Goal: Task Accomplishment & Management: Complete application form

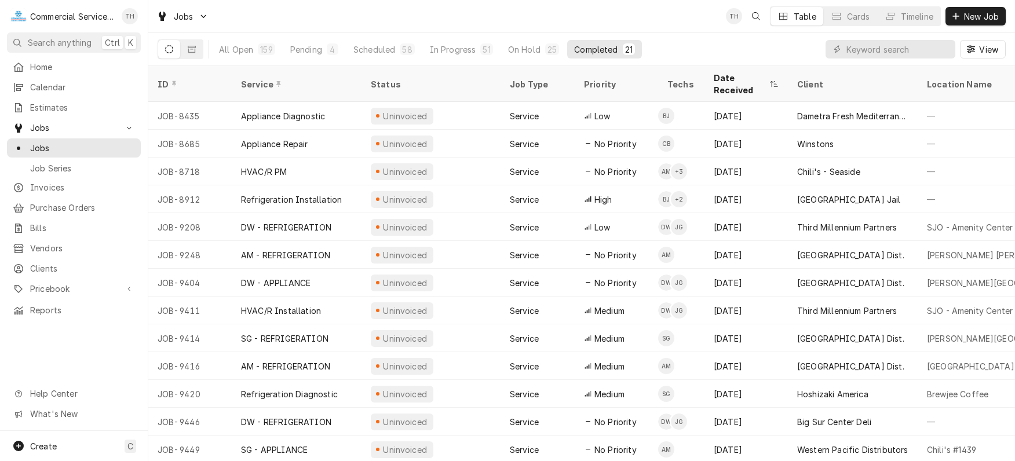
scroll to position [53, 0]
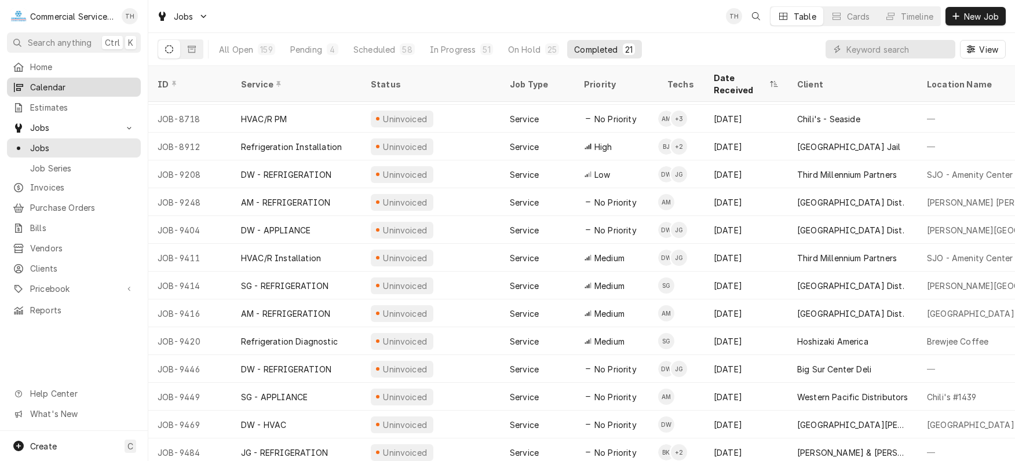
click at [60, 85] on span "Calendar" at bounding box center [82, 87] width 105 height 12
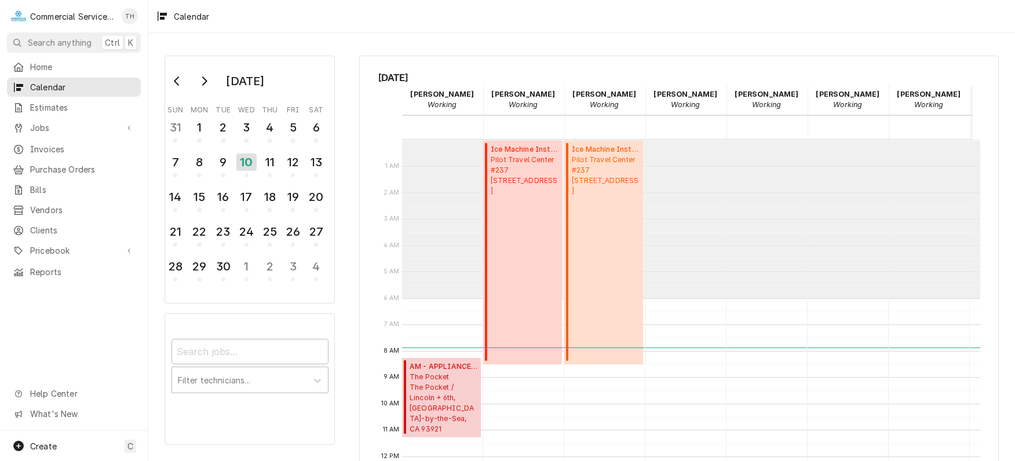
scroll to position [116, 0]
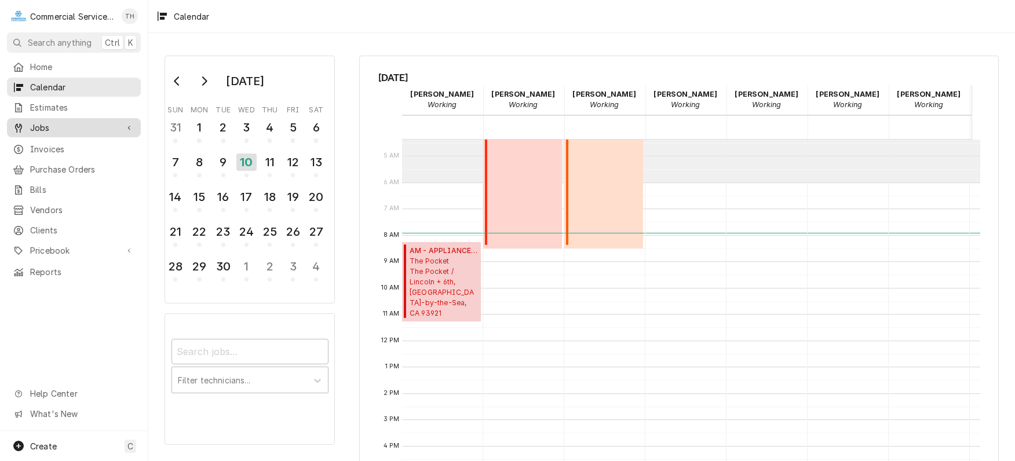
click at [55, 126] on span "Jobs" at bounding box center [74, 128] width 88 height 12
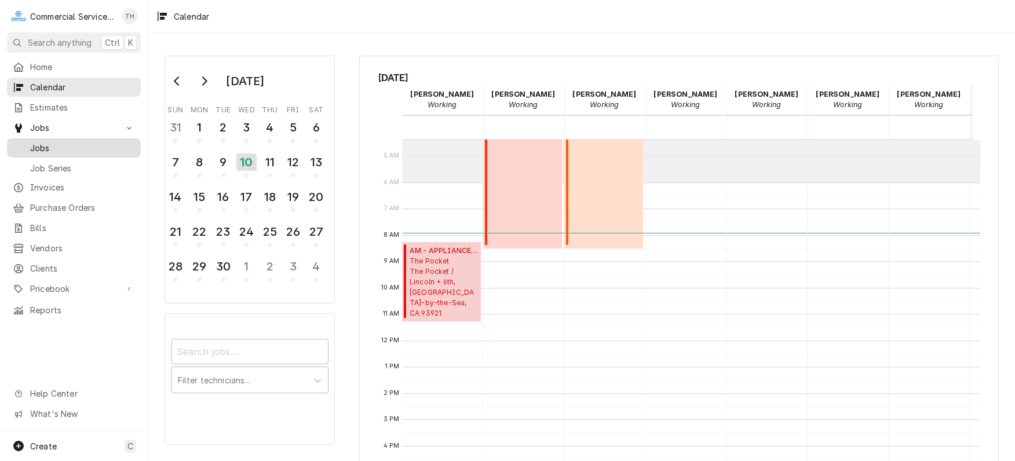
click at [52, 148] on span "Jobs" at bounding box center [82, 148] width 105 height 12
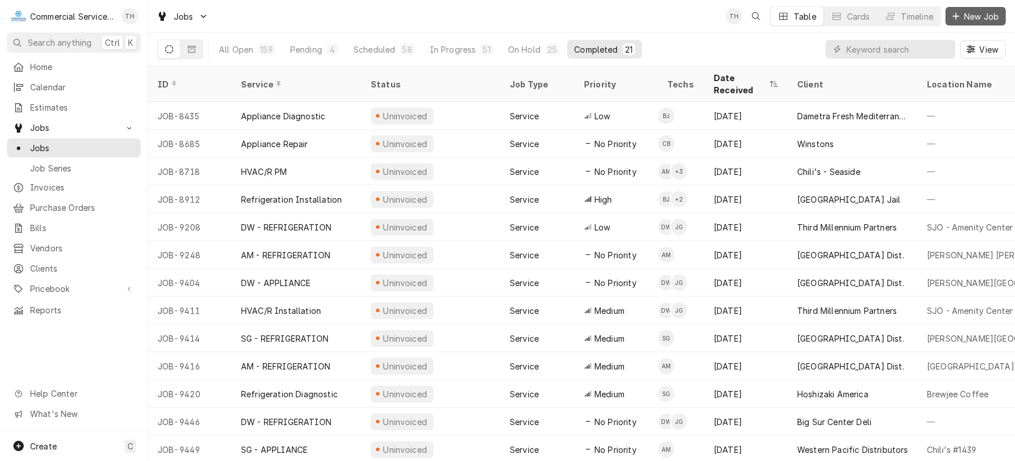
click at [953, 13] on icon "Dynamic Content Wrapper" at bounding box center [956, 16] width 7 height 8
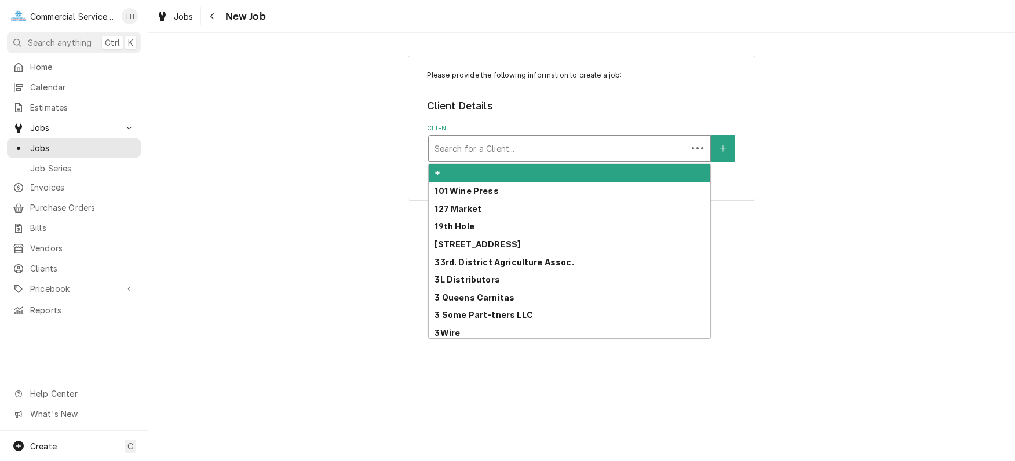
click at [478, 148] on div "Client" at bounding box center [558, 148] width 247 height 21
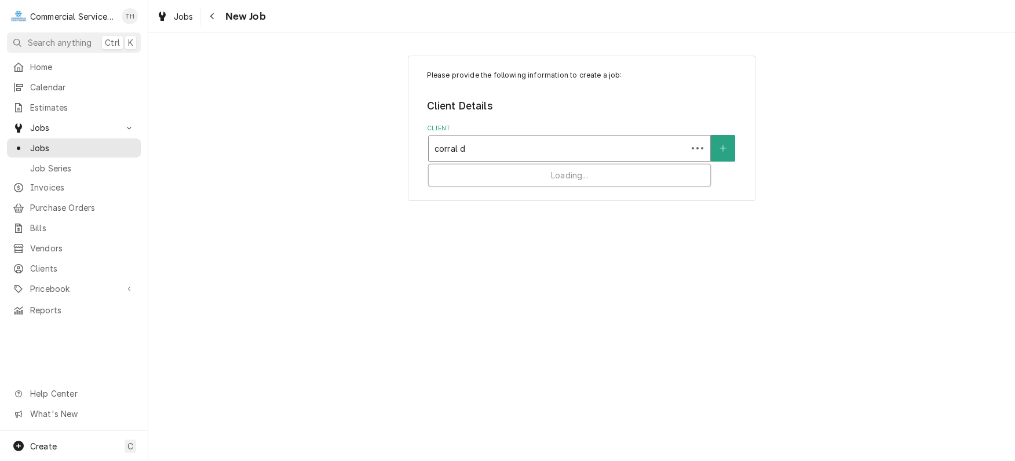
type input "corral de"
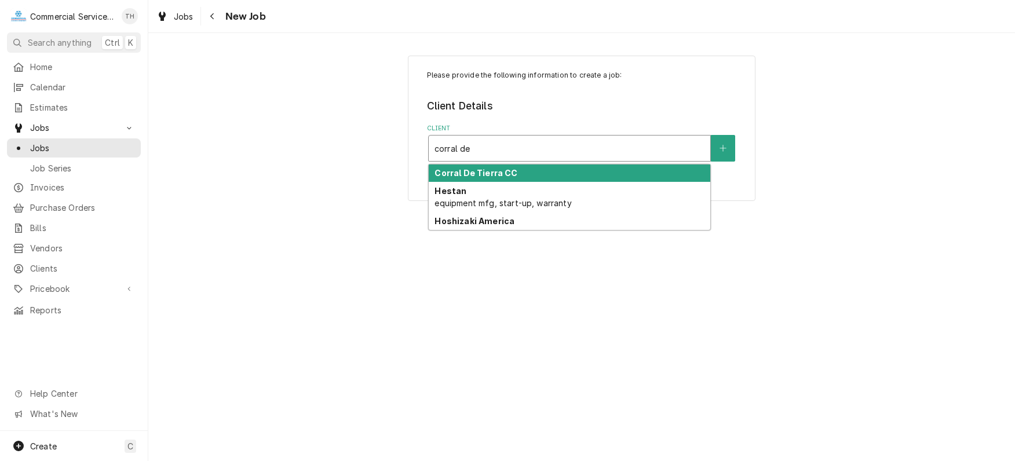
click at [470, 173] on strong "Corral De Tierra CC" at bounding box center [476, 173] width 83 height 10
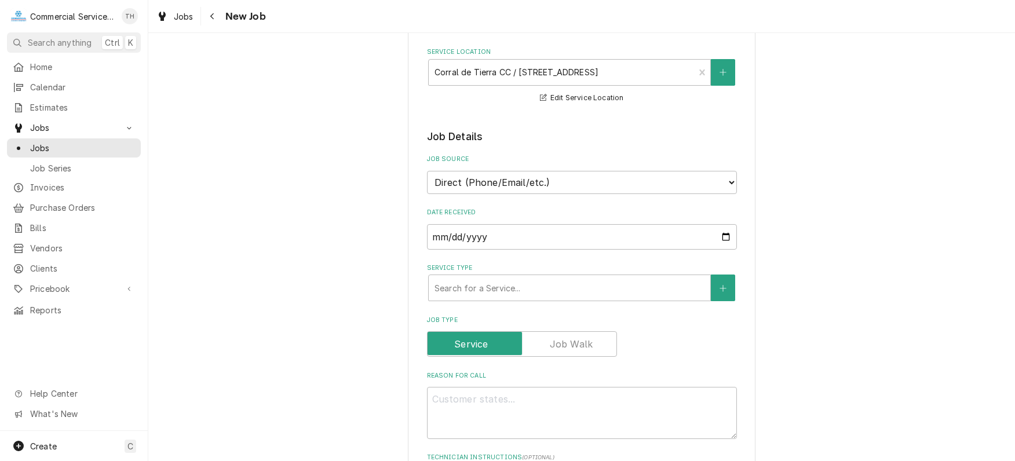
scroll to position [174, 0]
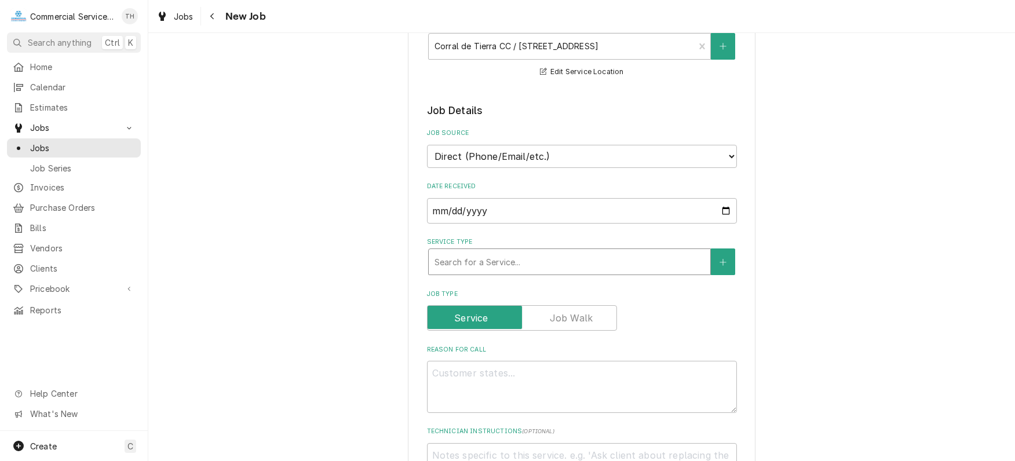
click at [485, 266] on div "Service Type" at bounding box center [570, 262] width 270 height 21
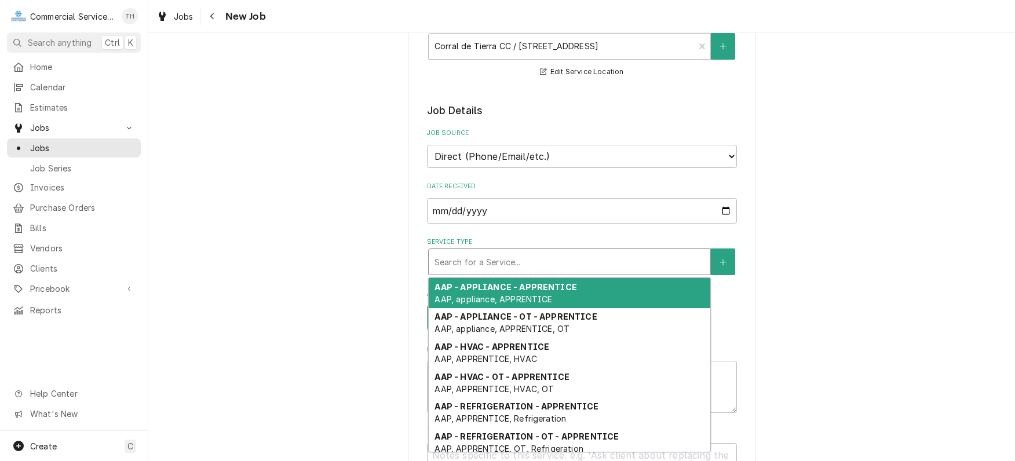
type textarea "x"
type input "d"
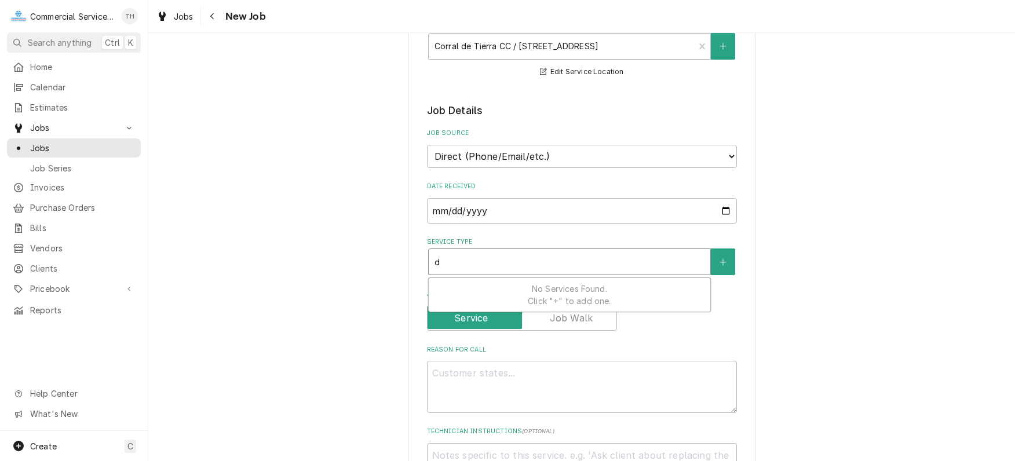
type textarea "x"
type input "dw"
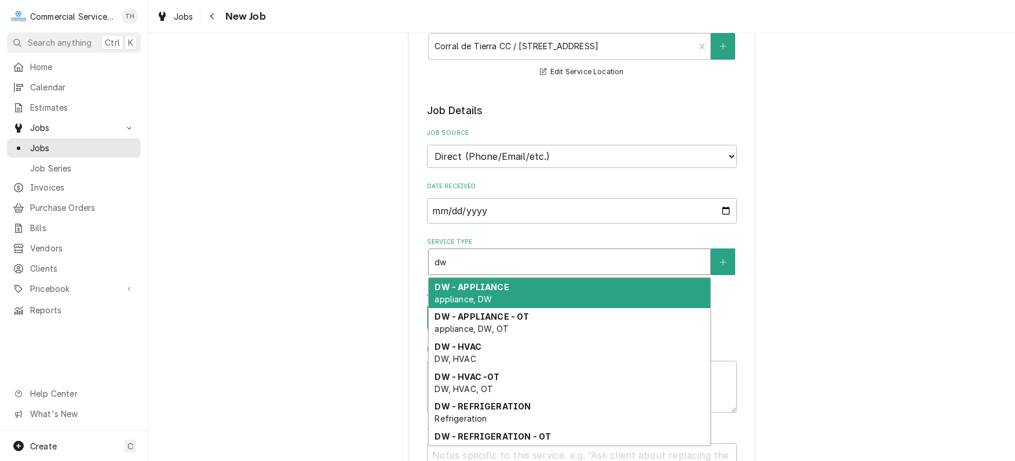
click at [470, 285] on strong "DW - APPLIANCE" at bounding box center [472, 287] width 74 height 10
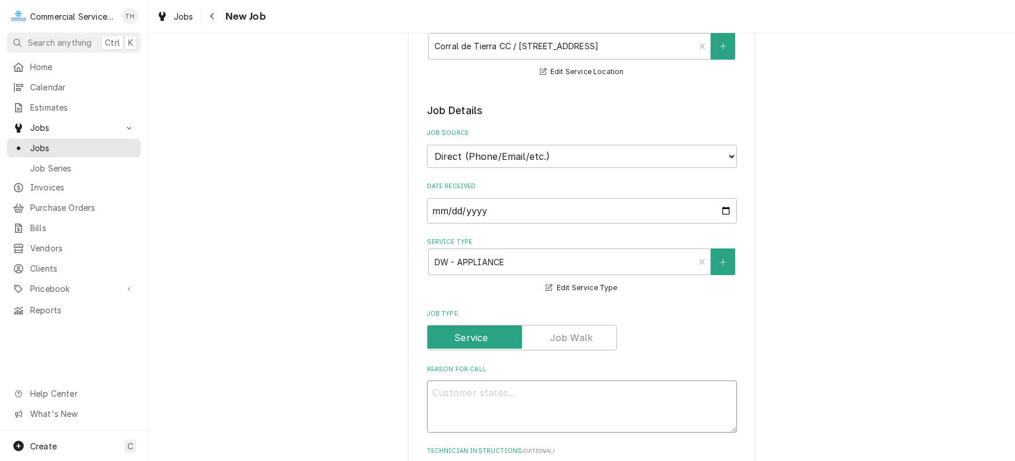
click at [473, 387] on textarea "Reason For Call" at bounding box center [582, 407] width 310 height 52
type textarea "x"
type textarea "T"
type textarea "x"
type textarea "To"
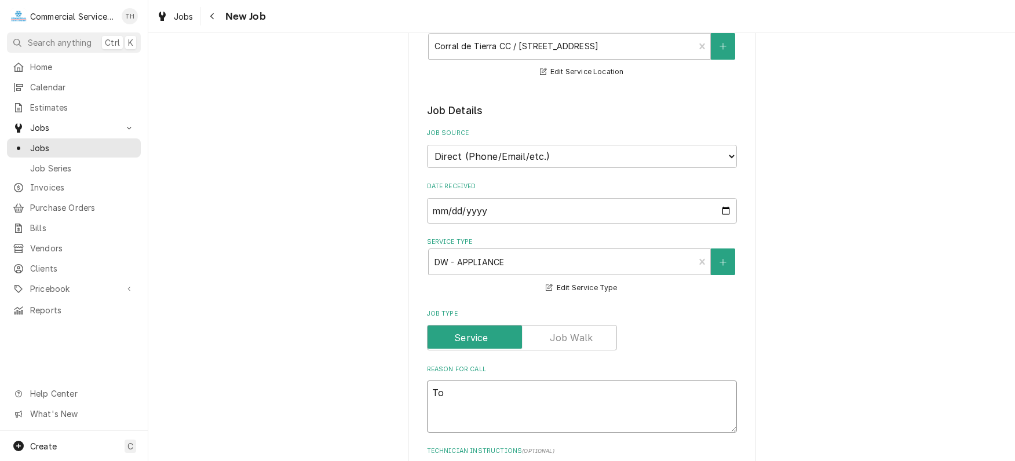
type textarea "x"
type textarea "Toa"
type textarea "x"
type textarea "Toas"
type textarea "x"
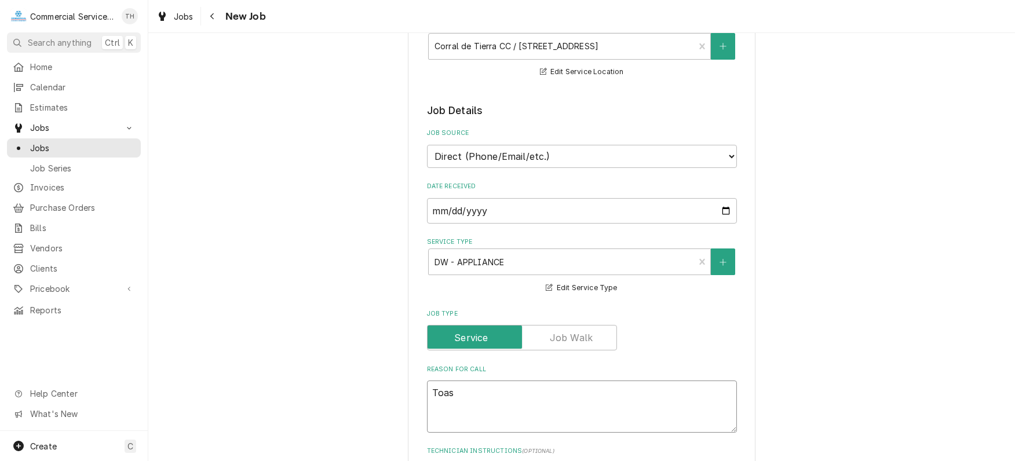
type textarea "Toast"
type textarea "x"
type textarea "Toaste"
type textarea "x"
type textarea "Toaster"
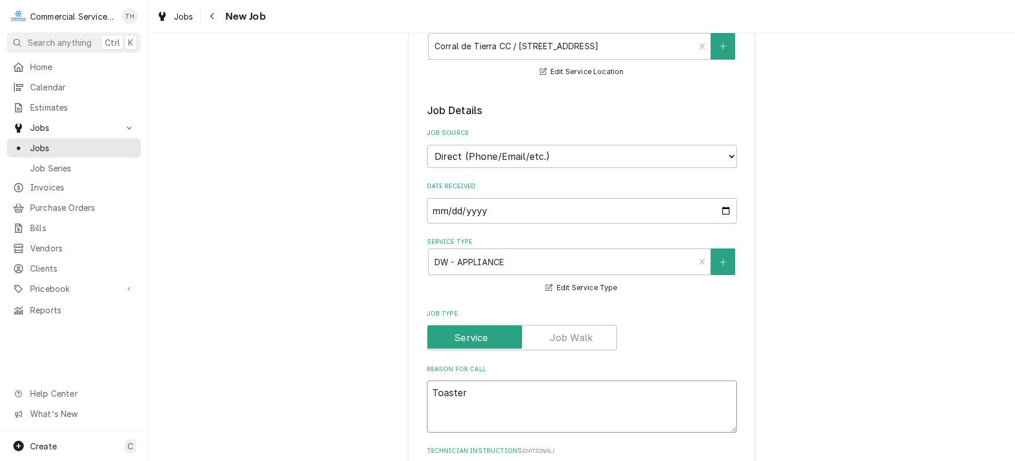
type textarea "x"
type textarea "Toaster"
type textarea "x"
type textarea "Toaster r"
type textarea "x"
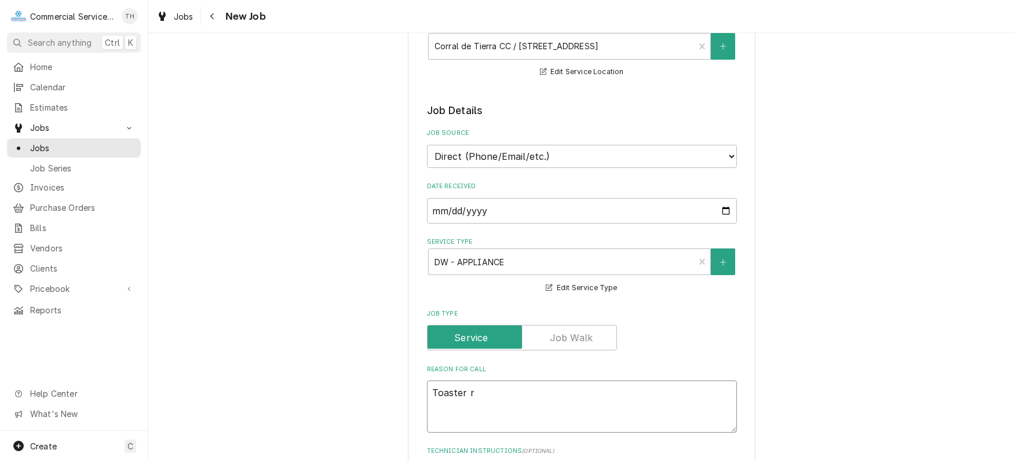
type textarea "Toaster re"
type textarea "x"
type textarea "Toaster rep"
type textarea "x"
type textarea "Toaster repai"
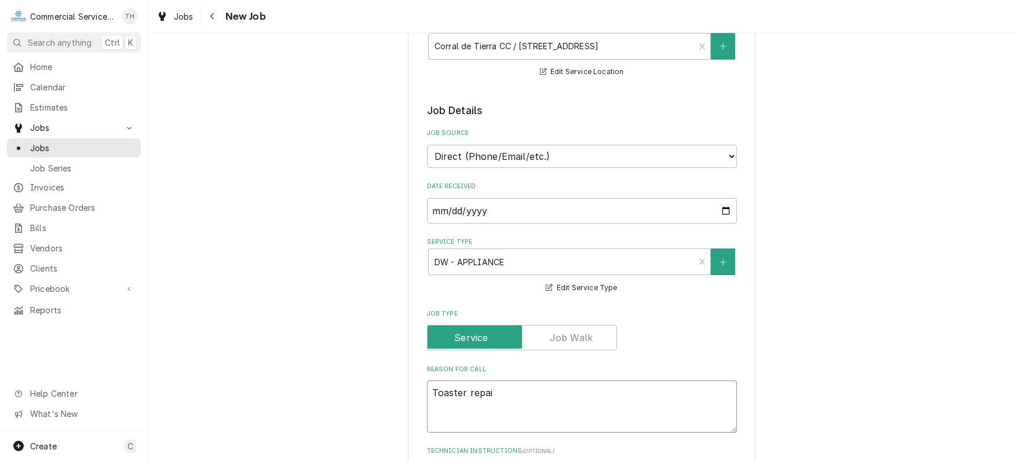
type textarea "x"
type textarea "Toaster repair"
type textarea "x"
type textarea "Toaster repair"
type textarea "x"
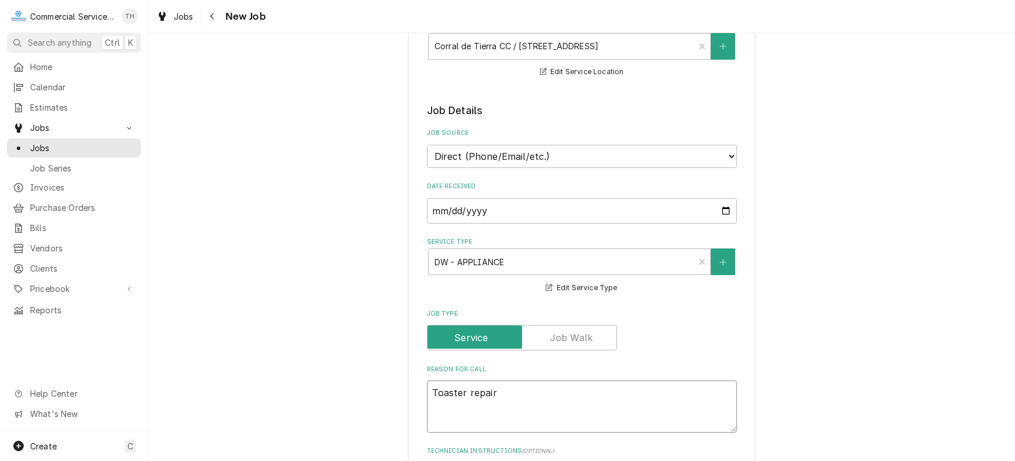
type textarea "Toaster repair 0"
type textarea "x"
type textarea "Toaster repair"
type textarea "x"
type textarea "Toaster repair -"
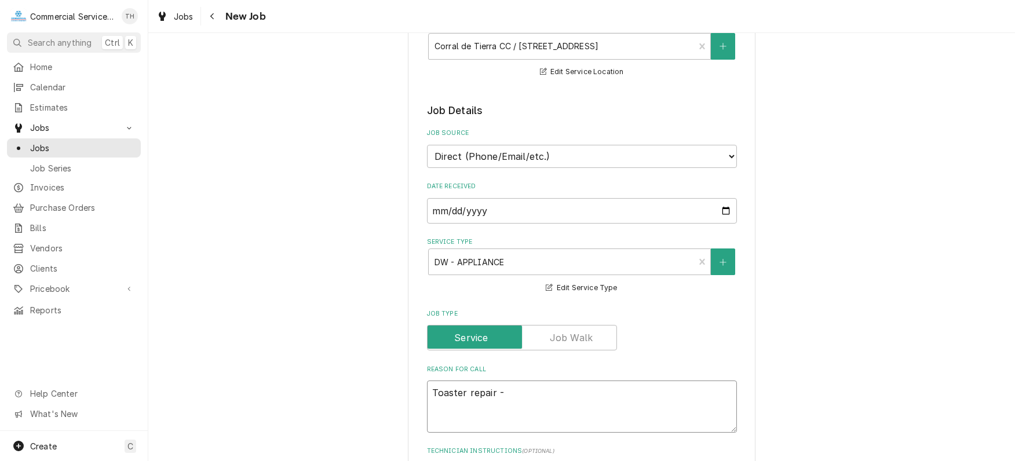
type textarea "x"
type textarea "Toaster repair -"
type textarea "x"
type textarea "Toaster repair - r"
type textarea "x"
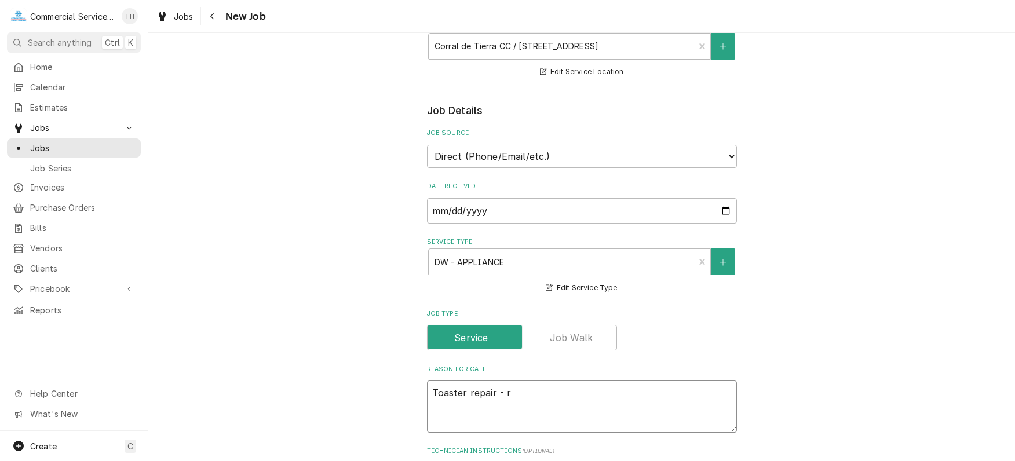
type textarea "Toaster repair - re"
type textarea "x"
type textarea "Toaster repair - rep"
type textarea "x"
type textarea "Toaster repair - repl"
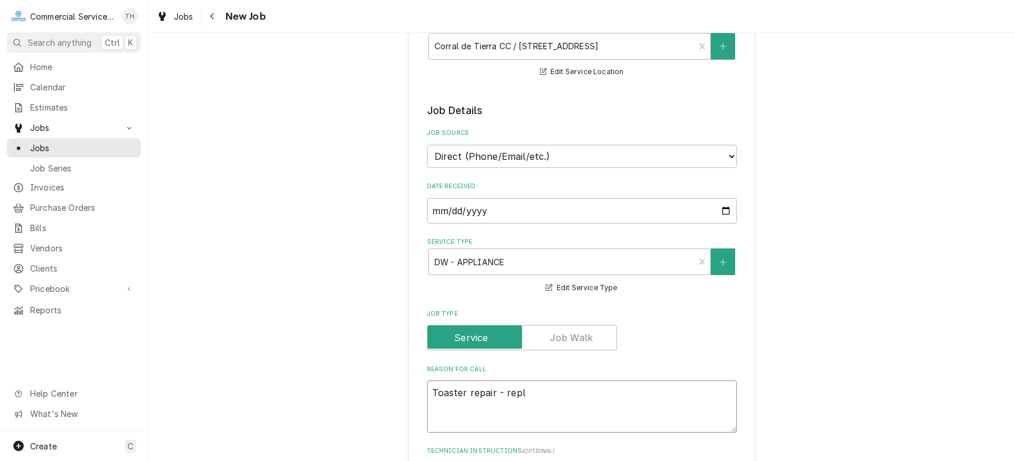
type textarea "x"
type textarea "Toaster repair - repla"
type textarea "x"
type textarea "Toaster repair - replac"
type textarea "x"
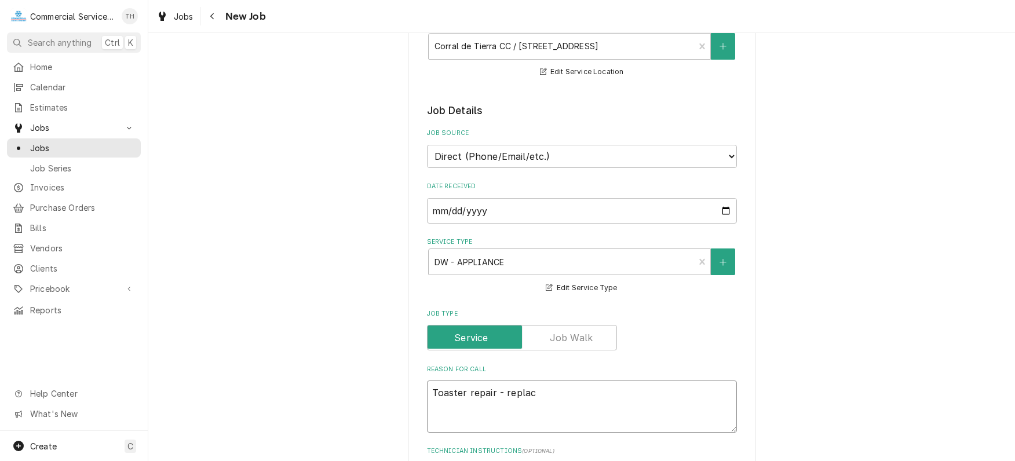
type textarea "Toaster repair - replace"
type textarea "x"
type textarea "Toaster repair - replacem"
type textarea "x"
type textarea "Toaster repair - replaceme"
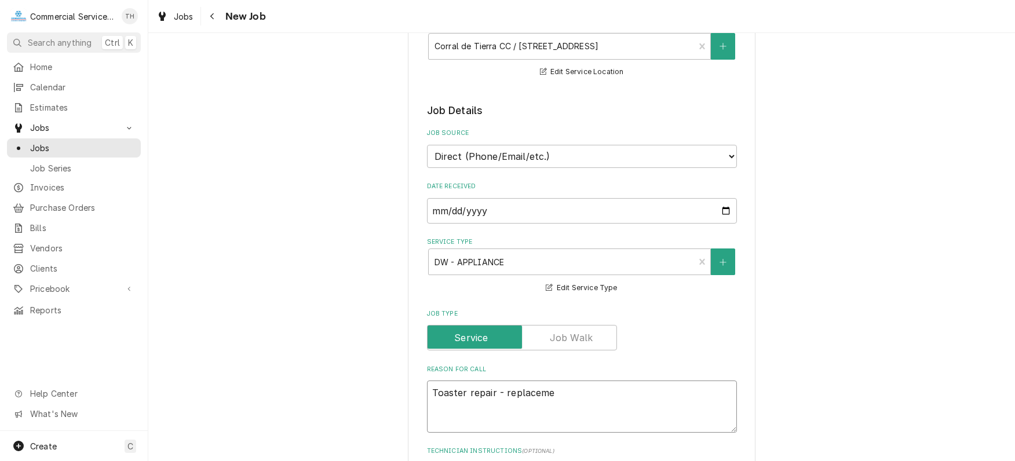
type textarea "x"
type textarea "Toaster repair - replacemen"
type textarea "x"
type textarea "Toaster repair - replacement"
type textarea "x"
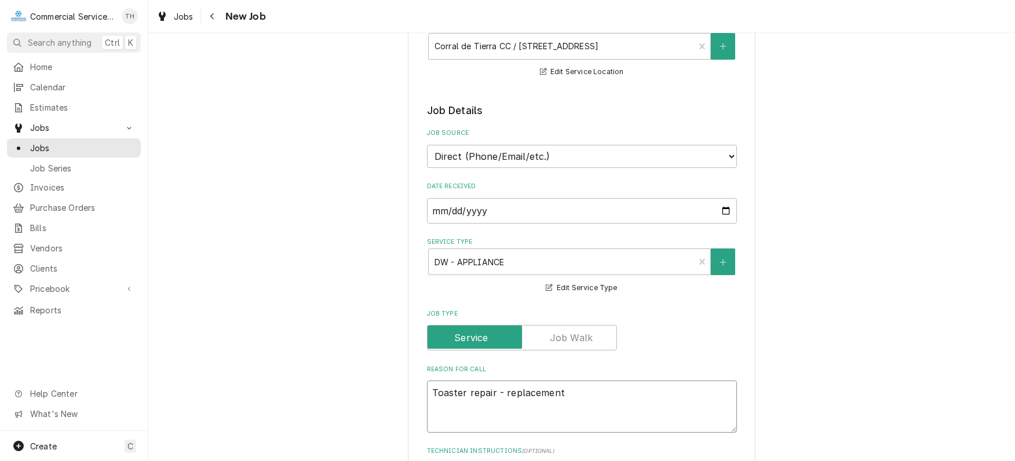
type textarea "Toaster repair - replacement"
type textarea "x"
type textarea "Toaster repair - replacement o"
type textarea "x"
type textarea "Toaster repair - replacement of"
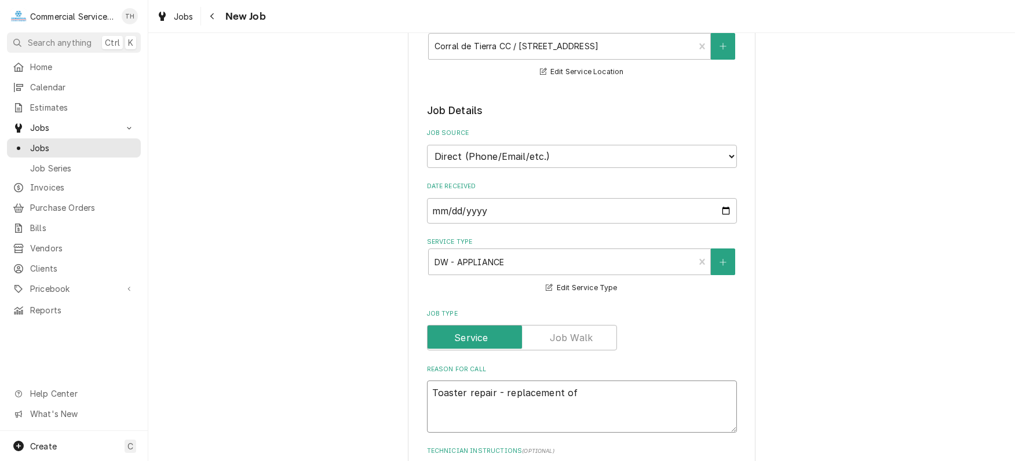
type textarea "x"
type textarea "Toaster repair - replacement of"
type textarea "x"
type textarea "Toaster repair - replacement of e"
type textarea "x"
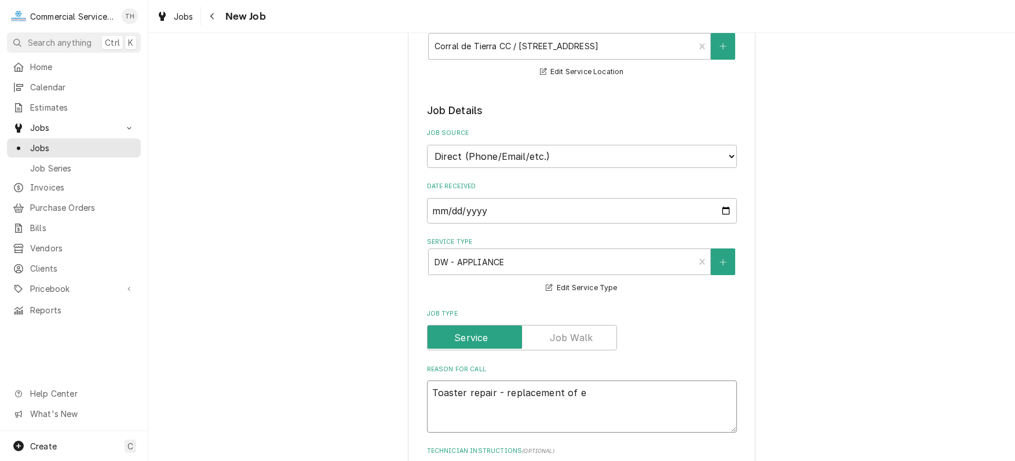
type textarea "Toaster repair - replacement of el"
type textarea "x"
type textarea "Toaster repair - replacement of ele"
type textarea "x"
type textarea "Toaster repair - replacement of elem"
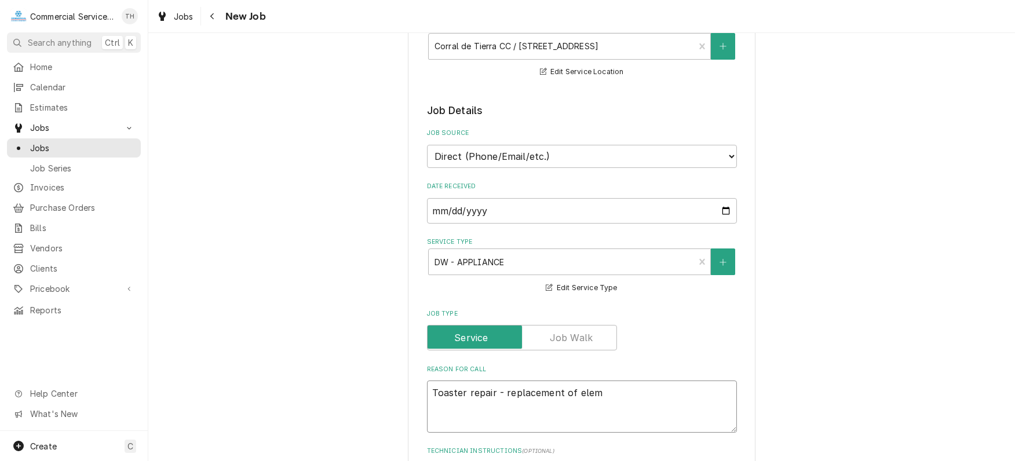
type textarea "x"
type textarea "Toaster repair - replacement of eleme"
type textarea "x"
type textarea "Toaster repair - replacement of elemen"
type textarea "x"
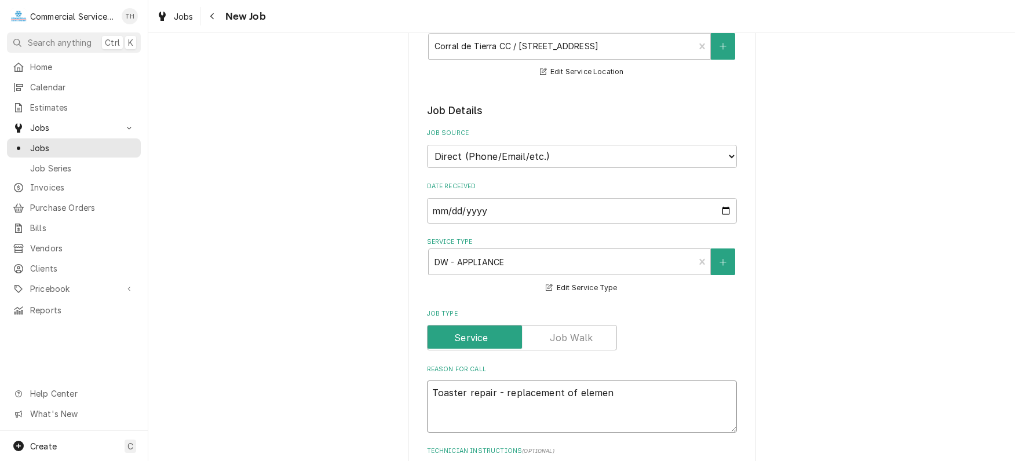
type textarea "Toaster repair - replacement of element"
type textarea "x"
type textarea "Toaster repair - replacement of elements"
type textarea "x"
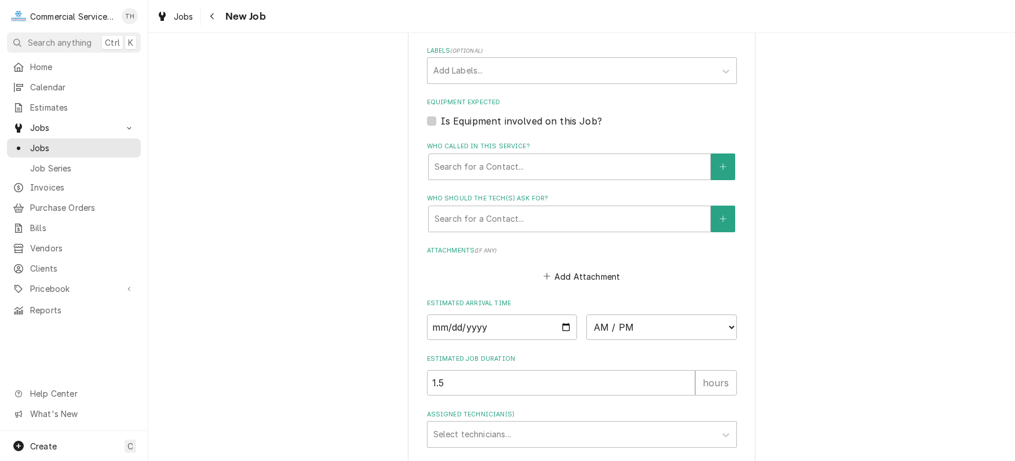
scroll to position [753, 0]
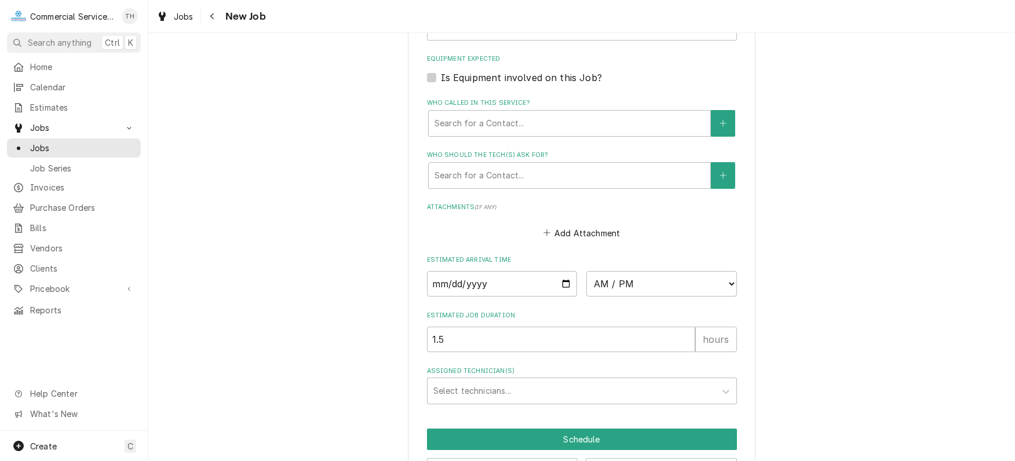
type textarea "Toaster repair - replacement of elements"
click at [566, 281] on input "Date" at bounding box center [502, 284] width 151 height 26
type textarea "x"
type input "2025-09-10"
type textarea "x"
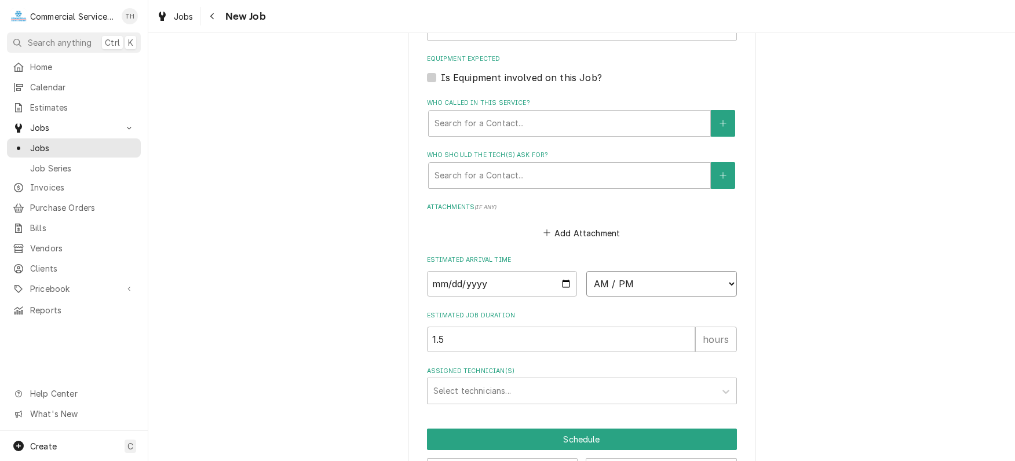
click at [620, 278] on select "AM / PM 6:00 AM 6:15 AM 6:30 AM 6:45 AM 7:00 AM 7:15 AM 7:30 AM 7:45 AM 8:00 AM…" at bounding box center [662, 284] width 151 height 26
select select "08:00:00"
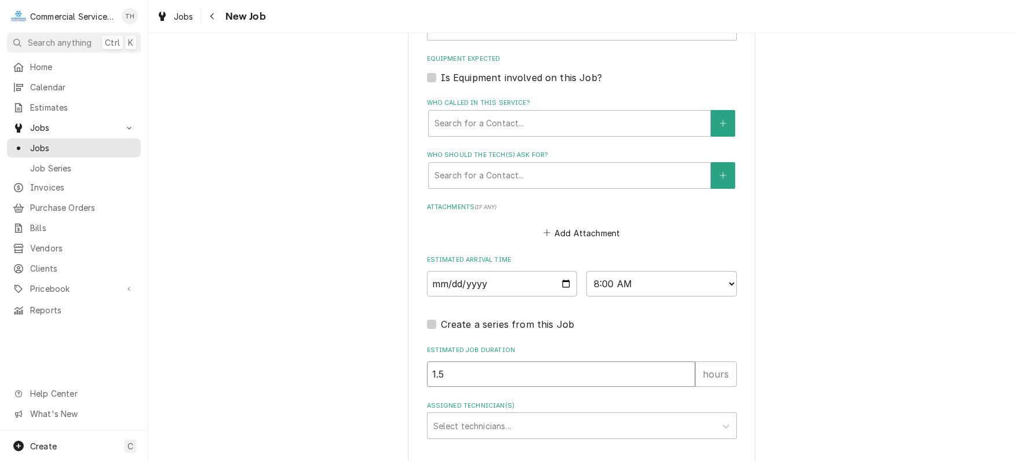
drag, startPoint x: 454, startPoint y: 366, endPoint x: 420, endPoint y: 366, distance: 34.8
type textarea "x"
type input "2"
type textarea "x"
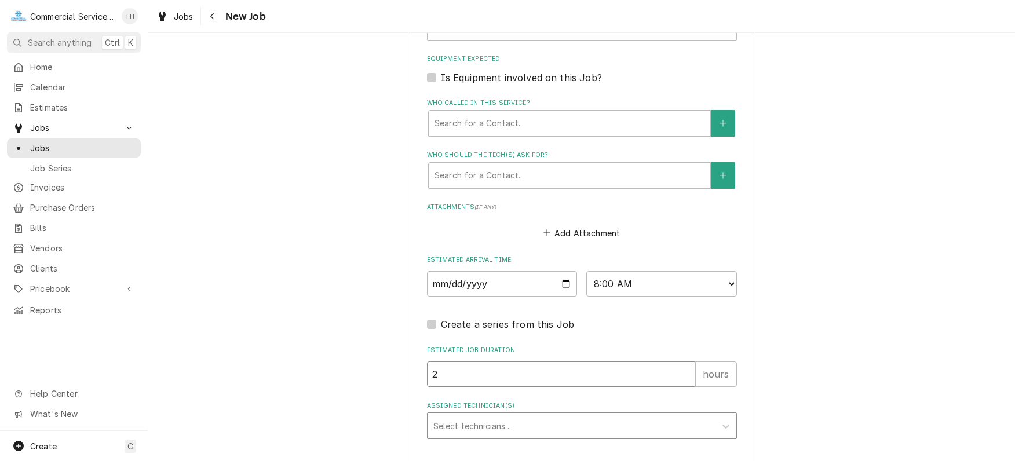
type input "2"
click at [494, 424] on div "Assigned Technician(s)" at bounding box center [572, 426] width 276 height 21
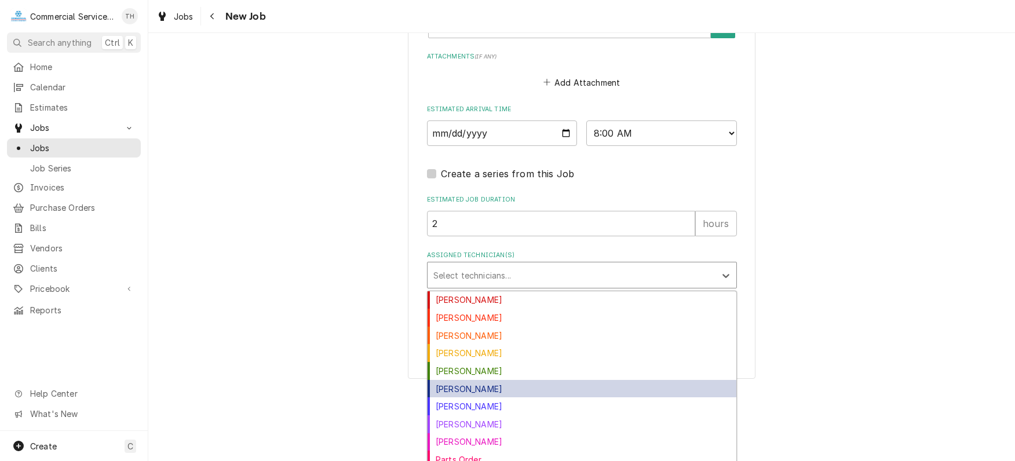
click at [546, 387] on div "[PERSON_NAME]" at bounding box center [582, 389] width 309 height 18
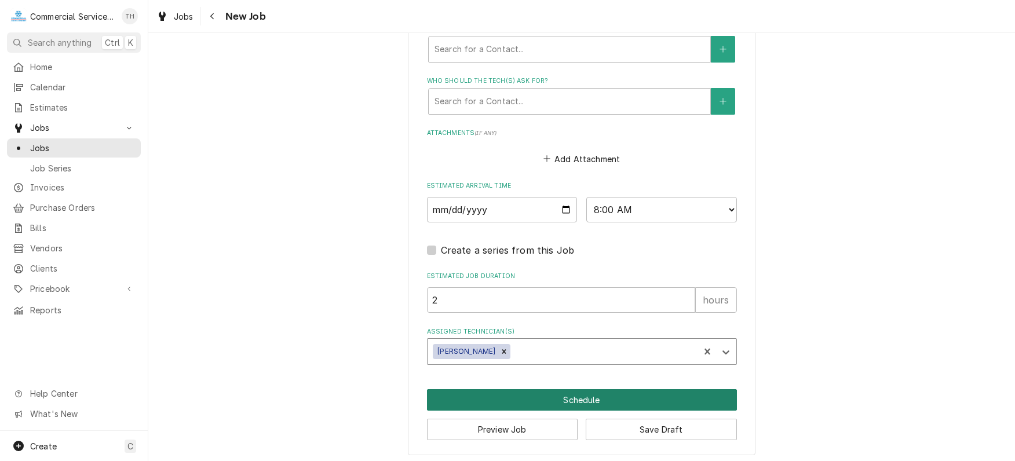
click at [546, 389] on button "Schedule" at bounding box center [582, 399] width 310 height 21
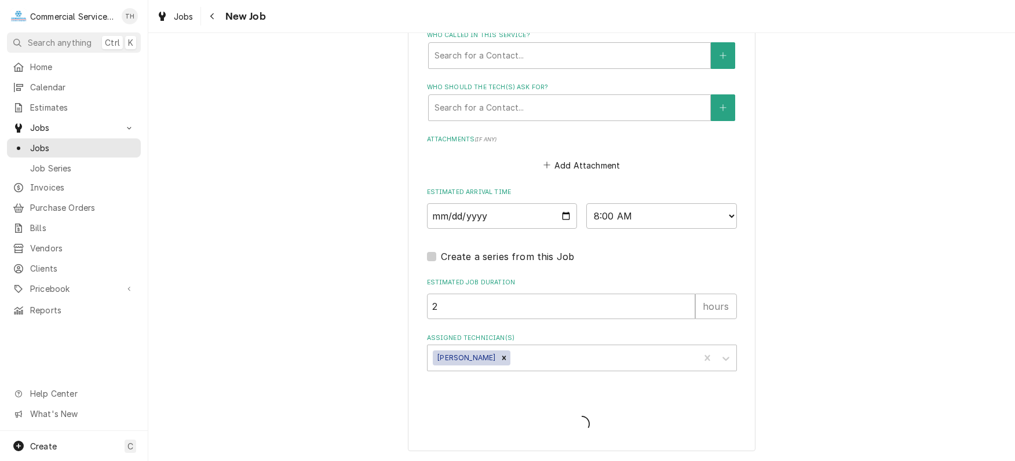
scroll to position [817, 0]
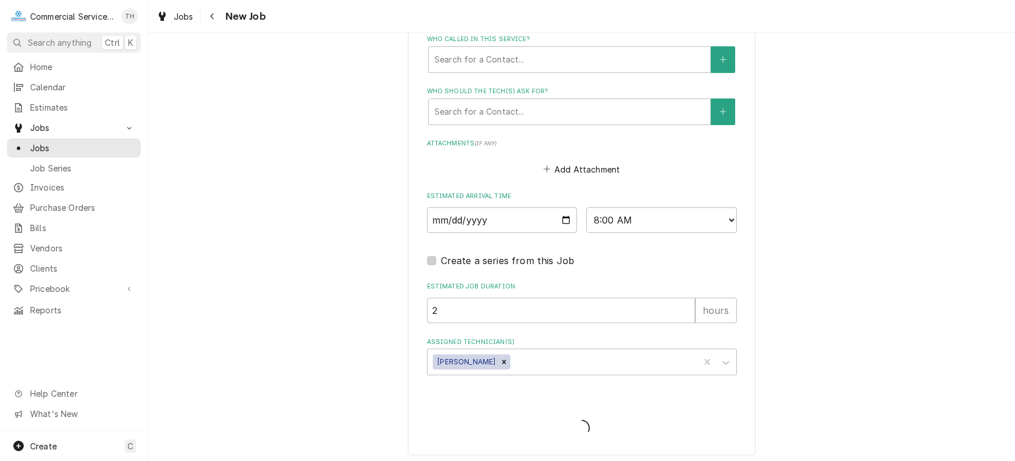
type textarea "x"
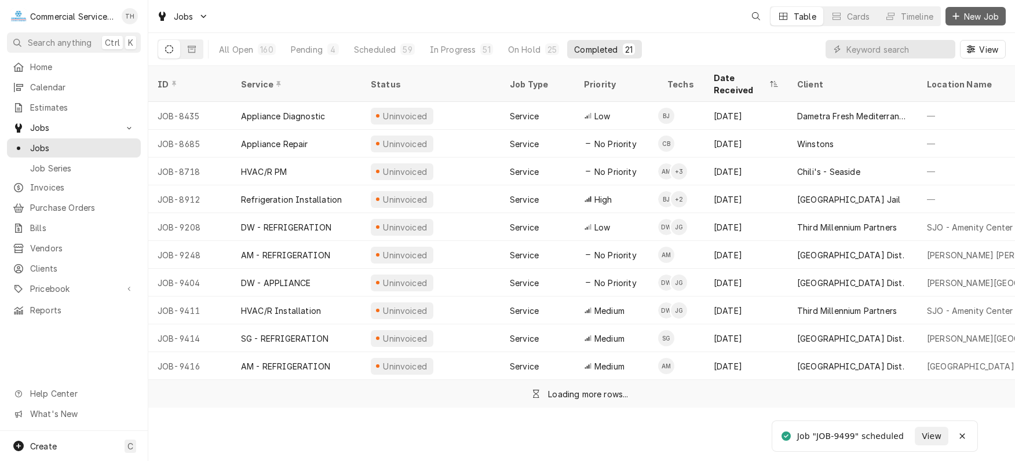
click at [962, 19] on span "New Job" at bounding box center [981, 16] width 39 height 12
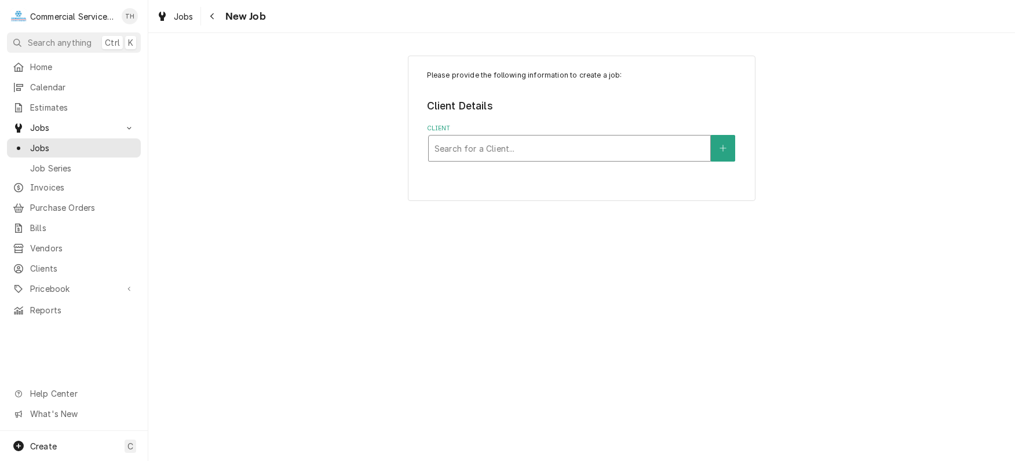
click at [510, 145] on div "Client" at bounding box center [570, 148] width 270 height 21
type input "lall"
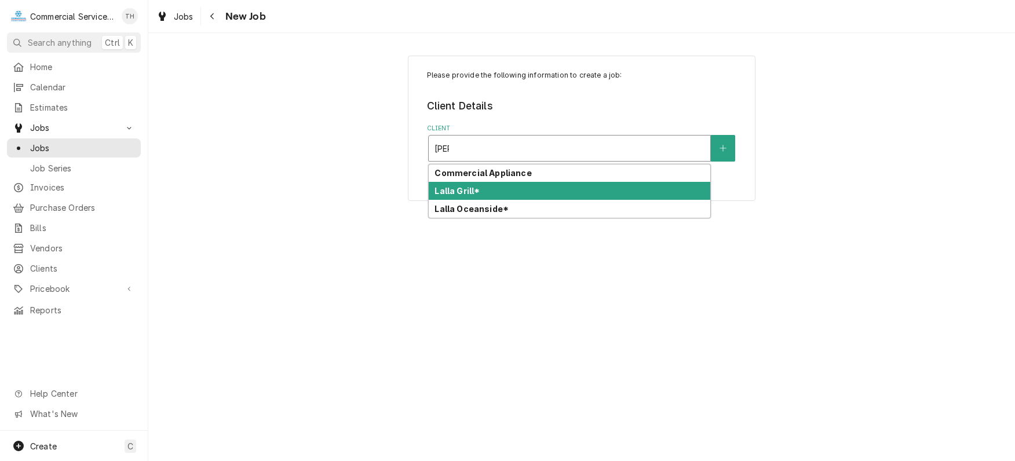
click at [492, 183] on div "Lalla Grill*" at bounding box center [570, 191] width 282 height 18
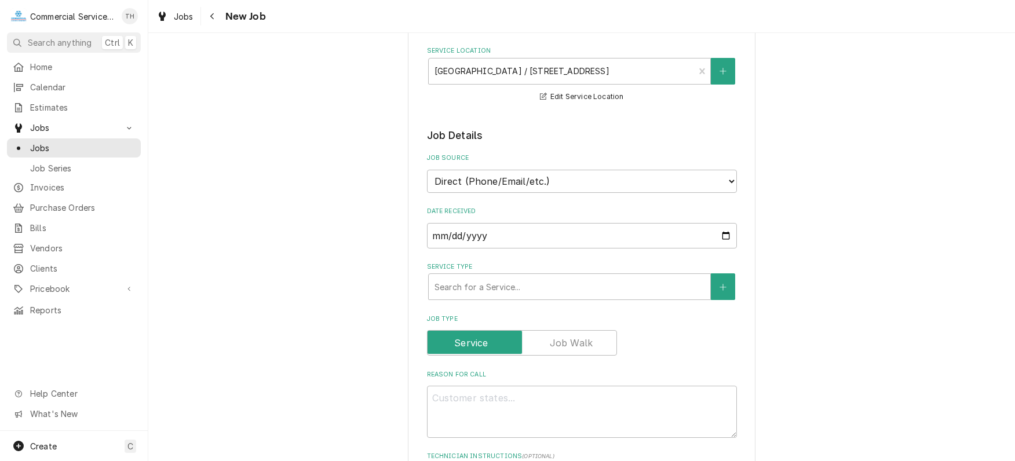
scroll to position [174, 0]
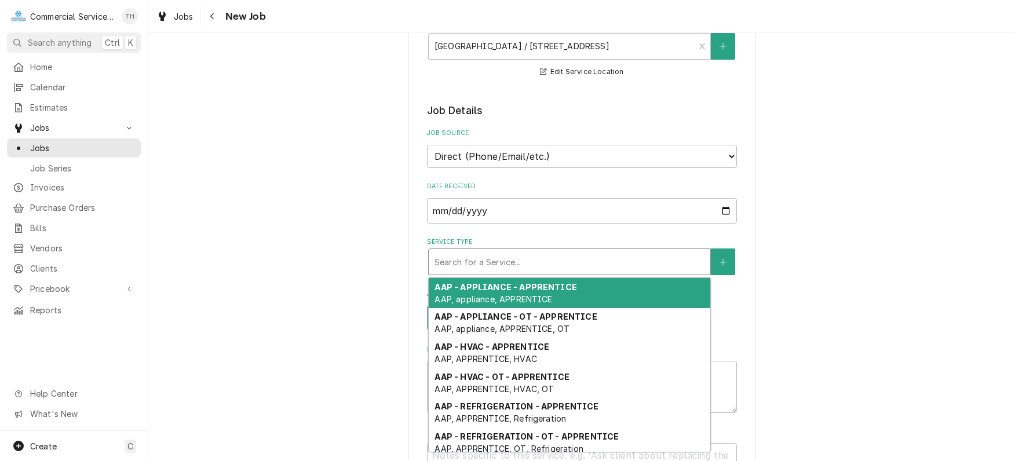
click at [493, 257] on div "Service Type" at bounding box center [570, 262] width 270 height 21
type textarea "x"
type input "d"
type textarea "x"
type input "dw"
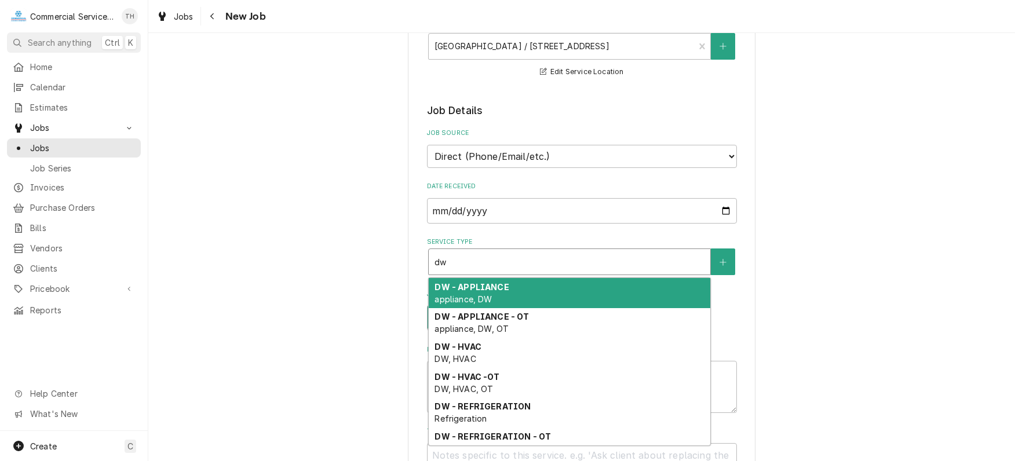
click at [490, 285] on strong "DW - APPLIANCE" at bounding box center [472, 287] width 74 height 10
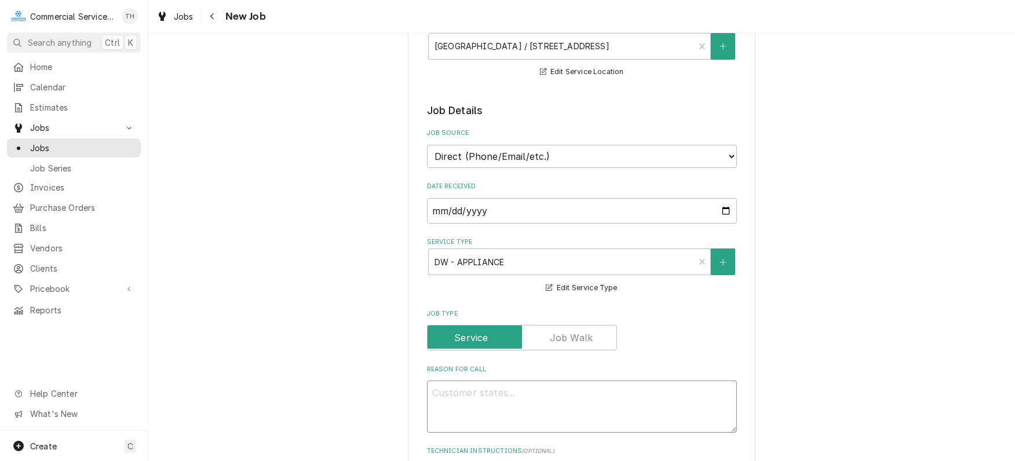
click at [485, 384] on textarea "Reason For Call" at bounding box center [582, 407] width 310 height 52
type textarea "x"
type textarea "O"
type textarea "x"
type textarea "Ov"
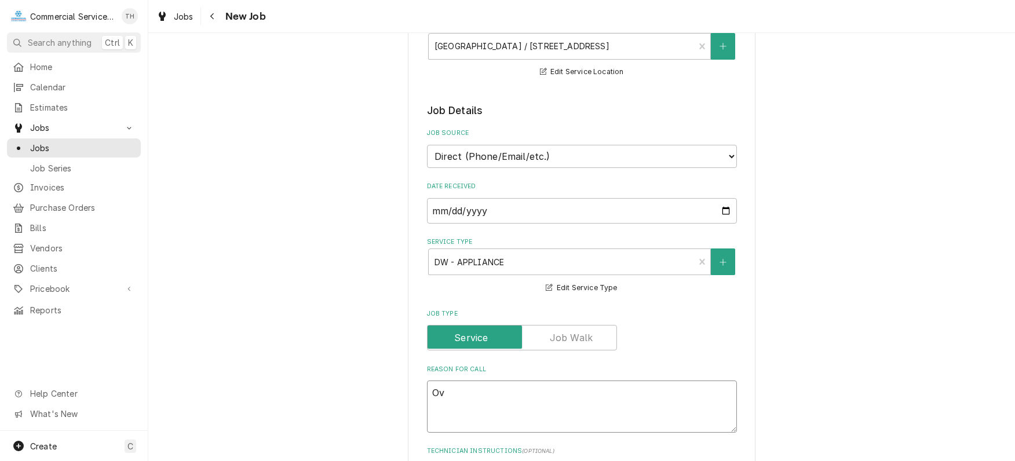
type textarea "x"
type textarea "Ove"
type textarea "x"
type textarea "Oven"
type textarea "x"
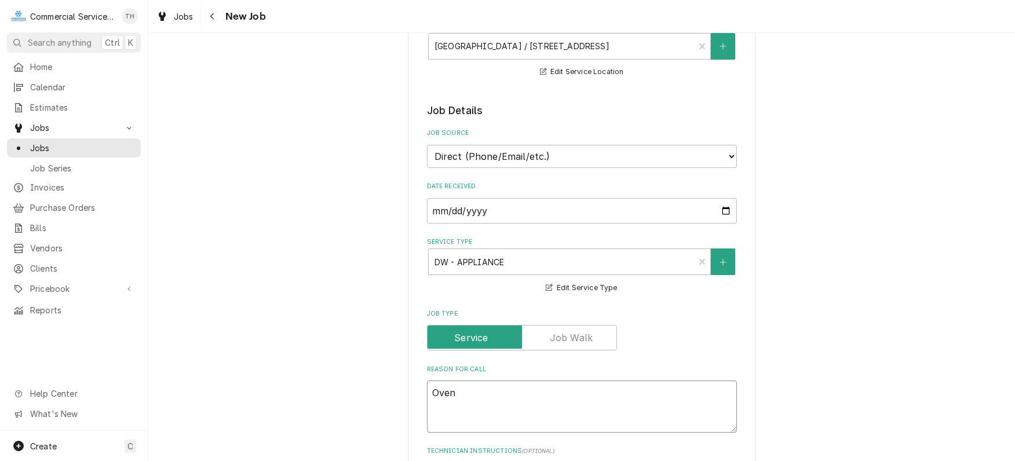
type textarea "Oven"
type textarea "x"
type textarea "Oven r"
type textarea "x"
type textarea "Oven re"
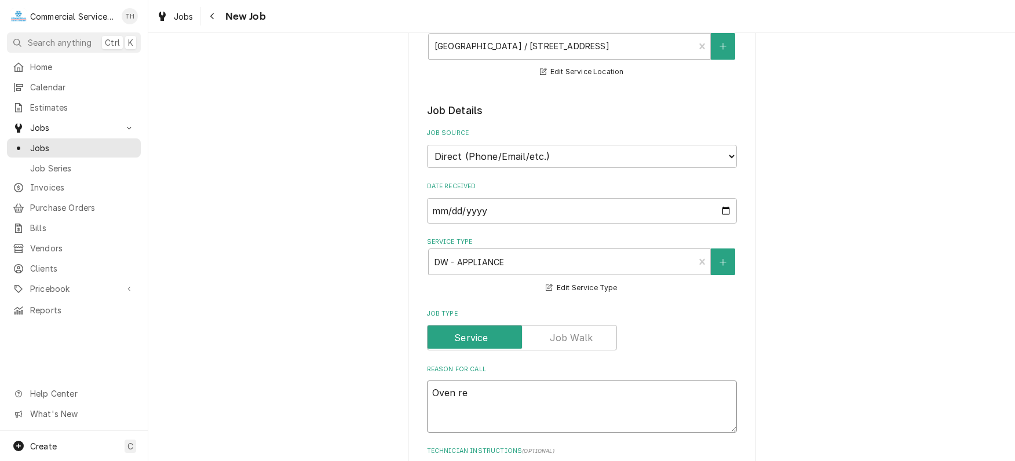
type textarea "x"
type textarea "Oven rep"
type textarea "x"
type textarea "Oven repa"
type textarea "x"
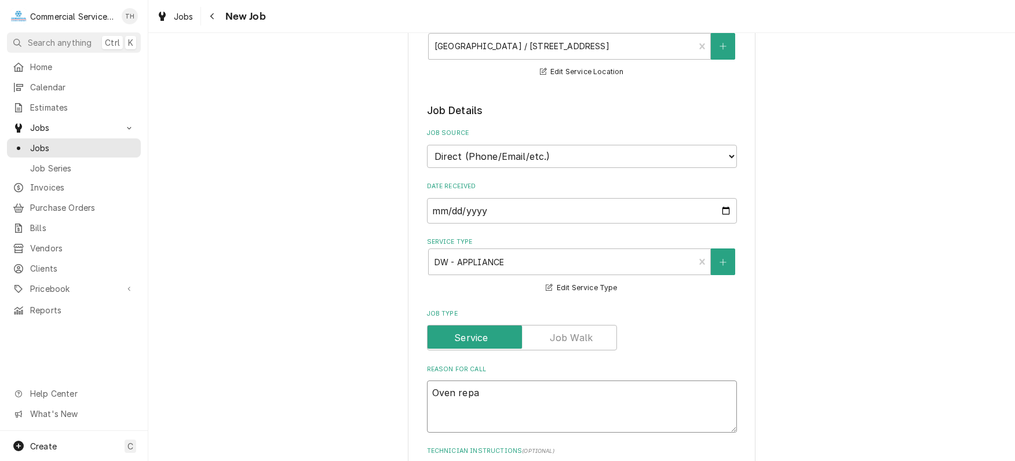
type textarea "Oven repai"
type textarea "x"
type textarea "Oven repair"
type textarea "x"
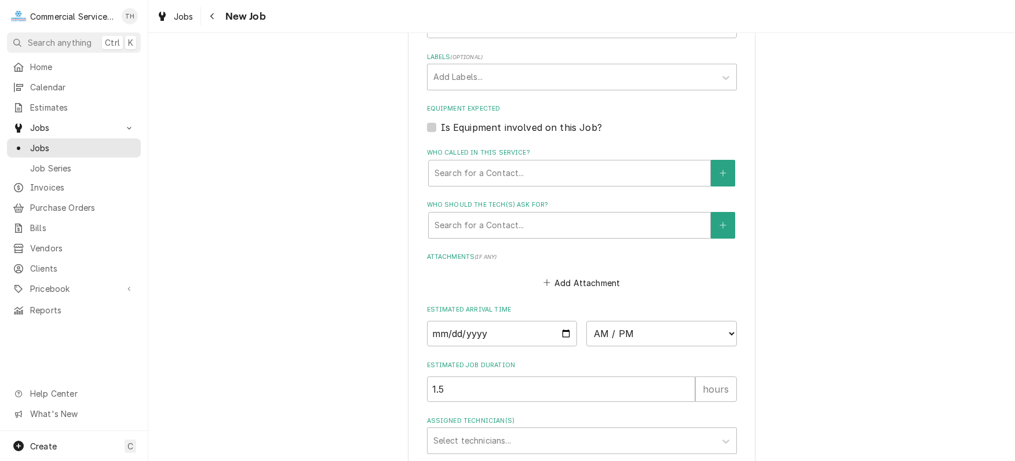
scroll to position [753, 0]
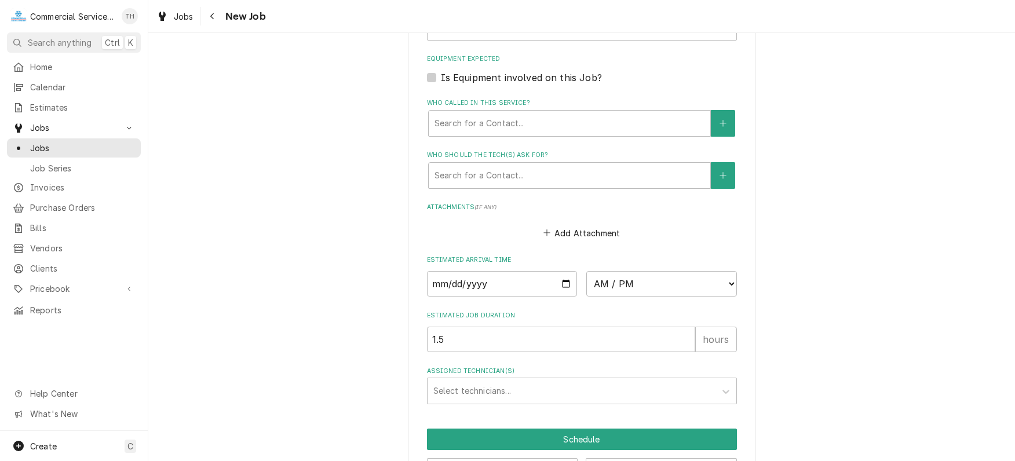
type textarea "Oven repair"
click at [563, 278] on input "Date" at bounding box center [502, 284] width 151 height 26
type textarea "x"
type input "[DATE]"
type textarea "x"
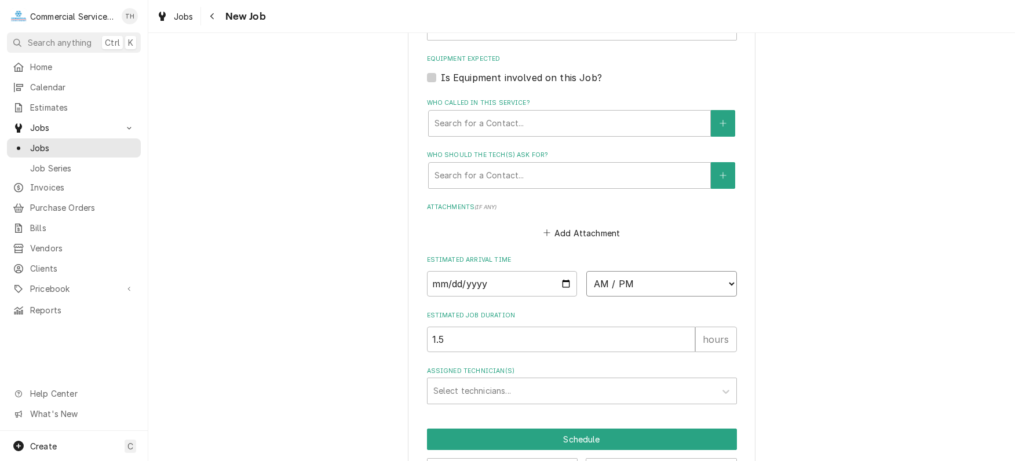
click at [726, 280] on select "AM / PM 6:00 AM 6:15 AM 6:30 AM 6:45 AM 7:00 AM 7:15 AM 7:30 AM 7:45 AM 8:00 AM…" at bounding box center [662, 284] width 151 height 26
select select "09:00:00"
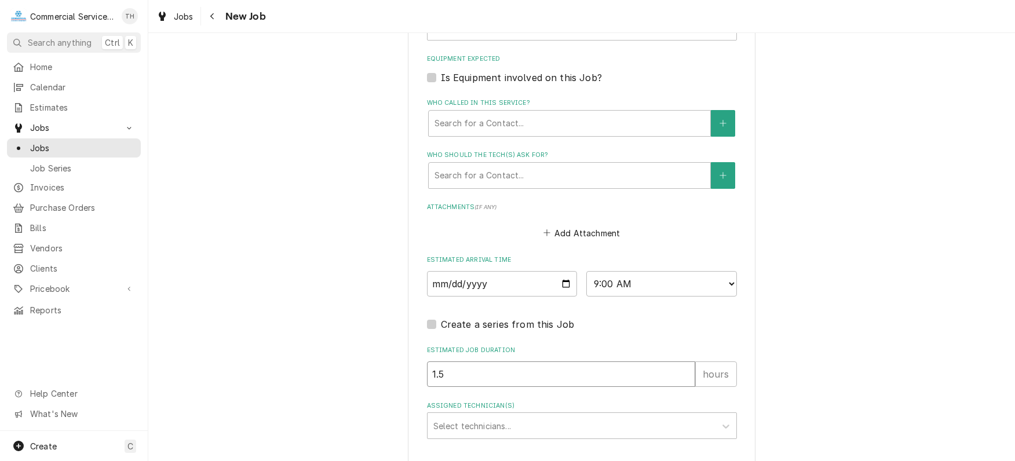
drag, startPoint x: 469, startPoint y: 366, endPoint x: 415, endPoint y: 367, distance: 54.5
type textarea "x"
type input "2"
type textarea "x"
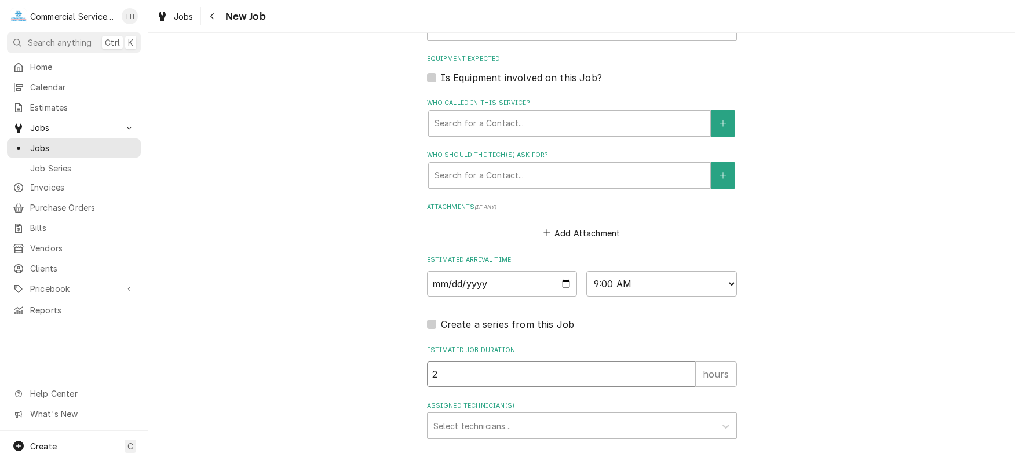
type input "2.5"
type textarea "x"
type input "2.5"
click at [449, 424] on div "Assigned Technician(s)" at bounding box center [572, 426] width 276 height 21
type input "d"
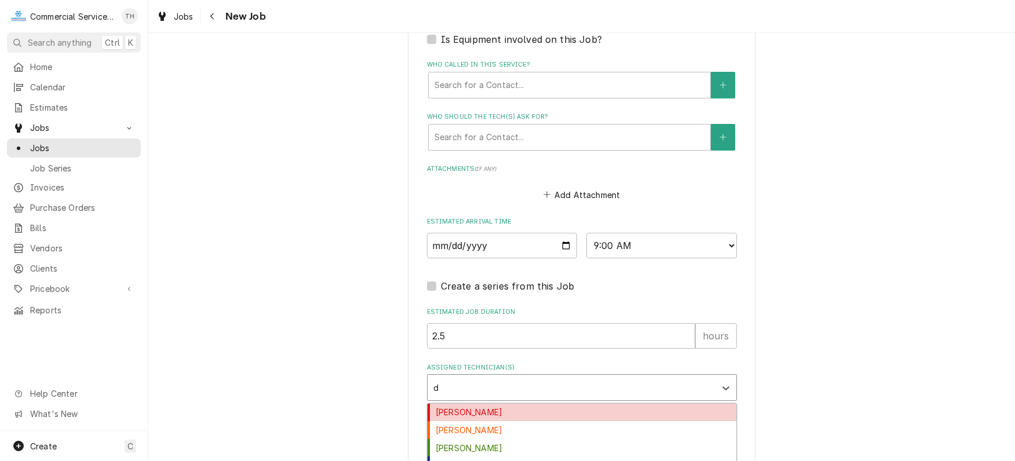
scroll to position [828, 0]
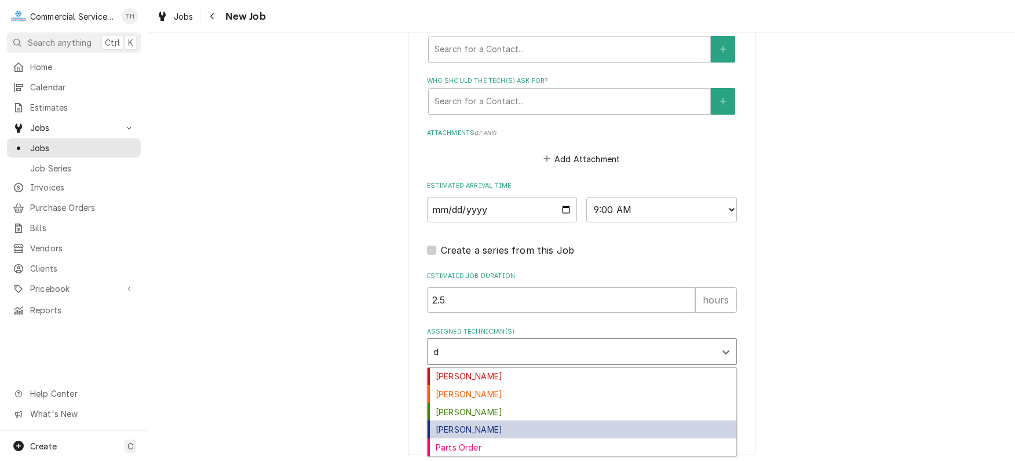
click at [470, 421] on div "[PERSON_NAME]" at bounding box center [582, 430] width 309 height 18
type textarea "x"
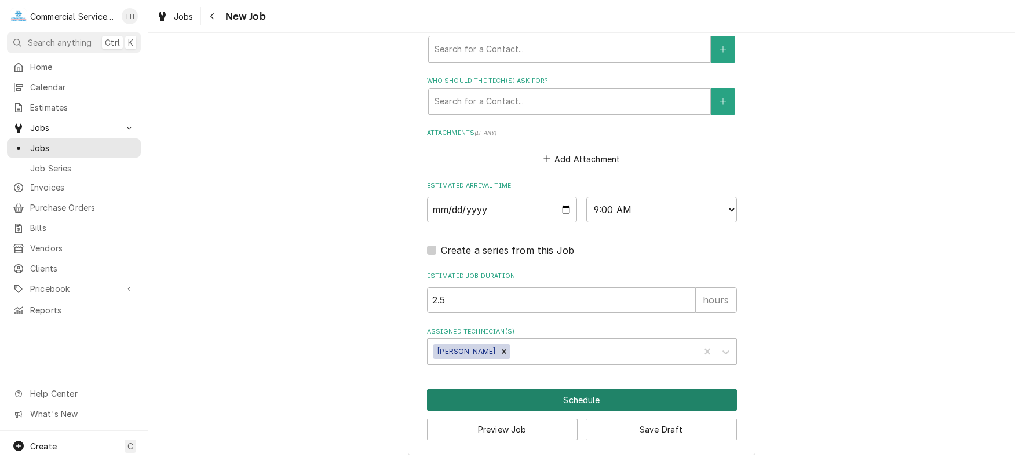
click at [519, 394] on button "Schedule" at bounding box center [582, 399] width 310 height 21
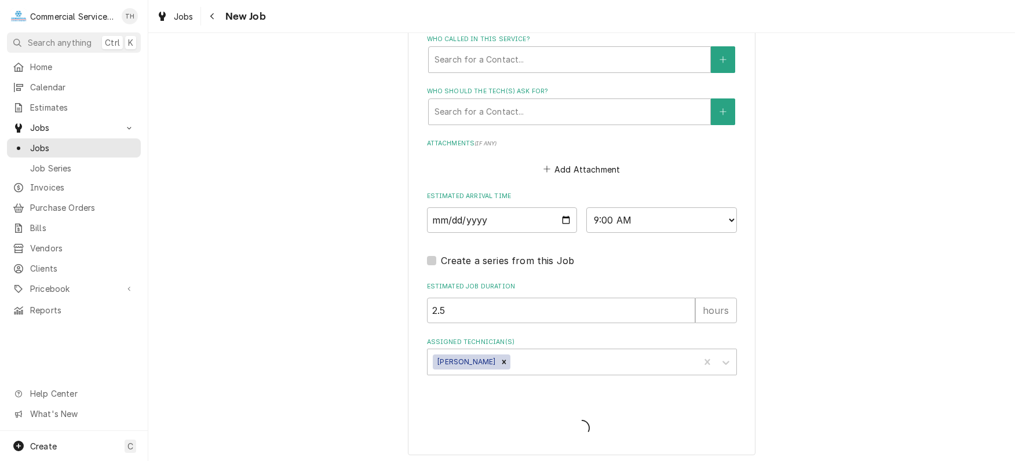
type textarea "x"
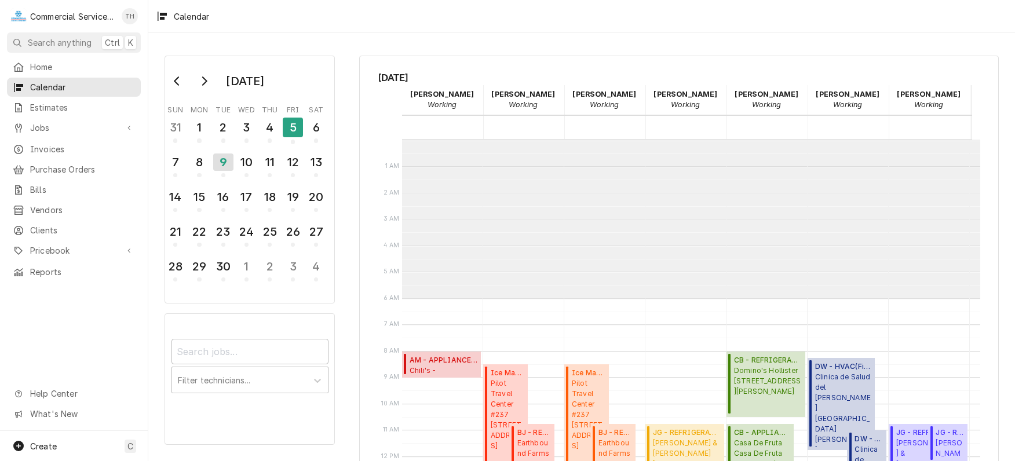
scroll to position [158, 0]
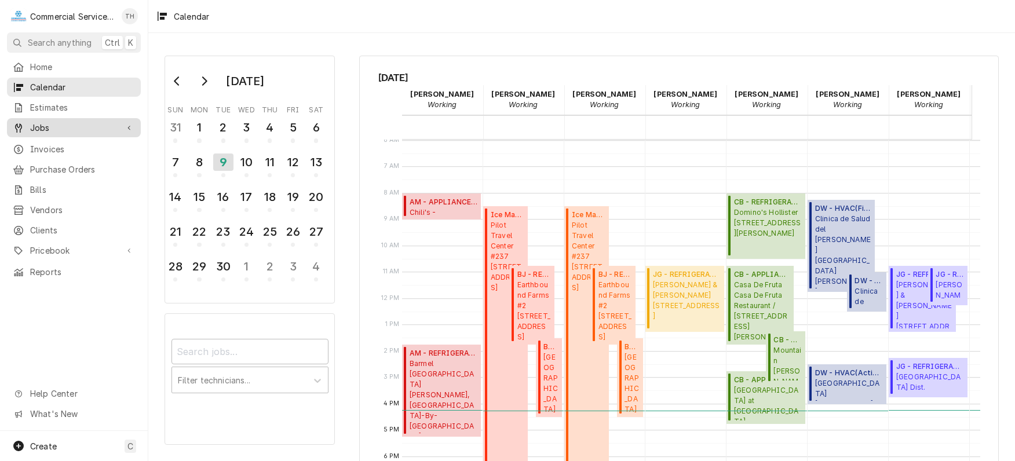
click at [79, 126] on span "Jobs" at bounding box center [74, 128] width 88 height 12
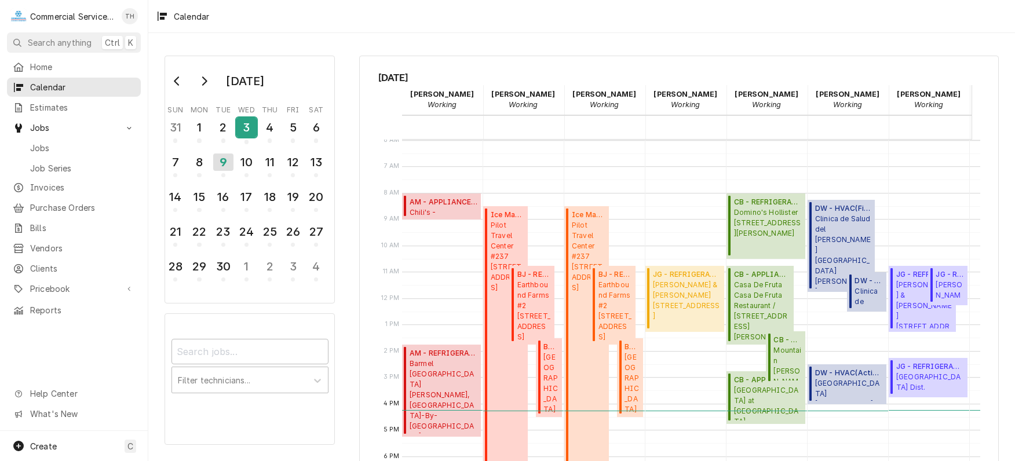
click at [247, 125] on div "3" at bounding box center [246, 128] width 20 height 20
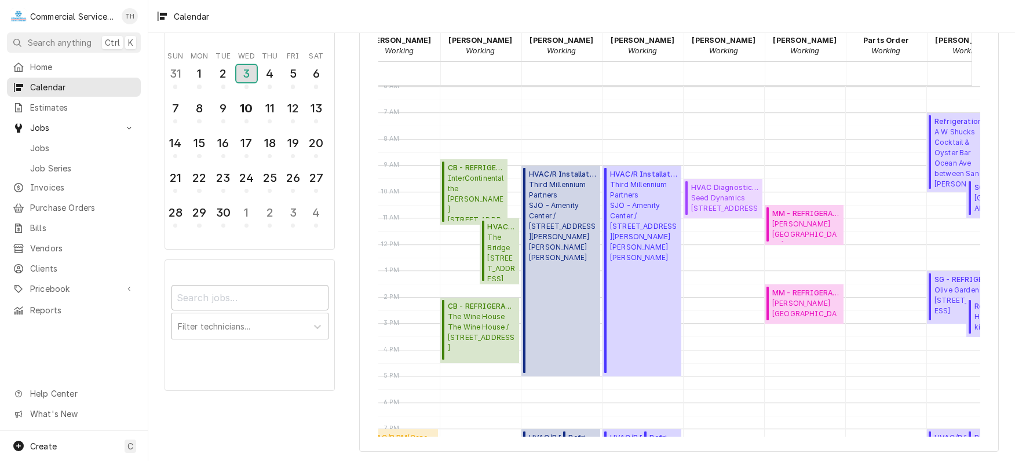
scroll to position [0, 330]
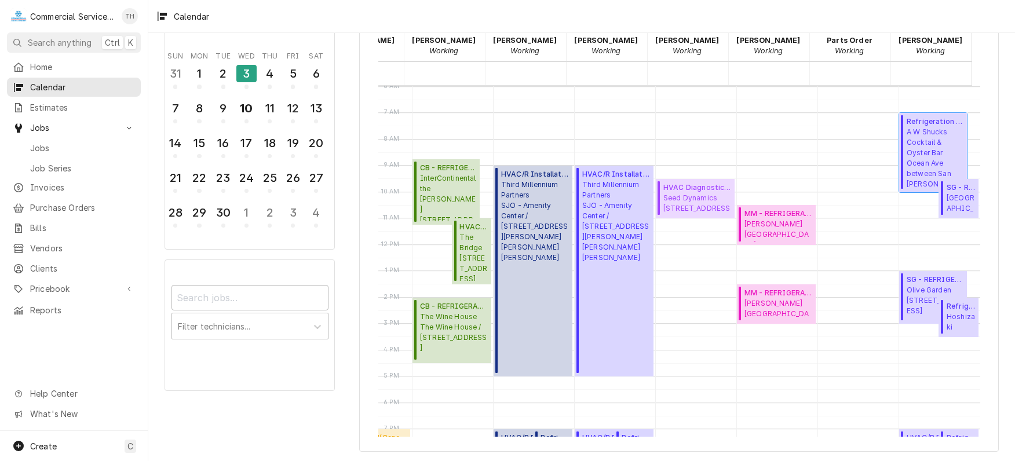
click at [907, 150] on span "A W Shucks Cocktail & Oyster Bar Ocean Ave between San Carlos & Dolores" at bounding box center [935, 158] width 57 height 62
click at [206, 108] on div "8" at bounding box center [199, 109] width 20 height 20
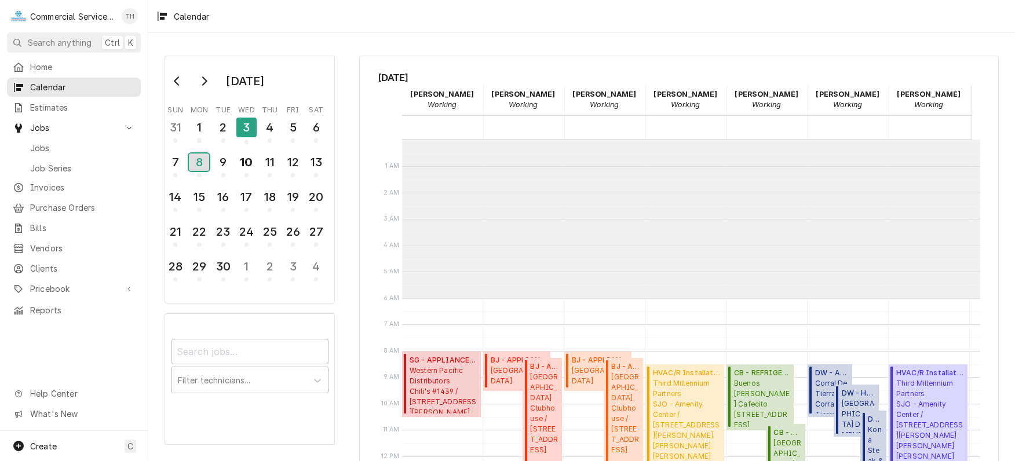
scroll to position [158, 0]
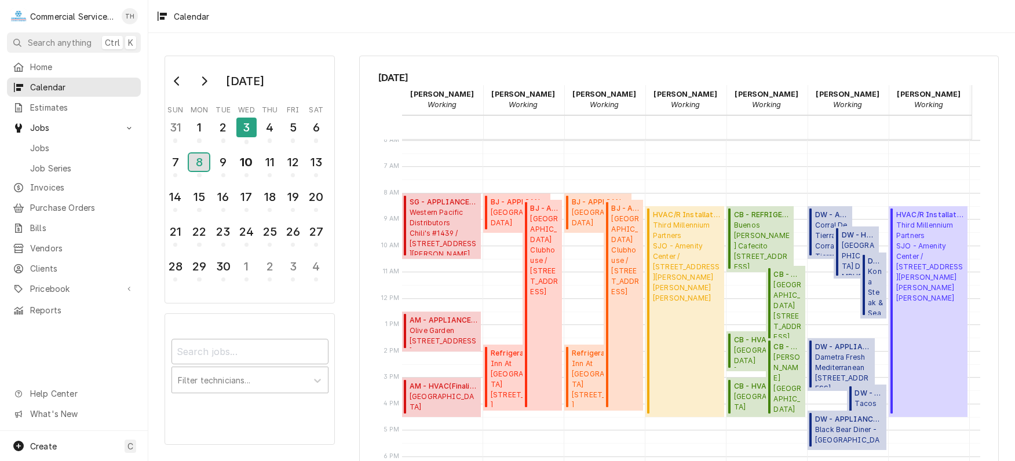
click at [198, 160] on div "8" at bounding box center [199, 162] width 20 height 17
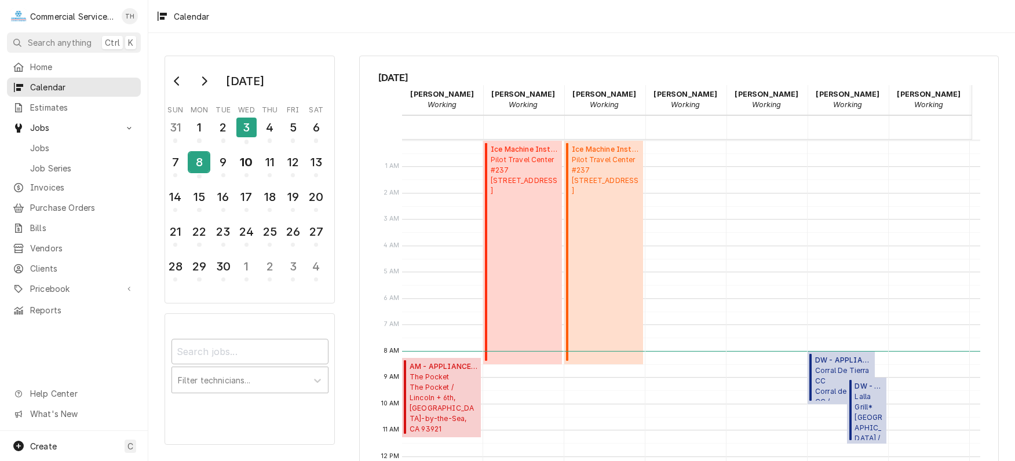
click at [192, 156] on div "8" at bounding box center [199, 162] width 20 height 20
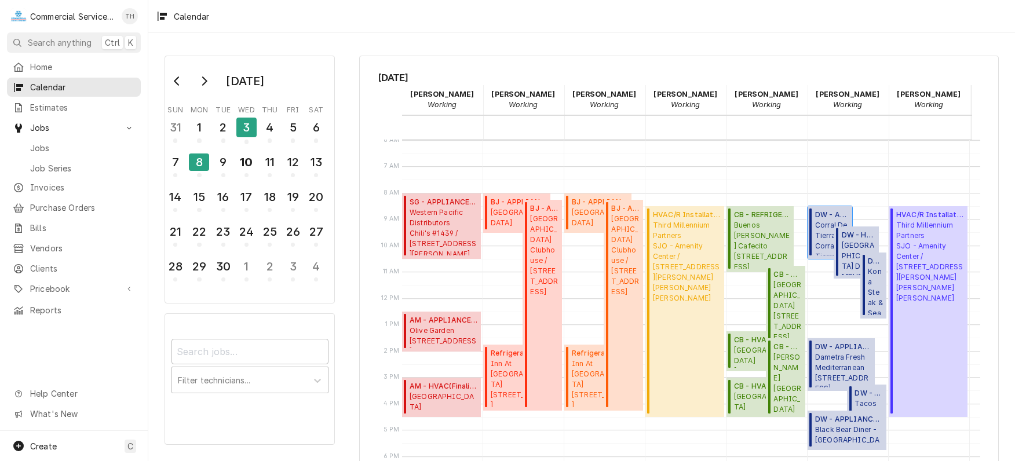
click at [816, 228] on span "Corral De Tierra CC Corral de Tierra CC / 81 Corral de Tierra Rd., Salinas, CA …" at bounding box center [833, 237] width 34 height 35
click at [849, 241] on span "Monterey Peninsula Unified School Dist - MPUSD Monterey Child Care Services / 2…" at bounding box center [859, 258] width 34 height 35
click at [872, 270] on span "Kona Steak & Seafood 1200 Del Monte Center, Monterey, CA 93940" at bounding box center [875, 291] width 15 height 49
click at [220, 157] on div "9" at bounding box center [223, 162] width 20 height 20
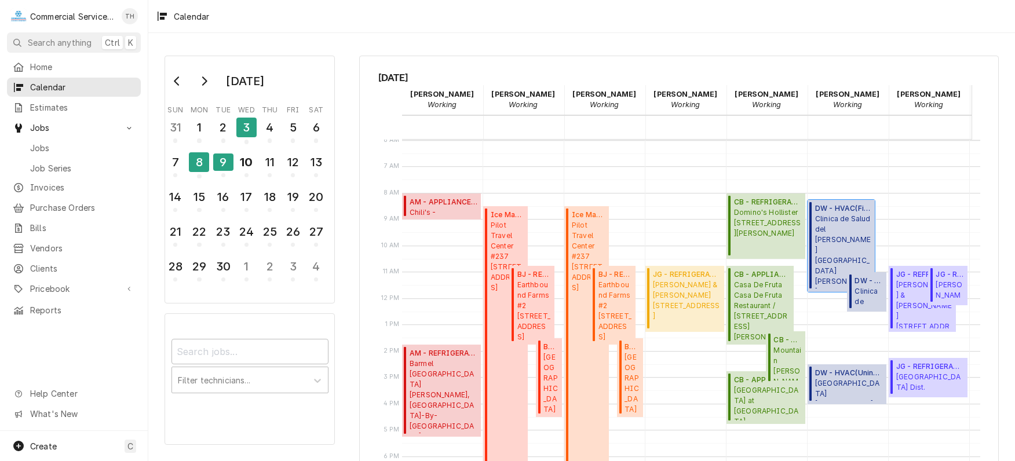
click at [825, 229] on span "Clinica de Salud del Valle de Salinas King City / 122 E San Antonio Dr., King C…" at bounding box center [844, 251] width 56 height 75
click at [875, 289] on span "Clinica de Salud del Valle de Salinas Plaza - TAMC SUITE B / 55 Plaza Cir, Sali…" at bounding box center [869, 297] width 28 height 22
click at [296, 129] on div "5" at bounding box center [293, 128] width 20 height 20
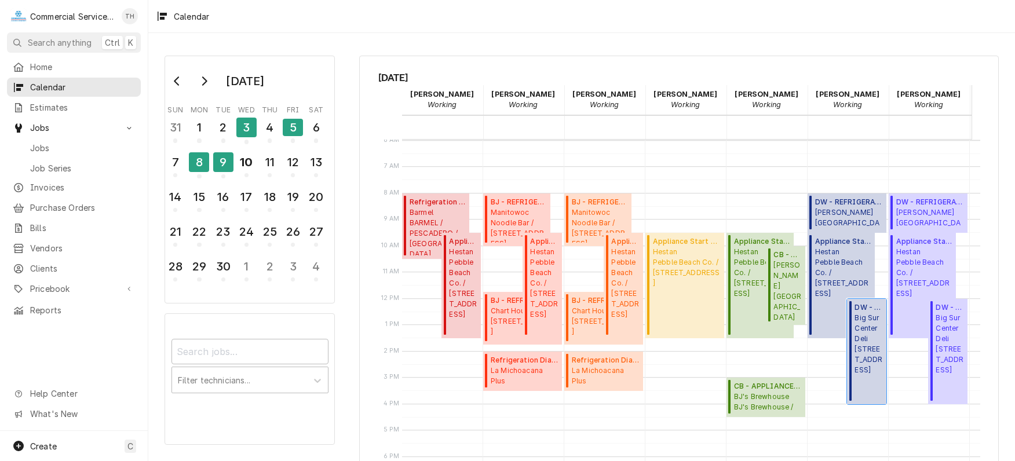
click at [871, 349] on span "Big Sur Center Deli PO Box 595, Big Sur, CA 93920" at bounding box center [869, 344] width 28 height 63
click at [77, 143] on span "Jobs" at bounding box center [82, 148] width 105 height 12
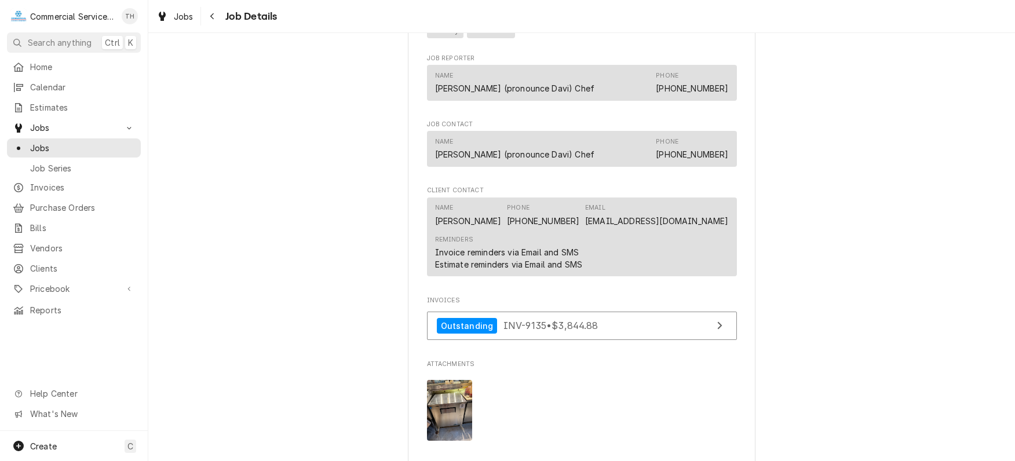
scroll to position [753, 0]
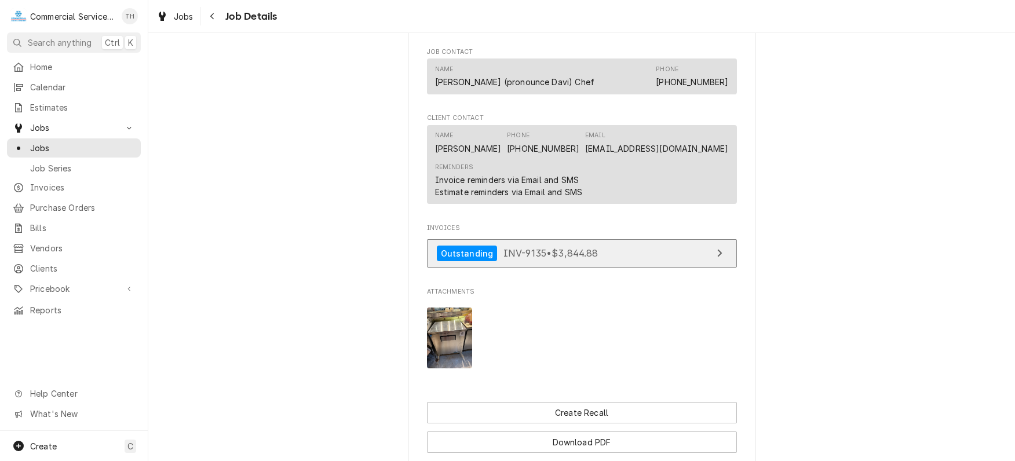
click at [610, 254] on link "Outstanding INV-9135 • $3,844.88" at bounding box center [582, 253] width 310 height 28
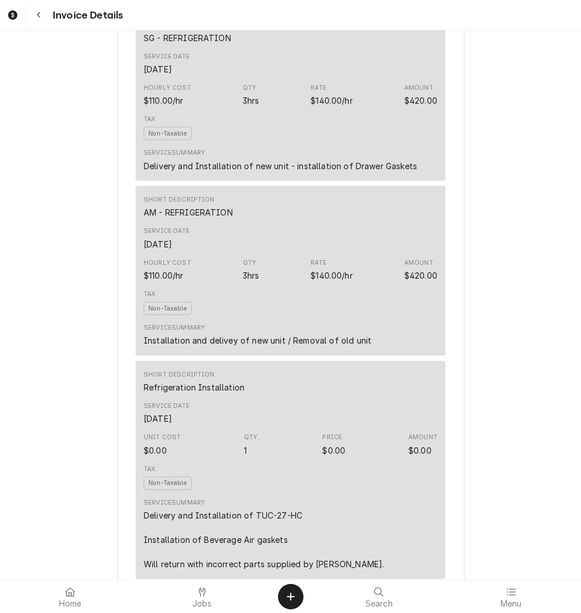
scroll to position [580, 0]
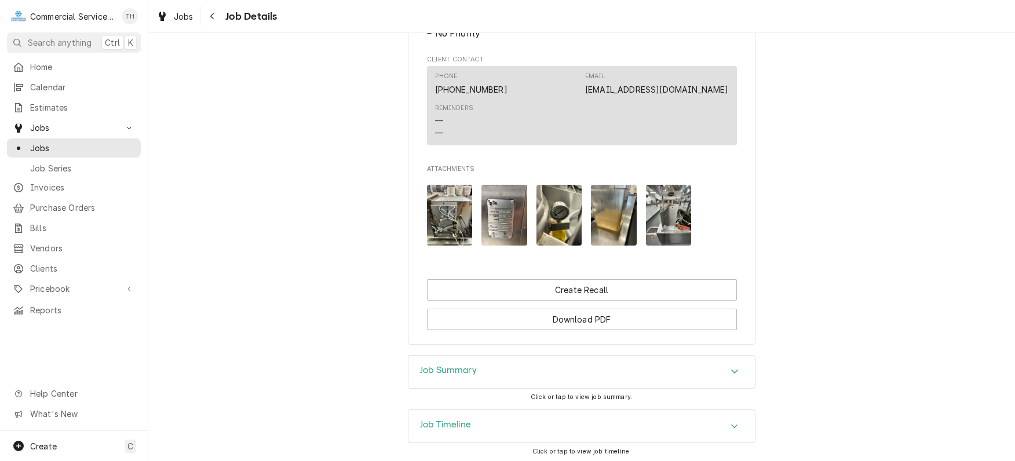
scroll to position [693, 0]
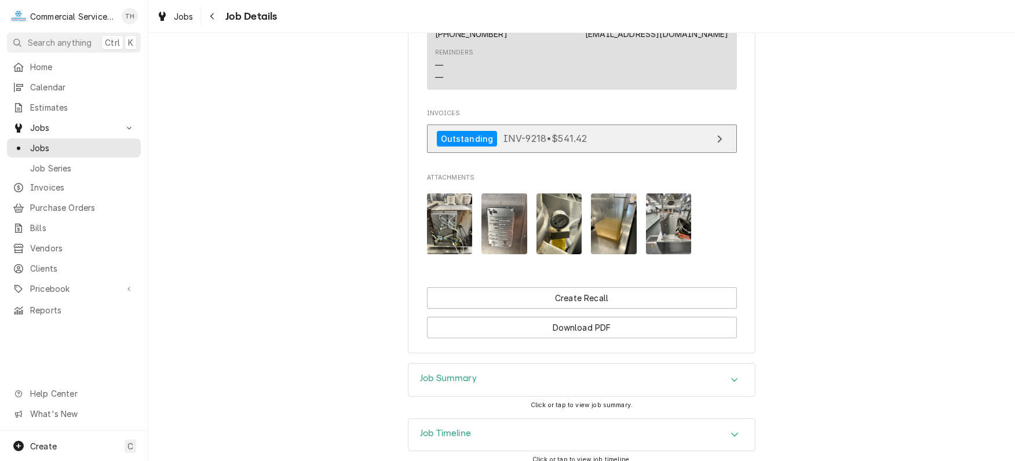
click at [632, 133] on link "Outstanding INV-9218 • $541.42" at bounding box center [582, 139] width 310 height 28
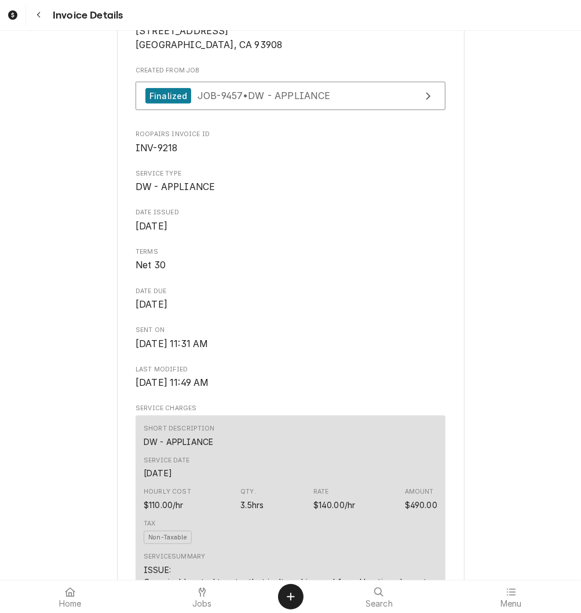
scroll to position [406, 0]
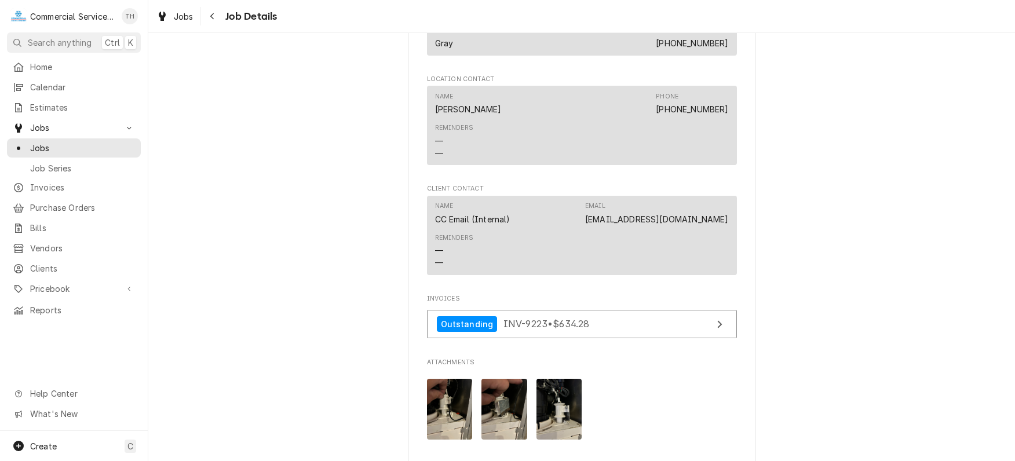
scroll to position [753, 0]
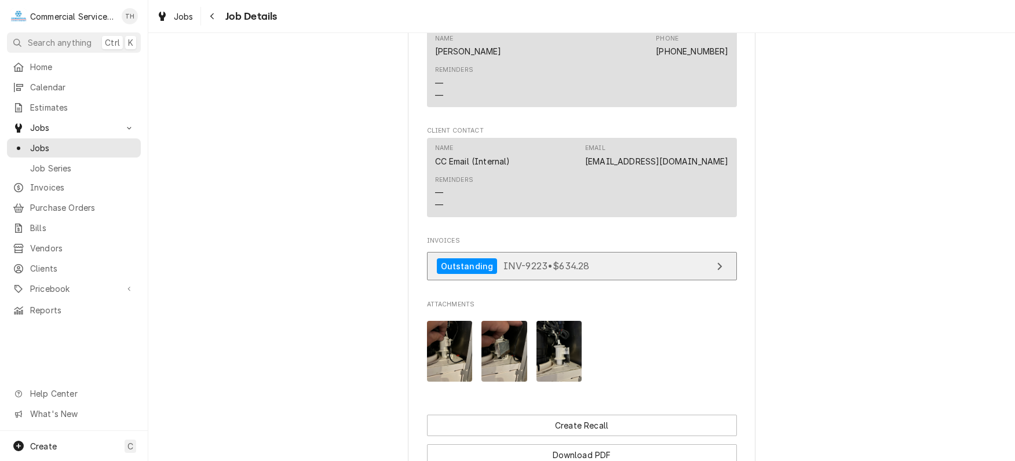
click at [609, 281] on link "Outstanding INV-9223 • $634.28" at bounding box center [582, 266] width 310 height 28
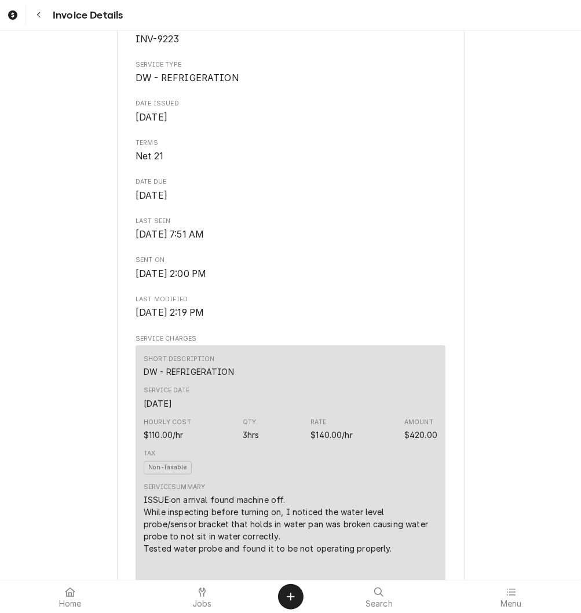
scroll to position [406, 0]
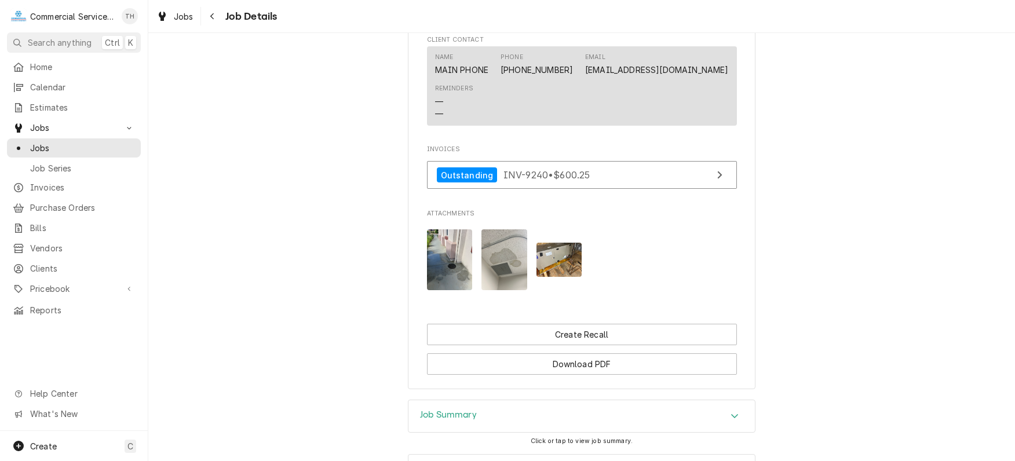
scroll to position [696, 0]
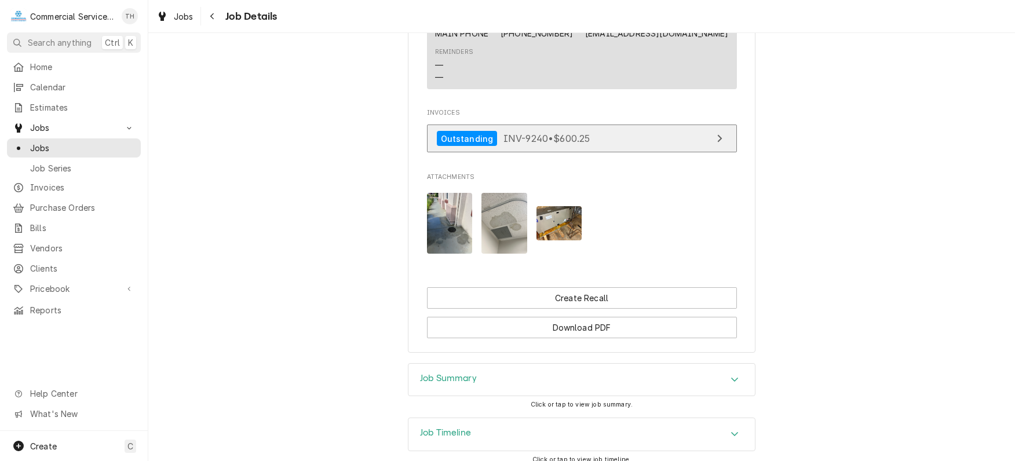
click at [592, 133] on link "Outstanding INV-9240 • $600.25" at bounding box center [582, 139] width 310 height 28
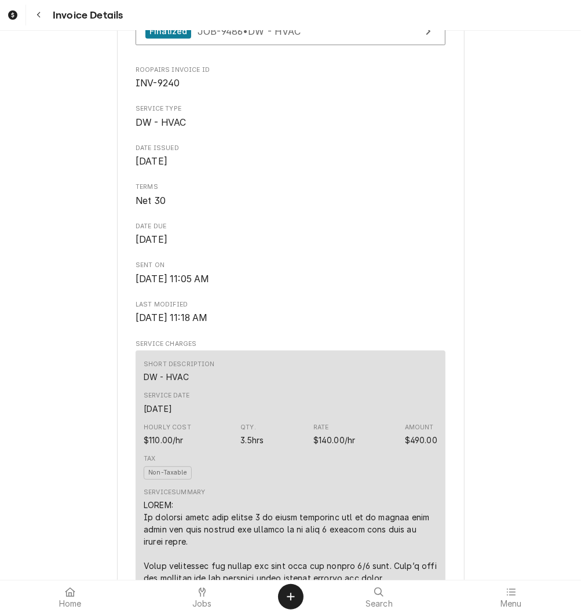
scroll to position [406, 0]
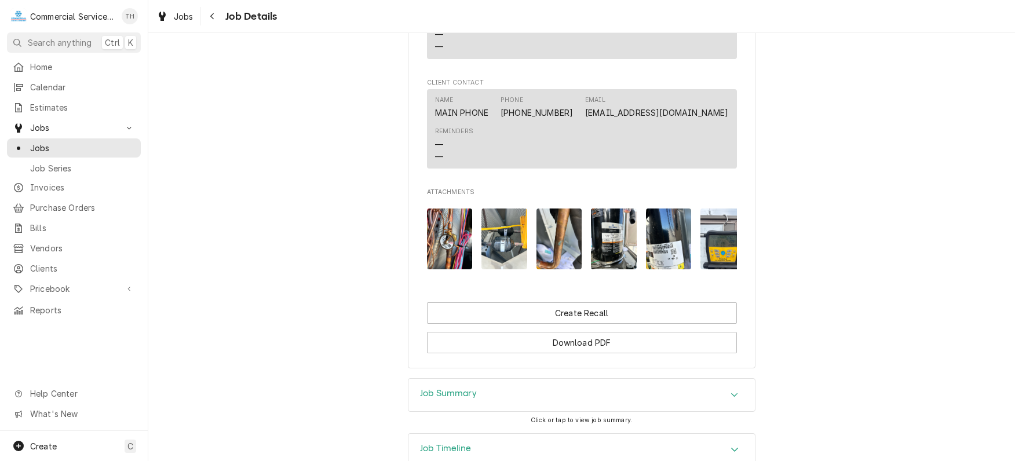
scroll to position [869, 0]
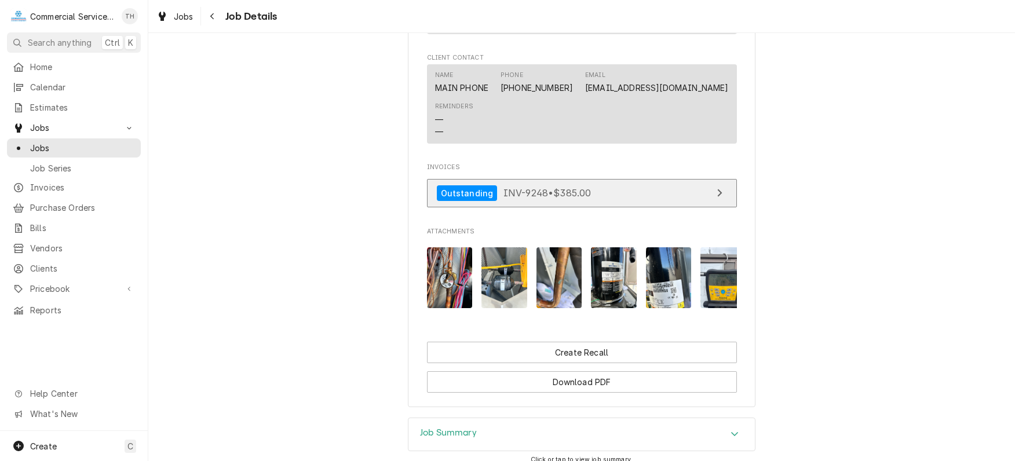
click at [581, 199] on span "INV-9248 • $385.00" at bounding box center [548, 193] width 88 height 12
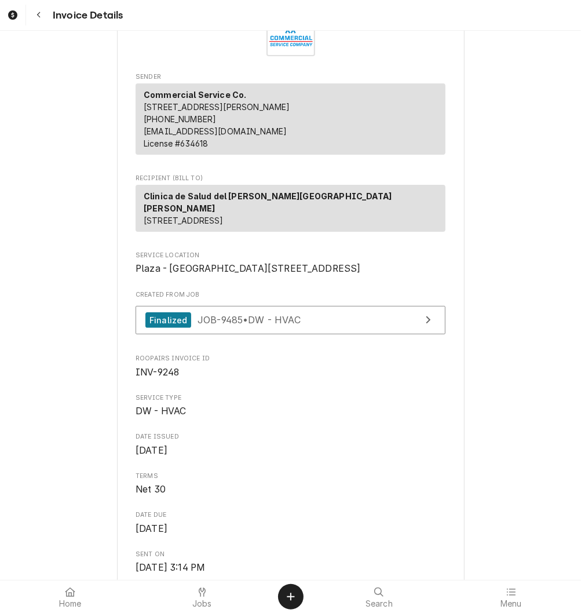
scroll to position [290, 0]
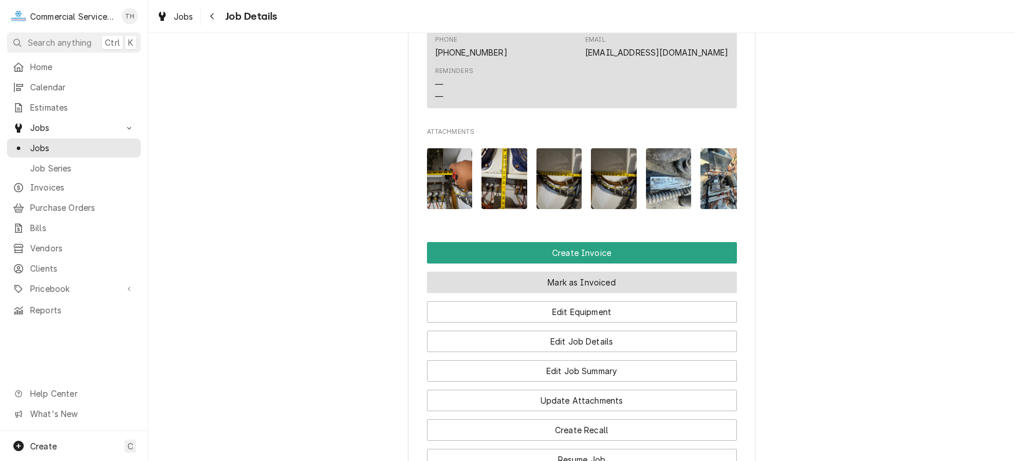
scroll to position [927, 0]
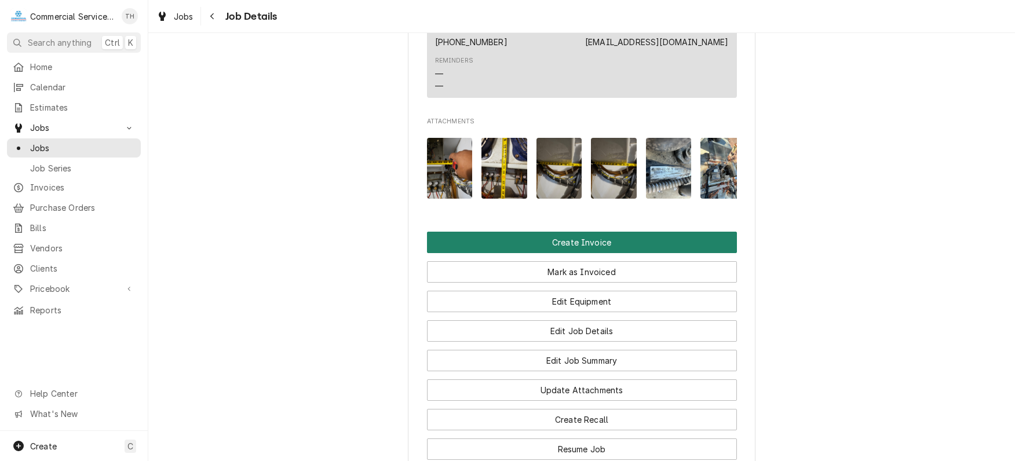
click at [622, 247] on button "Create Invoice" at bounding box center [582, 242] width 310 height 21
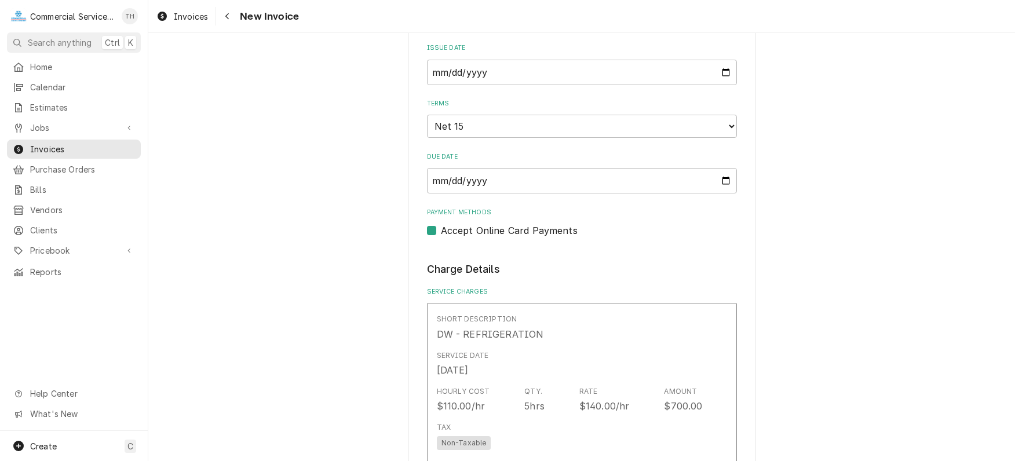
scroll to position [522, 0]
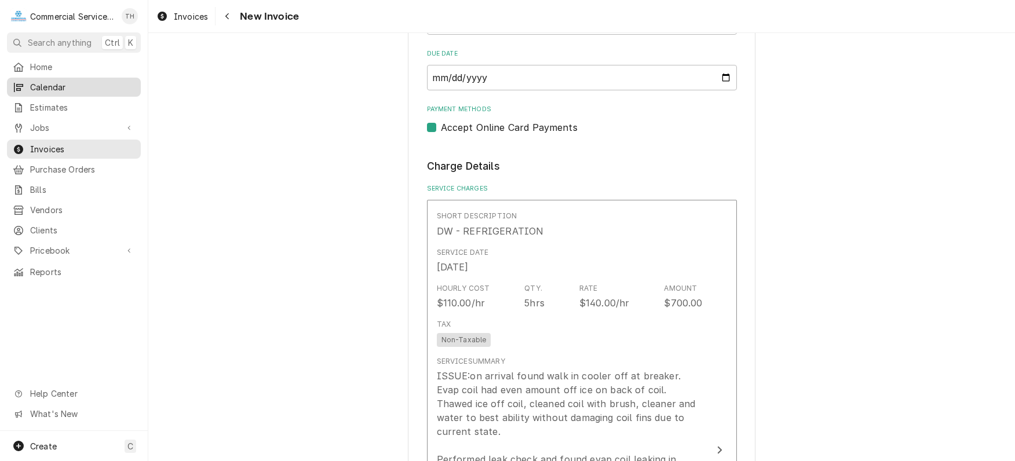
click at [99, 86] on span "Calendar" at bounding box center [82, 87] width 105 height 12
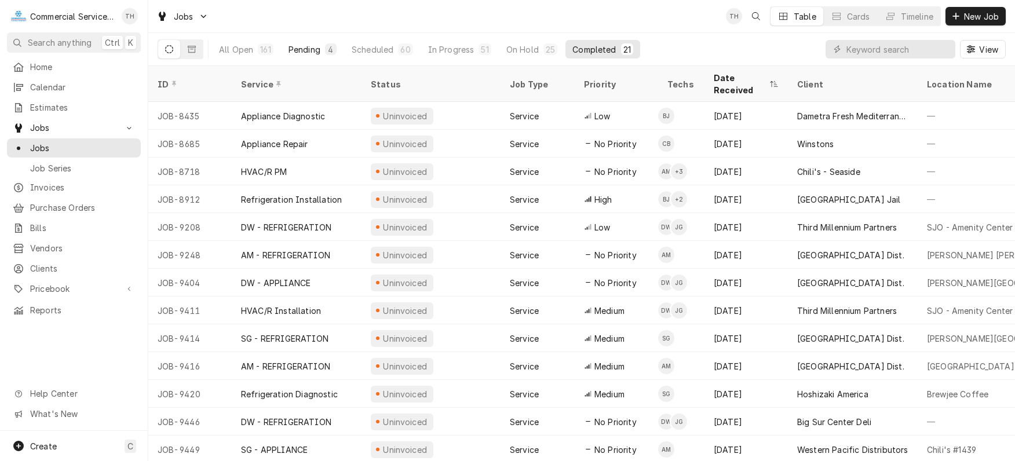
click at [322, 48] on button "Pending 4" at bounding box center [313, 49] width 62 height 19
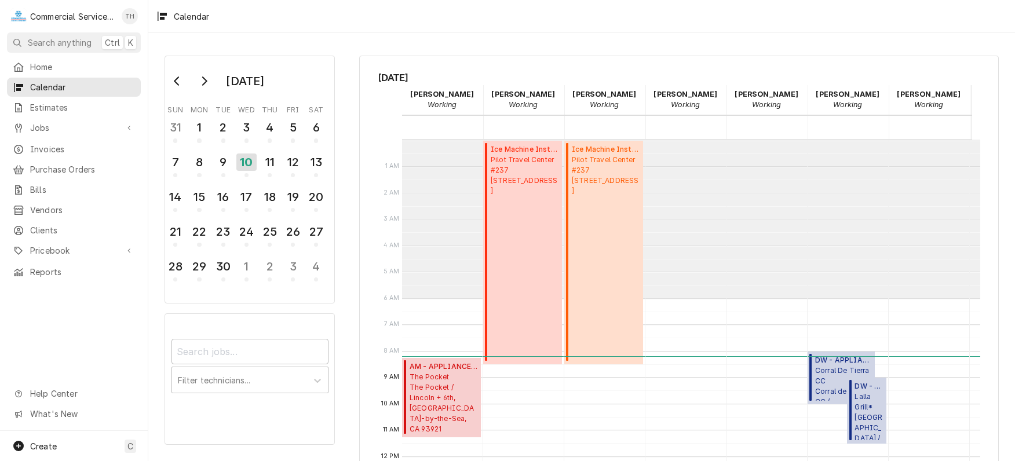
scroll to position [158, 0]
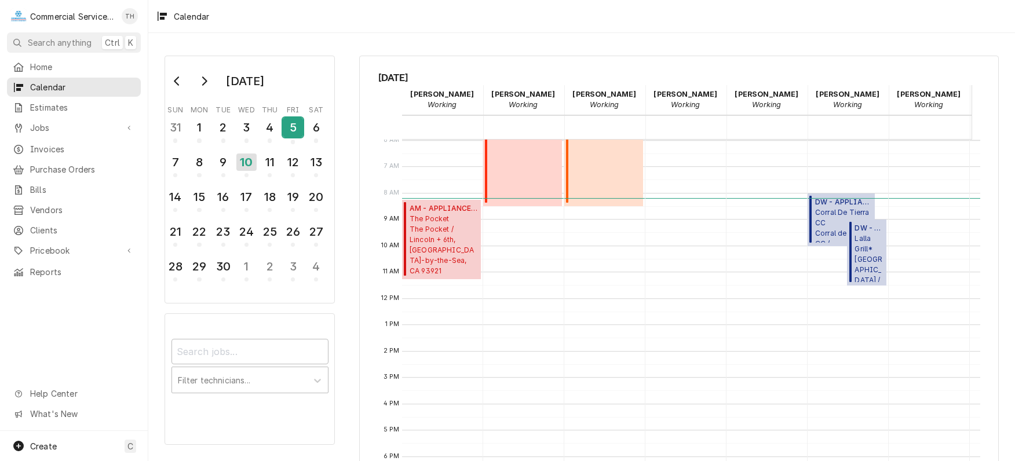
click at [290, 122] on div "5" at bounding box center [293, 128] width 20 height 20
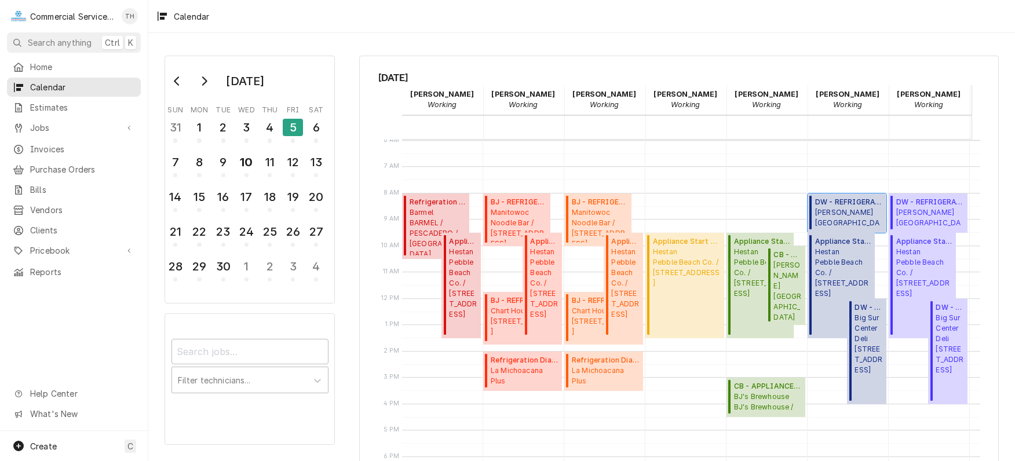
click at [855, 207] on span "[PERSON_NAME][GEOGRAPHIC_DATA] [PERSON_NAME][GEOGRAPHIC_DATA] / [STREET_ADDRESS…" at bounding box center [850, 218] width 68 height 22
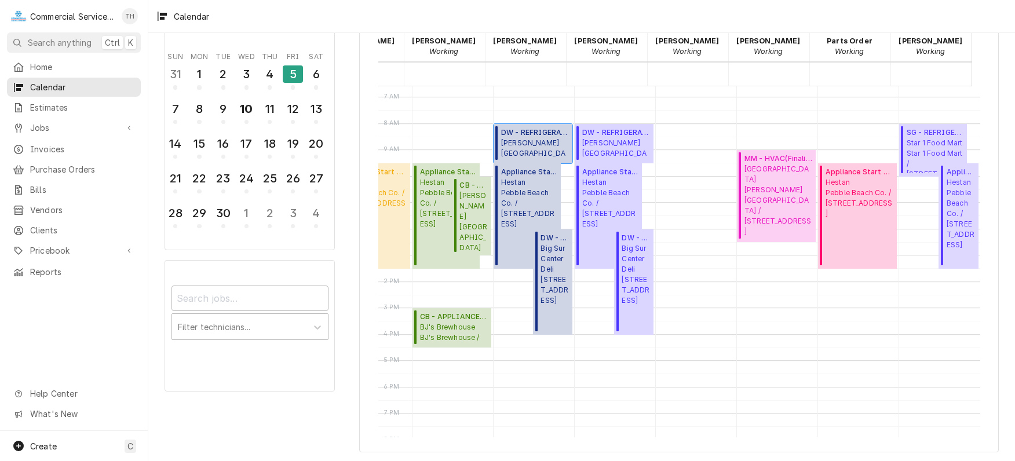
scroll to position [117, 332]
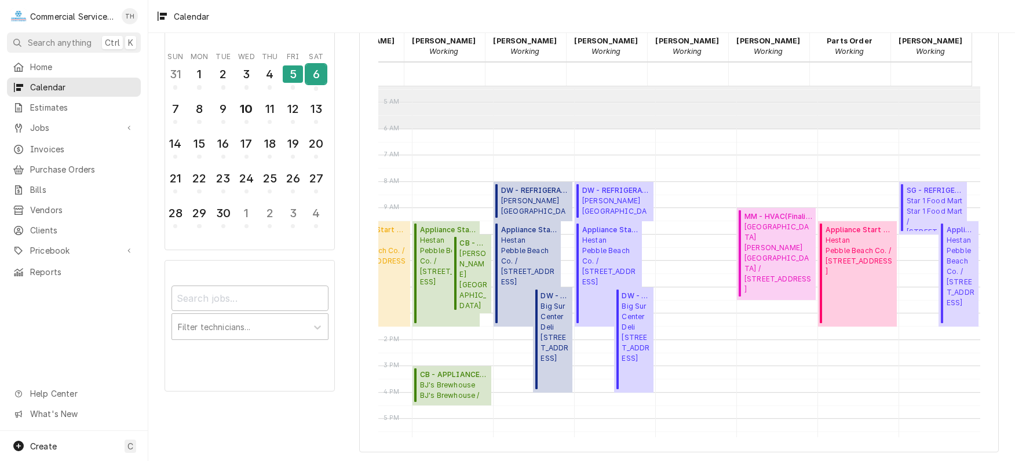
click at [316, 74] on div "6" at bounding box center [316, 74] width 20 height 20
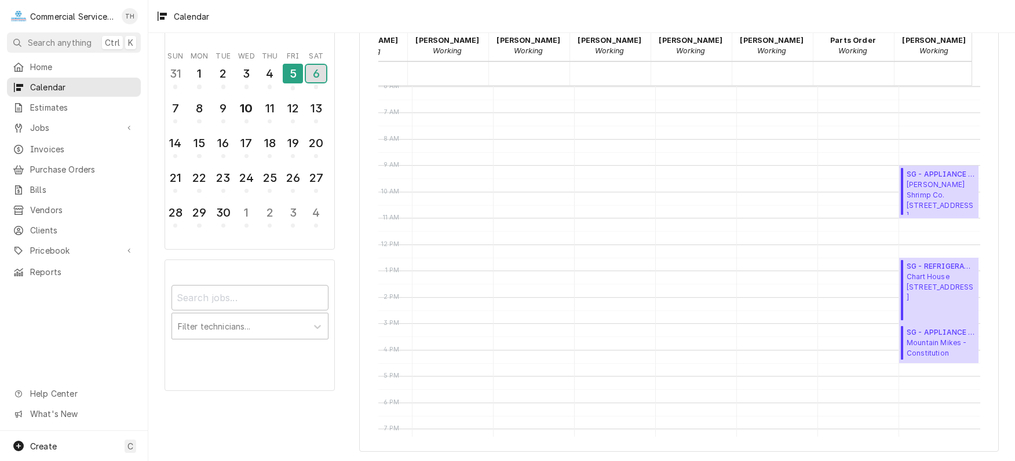
scroll to position [0, 330]
click at [920, 189] on span "Bubba Gump Shrimp Co. 720 Cannery Row, Monterey, CA 93940" at bounding box center [941, 197] width 68 height 35
click at [920, 262] on span "SG - REFRIGERATION - OT ( Finalized )" at bounding box center [941, 266] width 68 height 10
click at [916, 331] on span "SG - APPLIANCE - OT ( Finalized )" at bounding box center [941, 332] width 68 height 10
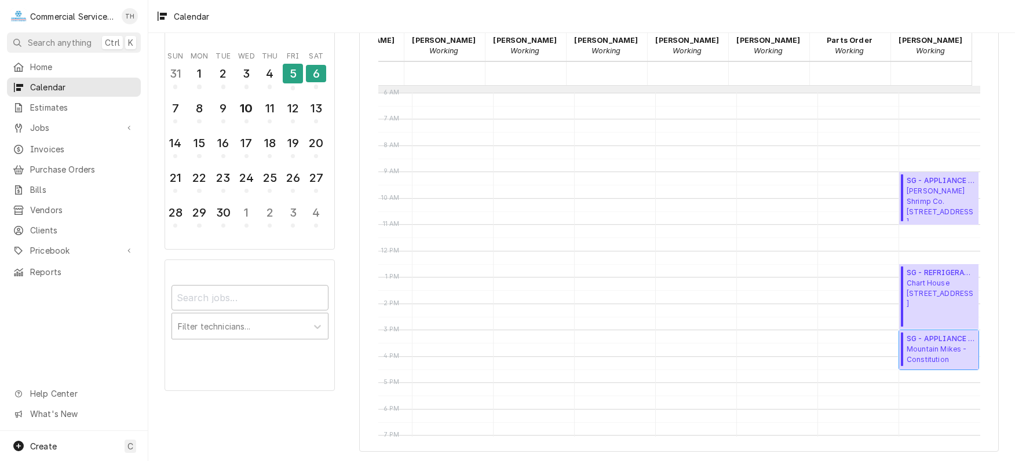
scroll to position [117, 332]
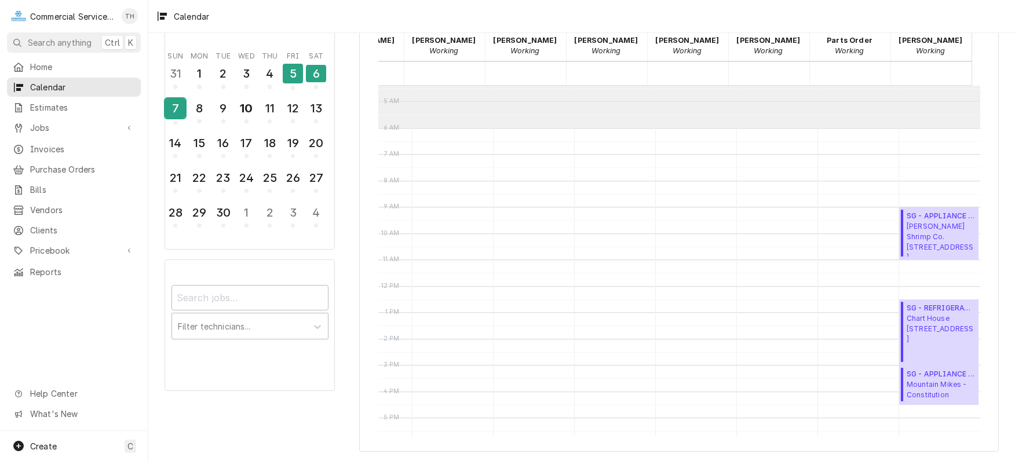
click at [174, 101] on div "7" at bounding box center [175, 109] width 20 height 20
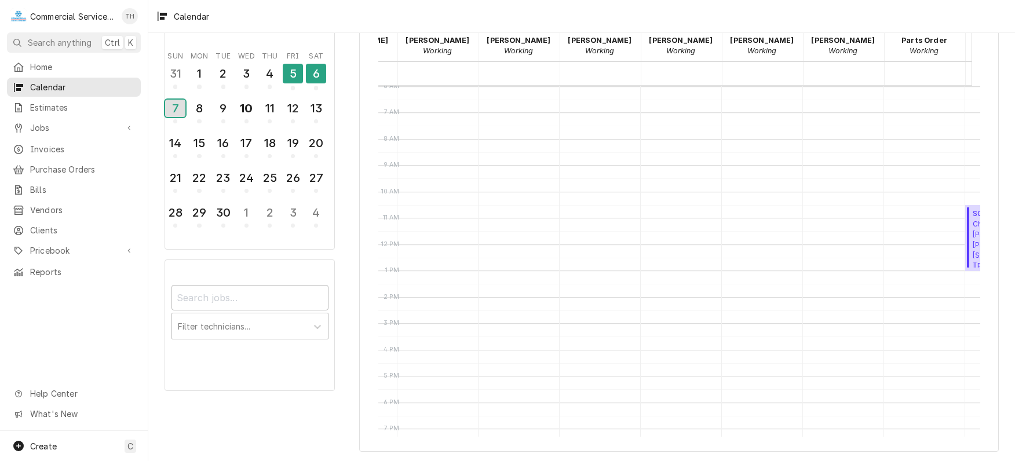
scroll to position [0, 330]
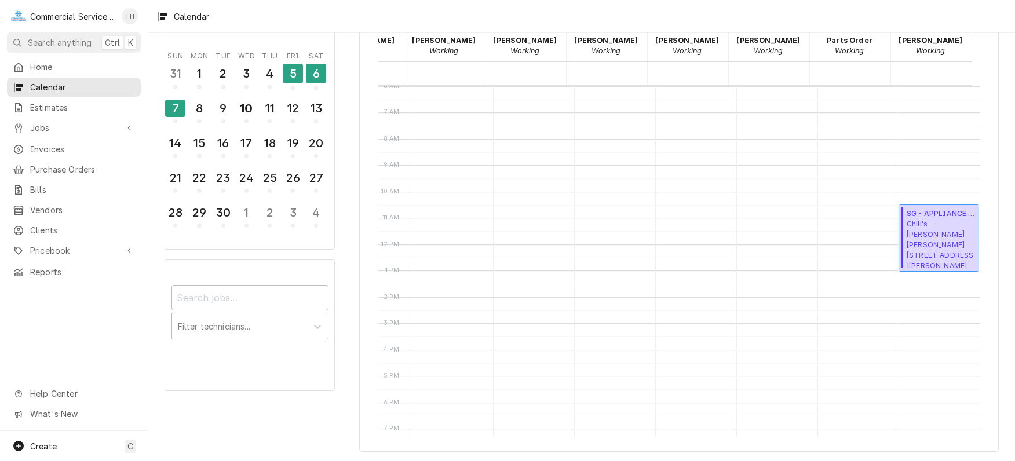
click at [907, 232] on span "Chili's - Morgan Hill 1039 Cochrane, Morgan Hill, CA 95037" at bounding box center [941, 243] width 68 height 49
click at [243, 77] on div "3" at bounding box center [246, 74] width 20 height 20
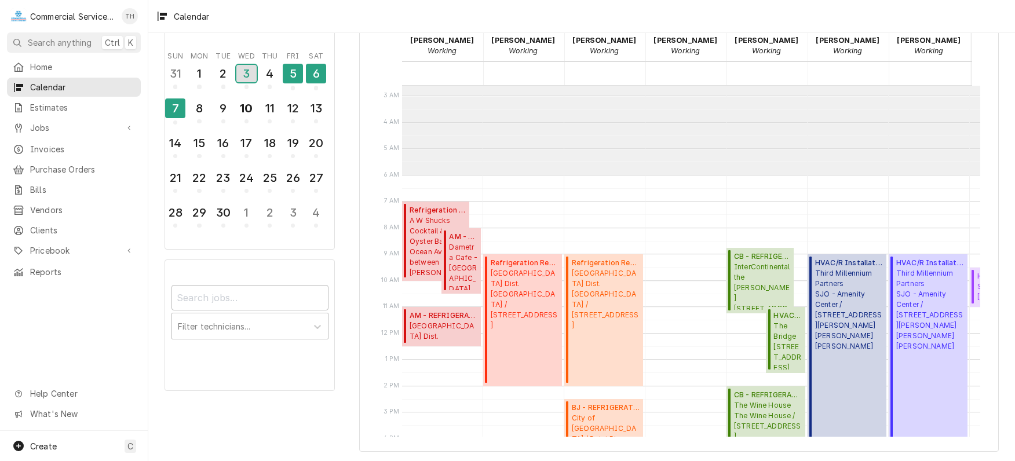
scroll to position [0, 0]
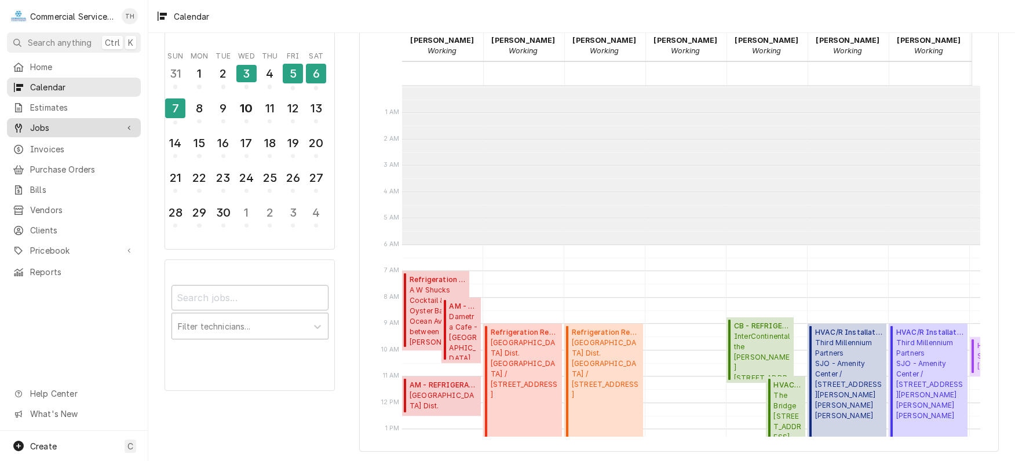
click at [70, 126] on span "Jobs" at bounding box center [74, 128] width 88 height 12
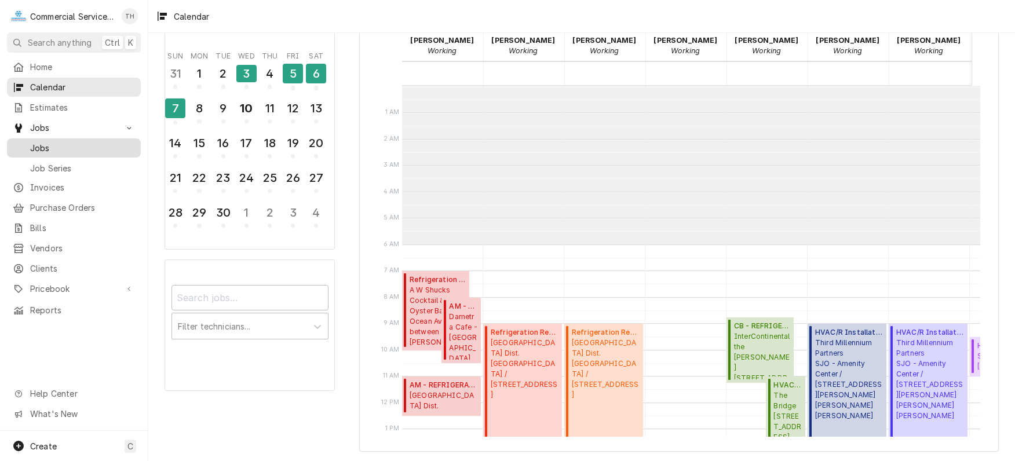
click at [63, 145] on span "Jobs" at bounding box center [82, 148] width 105 height 12
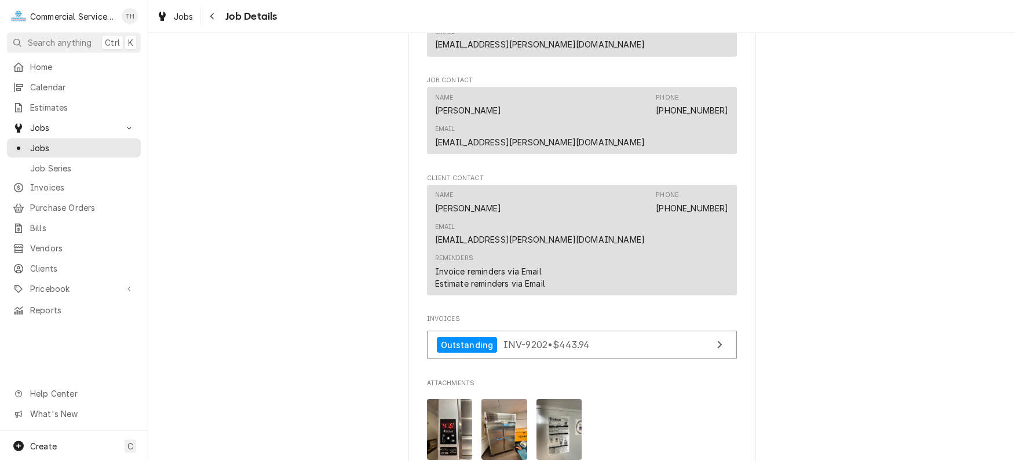
scroll to position [927, 0]
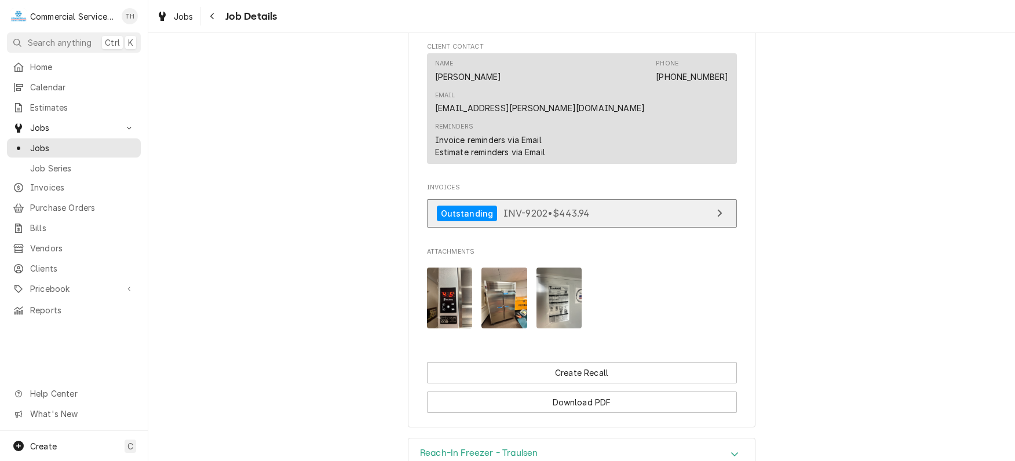
click at [543, 207] on span "INV-9202 • $443.94" at bounding box center [547, 213] width 86 height 12
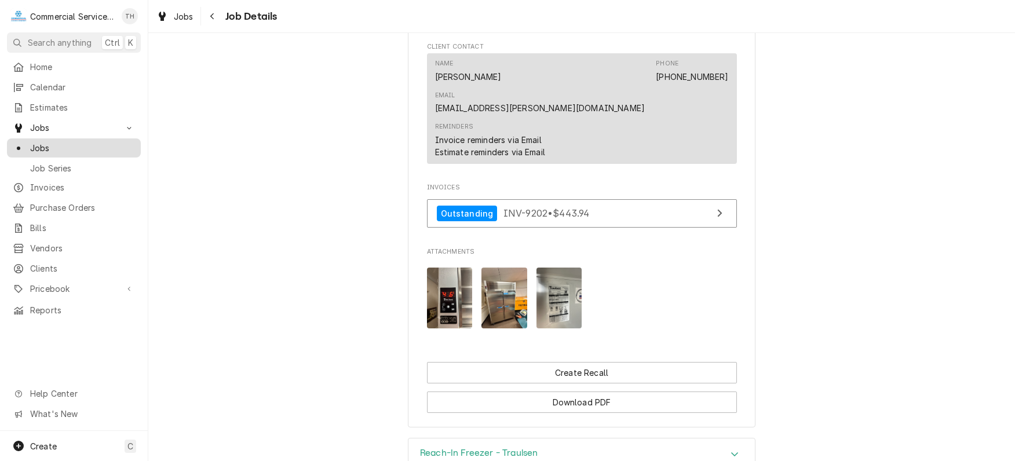
click at [77, 142] on span "Jobs" at bounding box center [82, 148] width 105 height 12
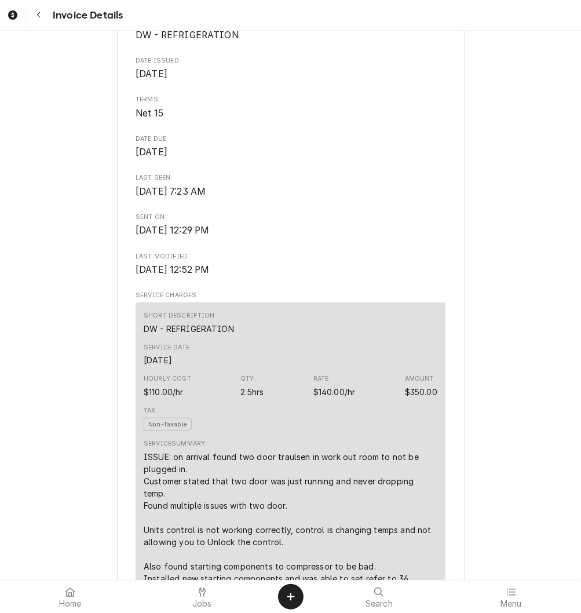
scroll to position [580, 0]
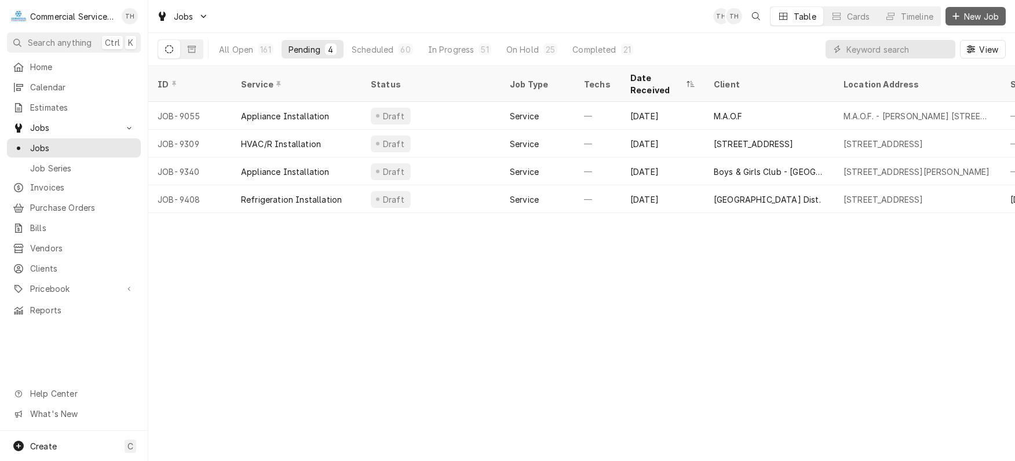
click at [975, 15] on span "New Job" at bounding box center [981, 16] width 39 height 12
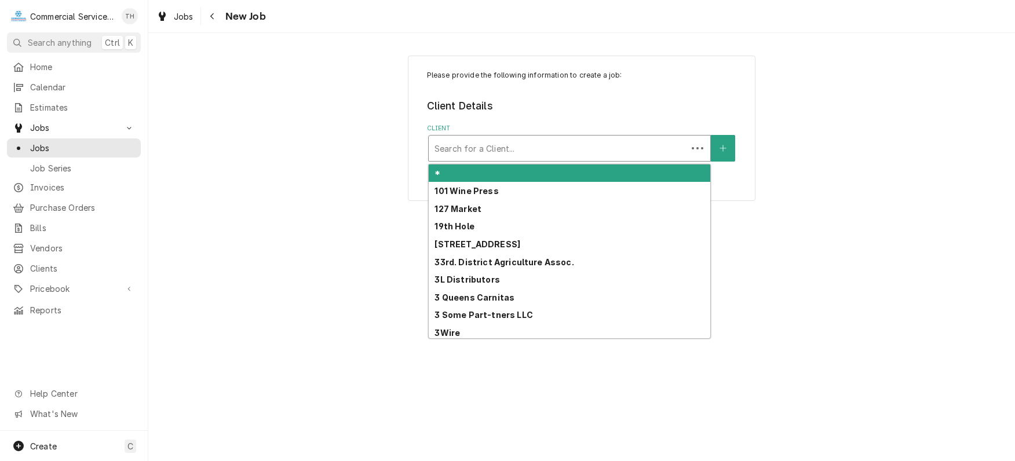
click at [643, 148] on div "Client" at bounding box center [558, 148] width 247 height 21
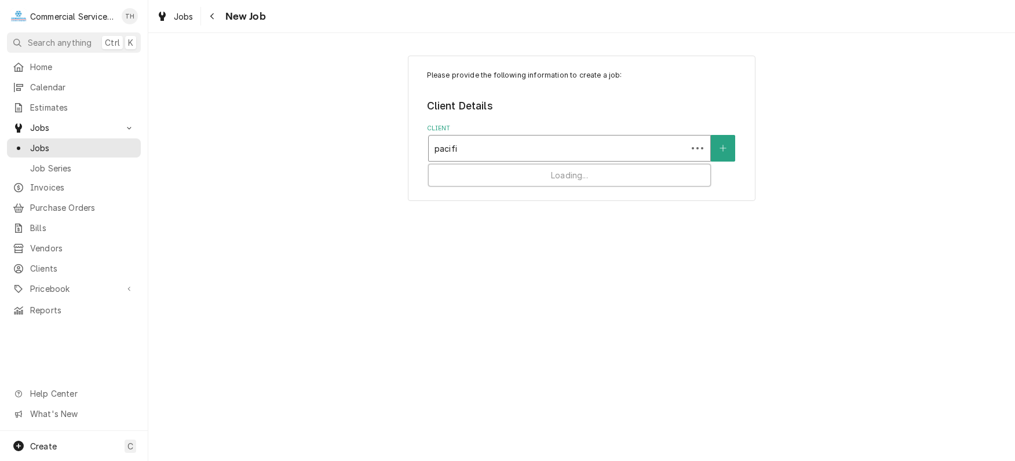
type input "pacific"
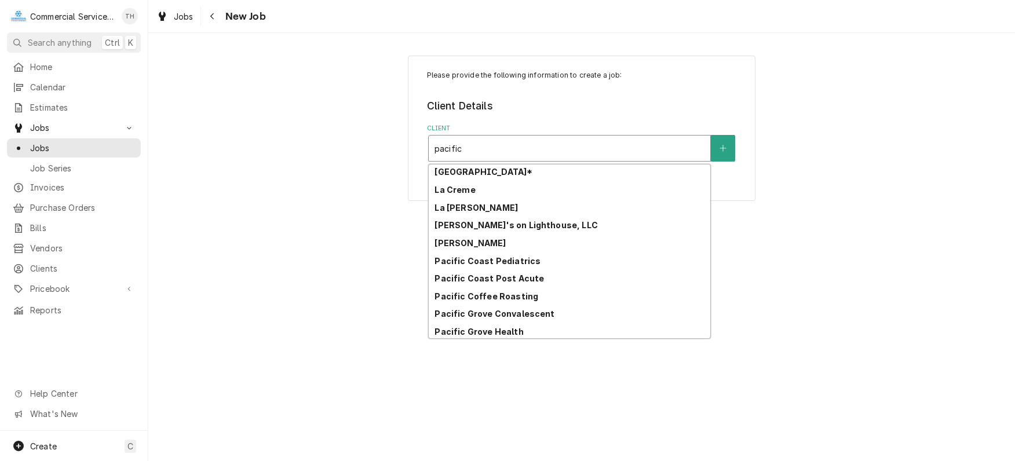
scroll to position [174, 0]
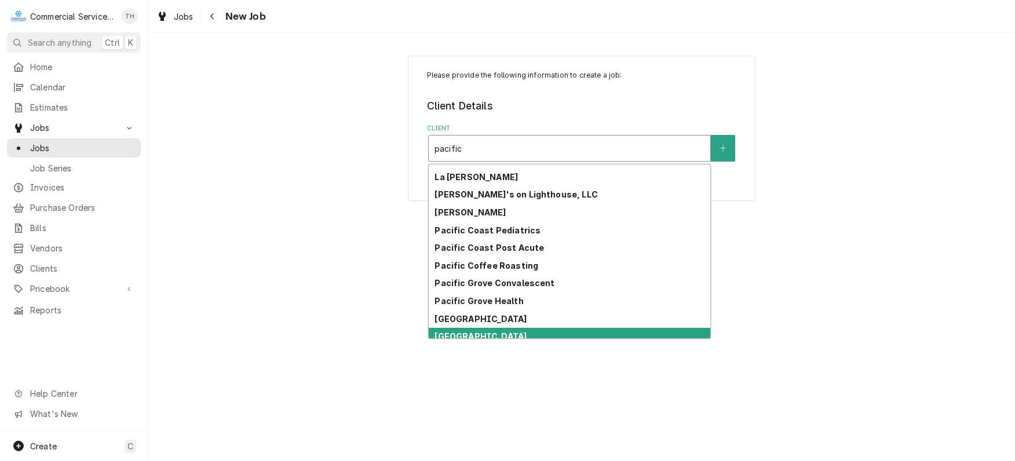
click at [559, 330] on div "[GEOGRAPHIC_DATA]" at bounding box center [570, 337] width 282 height 18
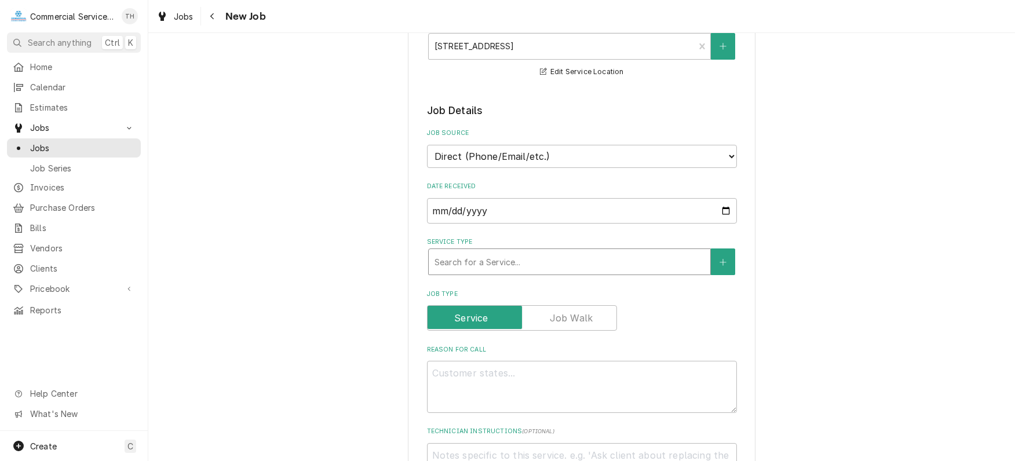
click at [527, 254] on div "Service Type" at bounding box center [570, 262] width 270 height 21
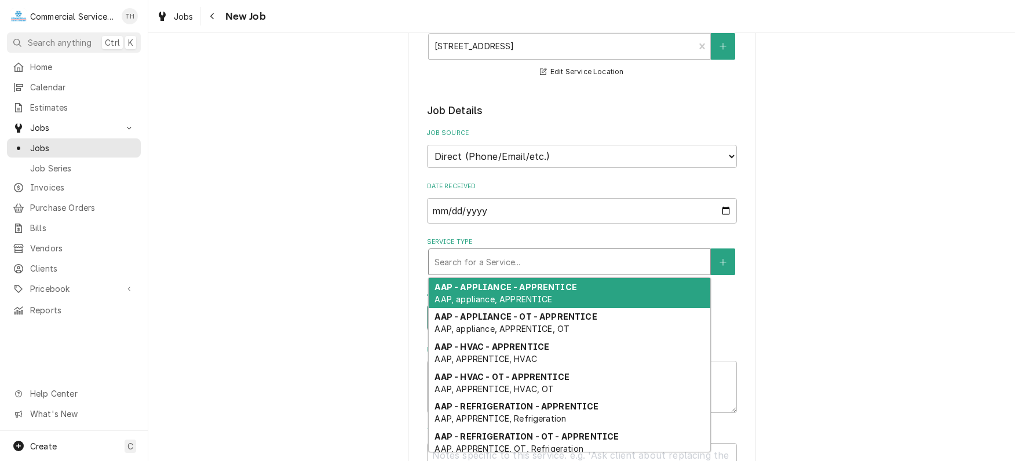
type textarea "x"
type input "c"
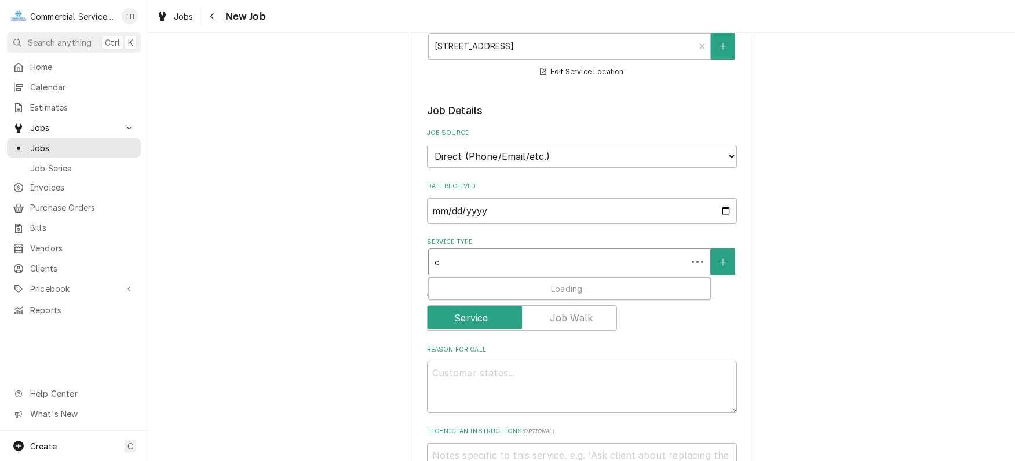
type textarea "x"
type input "cb"
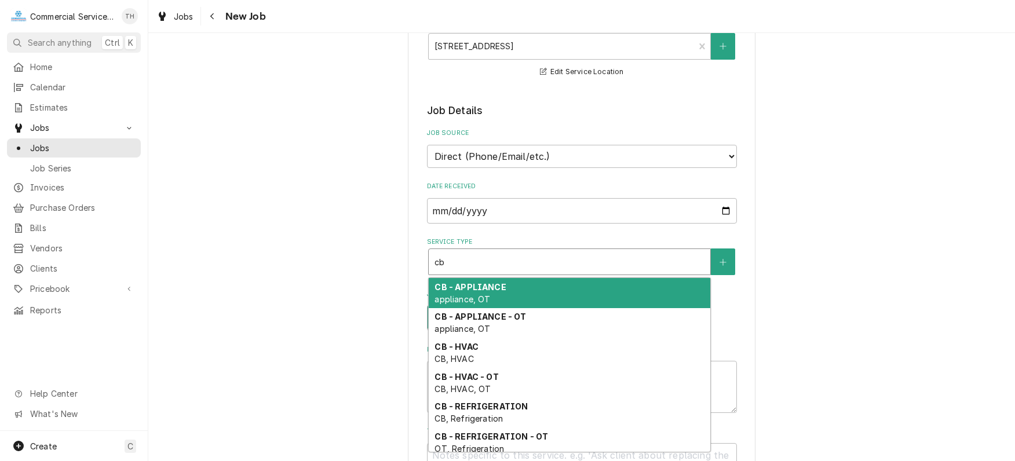
click at [526, 286] on div "CB - APPLIANCE appliance, OT" at bounding box center [570, 293] width 282 height 30
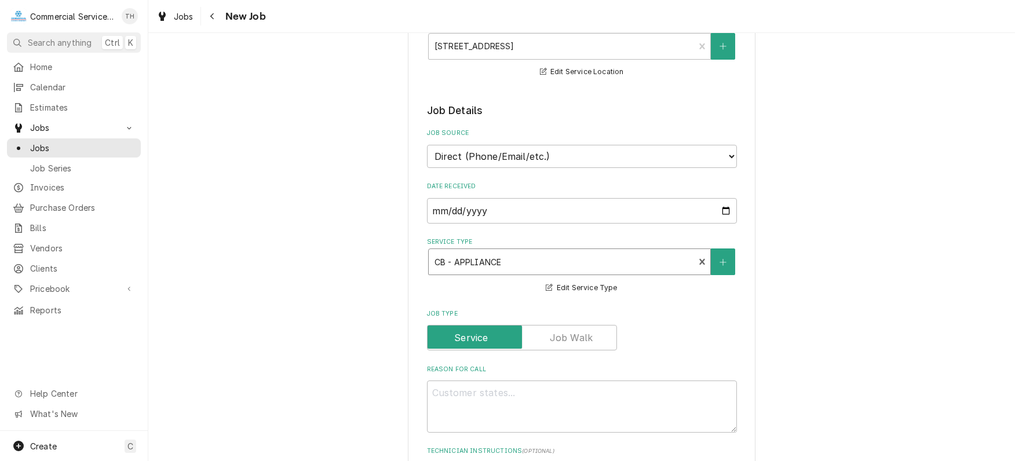
scroll to position [290, 0]
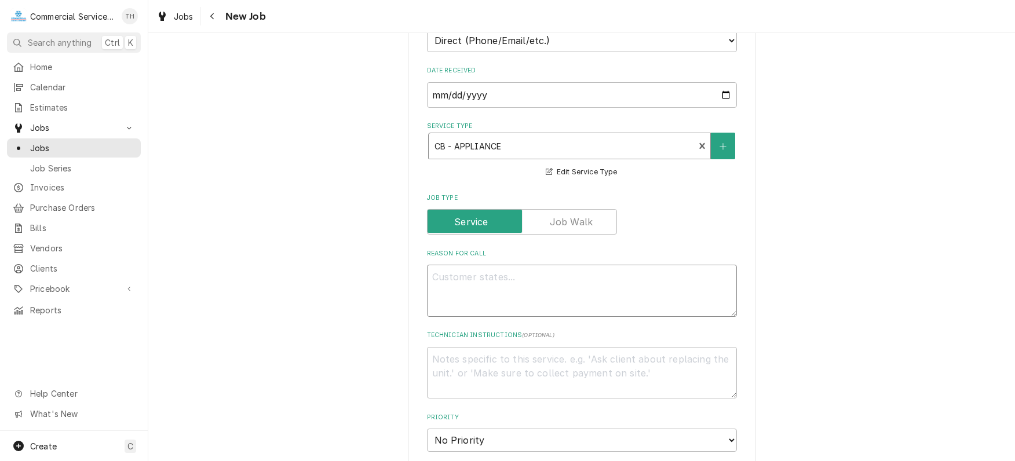
click at [525, 285] on textarea "Reason For Call" at bounding box center [582, 291] width 310 height 52
type textarea "x"
type textarea "S"
type textarea "x"
type textarea "St"
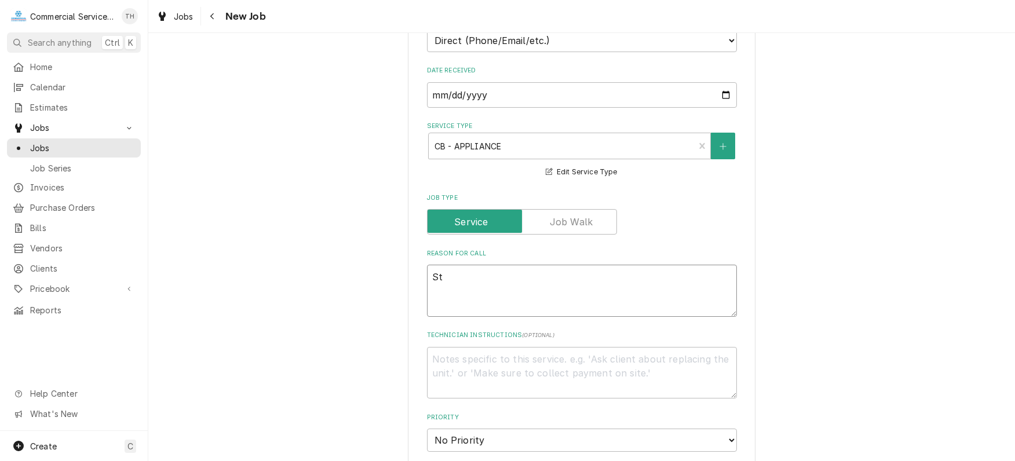
type textarea "x"
type textarea "Ste"
type textarea "x"
type textarea "Stea"
type textarea "x"
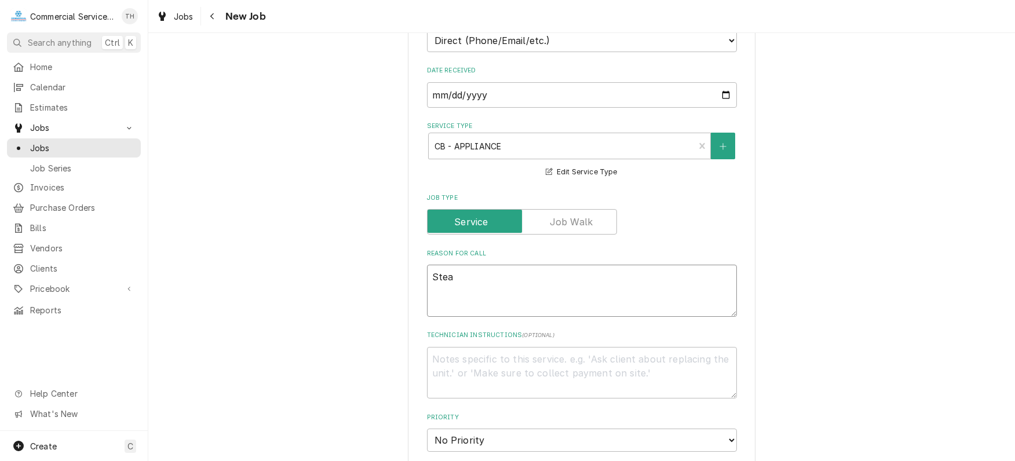
type textarea "Steam"
type textarea "x"
type textarea "Steamt"
type textarea "x"
type textarea "Steamta"
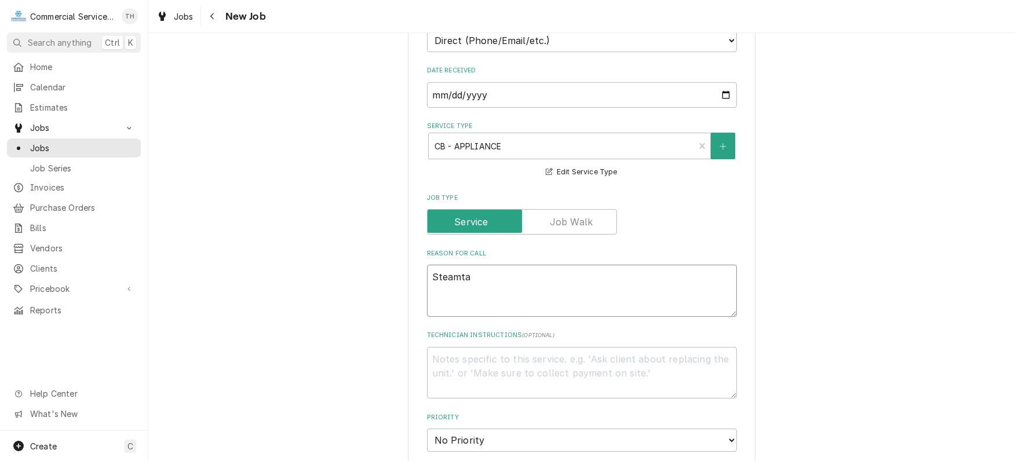
type textarea "x"
type textarea "Steamtab"
type textarea "x"
type textarea "Steamtabl"
type textarea "x"
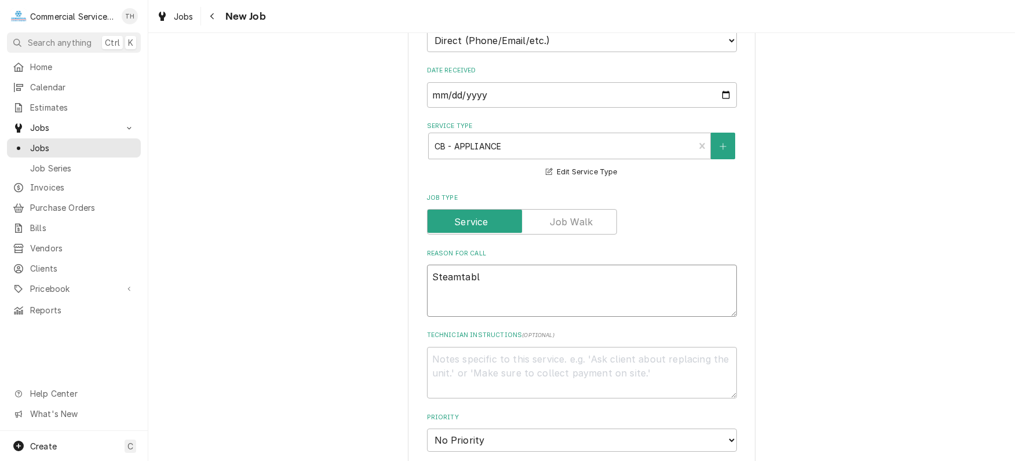
type textarea "Steamtable"
type textarea "x"
type textarea "Steamtable"
type textarea "x"
type textarea "Steamtable r"
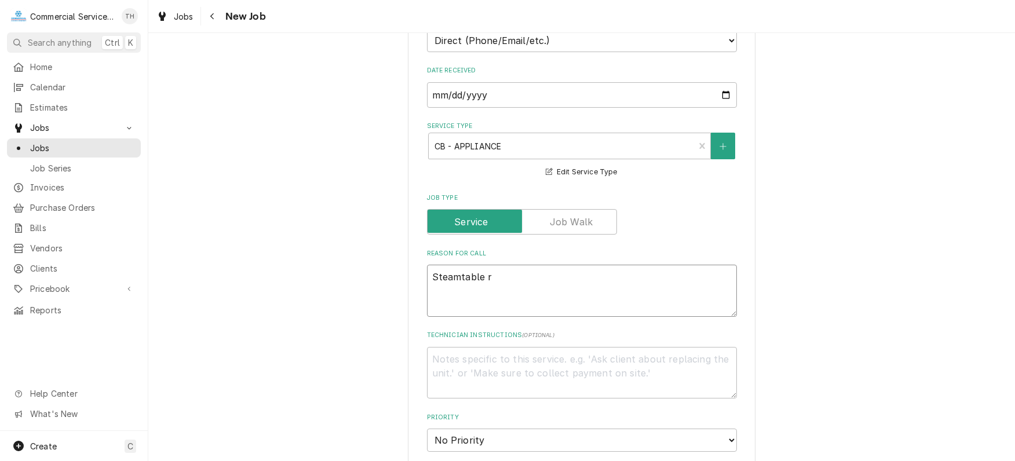
type textarea "x"
type textarea "Steamtable re"
type textarea "x"
type textarea "Steamtable rep"
type textarea "x"
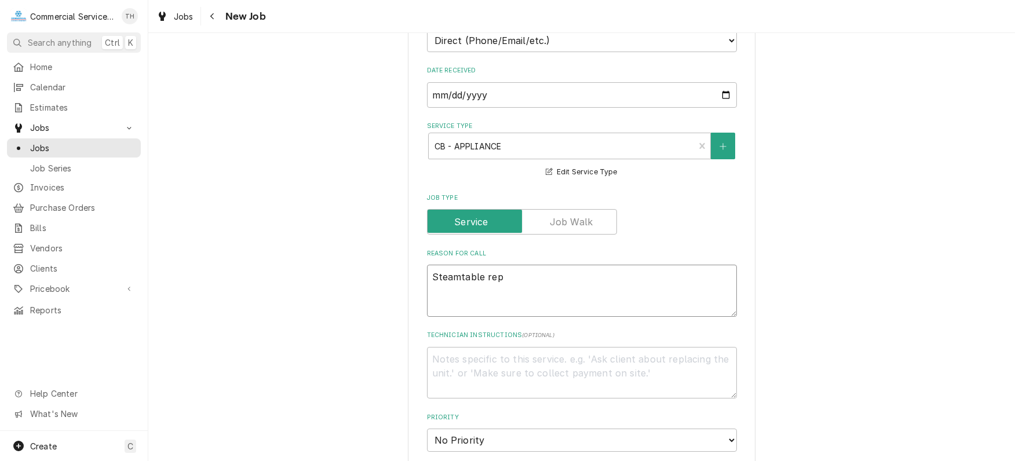
type textarea "Steamtable repa"
type textarea "x"
type textarea "Steamtable repai"
type textarea "x"
type textarea "Steamtable repair"
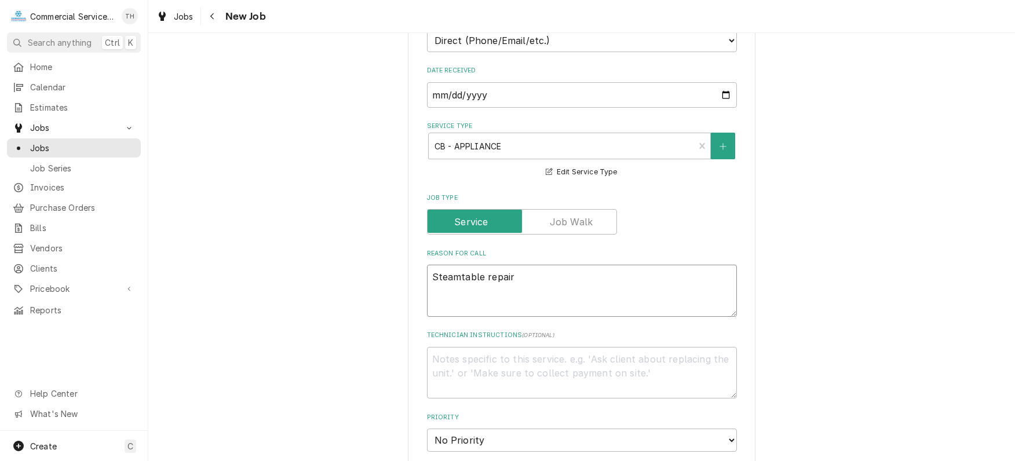
type textarea "x"
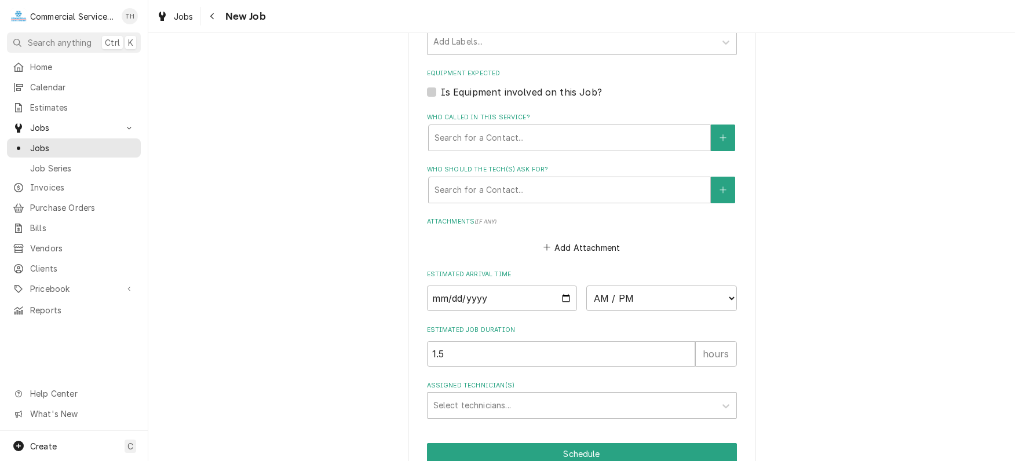
scroll to position [753, 0]
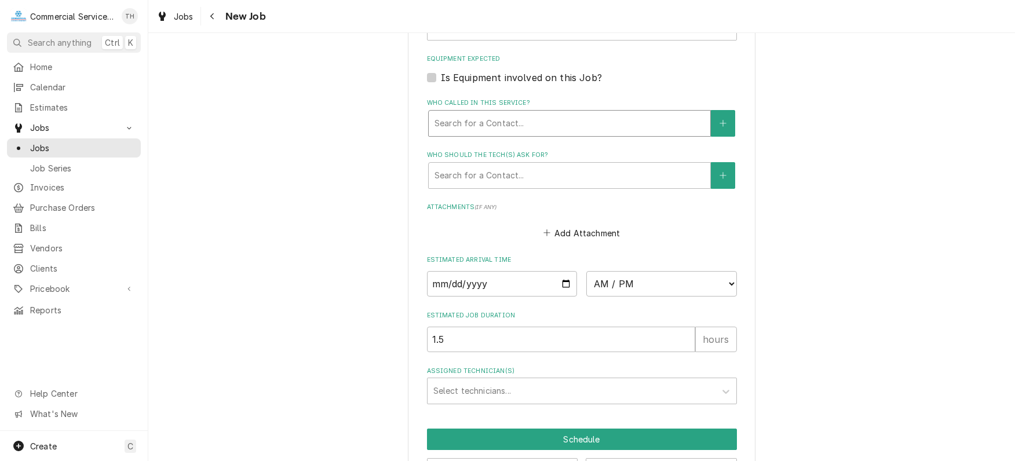
type textarea "Steamtable repair"
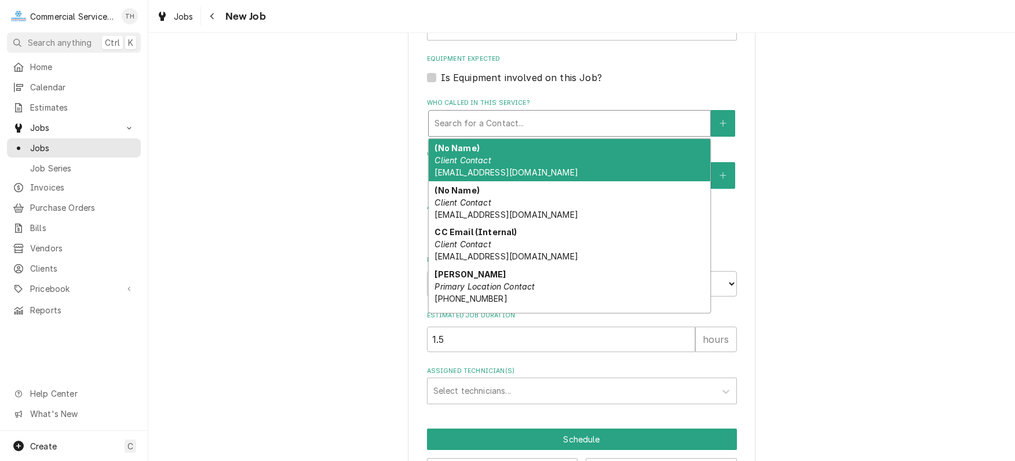
click at [549, 125] on div "Who called in this service?" at bounding box center [570, 123] width 270 height 21
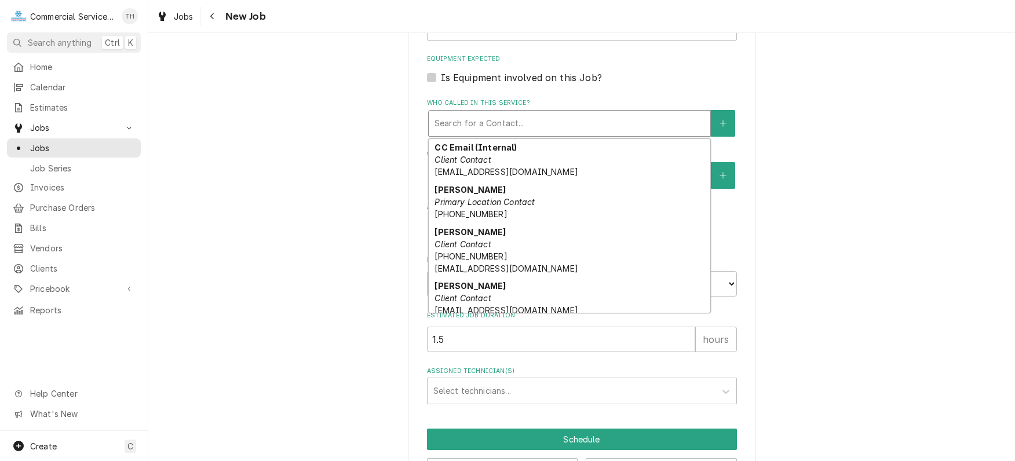
scroll to position [116, 0]
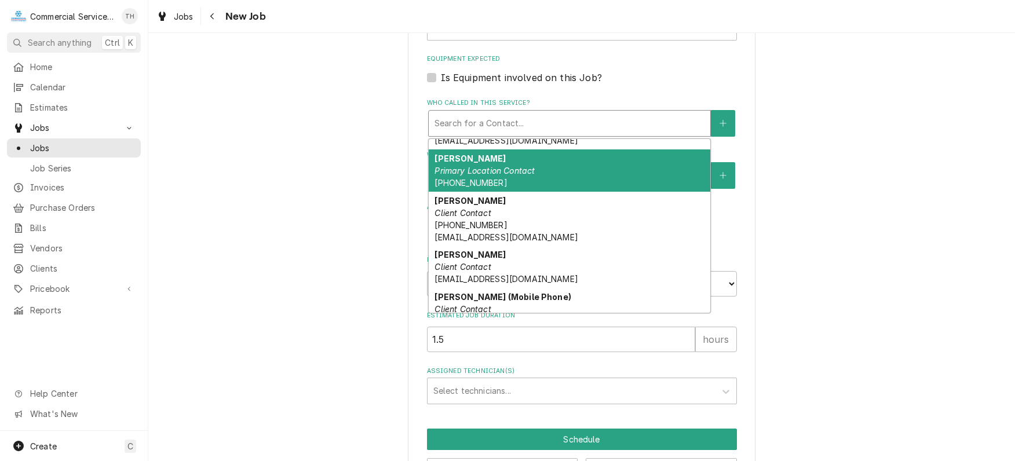
click at [544, 168] on div "Francisco Primary Location Contact (408) 904-9387" at bounding box center [570, 171] width 282 height 42
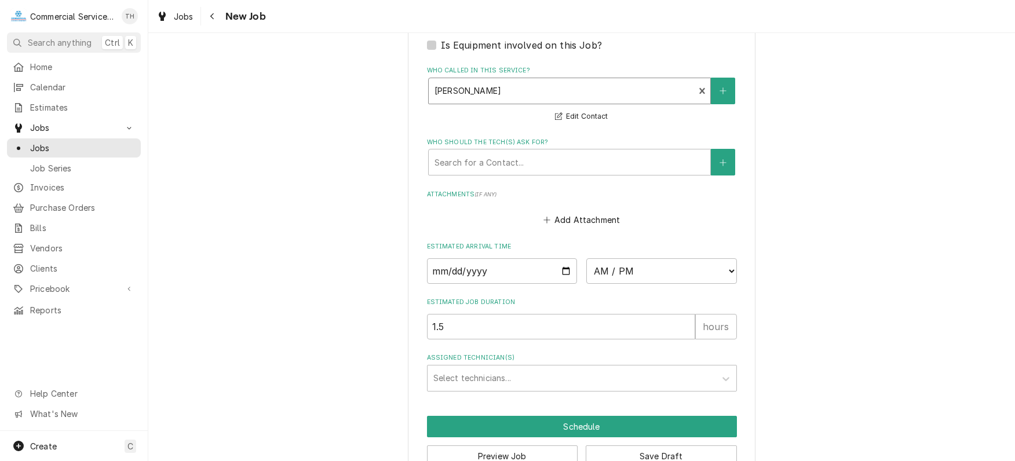
scroll to position [812, 0]
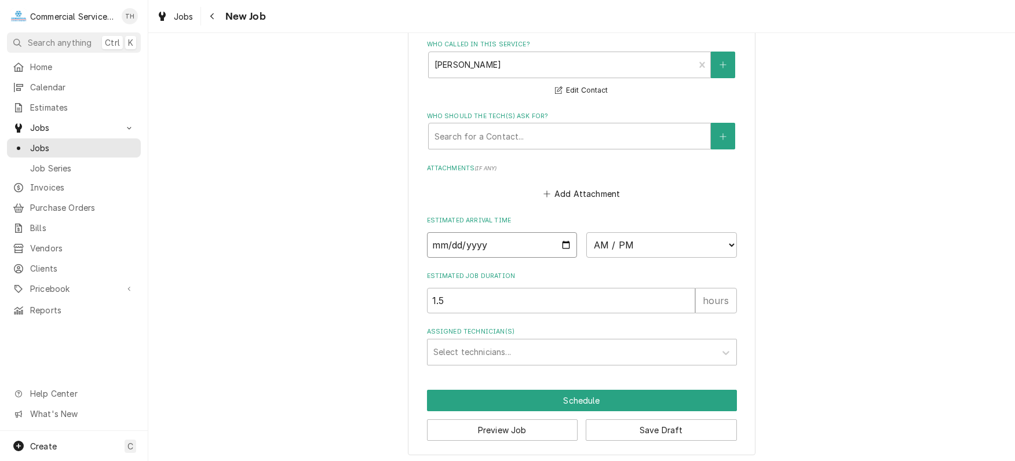
click at [564, 238] on input "Date" at bounding box center [502, 245] width 151 height 26
type textarea "x"
type input "2025-09-10"
type textarea "x"
click at [603, 242] on select "AM / PM 6:00 AM 6:15 AM 6:30 AM 6:45 AM 7:00 AM 7:15 AM 7:30 AM 7:45 AM 8:00 AM…" at bounding box center [662, 245] width 151 height 26
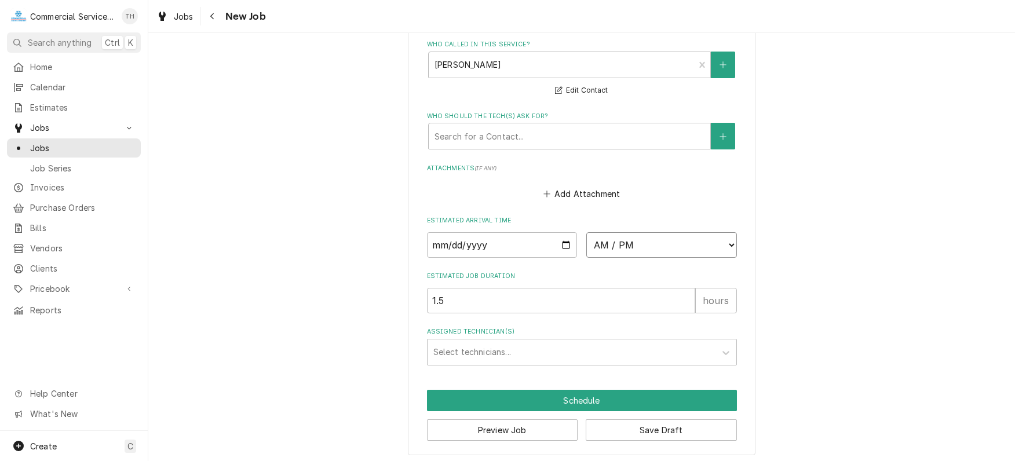
select select "08:45:00"
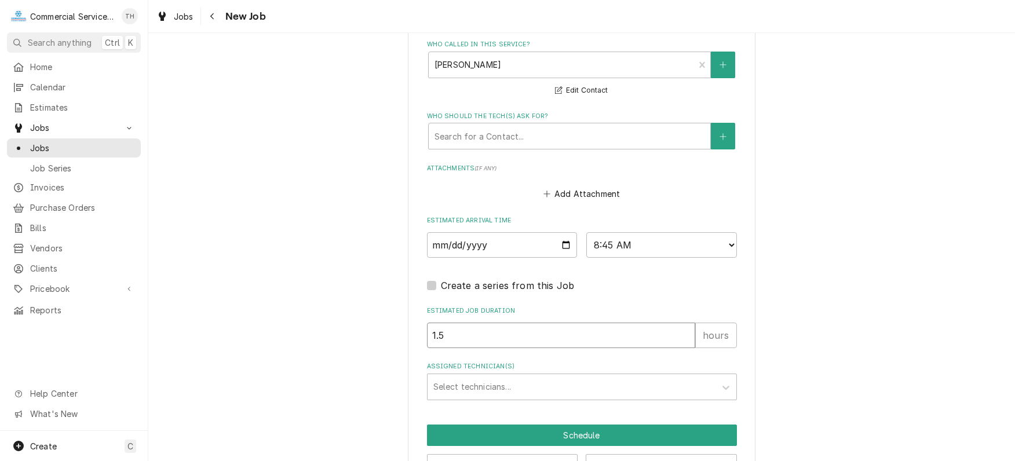
drag, startPoint x: 482, startPoint y: 336, endPoint x: 399, endPoint y: 332, distance: 83.6
type textarea "x"
type input "3"
type textarea "x"
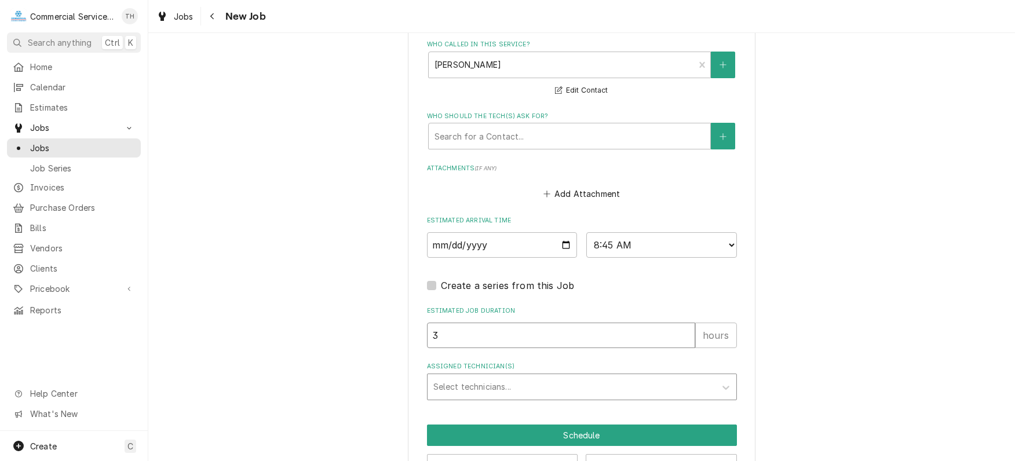
type input "3"
click at [550, 378] on div "Assigned Technician(s)" at bounding box center [572, 387] width 276 height 21
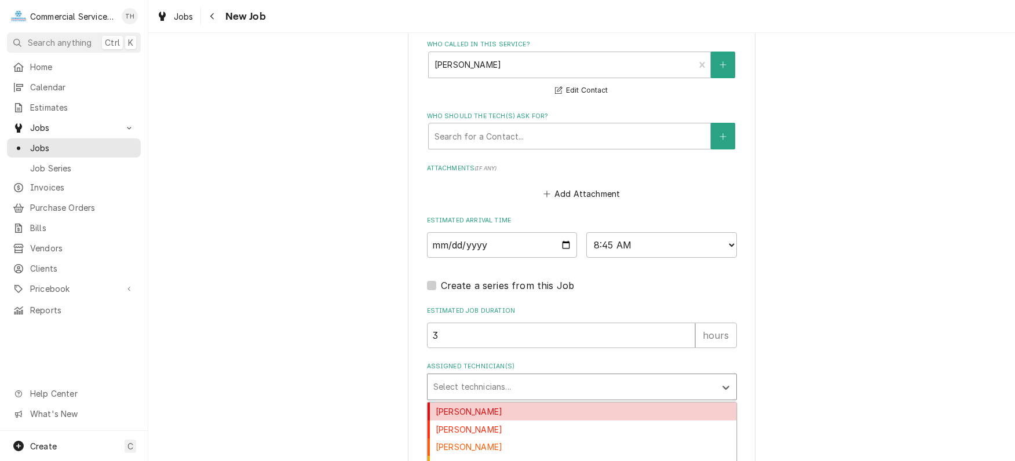
type input "c"
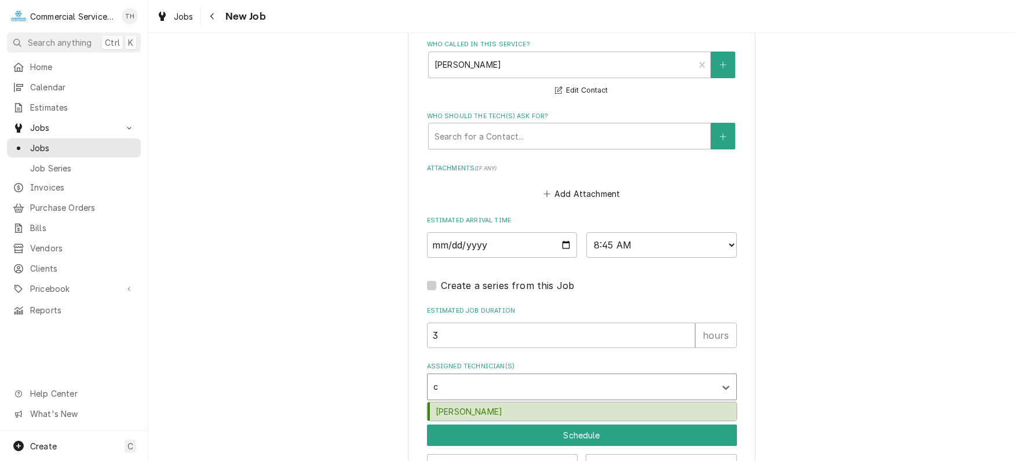
click at [538, 403] on div "Carson Bourdet" at bounding box center [582, 412] width 309 height 18
type textarea "x"
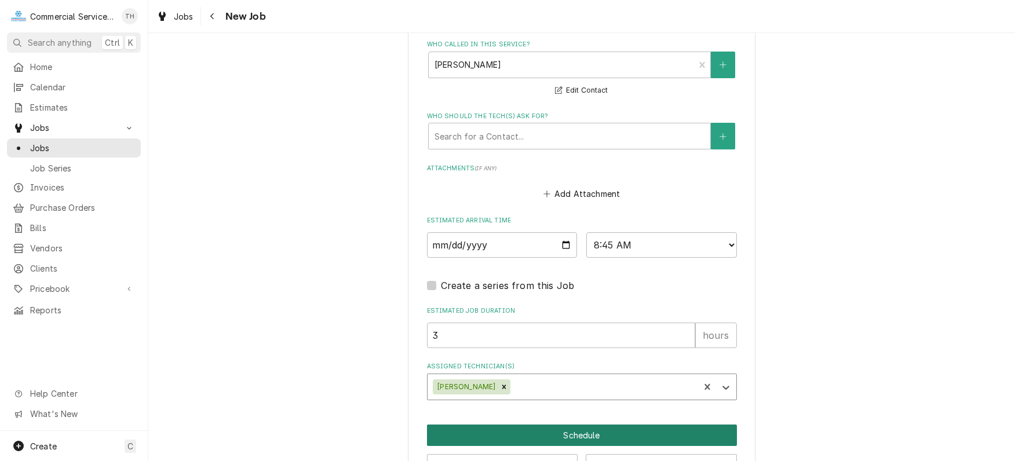
click at [551, 428] on button "Schedule" at bounding box center [582, 435] width 310 height 21
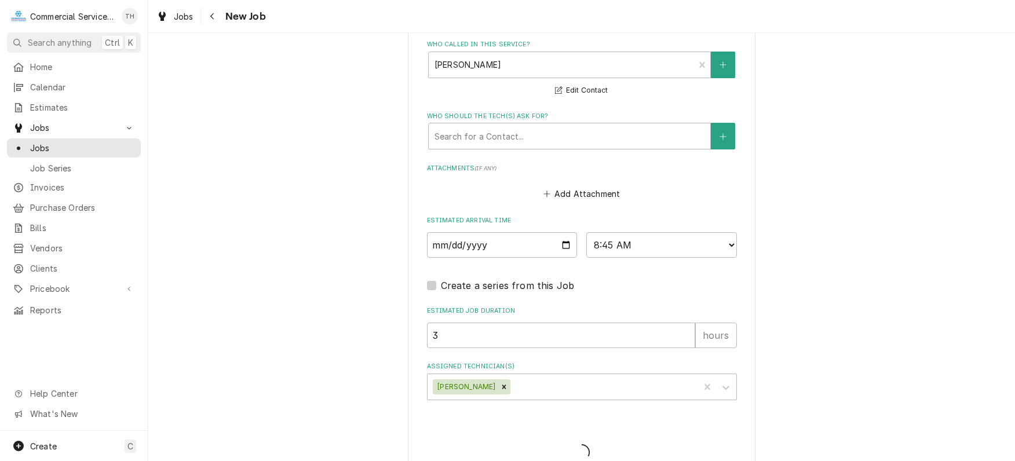
type textarea "x"
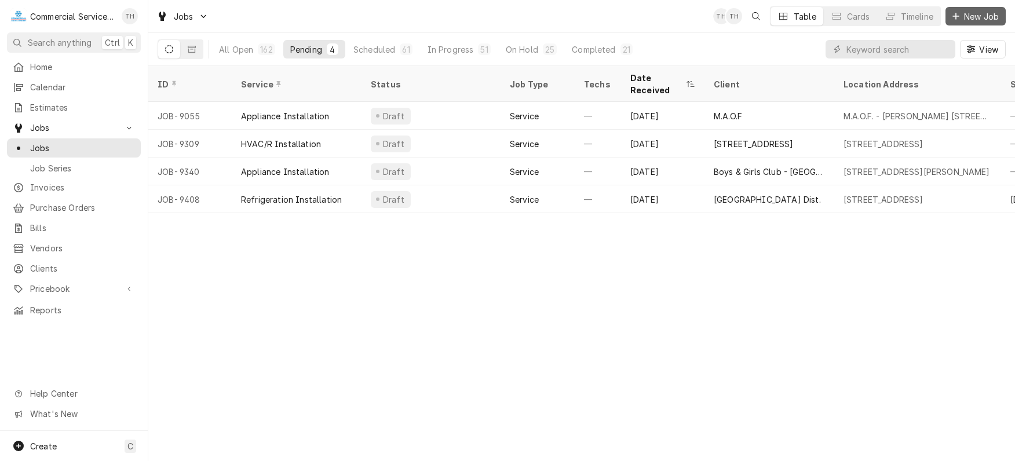
click at [964, 9] on button "New Job" at bounding box center [976, 16] width 60 height 19
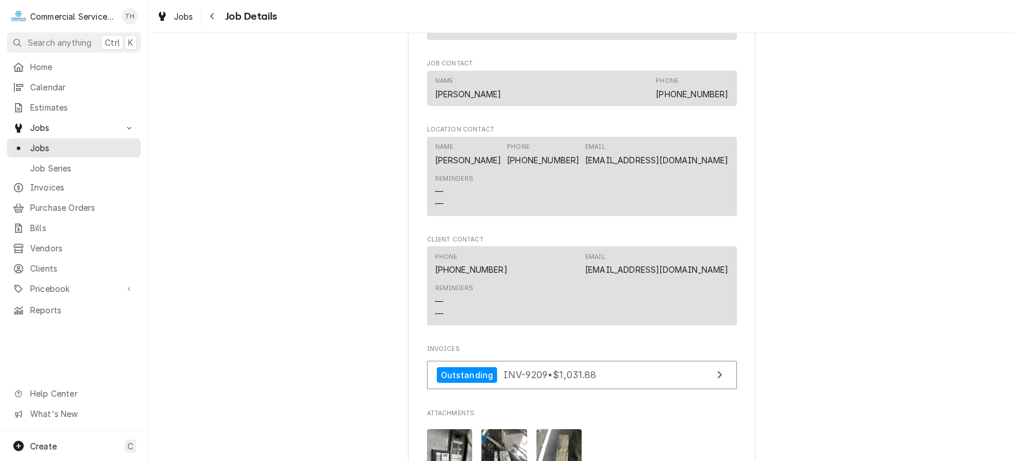
scroll to position [869, 0]
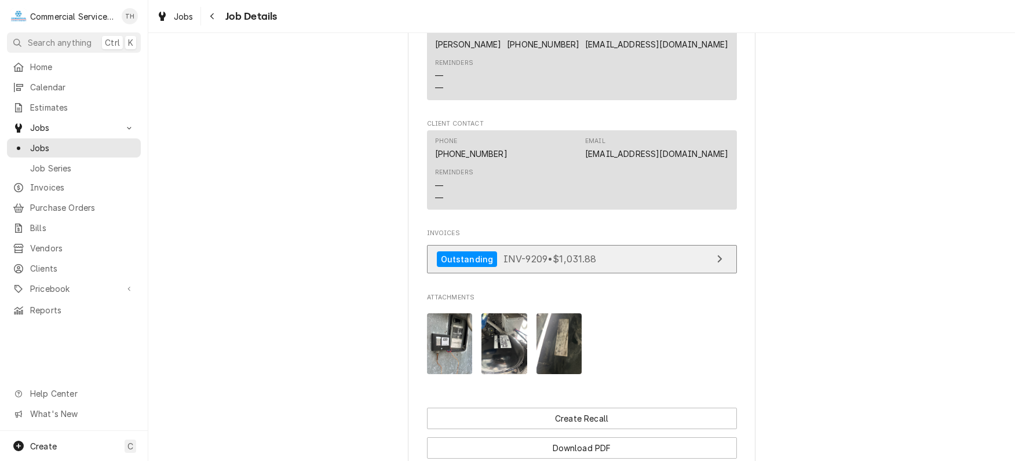
click at [618, 266] on link "Outstanding INV-9209 • $1,031.88" at bounding box center [582, 259] width 310 height 28
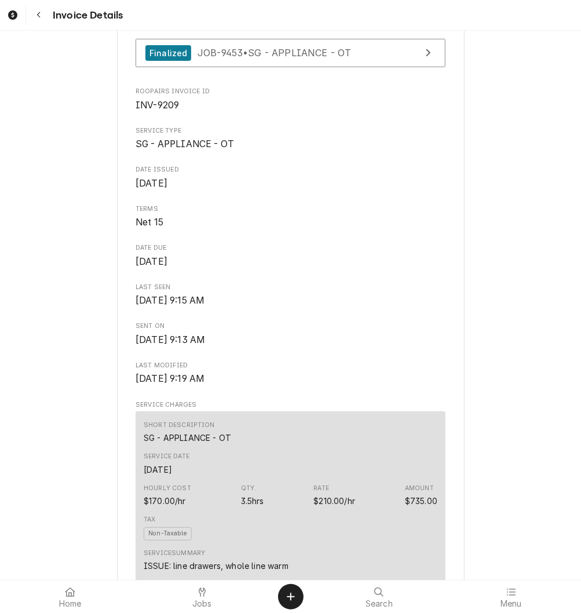
scroll to position [406, 0]
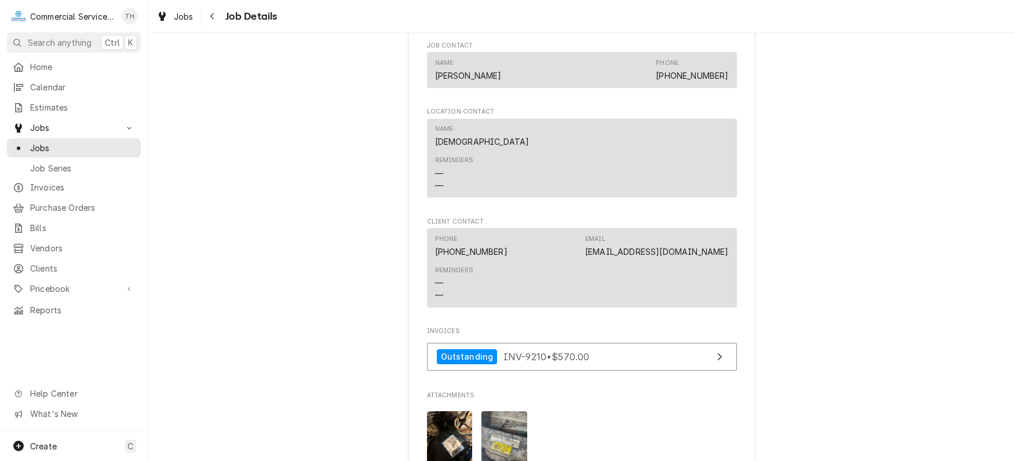
scroll to position [811, 0]
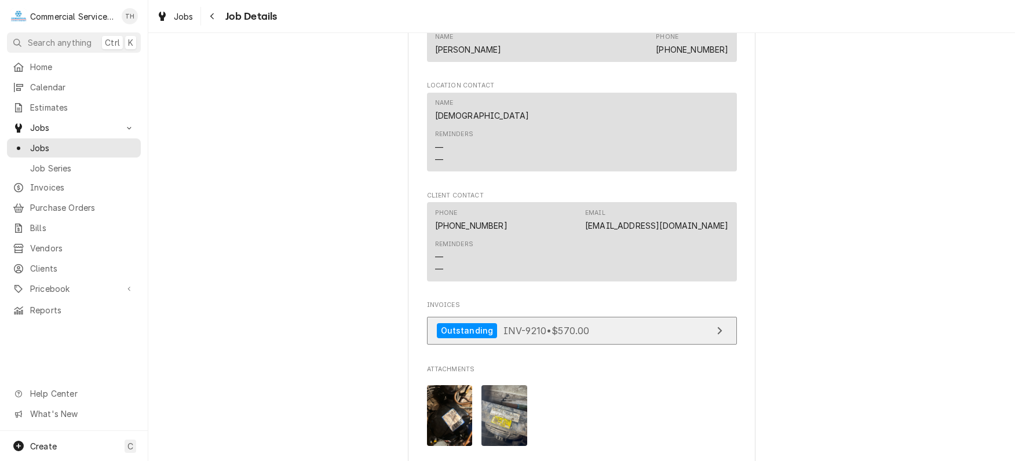
click at [600, 334] on link "Outstanding INV-9210 • $570.00" at bounding box center [582, 331] width 310 height 28
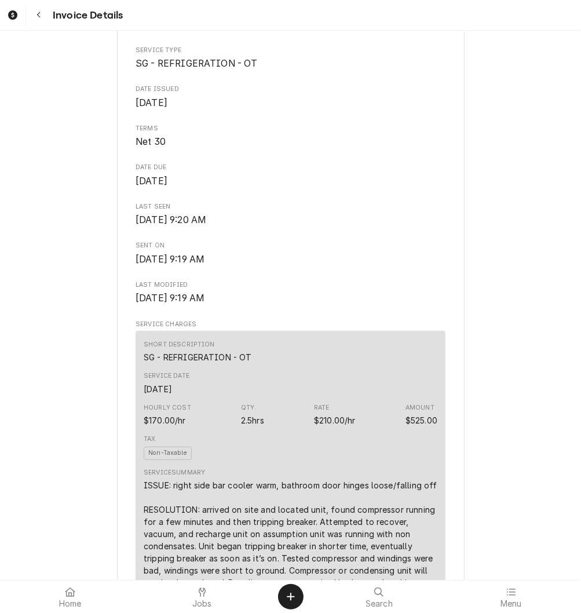
scroll to position [464, 0]
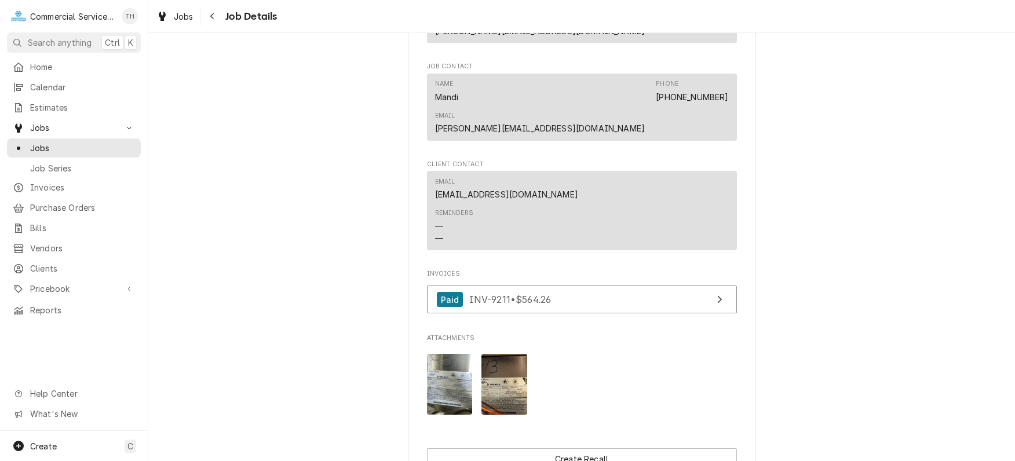
scroll to position [811, 0]
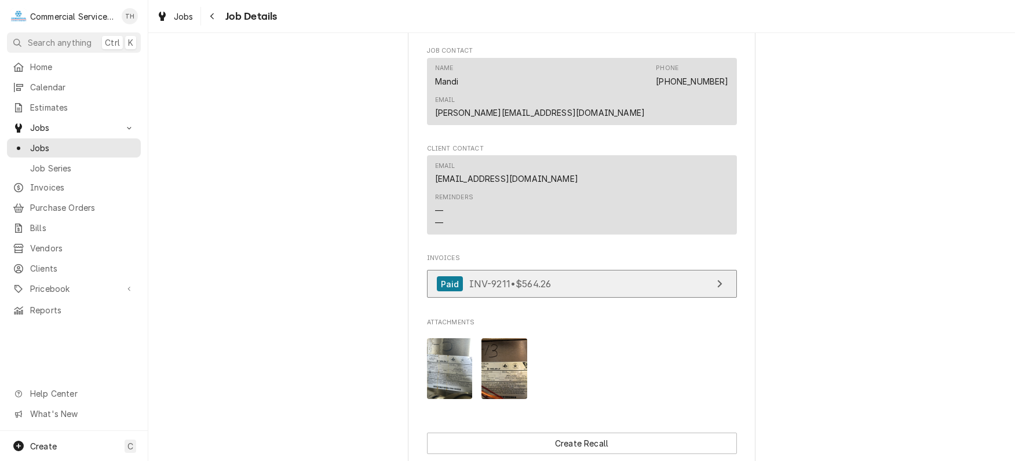
click at [594, 270] on link "Paid INV-9211 • $564.26" at bounding box center [582, 284] width 310 height 28
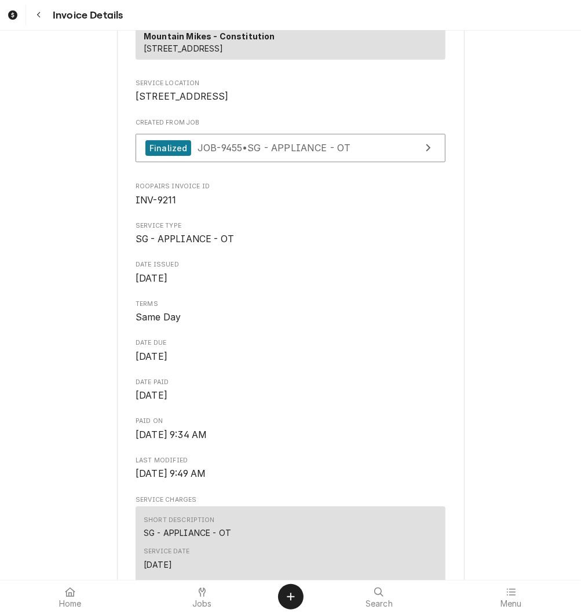
scroll to position [348, 0]
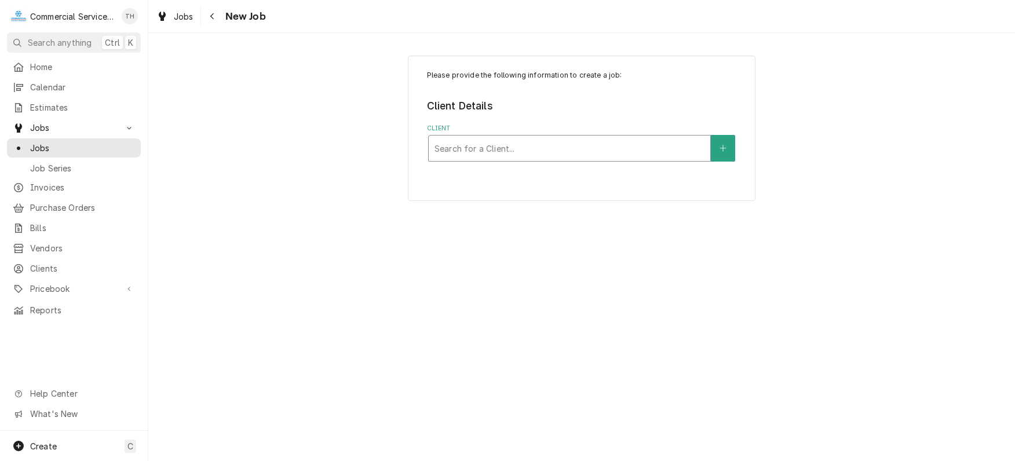
click at [647, 141] on div "Client" at bounding box center [570, 148] width 270 height 21
type input "monterey penin"
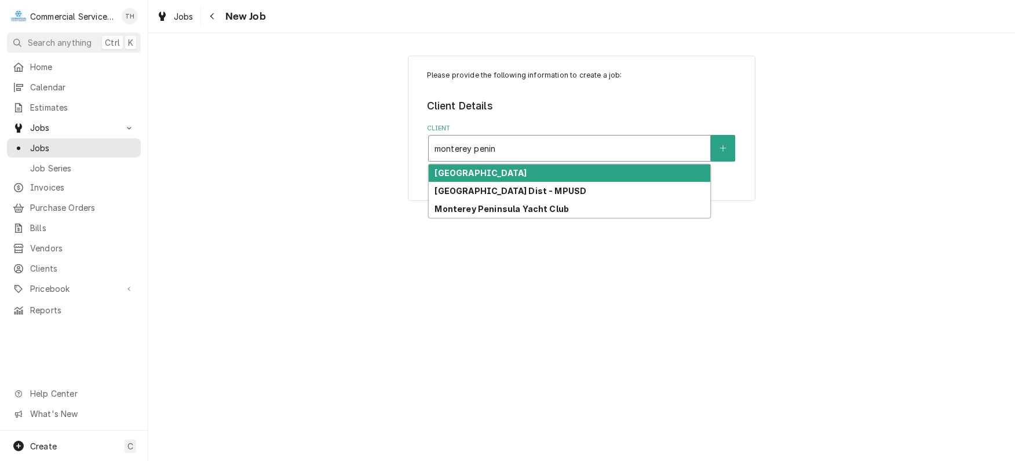
click at [627, 172] on div "[GEOGRAPHIC_DATA]" at bounding box center [570, 174] width 282 height 18
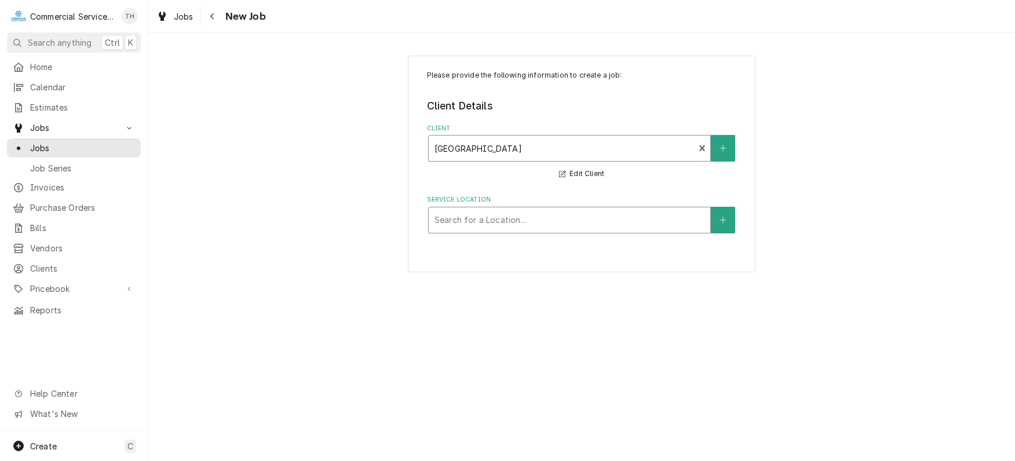
click at [583, 220] on div "Service Location" at bounding box center [570, 220] width 270 height 21
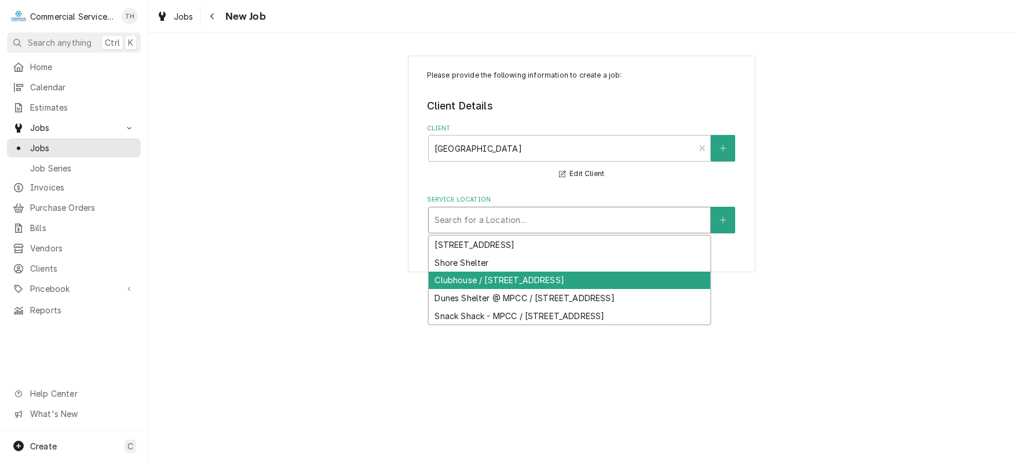
drag, startPoint x: 578, startPoint y: 276, endPoint x: 580, endPoint y: 271, distance: 5.9
click at [578, 275] on div "Clubhouse / [STREET_ADDRESS]" at bounding box center [570, 281] width 282 height 18
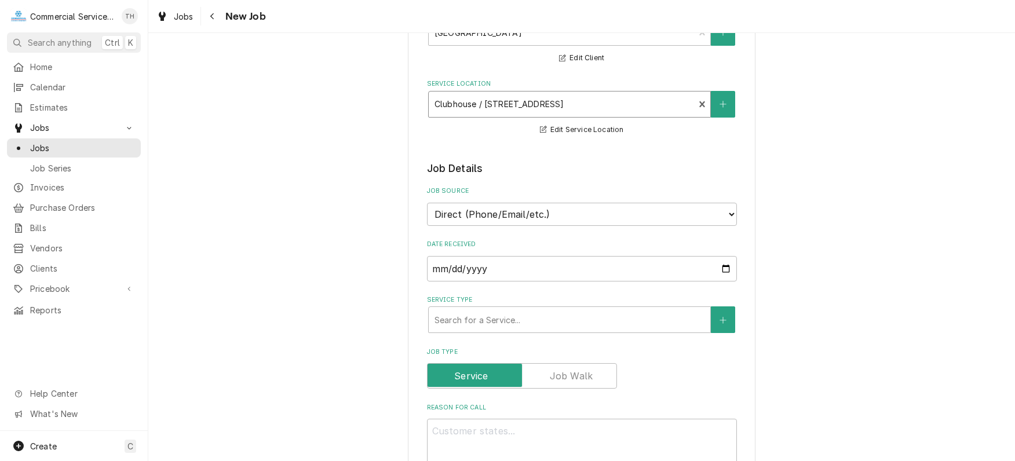
scroll to position [232, 0]
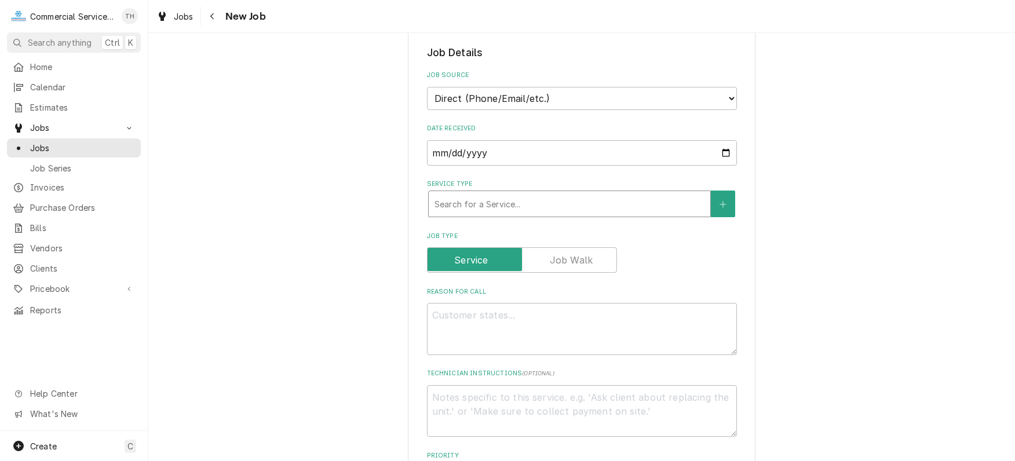
click at [576, 206] on div "Service Type" at bounding box center [570, 204] width 270 height 21
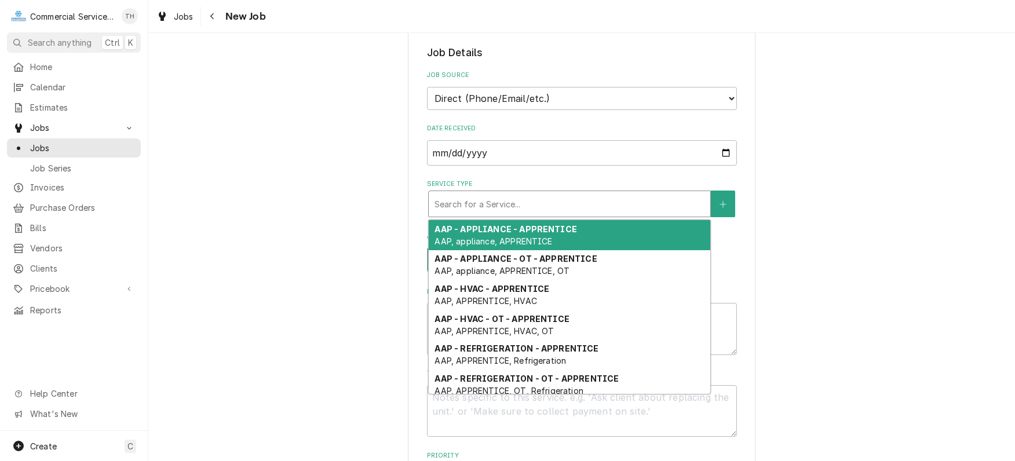
type textarea "x"
type input "b"
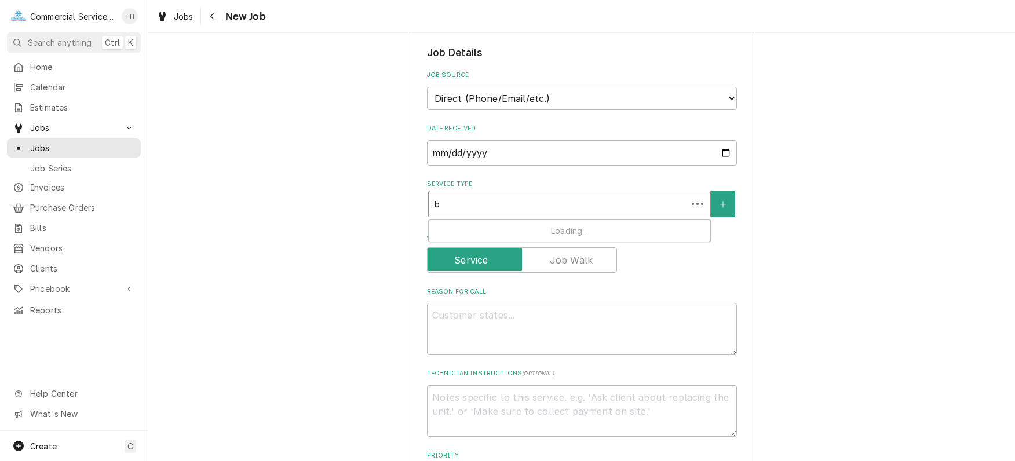
type textarea "x"
type input "bj"
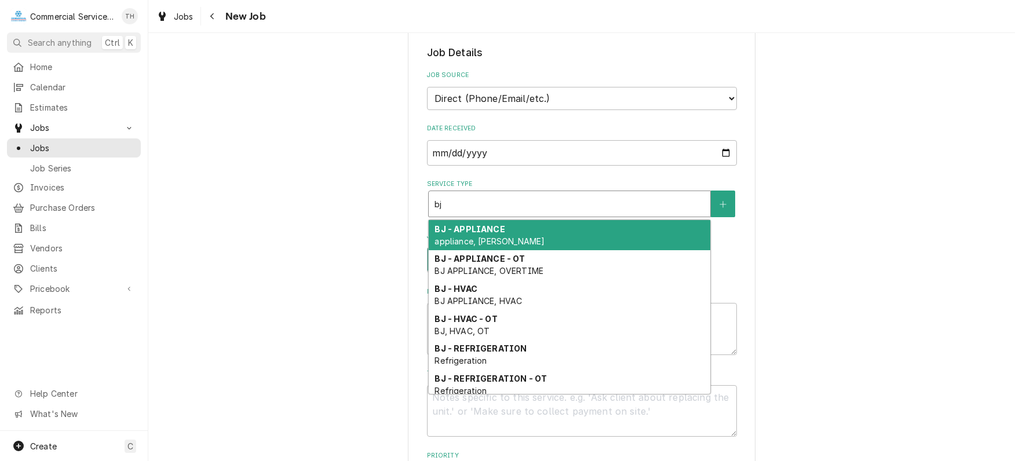
click at [571, 229] on div "BJ - APPLIANCE appliance, BJ APPLIANCE" at bounding box center [570, 235] width 282 height 30
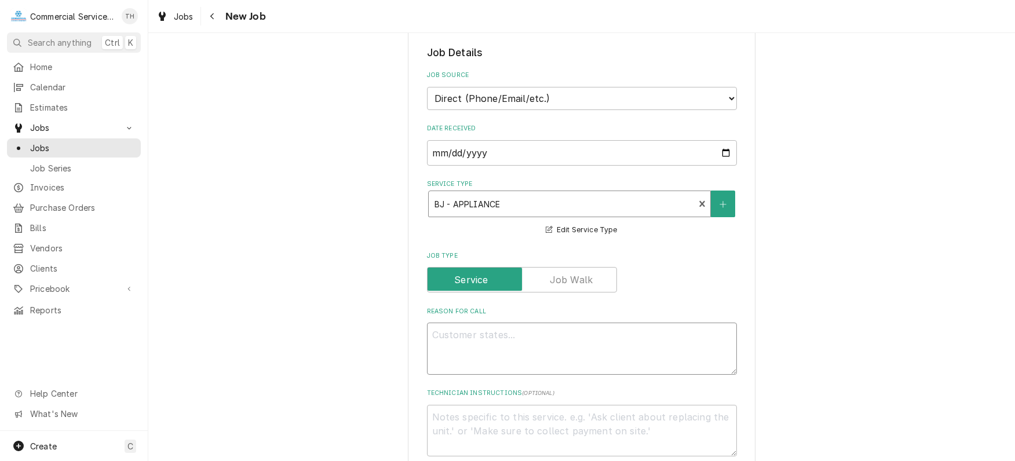
click at [459, 331] on textarea "Reason For Call" at bounding box center [582, 349] width 310 height 52
type textarea "x"
type textarea "R"
type textarea "x"
type textarea "Ra"
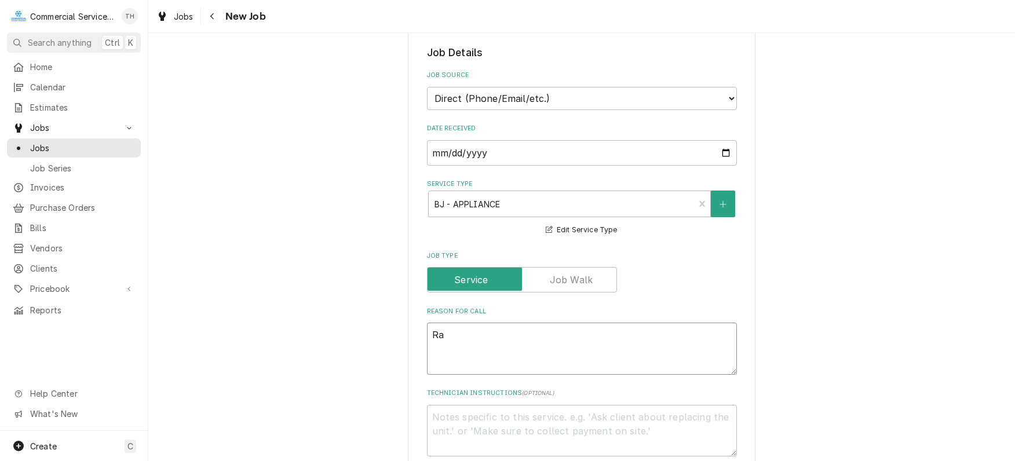
type textarea "x"
type textarea "Rat"
type textarea "x"
type textarea "Rati"
type textarea "x"
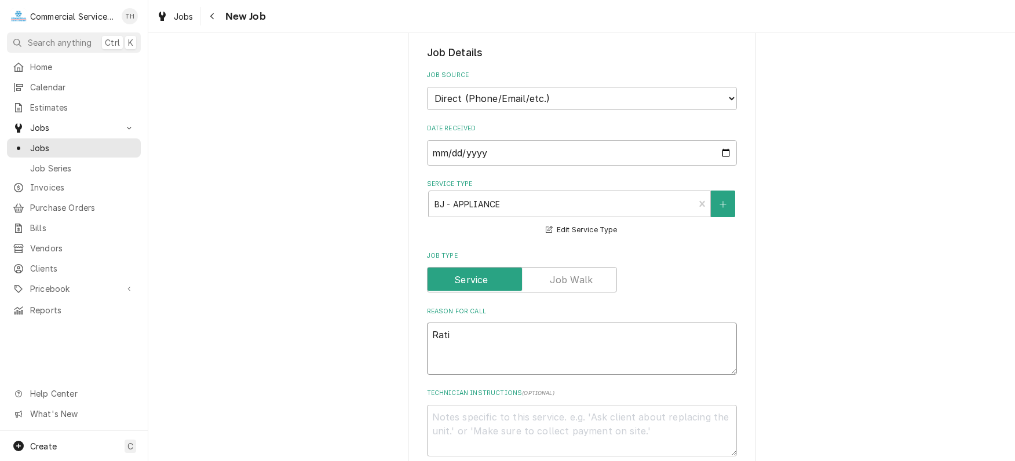
type textarea "Ratio"
type textarea "x"
type textarea "Ration"
type textarea "x"
type textarea "Rationa"
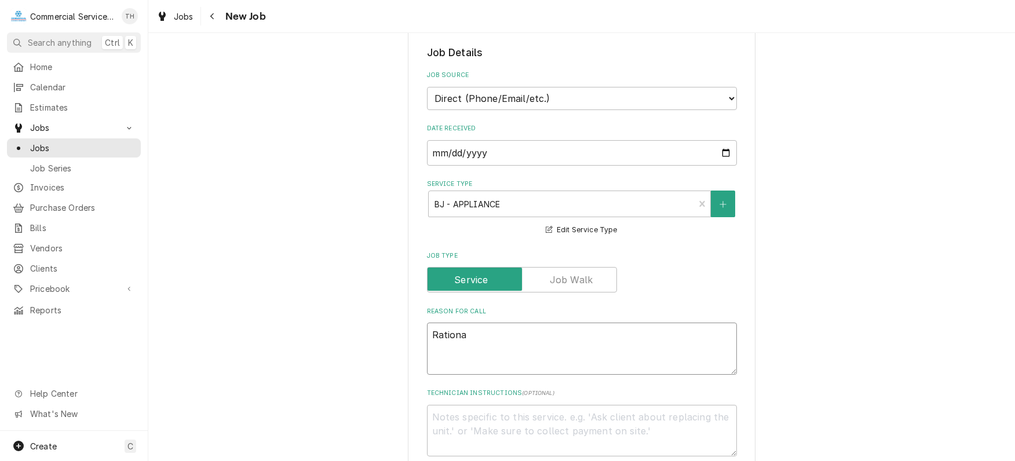
type textarea "x"
type textarea "Rational"
type textarea "x"
type textarea "Rational"
type textarea "x"
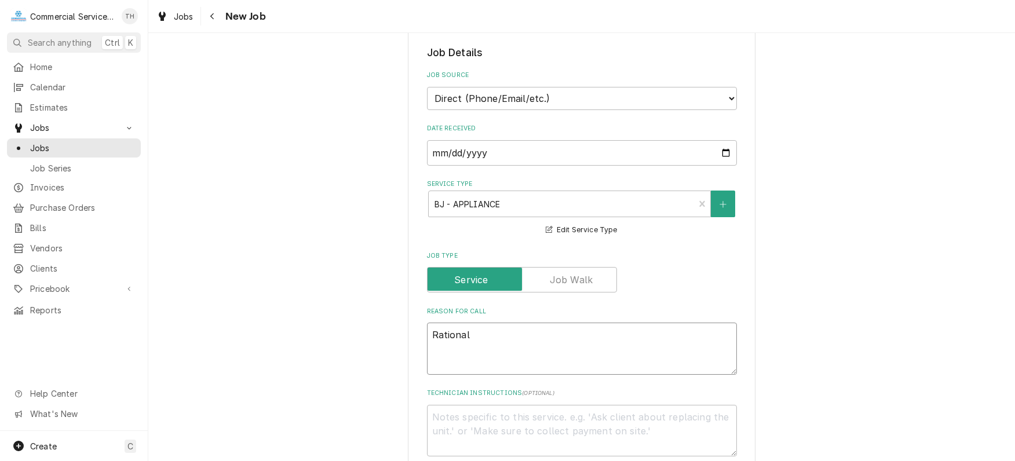
type textarea "Rational c"
type textarea "x"
type textarea "Rational co"
type textarea "x"
type textarea "Rational com"
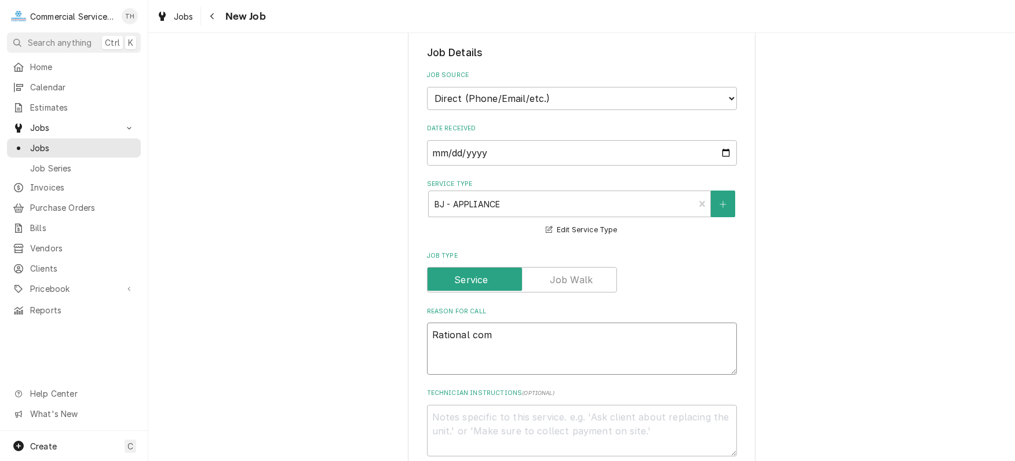
type textarea "x"
type textarea "Rational comb"
type textarea "x"
type textarea "Rational combi"
type textarea "x"
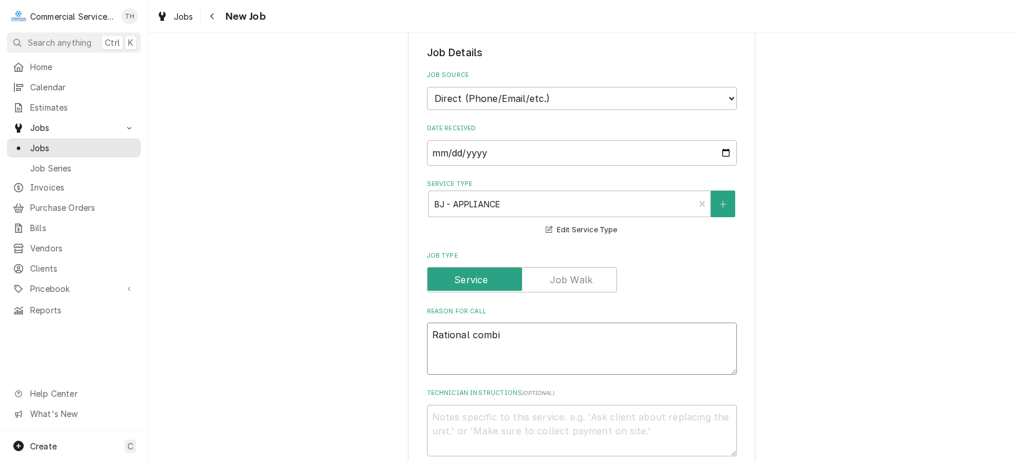
type textarea "Rational combi"
type textarea "x"
type textarea "Rational combi r"
type textarea "x"
type textarea "Rational combi rep"
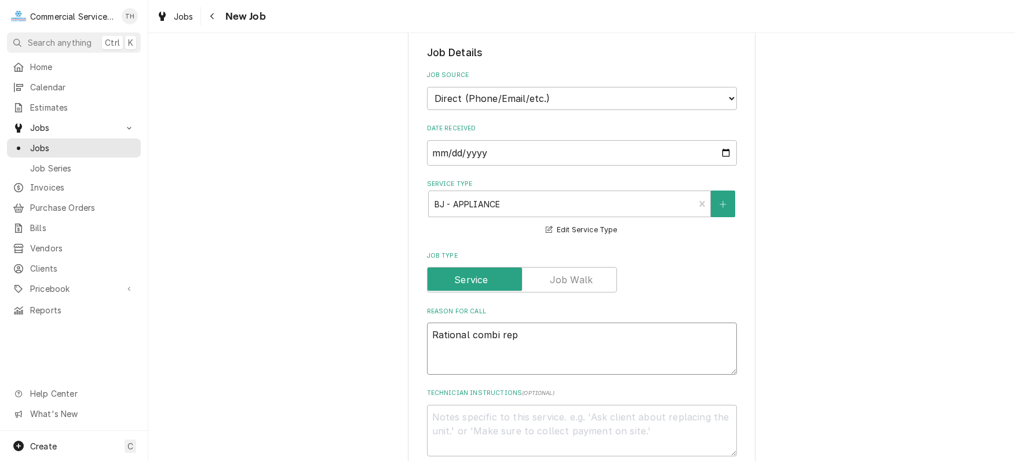
type textarea "x"
type textarea "Rational combi repa"
type textarea "x"
type textarea "Rational combi repai"
type textarea "x"
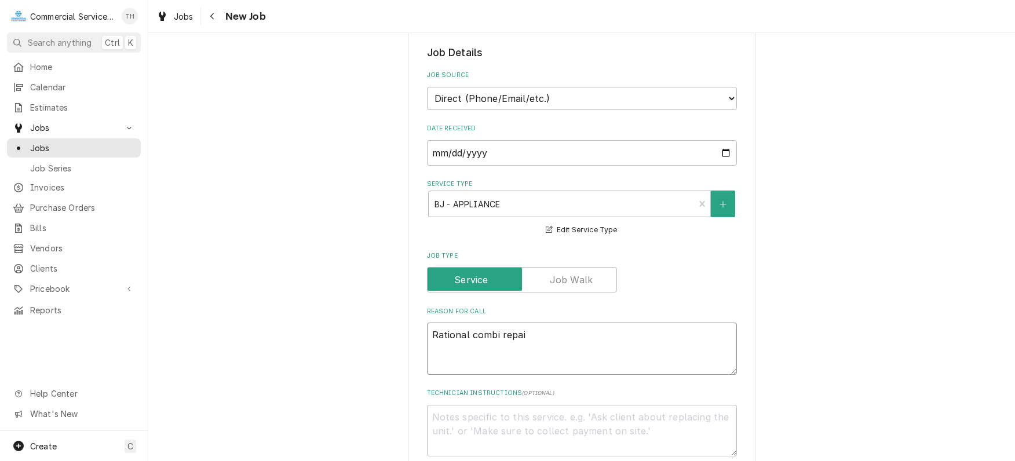
type textarea "Rational combi repair"
type textarea "x"
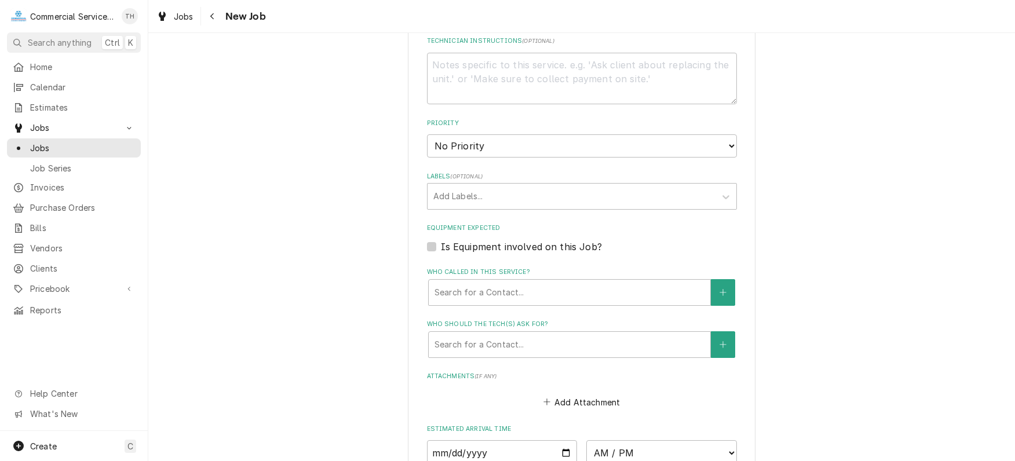
scroll to position [696, 0]
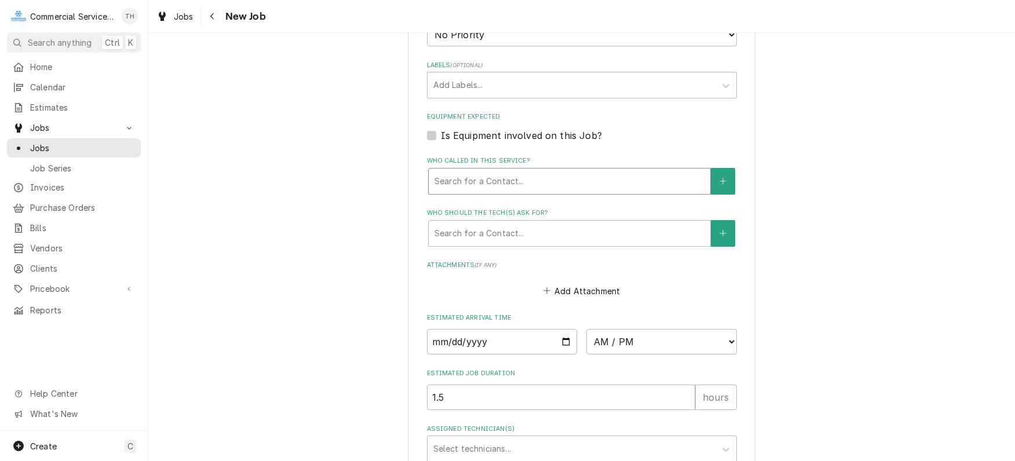
type textarea "Rational combi repair"
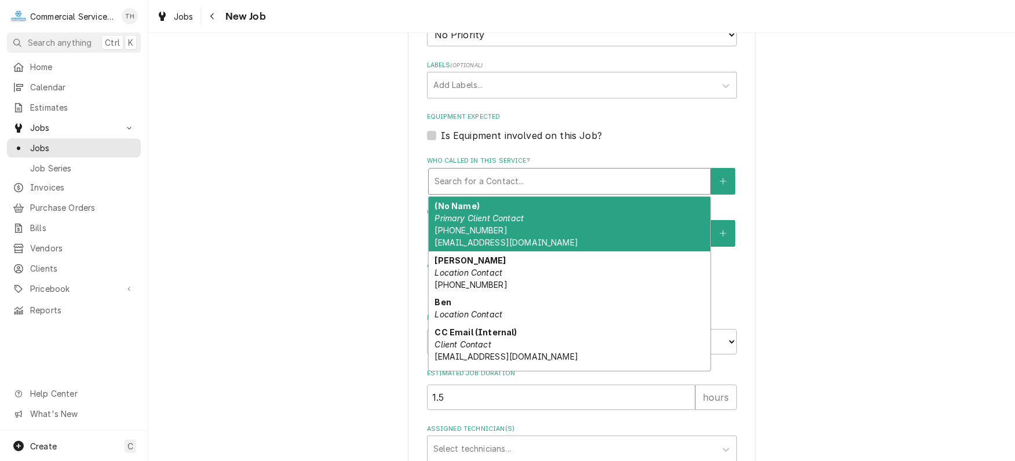
click at [523, 184] on div "Who called in this service?" at bounding box center [570, 181] width 270 height 21
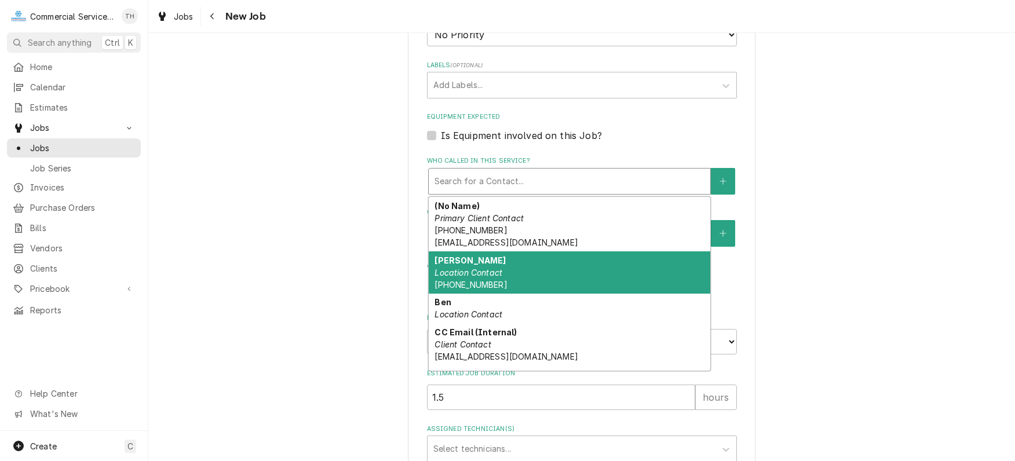
click at [520, 261] on div "Alex Location Contact (831) 915-2445" at bounding box center [570, 273] width 282 height 42
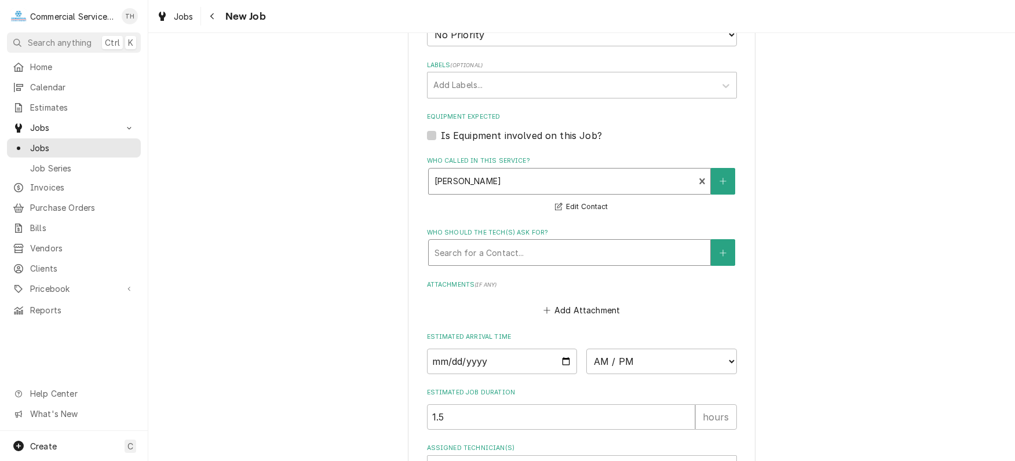
click at [521, 249] on div "Who should the tech(s) ask for?" at bounding box center [570, 252] width 270 height 21
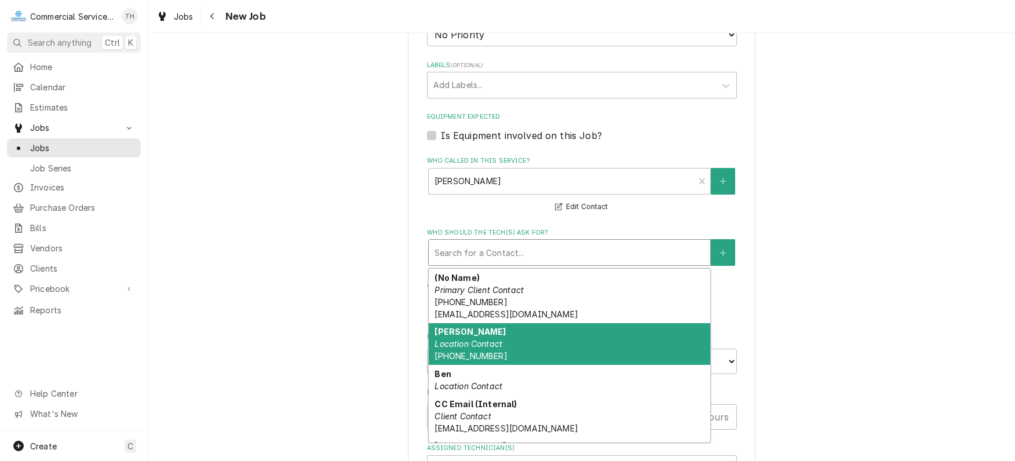
click at [508, 329] on div "Alex Location Contact (831) 915-2445" at bounding box center [570, 344] width 282 height 42
type textarea "x"
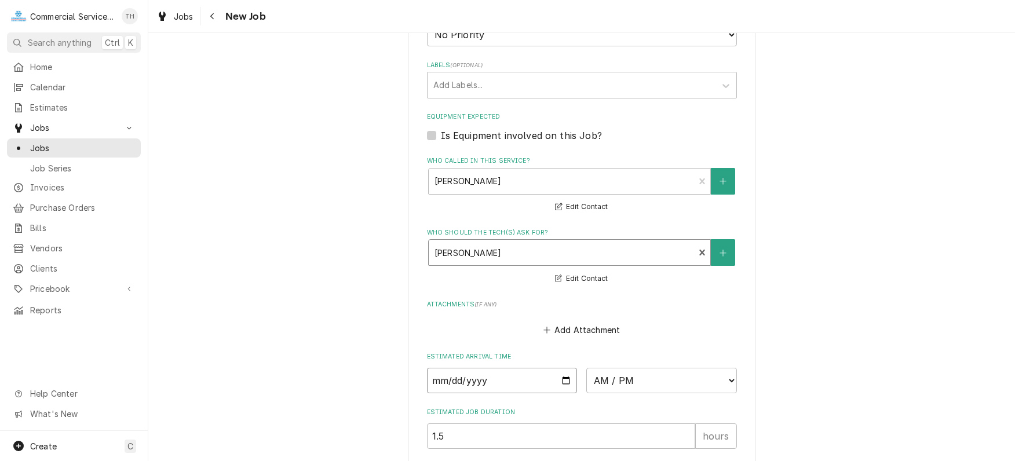
click at [561, 375] on input "Date" at bounding box center [502, 381] width 151 height 26
type input "2025-09-10"
type textarea "x"
drag, startPoint x: 631, startPoint y: 375, endPoint x: 631, endPoint y: 366, distance: 8.7
click at [631, 375] on select "AM / PM 6:00 AM 6:15 AM 6:30 AM 6:45 AM 7:00 AM 7:15 AM 7:30 AM 7:45 AM 8:00 AM…" at bounding box center [662, 381] width 151 height 26
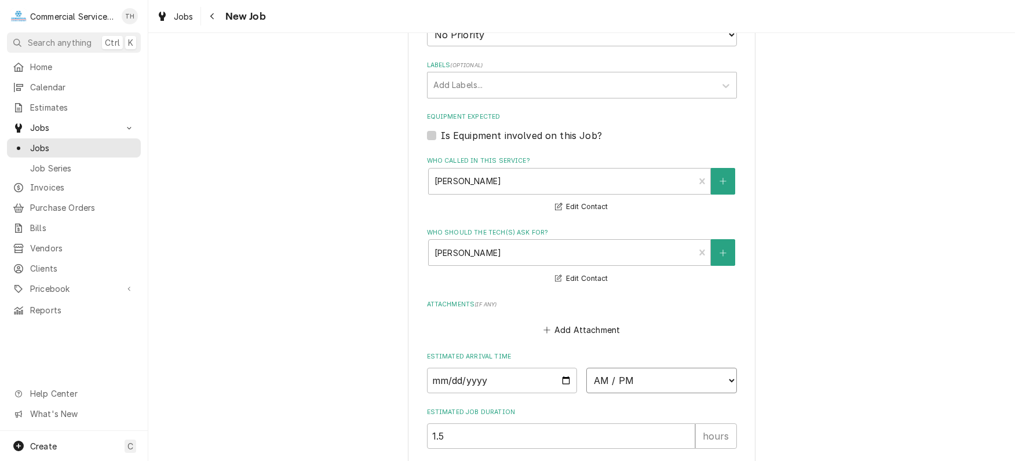
select select "08:00:00"
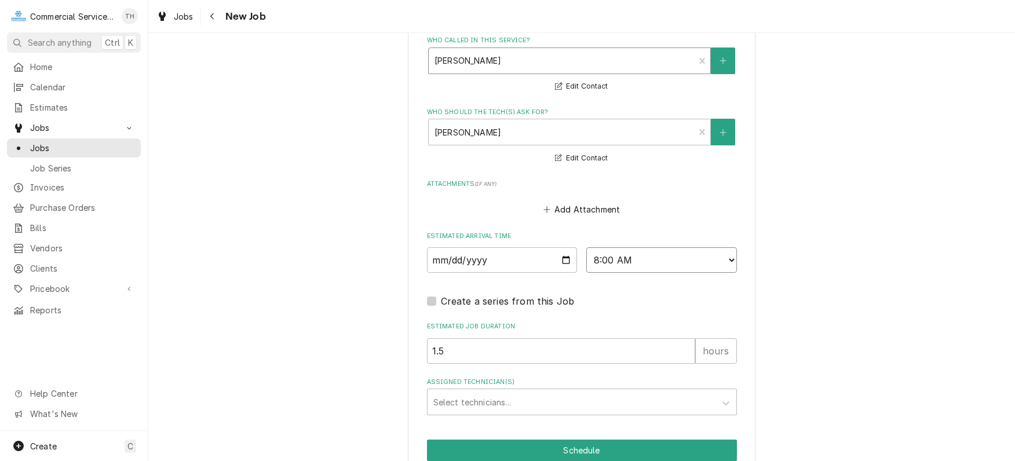
scroll to position [867, 0]
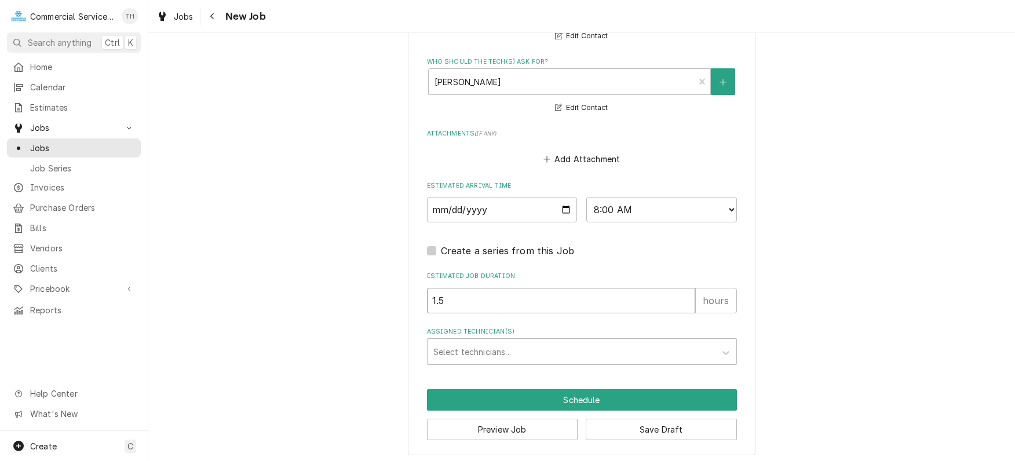
drag, startPoint x: 464, startPoint y: 298, endPoint x: 403, endPoint y: 294, distance: 60.4
type textarea "x"
type input "3"
type textarea "x"
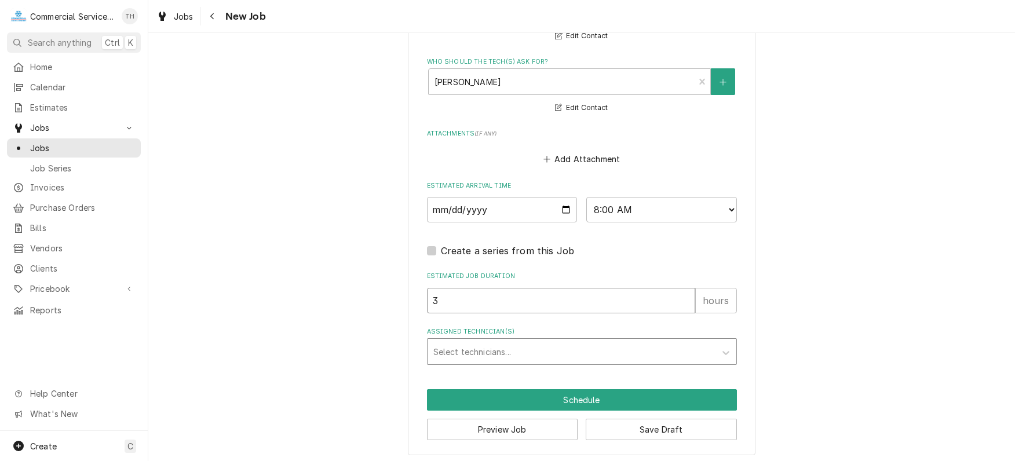
type input "3"
click at [461, 352] on div "Assigned Technician(s)" at bounding box center [572, 351] width 276 height 21
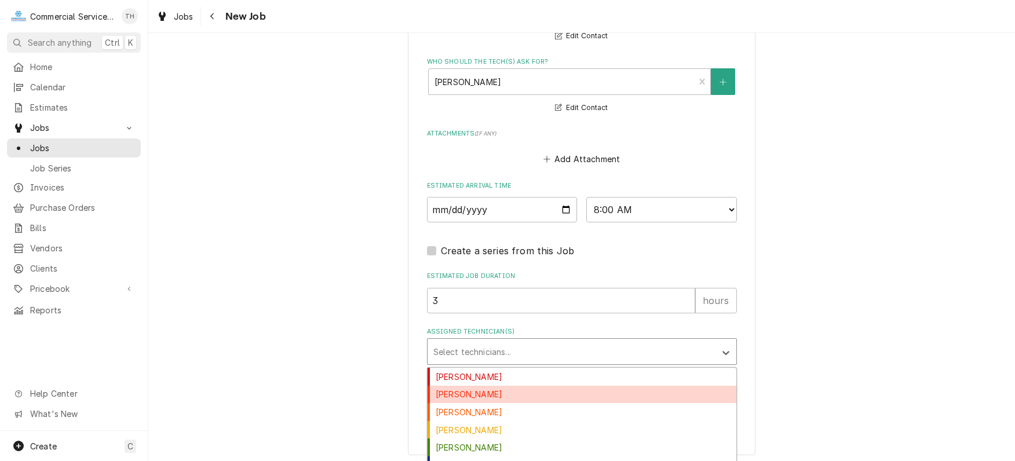
drag, startPoint x: 473, startPoint y: 389, endPoint x: 483, endPoint y: 361, distance: 30.3
click at [473, 389] on div "Bill Key" at bounding box center [582, 395] width 309 height 18
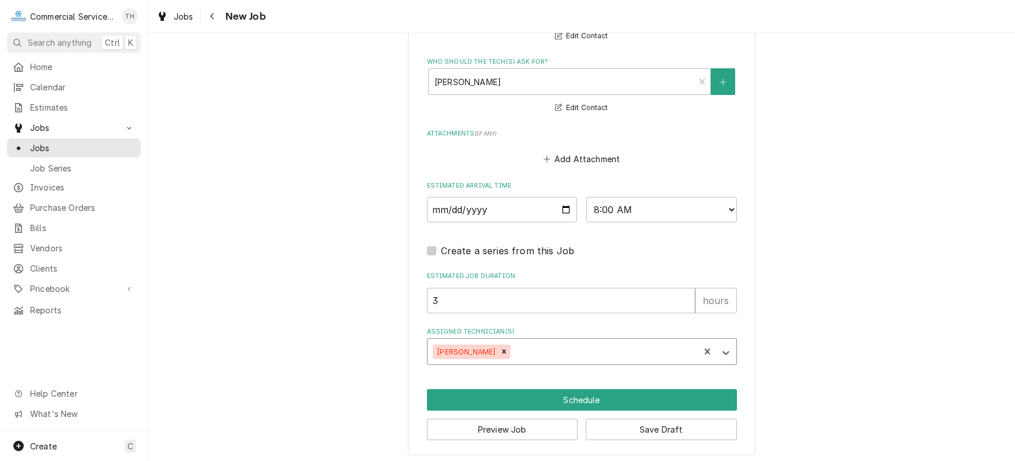
click at [513, 350] on div "Assigned Technician(s)" at bounding box center [603, 351] width 181 height 21
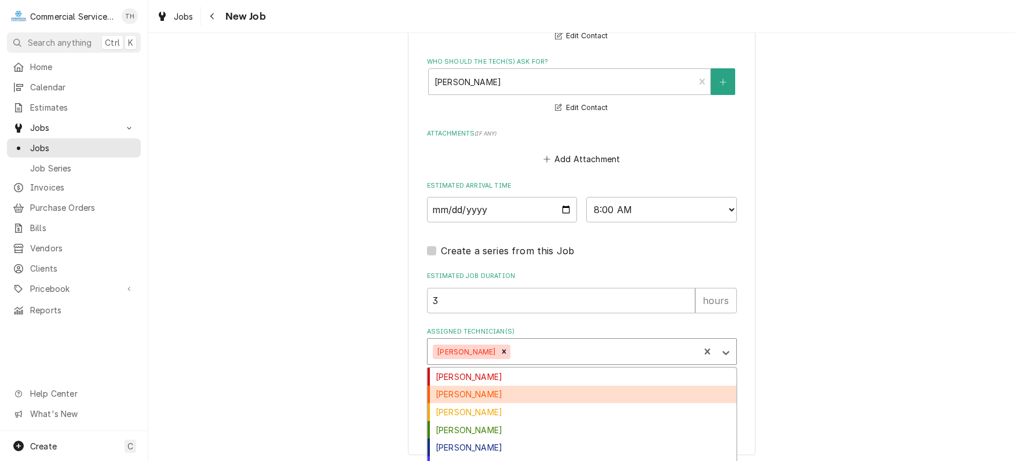
click at [485, 391] on div "Brandon Johnson" at bounding box center [582, 395] width 309 height 18
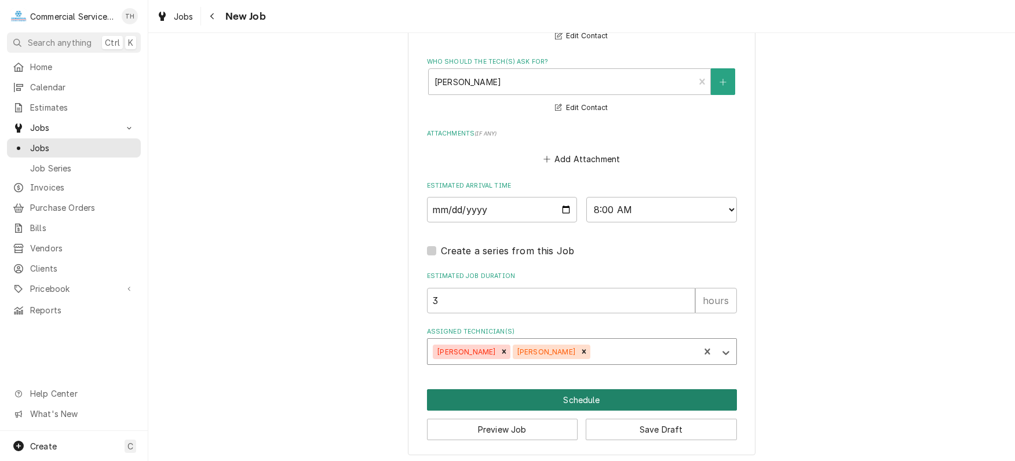
click at [543, 391] on button "Schedule" at bounding box center [582, 399] width 310 height 21
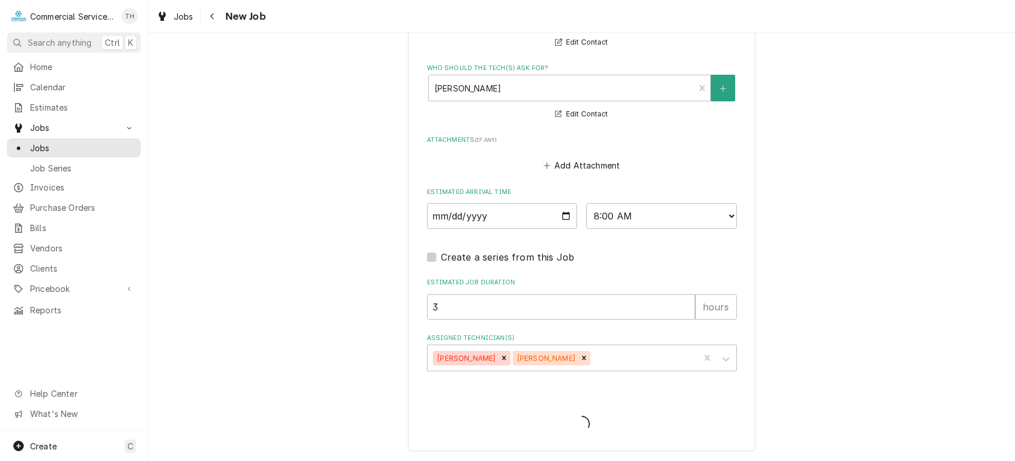
scroll to position [856, 0]
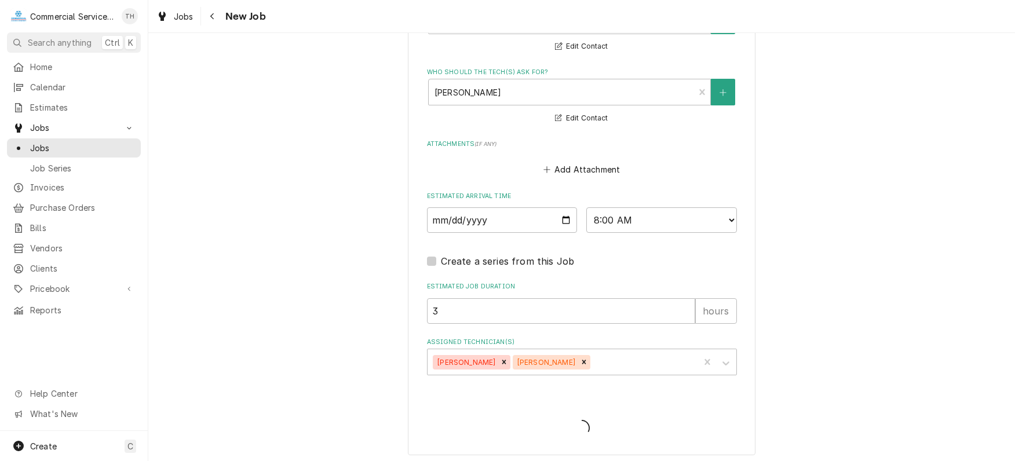
type textarea "x"
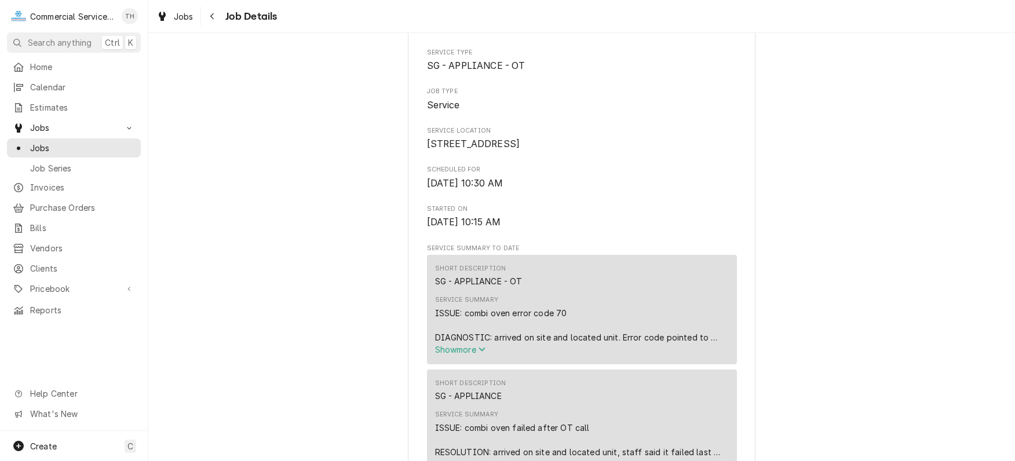
scroll to position [290, 0]
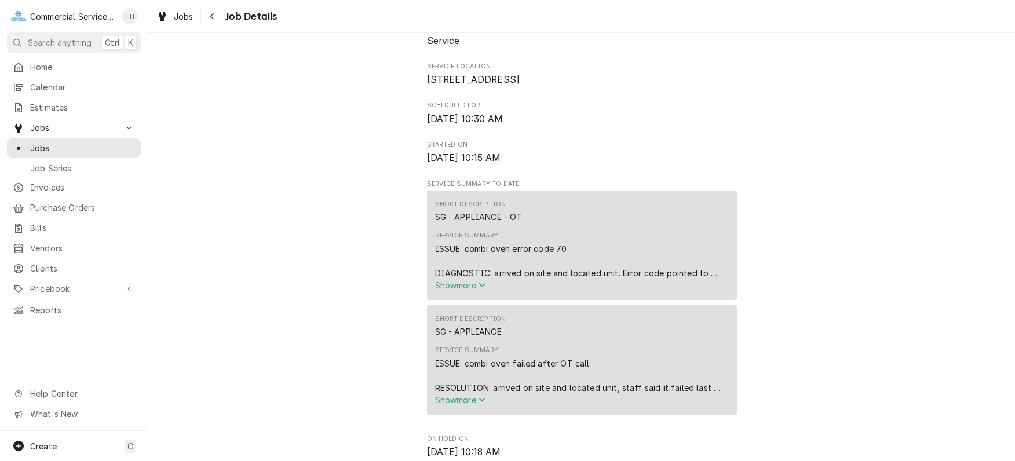
click at [468, 290] on span "Show more" at bounding box center [460, 286] width 51 height 10
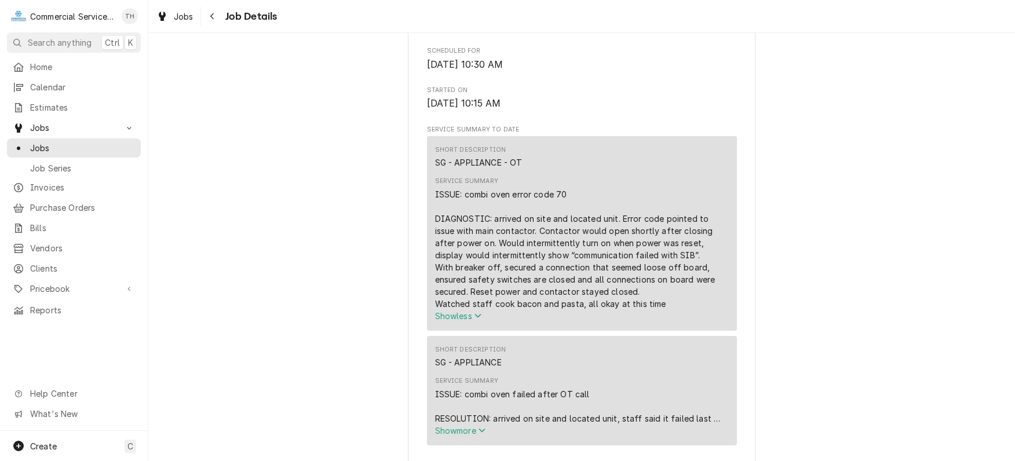
scroll to position [406, 0]
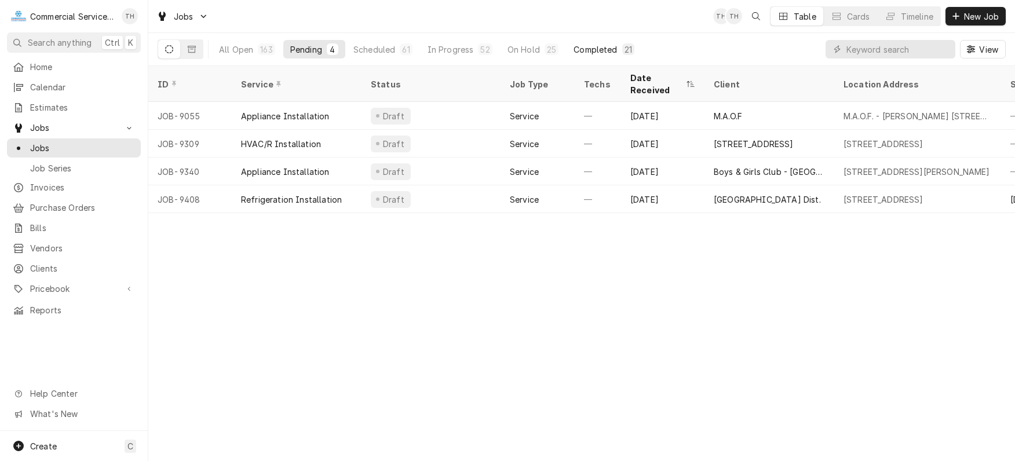
click at [605, 55] on button "Completed 21" at bounding box center [604, 49] width 75 height 19
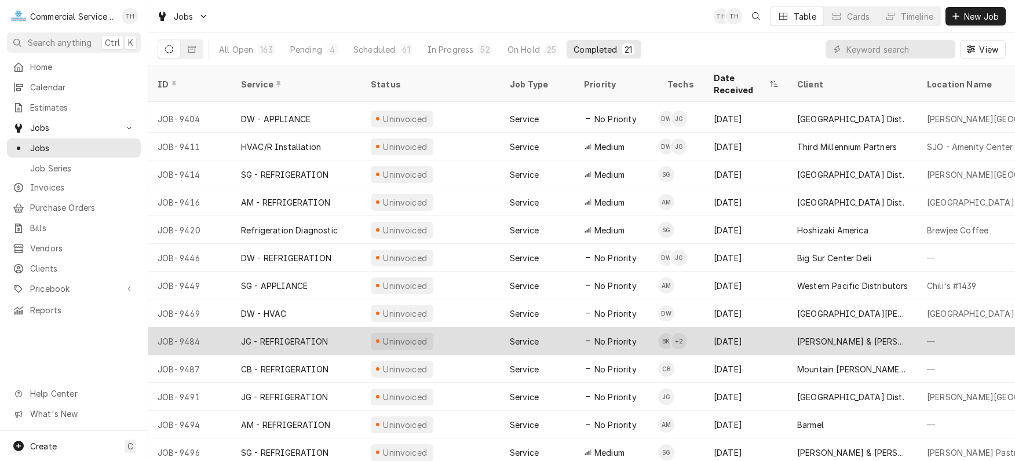
scroll to position [220, 0]
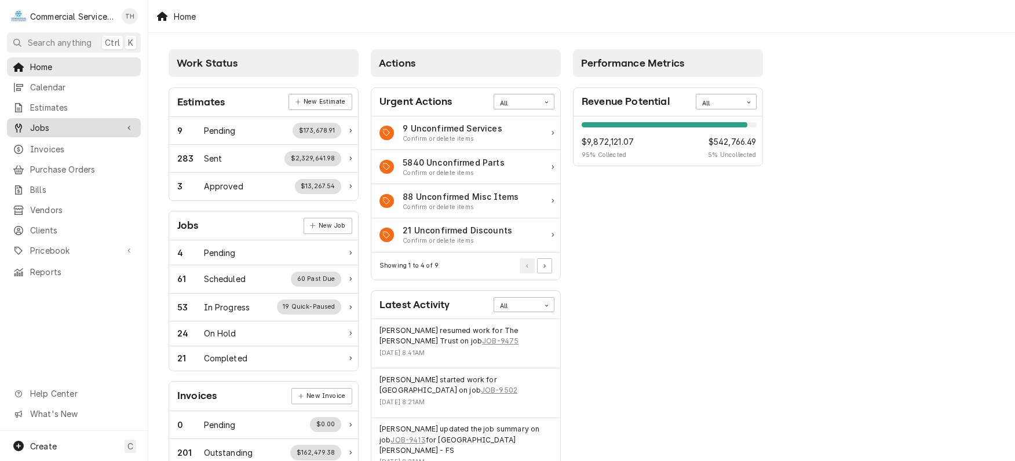
click at [68, 122] on span "Jobs" at bounding box center [74, 128] width 88 height 12
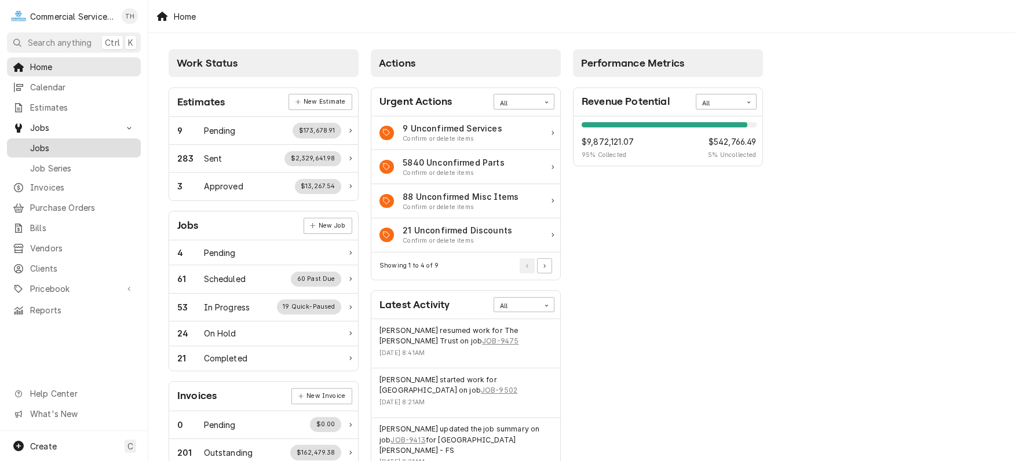
click at [67, 144] on span "Jobs" at bounding box center [82, 148] width 105 height 12
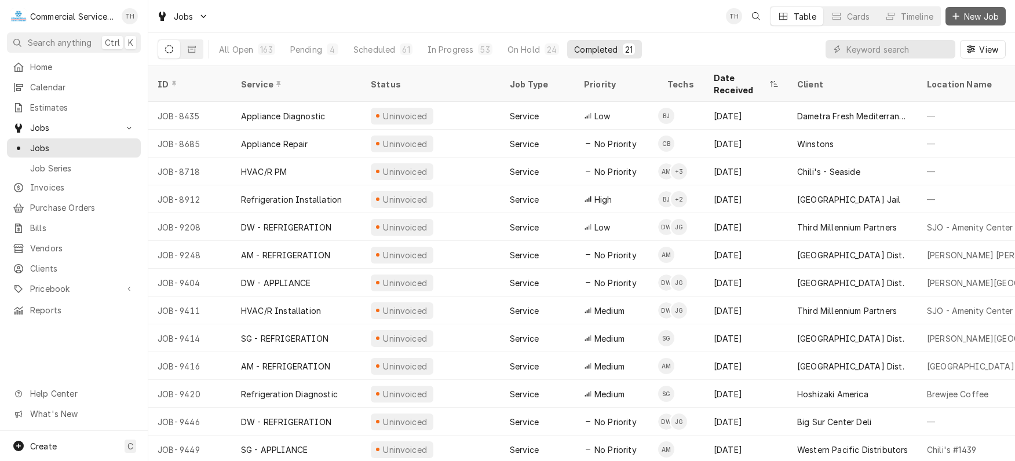
click at [984, 18] on span "New Job" at bounding box center [981, 16] width 39 height 12
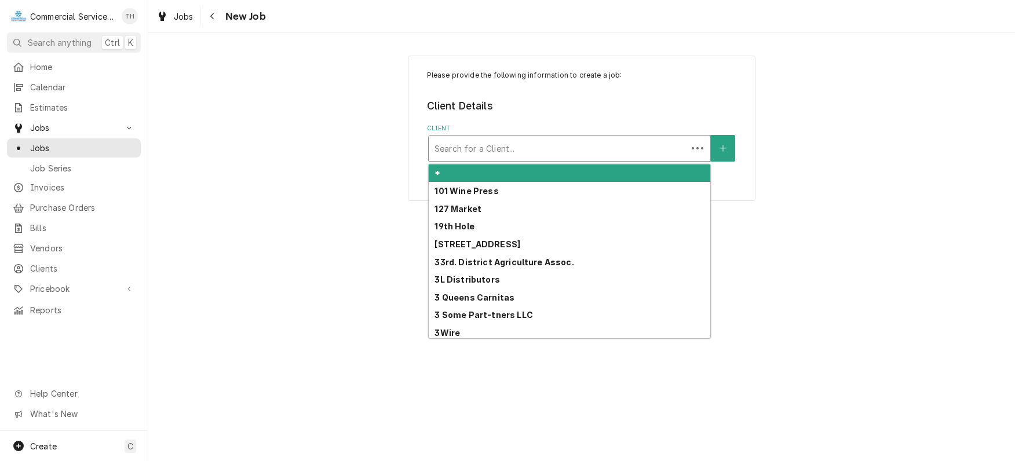
click at [599, 151] on div "Client" at bounding box center [558, 148] width 247 height 21
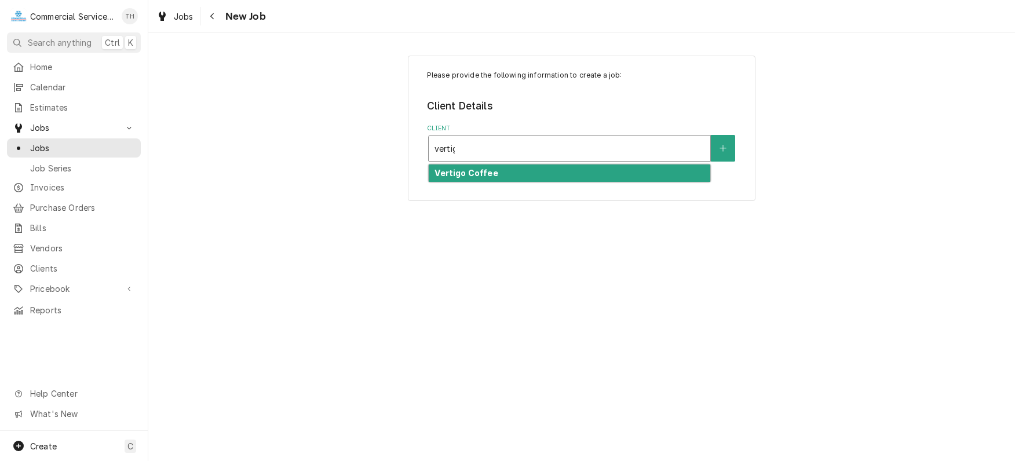
type input "vertigo"
click at [566, 169] on div "Vertigo Coffee" at bounding box center [570, 174] width 282 height 18
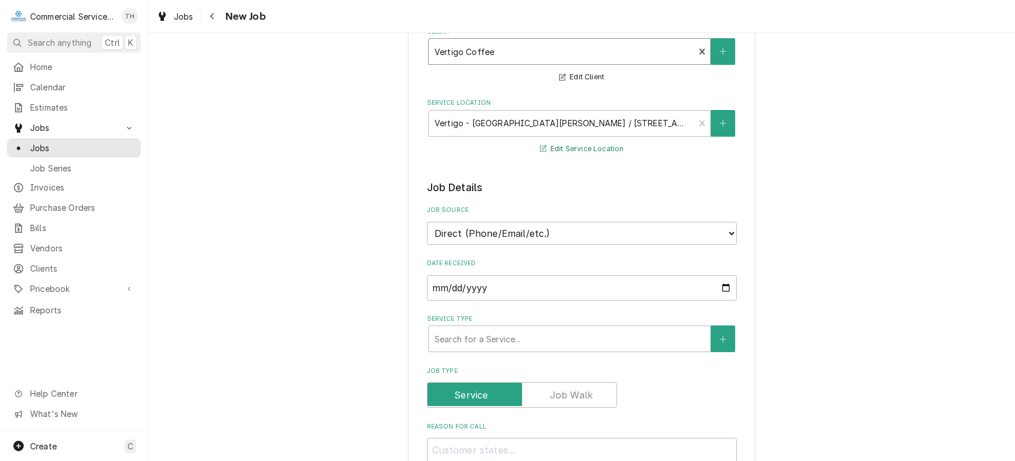
scroll to position [174, 0]
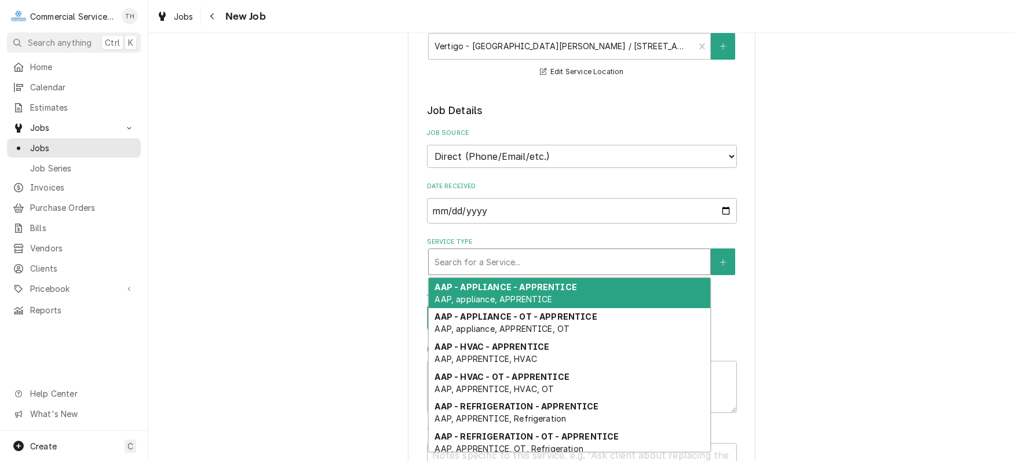
click at [552, 262] on div "Service Type" at bounding box center [570, 262] width 270 height 21
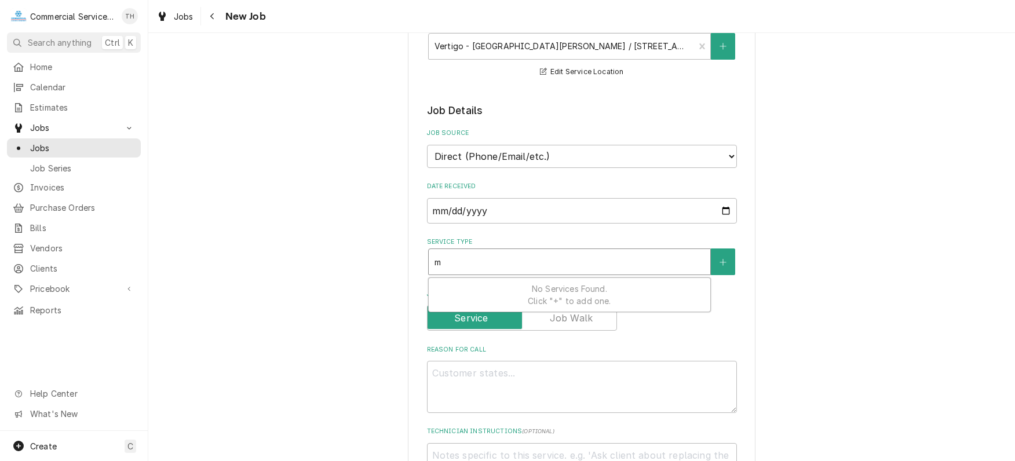
type textarea "x"
type input "m"
type textarea "x"
type input "mm"
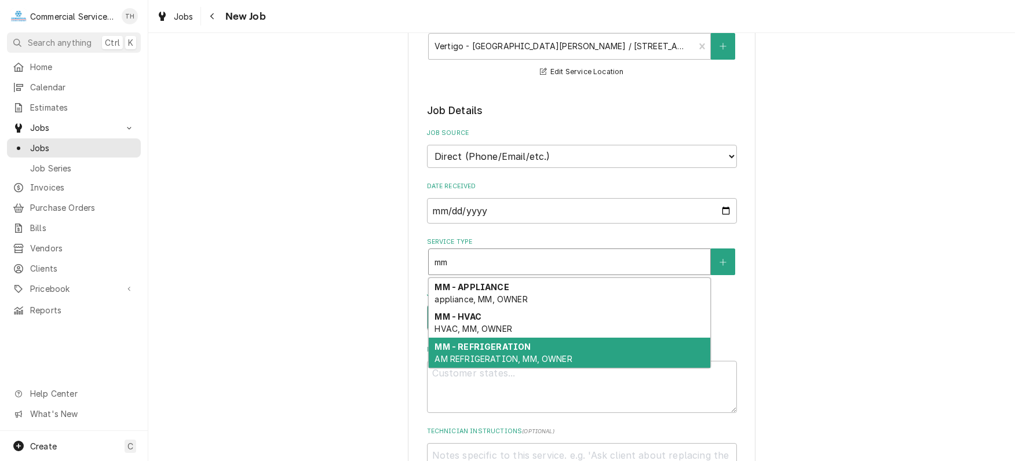
click at [501, 348] on strong "MM - REFRIGERATION" at bounding box center [483, 347] width 96 height 10
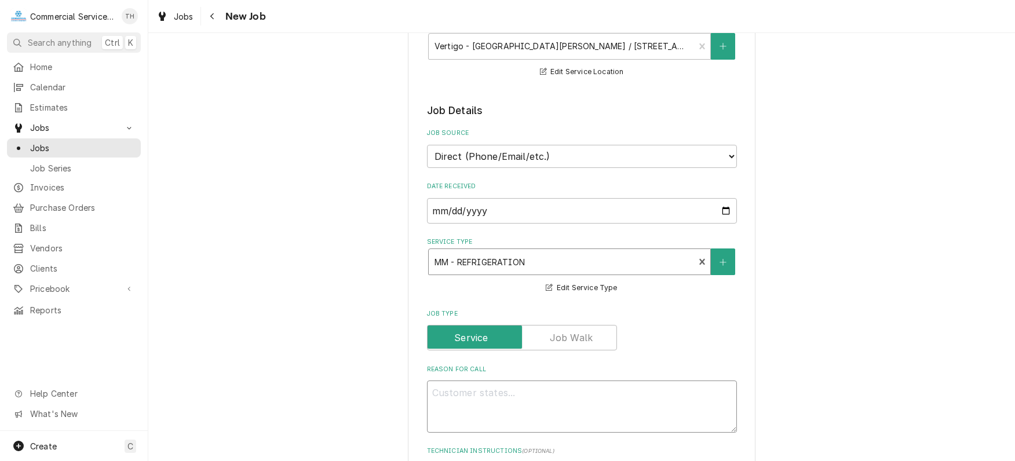
click at [481, 387] on textarea "Reason For Call" at bounding box center [582, 407] width 310 height 52
type textarea "x"
type textarea "R"
type textarea "x"
type textarea "Re"
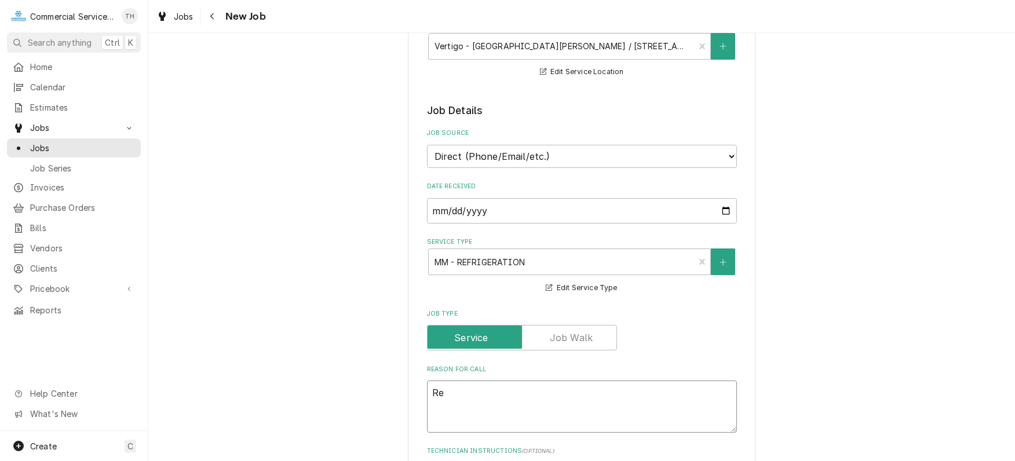
type textarea "x"
type textarea "Ref"
type textarea "x"
type textarea "Refr"
type textarea "x"
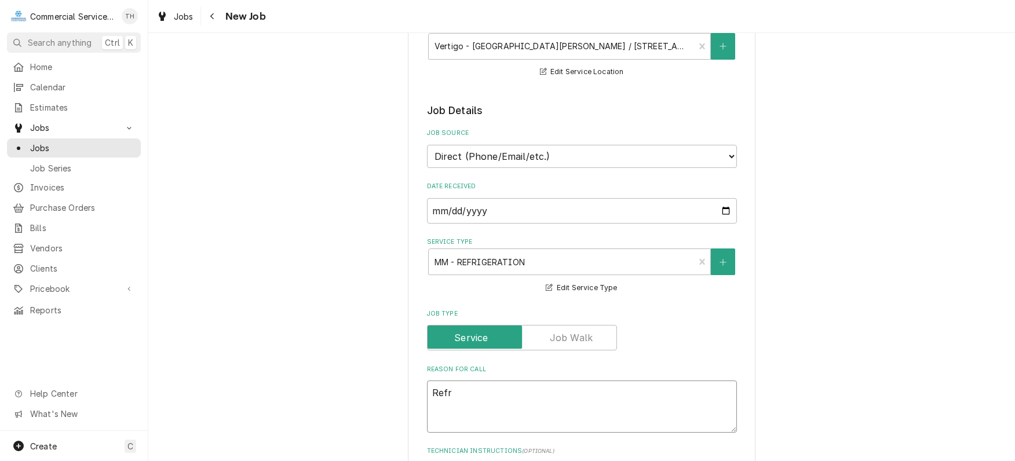
type textarea "Refri"
type textarea "x"
type textarea "Refrig"
type textarea "x"
type textarea "Refrige"
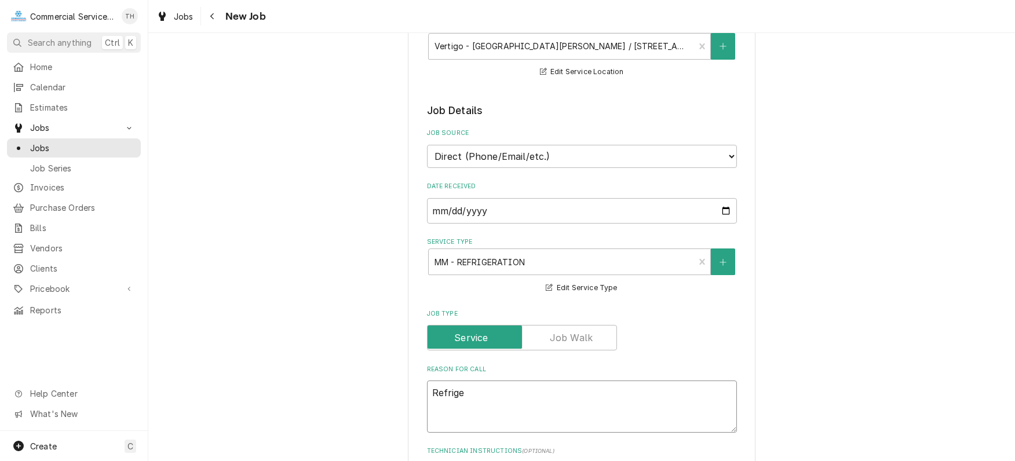
type textarea "x"
type textarea "Refriger"
type textarea "x"
type textarea "Refrigera"
type textarea "x"
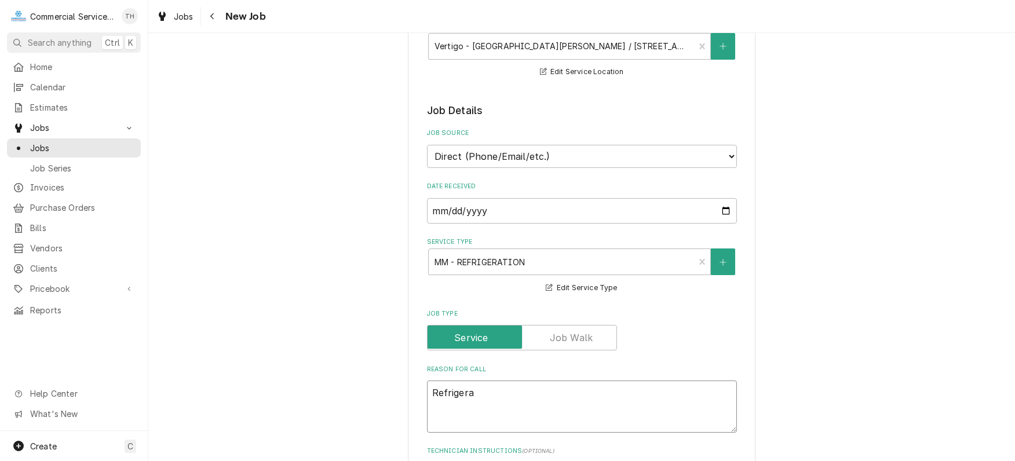
type textarea "Refrigerat"
type textarea "x"
type textarea "Refrigerati"
type textarea "x"
type textarea "Refrigeratio"
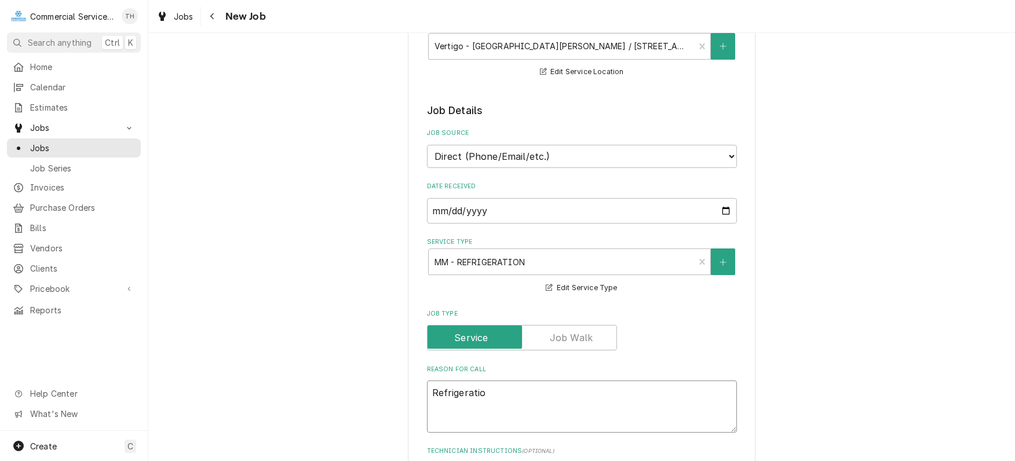
type textarea "x"
type textarea "Refrigeration"
type textarea "x"
type textarea "Refrigeration"
type textarea "x"
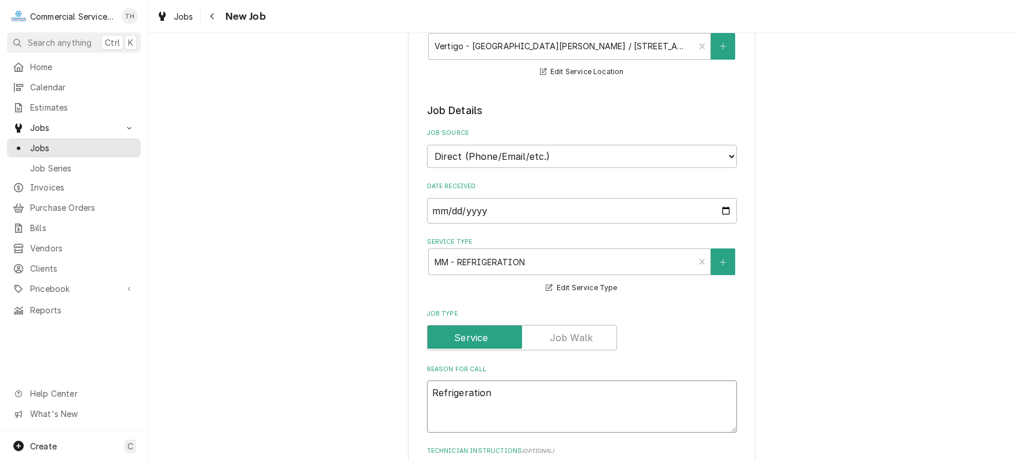
type textarea "Refrigeration l"
type textarea "x"
type textarea "Refrigeration li"
type textarea "x"
type textarea "Refrigeration lig"
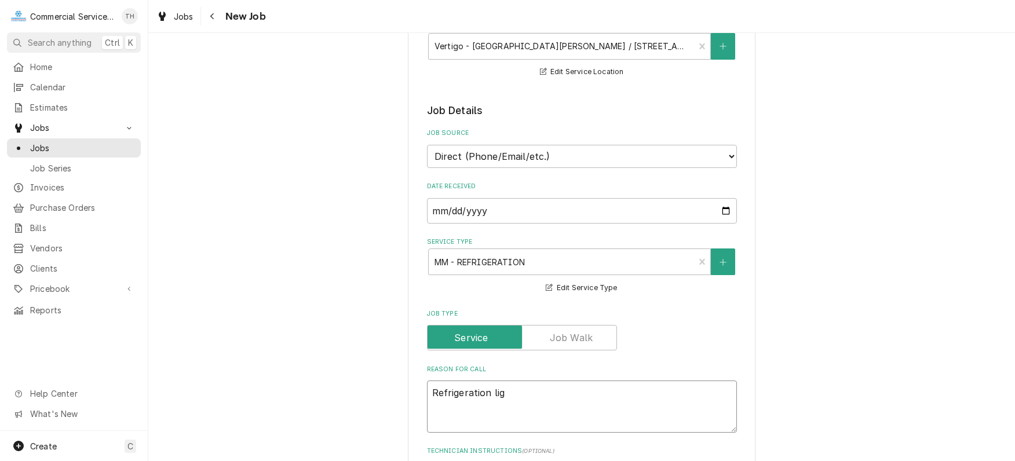
type textarea "x"
type textarea "Refrigeration ligh"
type textarea "x"
type textarea "Refrigeration light"
type textarea "x"
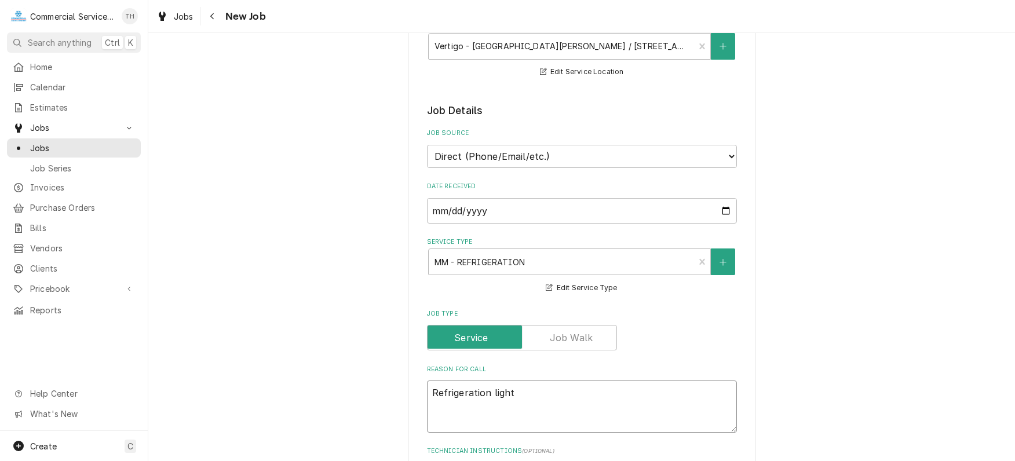
type textarea "Refrigeration light"
type textarea "x"
type textarea "Refrigeration light r"
type textarea "x"
type textarea "Refrigeration light re"
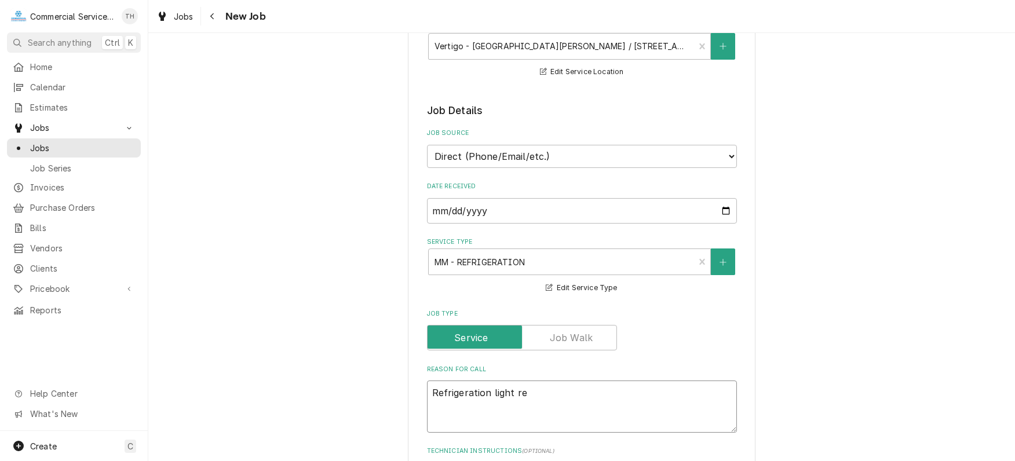
type textarea "x"
type textarea "Refrigeration light rep"
type textarea "x"
type textarea "Refrigeration light repa"
type textarea "x"
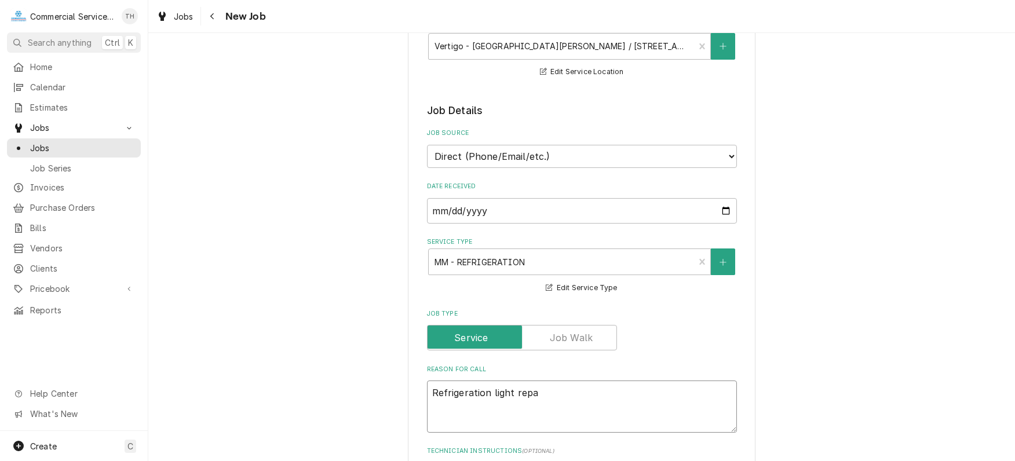
type textarea "Refrigeration light repai"
type textarea "x"
type textarea "Refrigeration light repair"
type textarea "x"
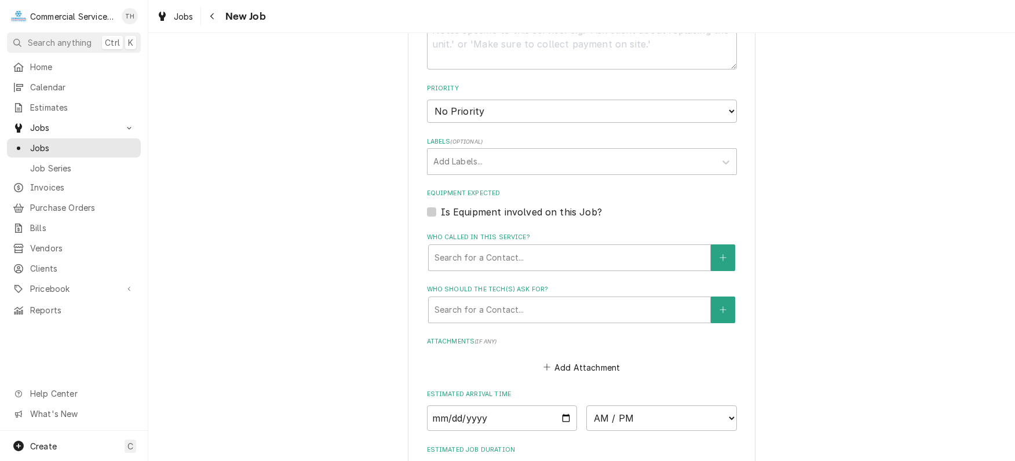
scroll to position [638, 0]
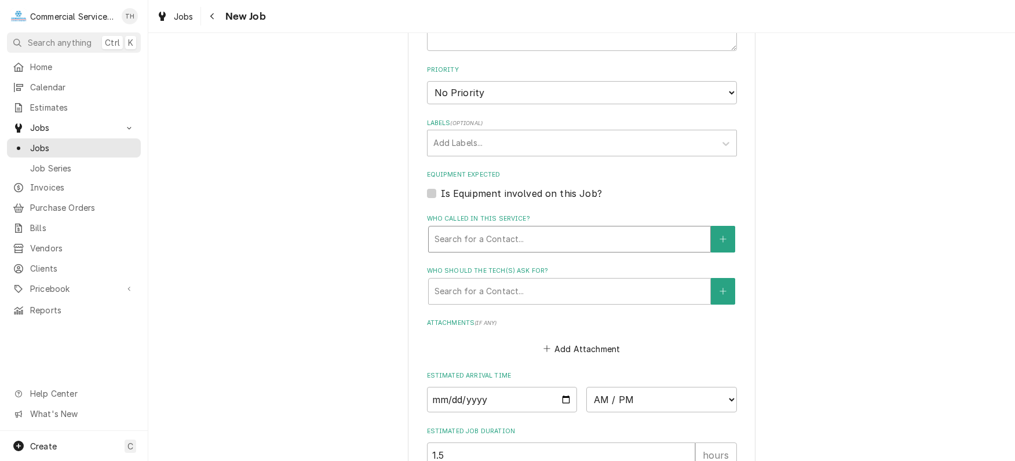
type textarea "Refrigeration light repair"
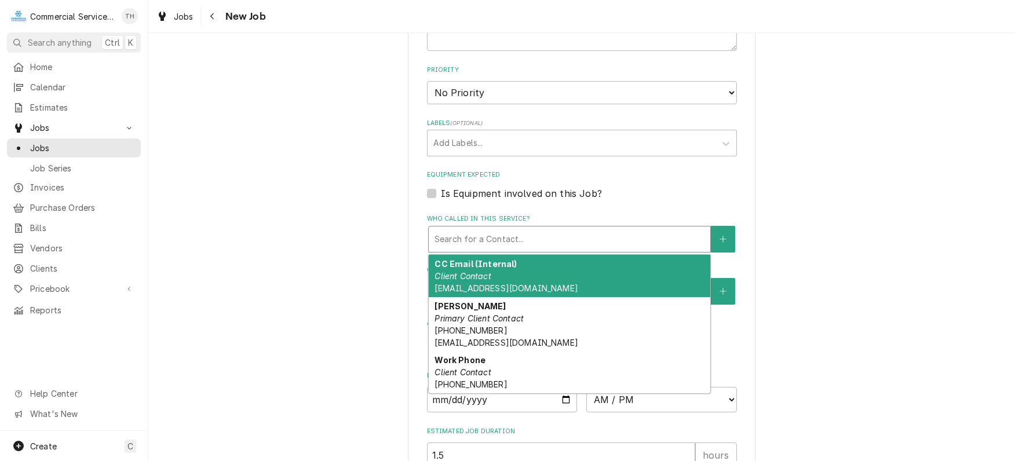
click at [505, 241] on div "Who called in this service?" at bounding box center [570, 239] width 270 height 21
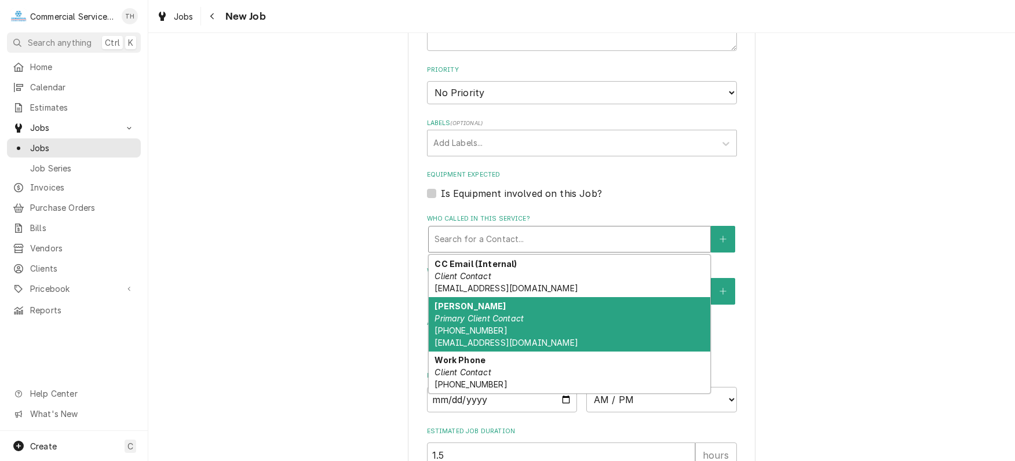
click at [495, 314] on em "Primary Client Contact" at bounding box center [479, 319] width 89 height 10
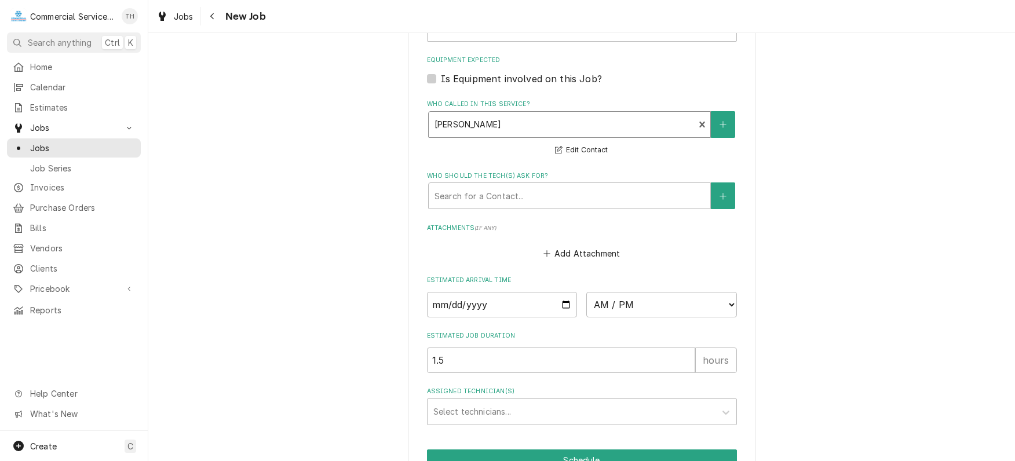
scroll to position [753, 0]
click at [515, 194] on div "Who should the tech(s) ask for?" at bounding box center [570, 194] width 270 height 21
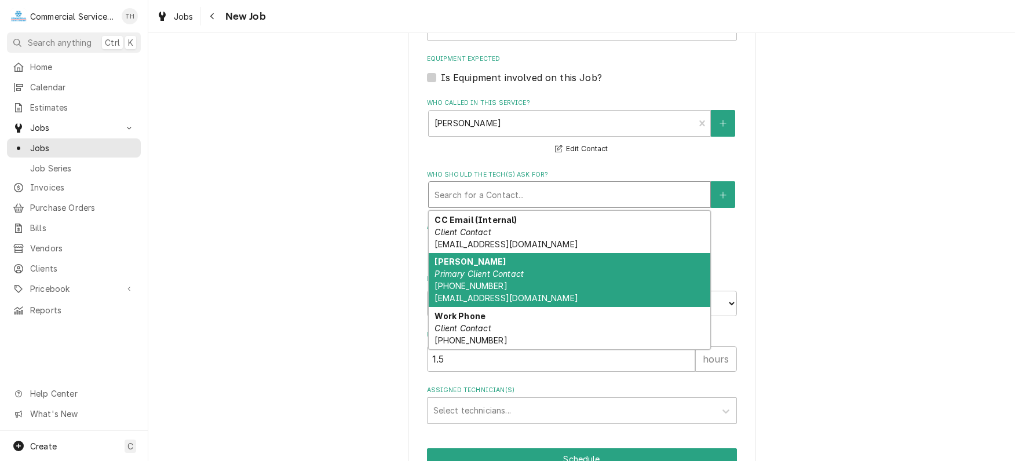
click at [507, 287] on div "Marlene Primary Client Contact (831) 801-3583 info@vertigocoffee.com" at bounding box center [570, 280] width 282 height 54
type textarea "x"
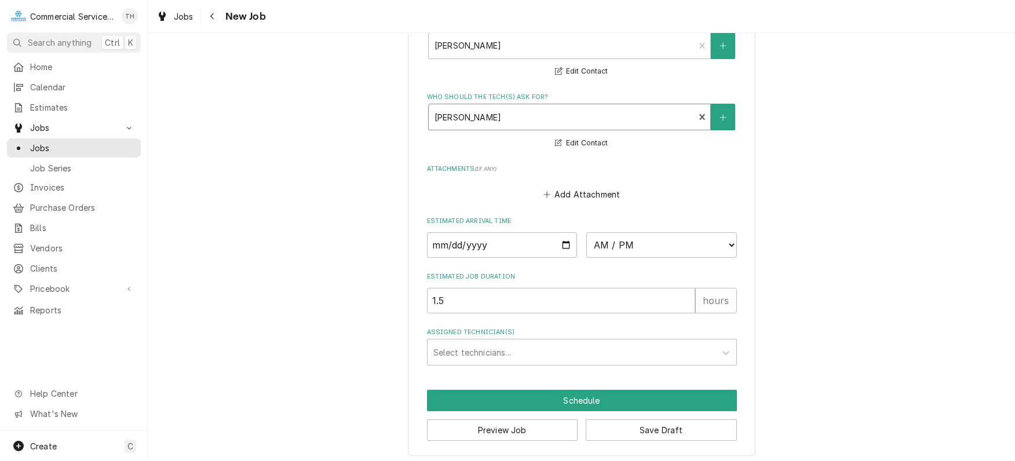
scroll to position [832, 0]
click at [559, 241] on input "Date" at bounding box center [502, 245] width 151 height 26
type input "[DATE]"
type textarea "x"
click at [727, 242] on select "AM / PM 6:00 AM 6:15 AM 6:30 AM 6:45 AM 7:00 AM 7:15 AM 7:30 AM 7:45 AM 8:00 AM…" at bounding box center [662, 245] width 151 height 26
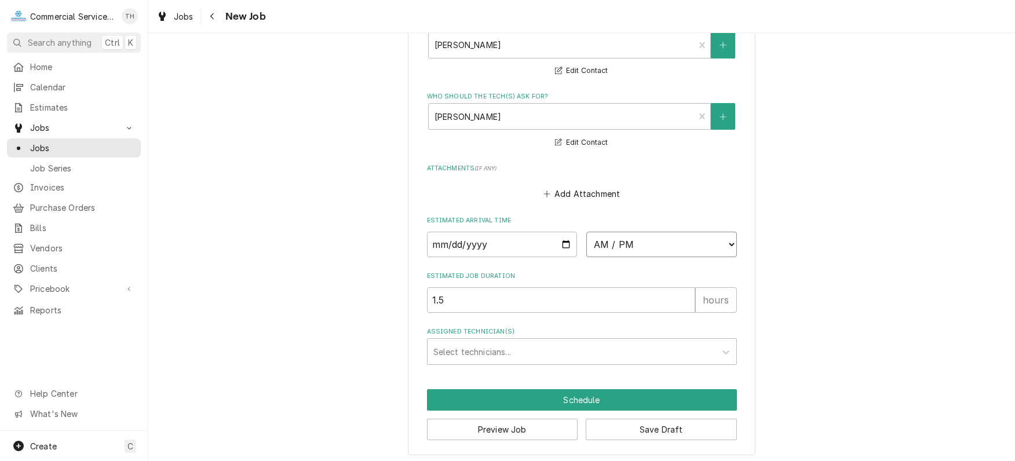
select select "08:45:00"
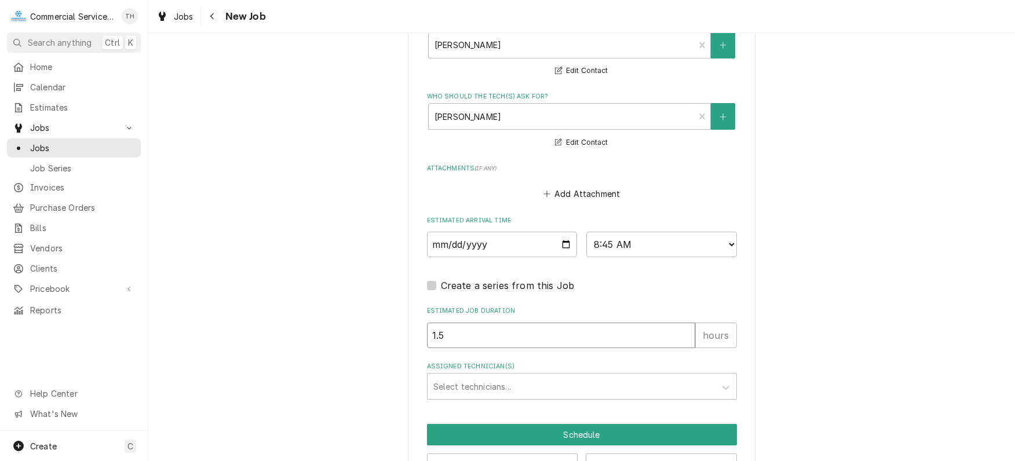
drag, startPoint x: 487, startPoint y: 330, endPoint x: 410, endPoint y: 331, distance: 77.1
type textarea "x"
type input "2"
type textarea "x"
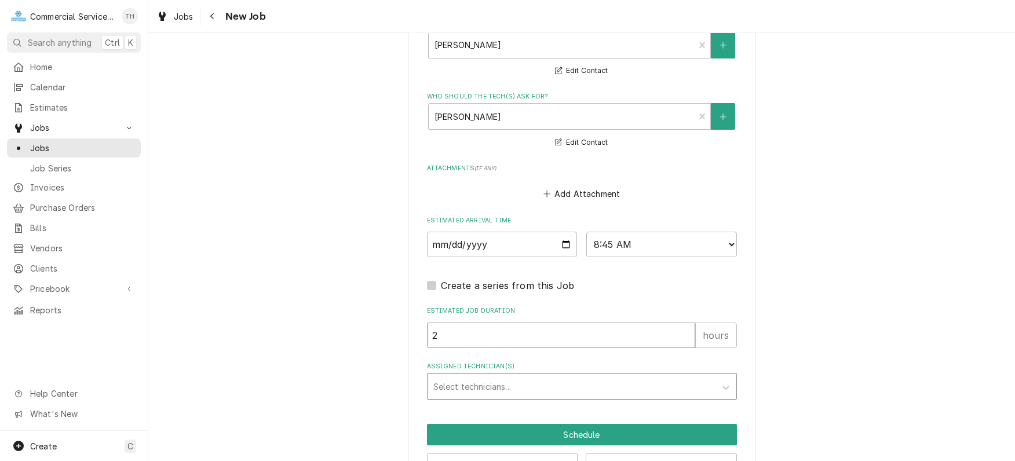
type input "2"
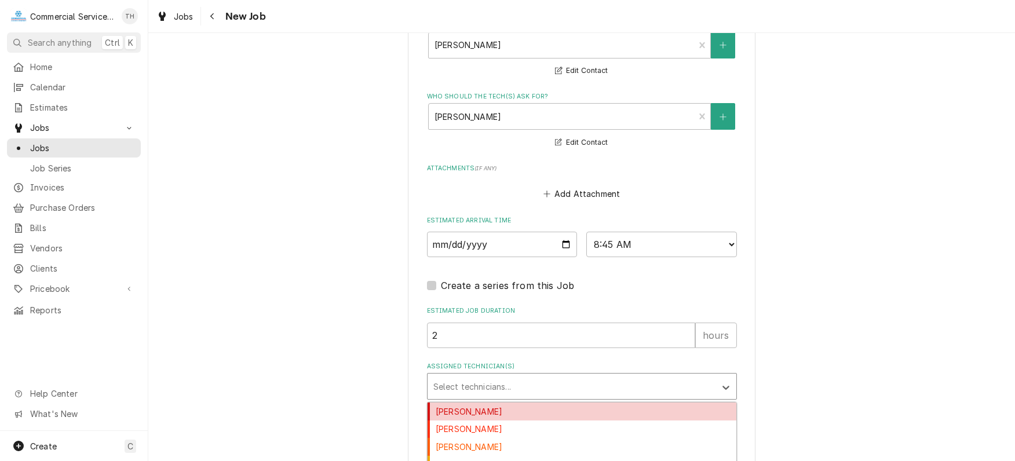
click at [492, 378] on div "Assigned Technician(s)" at bounding box center [572, 386] width 276 height 21
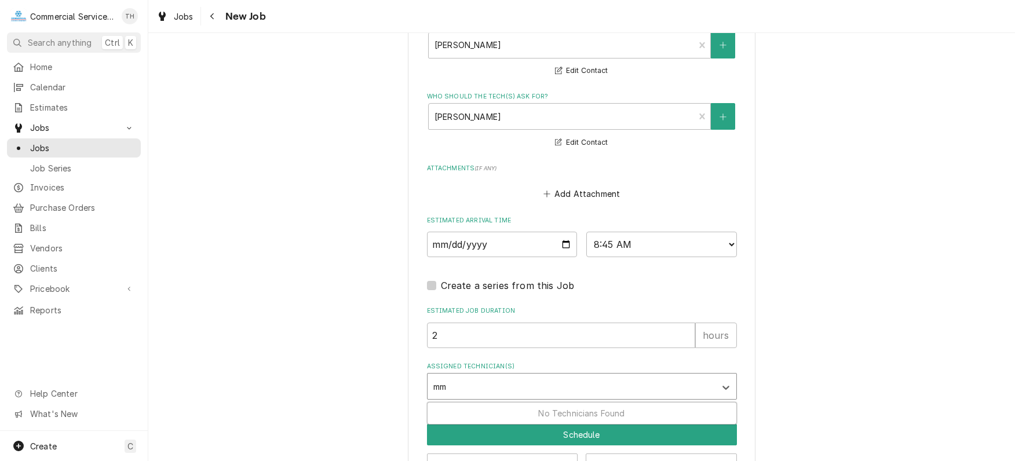
scroll to position [867, 0]
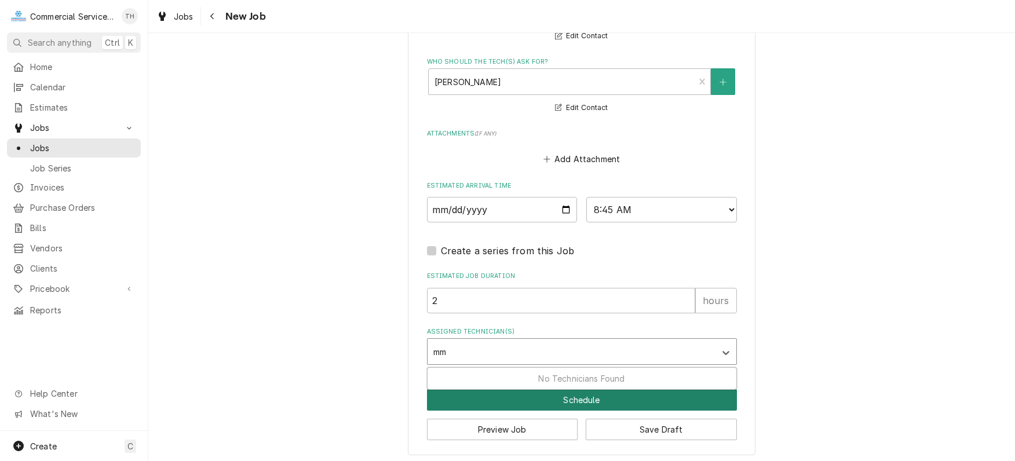
type input "m"
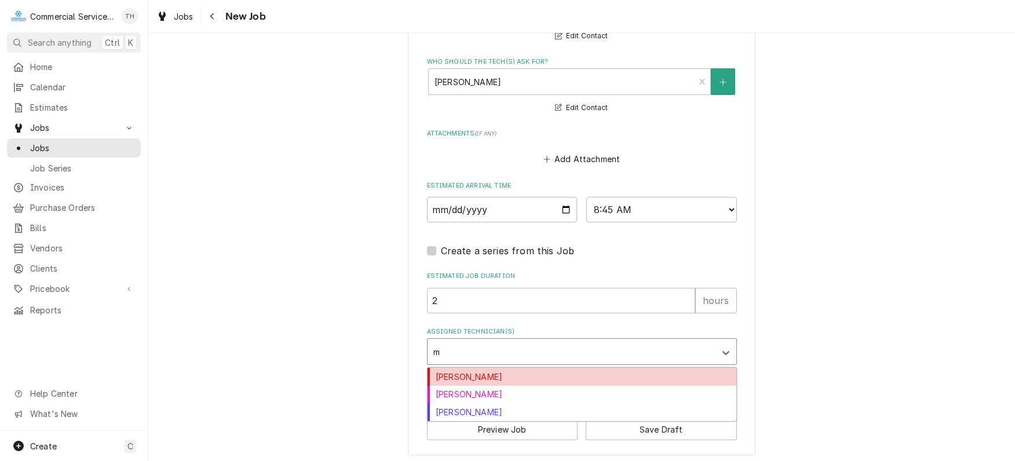
click at [484, 389] on div "Mark Mottau" at bounding box center [582, 395] width 309 height 18
type textarea "x"
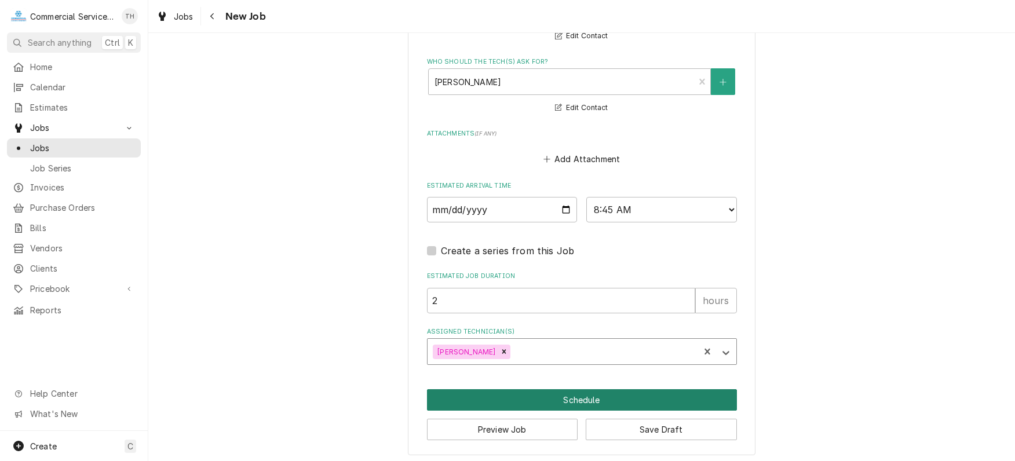
click at [514, 391] on button "Schedule" at bounding box center [582, 399] width 310 height 21
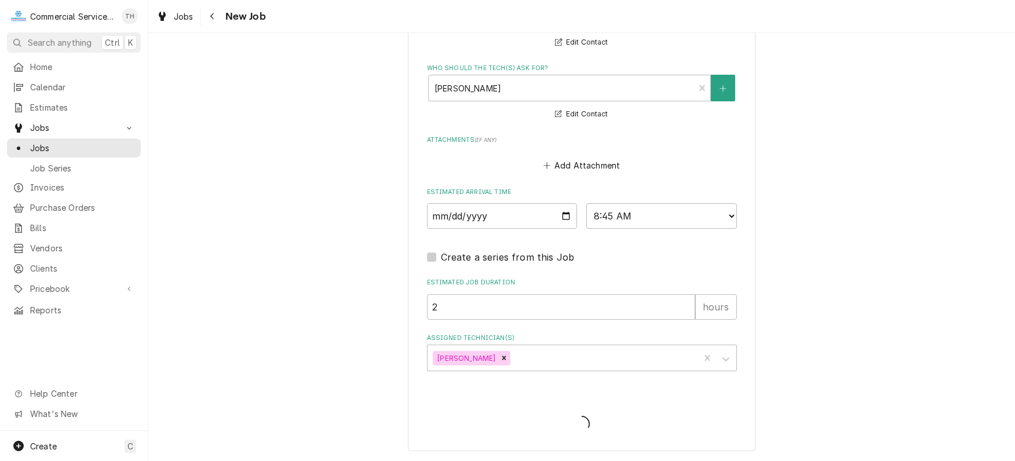
scroll to position [856, 0]
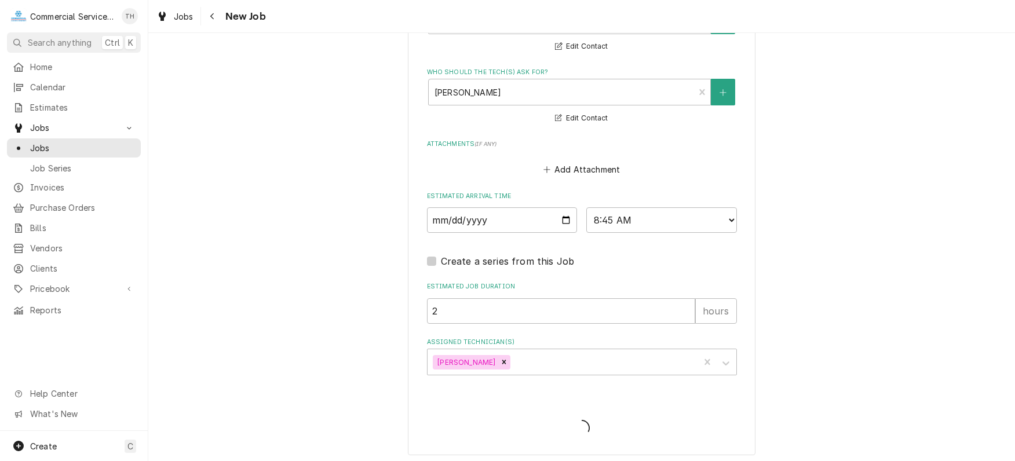
type textarea "x"
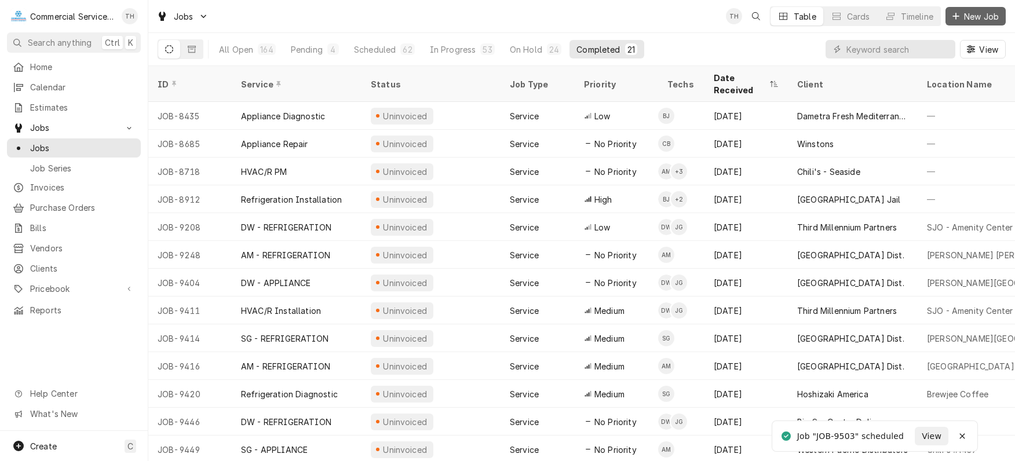
click at [976, 7] on button "New Job" at bounding box center [976, 16] width 60 height 19
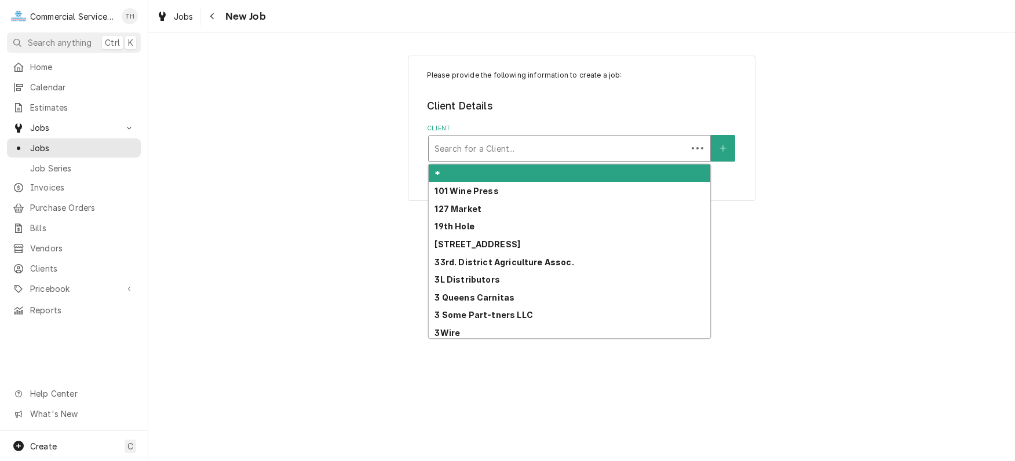
click at [484, 152] on div "Client" at bounding box center [558, 148] width 247 height 21
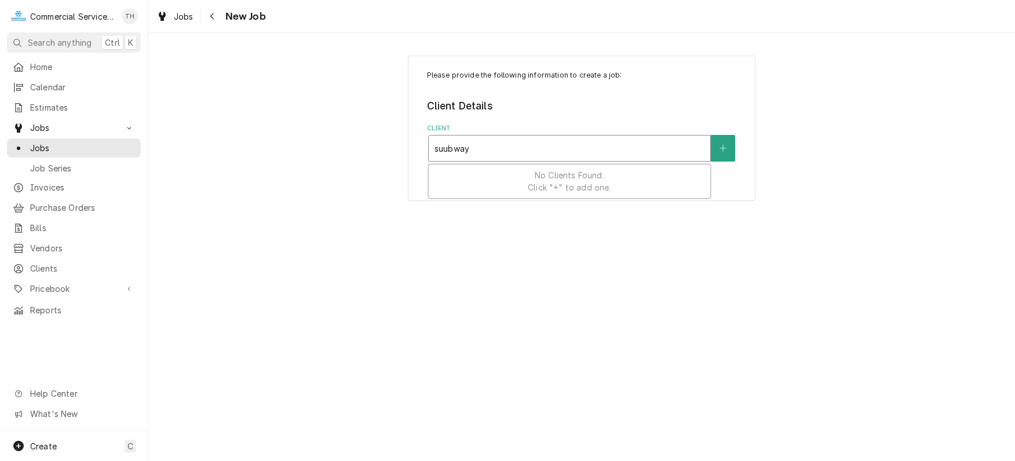
type input "subway"
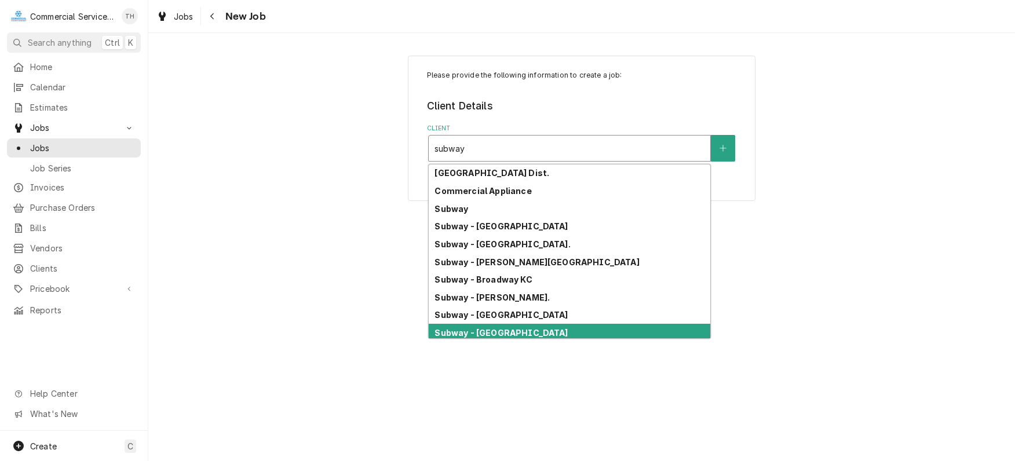
click at [508, 333] on div "Subway - [GEOGRAPHIC_DATA]" at bounding box center [570, 333] width 282 height 18
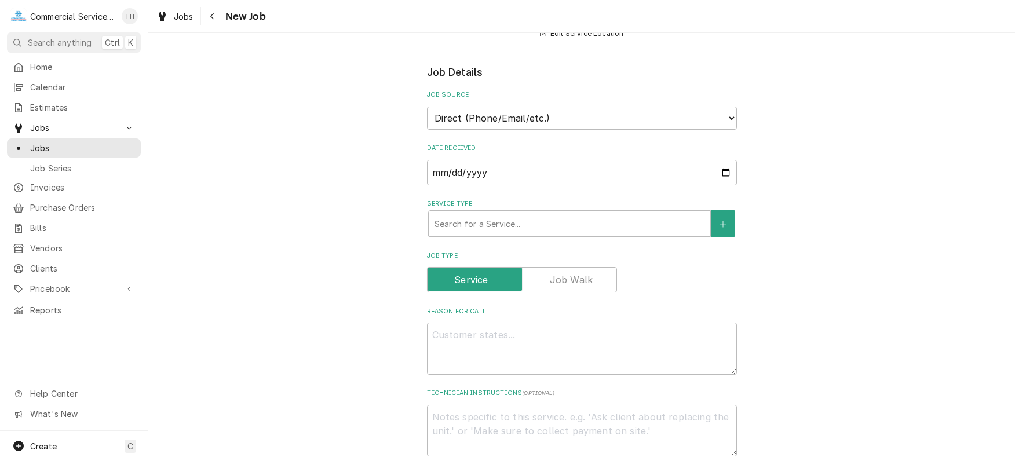
scroll to position [232, 0]
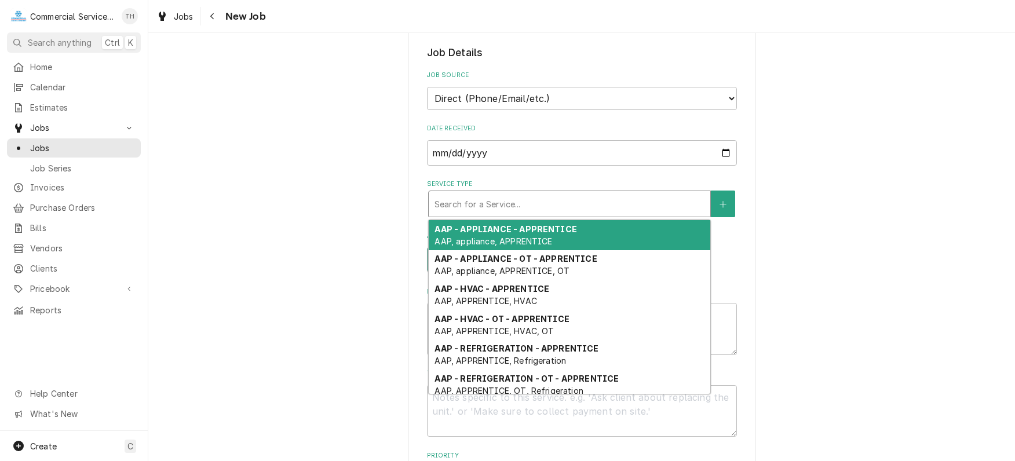
click at [548, 204] on div "Service Type" at bounding box center [570, 204] width 270 height 21
type textarea "x"
type input "s"
type textarea "x"
type input "sg"
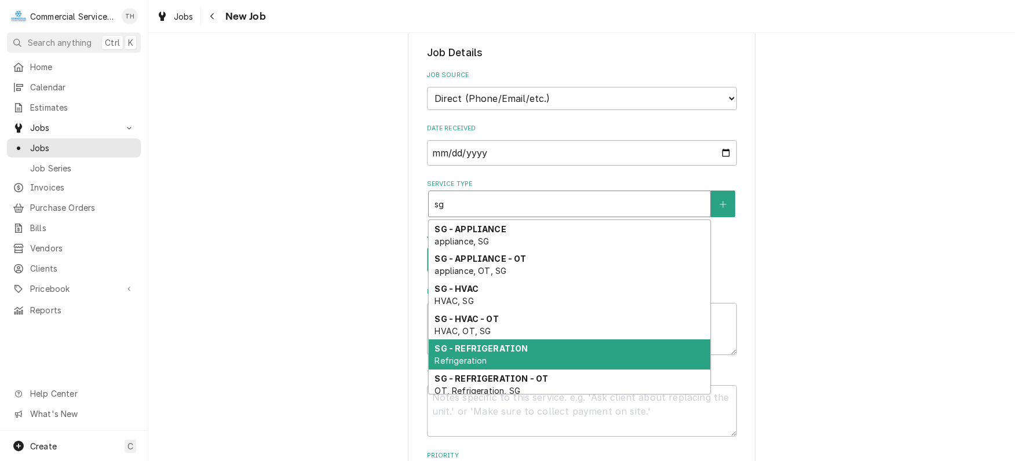
click at [534, 350] on div "SG - REFRIGERATION Refrigeration" at bounding box center [570, 355] width 282 height 30
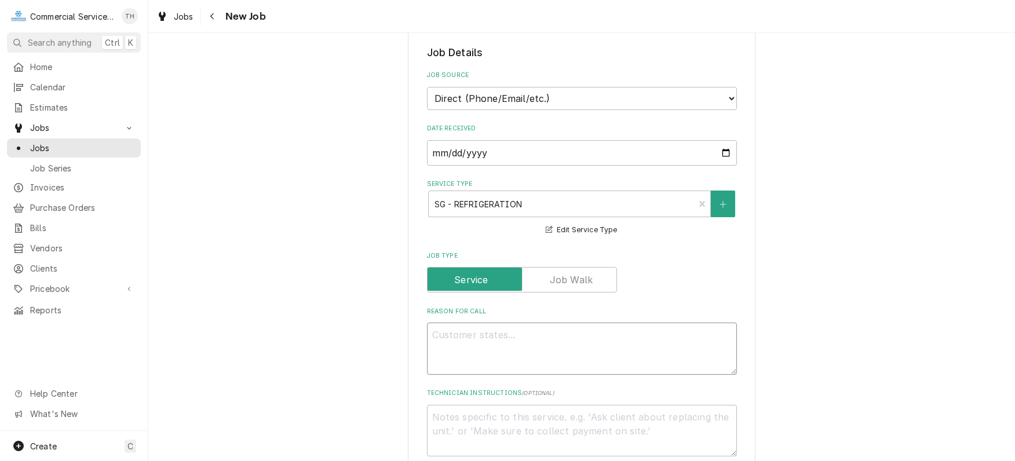
click at [480, 330] on textarea "Reason For Call" at bounding box center [582, 349] width 310 height 52
type textarea "x"
type textarea "P"
type textarea "x"
type textarea "Pr"
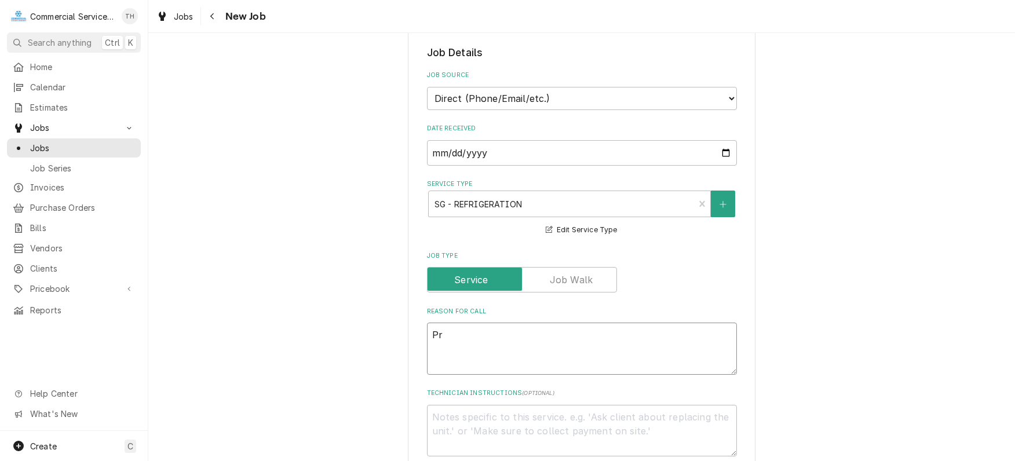
type textarea "x"
type textarea "Pre"
type textarea "x"
type textarea "Prep"
type textarea "x"
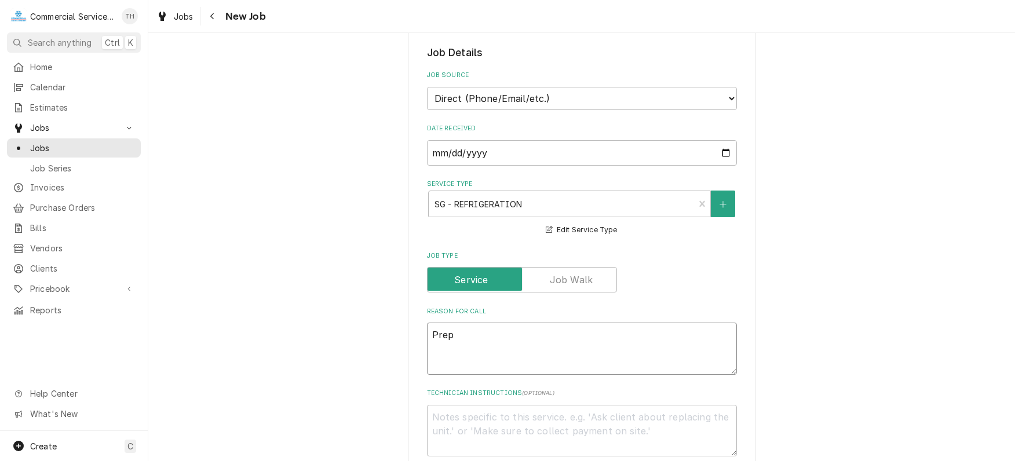
type textarea "Prep"
type textarea "x"
type textarea "Prep t"
type textarea "x"
type textarea "Prep ta"
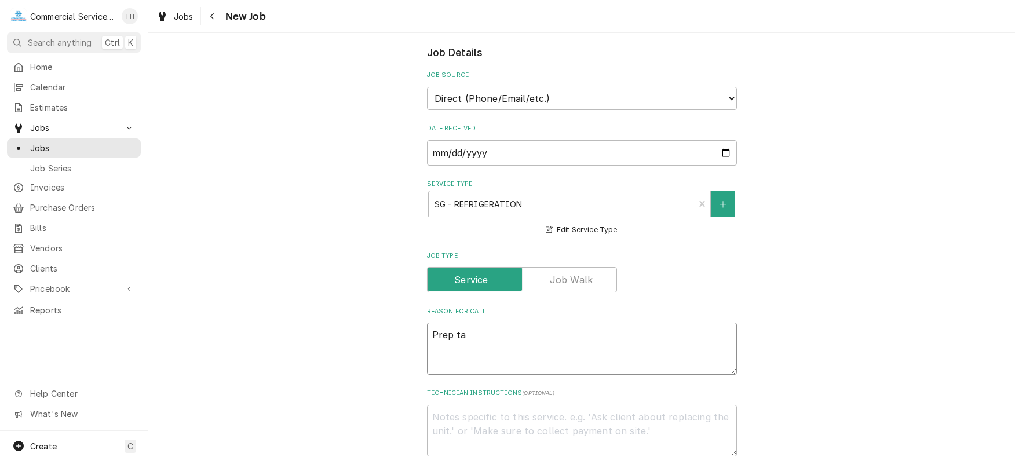
type textarea "x"
type textarea "Prep tab"
type textarea "x"
type textarea "Prep tabl"
type textarea "x"
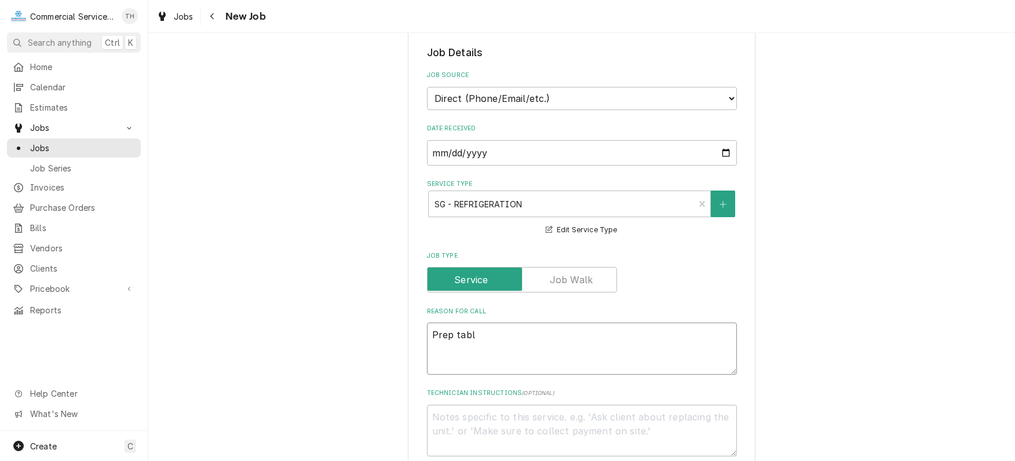
type textarea "Prep table"
type textarea "x"
type textarea "Prep table"
type textarea "x"
type textarea "Prep table i"
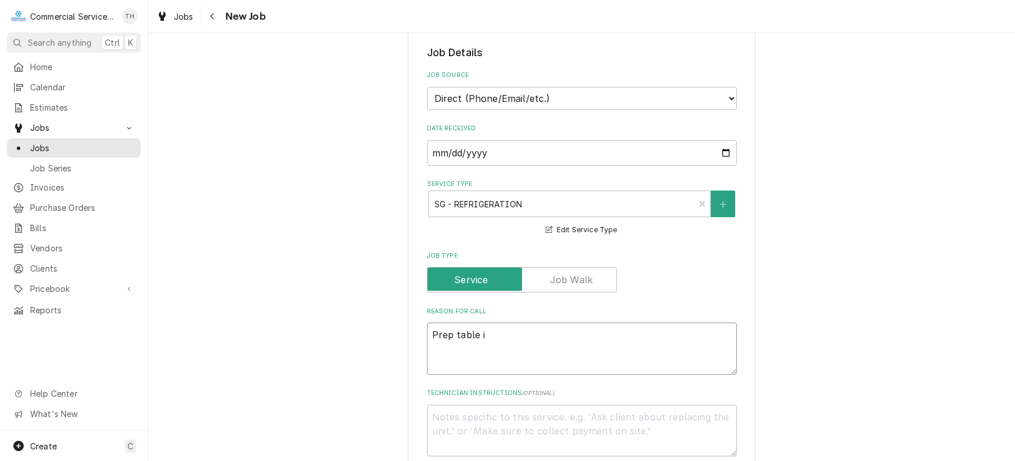
type textarea "x"
type textarea "Prep table is"
type textarea "x"
type textarea "Prep table is"
type textarea "x"
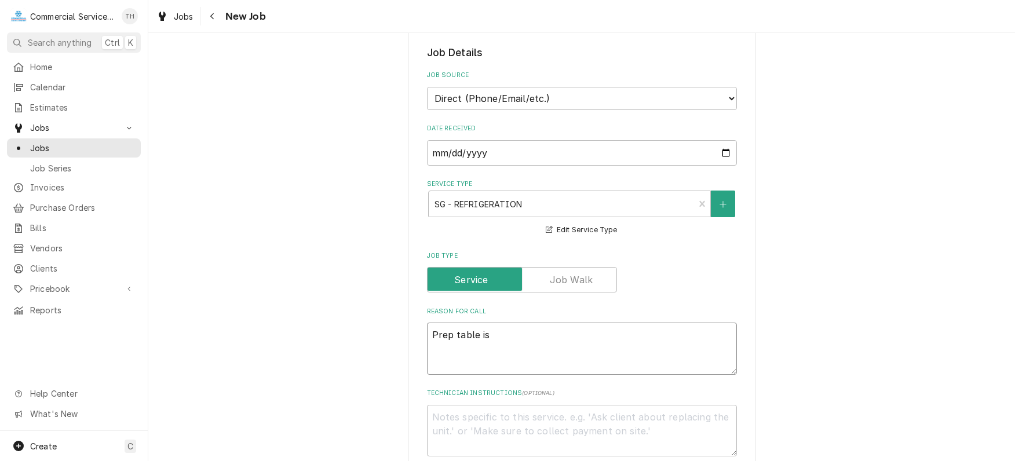
type textarea "Prep table is s"
type textarea "x"
type textarea "Prep table is st"
type textarea "x"
type textarea "Prep table is sti"
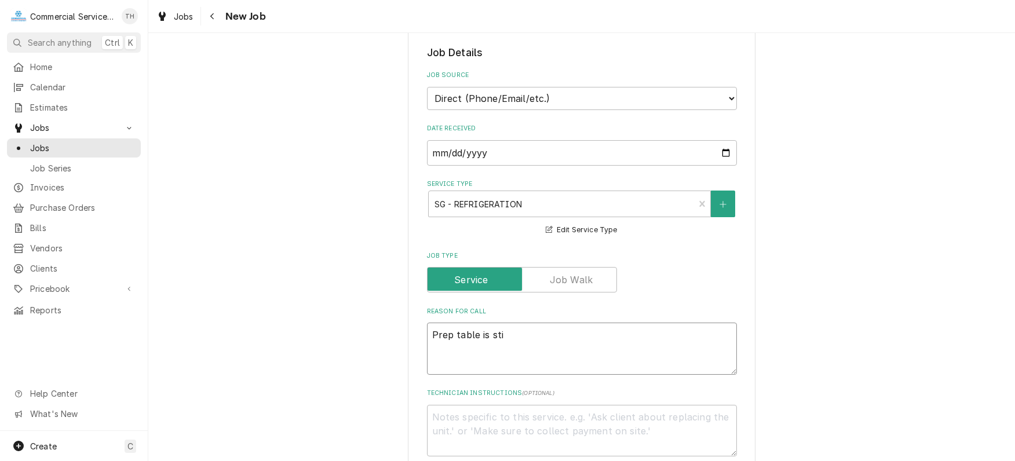
type textarea "x"
type textarea "Prep table is stil"
type textarea "x"
type textarea "Prep table is still"
type textarea "x"
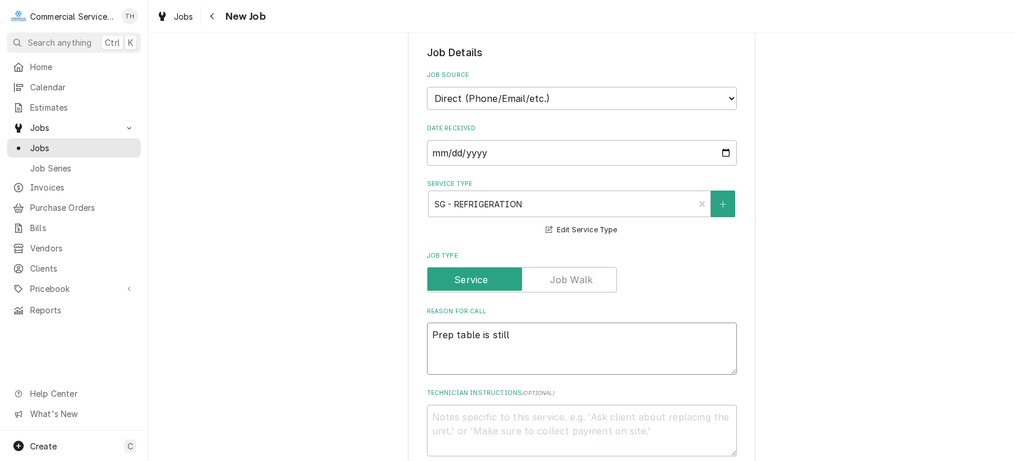
type textarea "Prep table is still"
type textarea "x"
type textarea "Prep table is still d"
type textarea "x"
type textarea "Prep table is still do"
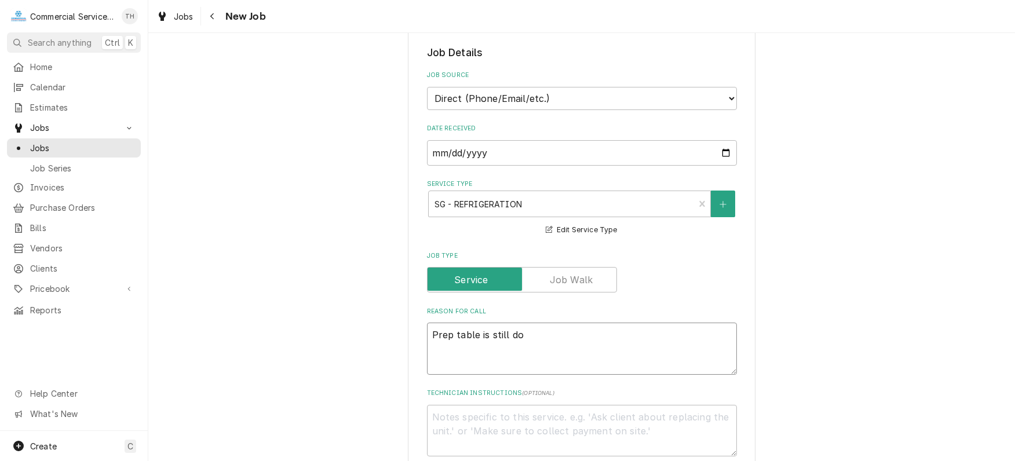
type textarea "x"
type textarea "Prep table is still dow"
type textarea "x"
type textarea "Prep table is still down"
type textarea "x"
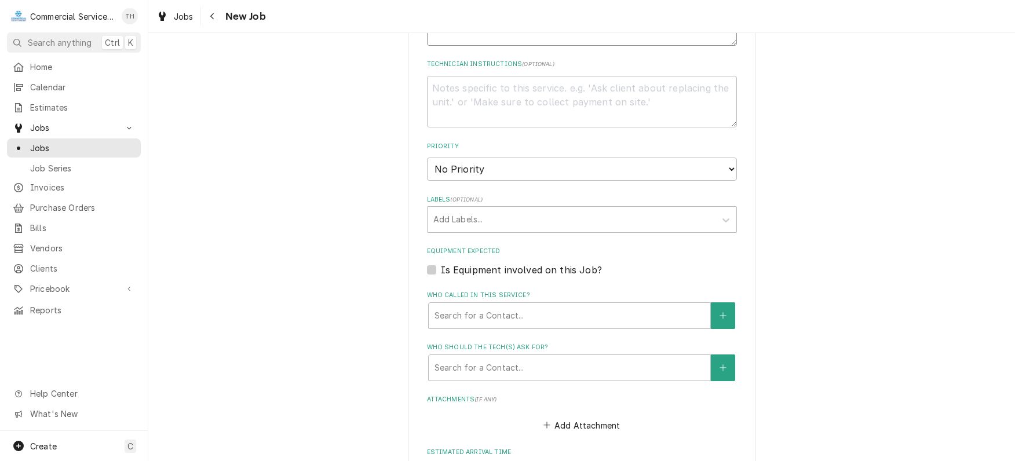
scroll to position [580, 0]
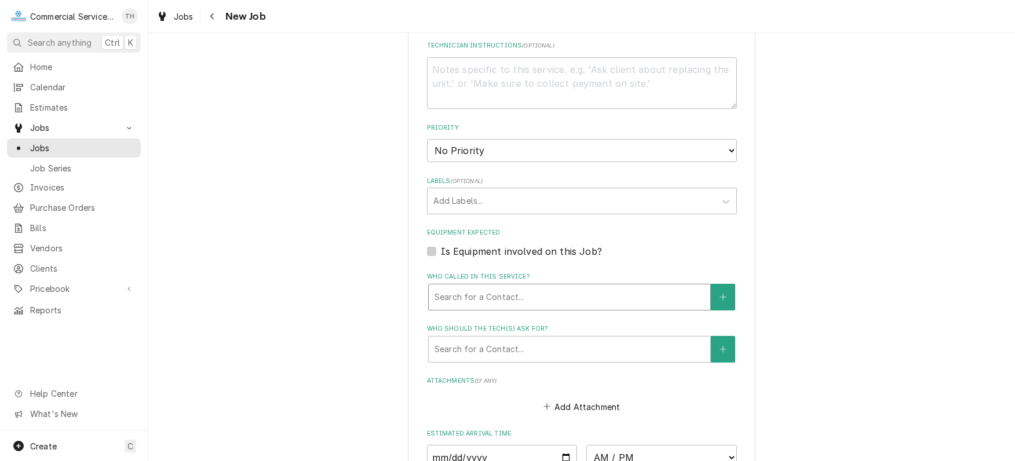
type textarea "Prep table is still down"
click at [473, 289] on div "Who called in this service?" at bounding box center [570, 297] width 270 height 21
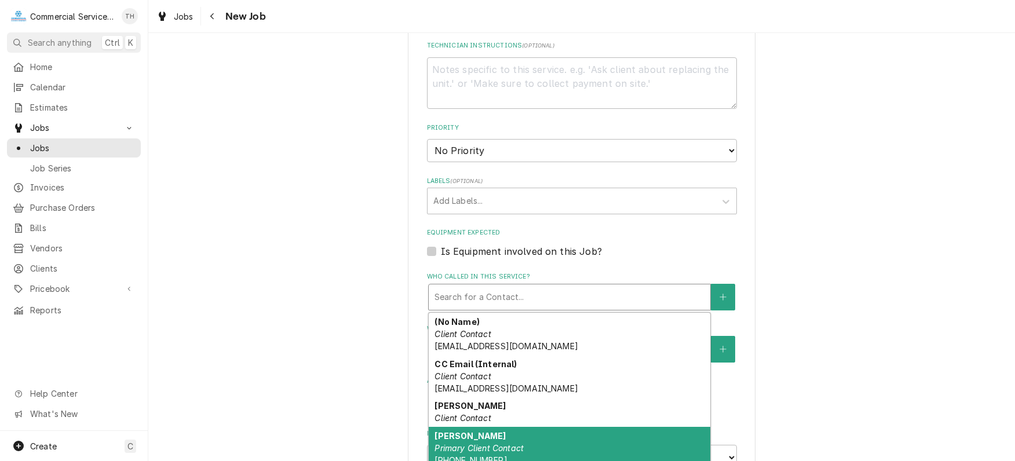
click at [524, 431] on div "John Pieper Primary Client Contact (831) 236-1907" at bounding box center [570, 448] width 282 height 42
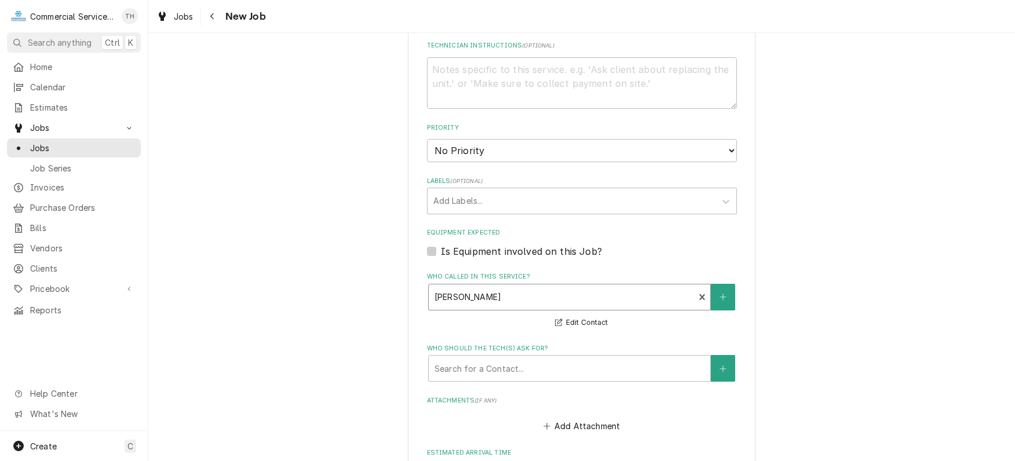
scroll to position [753, 0]
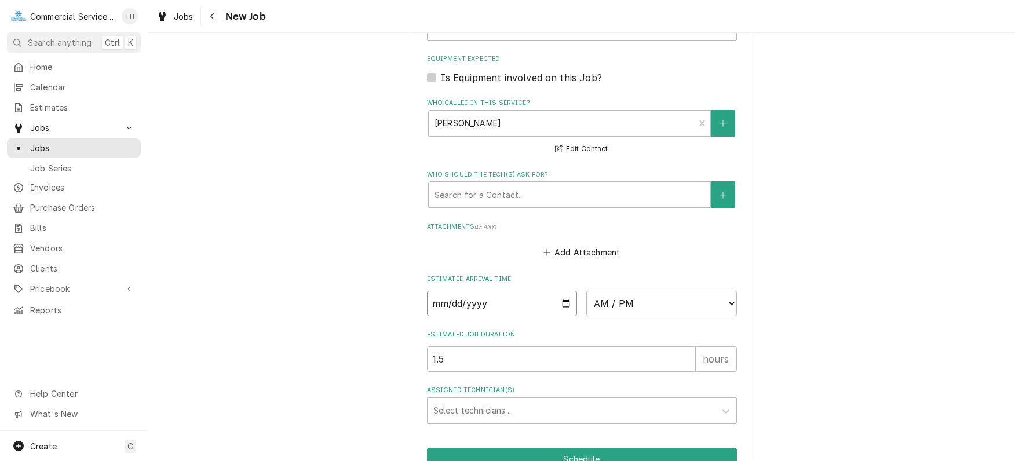
click at [561, 302] on input "Date" at bounding box center [502, 304] width 151 height 26
type textarea "x"
type input "2025-09-10"
type textarea "x"
click at [649, 301] on select "AM / PM 6:00 AM 6:15 AM 6:30 AM 6:45 AM 7:00 AM 7:15 AM 7:30 AM 7:45 AM 8:00 AM…" at bounding box center [662, 304] width 151 height 26
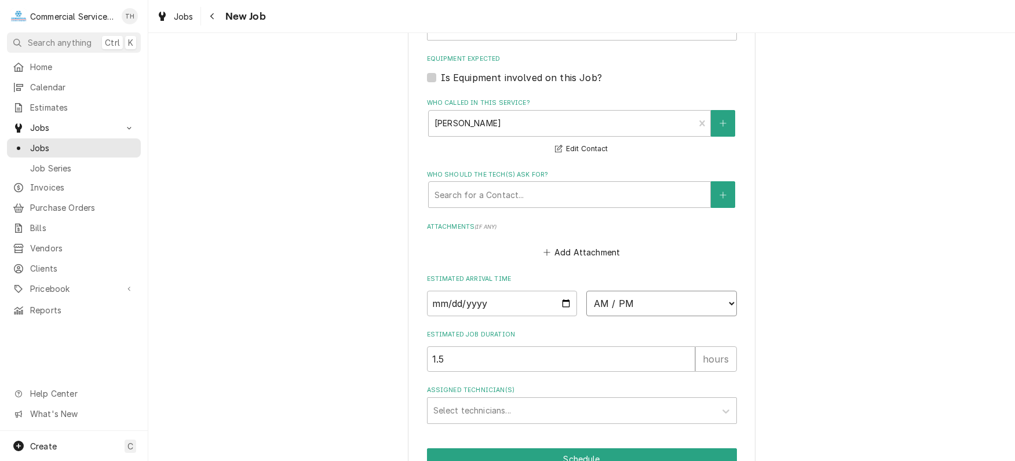
select select "11:30:00"
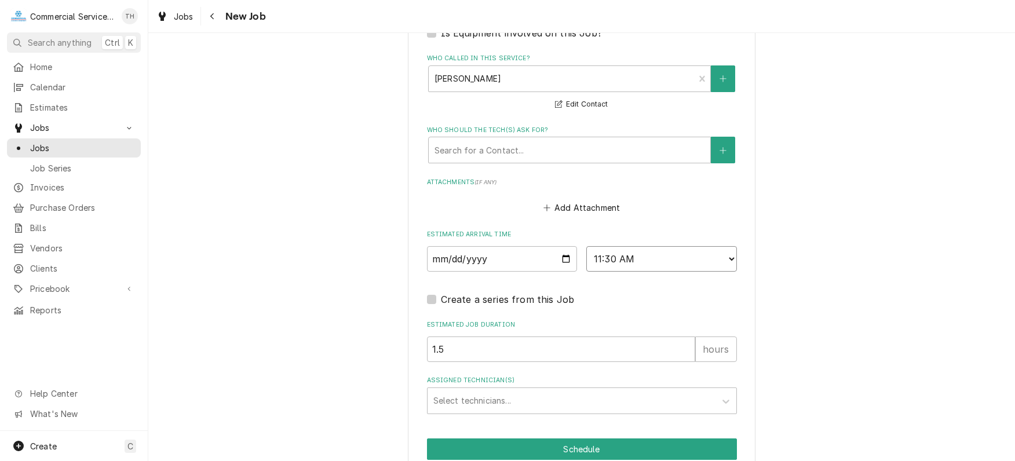
scroll to position [847, 0]
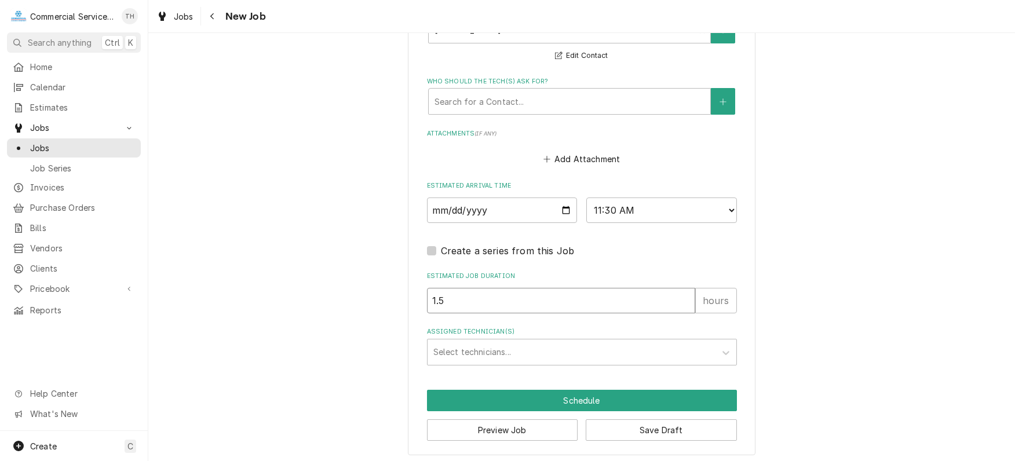
drag, startPoint x: 486, startPoint y: 298, endPoint x: 388, endPoint y: 298, distance: 98.0
type textarea "x"
type input "3"
type textarea "x"
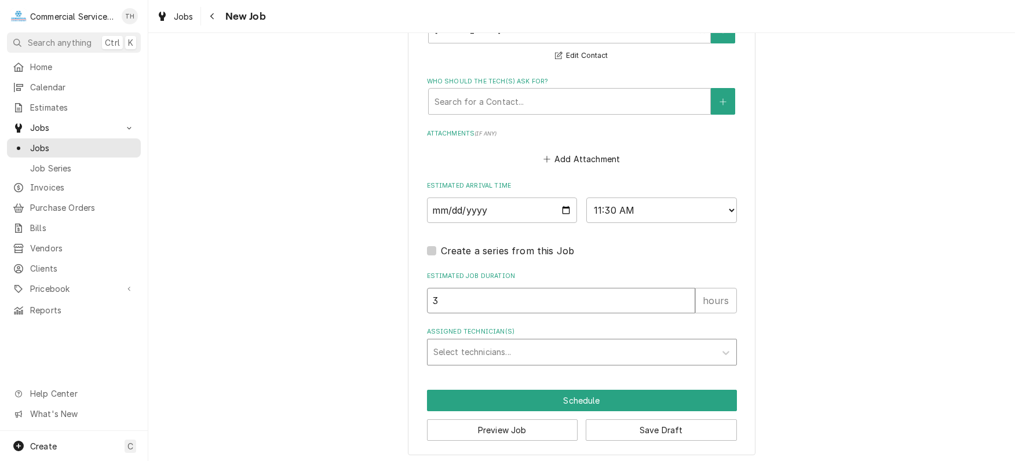
type input "3"
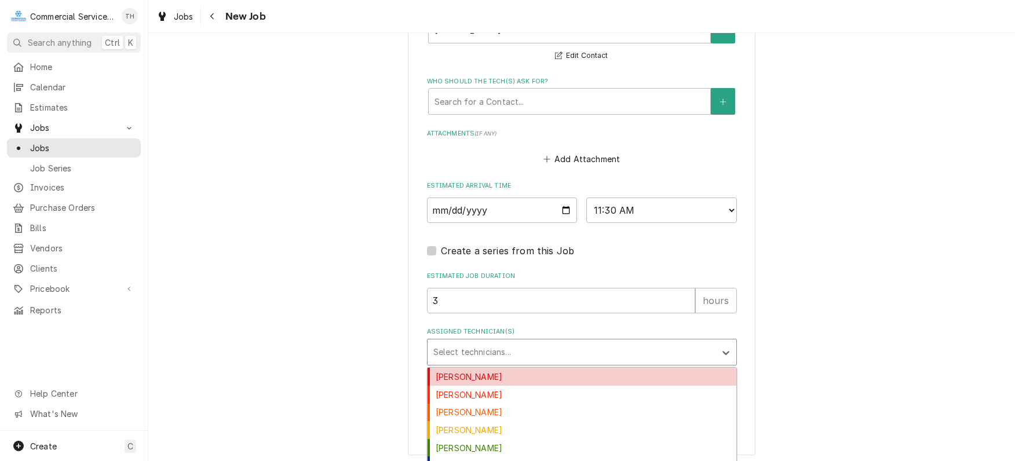
click at [440, 347] on div "Assigned Technician(s)" at bounding box center [572, 352] width 276 height 21
type input "s"
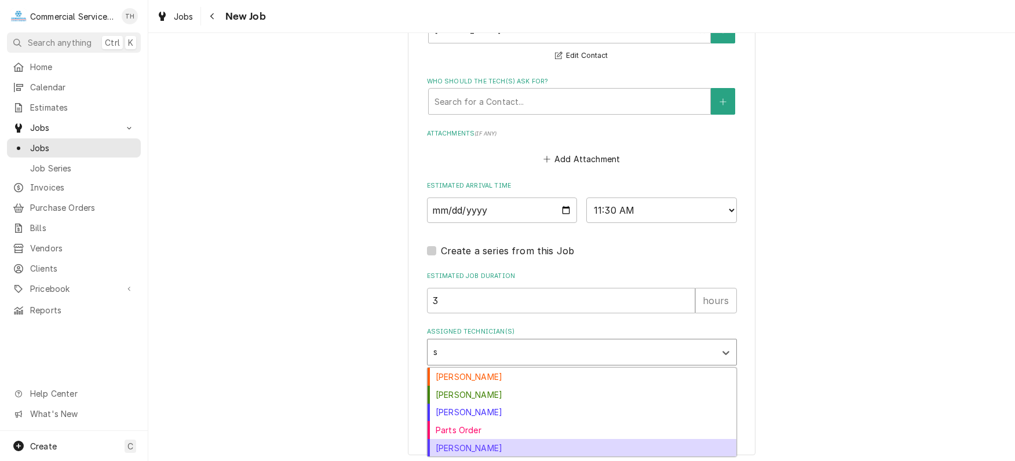
click at [468, 442] on div "Sebastian Gomez" at bounding box center [582, 448] width 309 height 18
type textarea "x"
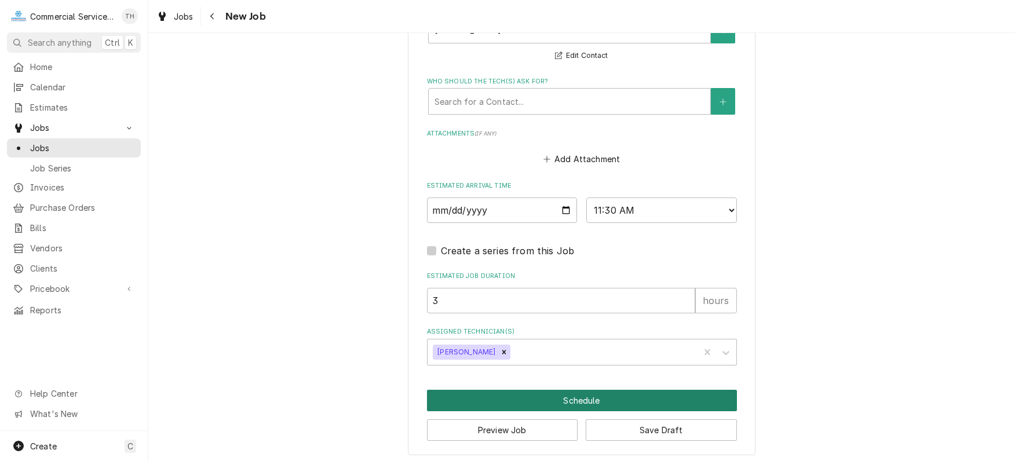
click at [573, 390] on button "Schedule" at bounding box center [582, 400] width 310 height 21
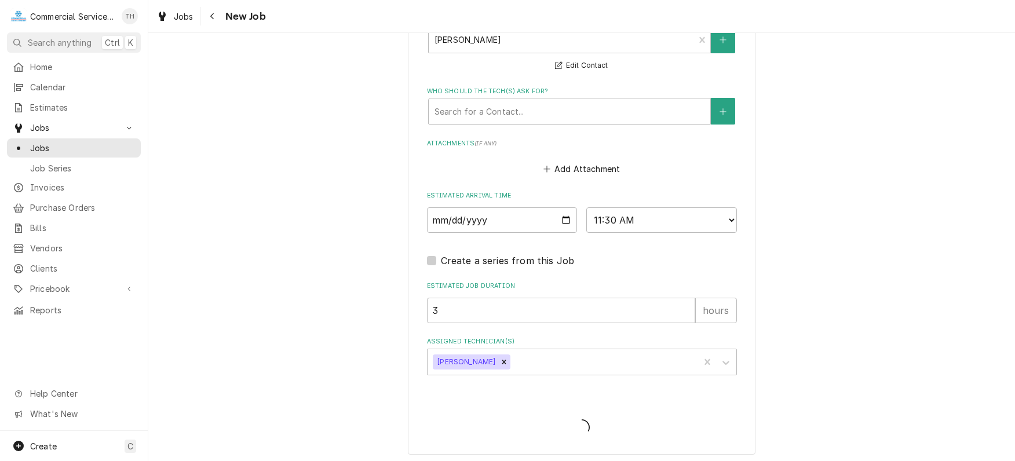
type textarea "x"
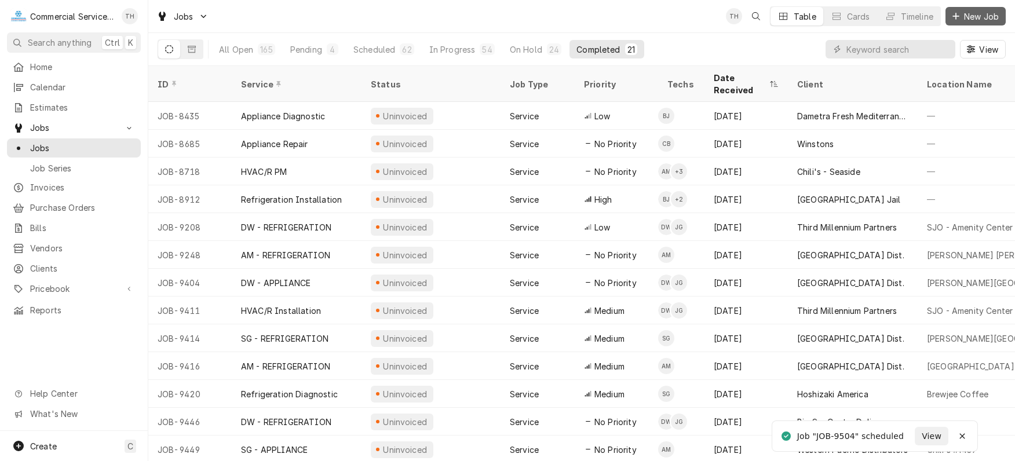
click at [993, 12] on span "New Job" at bounding box center [981, 16] width 39 height 12
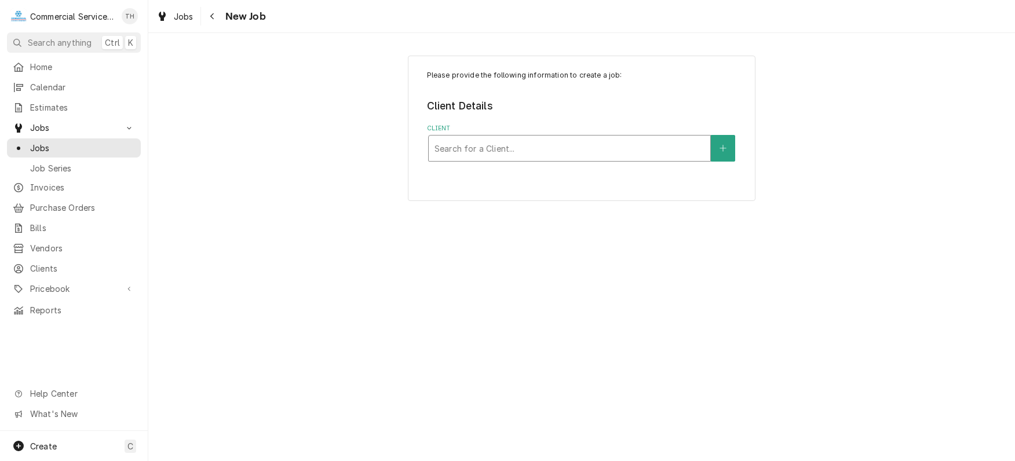
click at [602, 145] on div "Client" at bounding box center [570, 148] width 270 height 21
type input "hollister high"
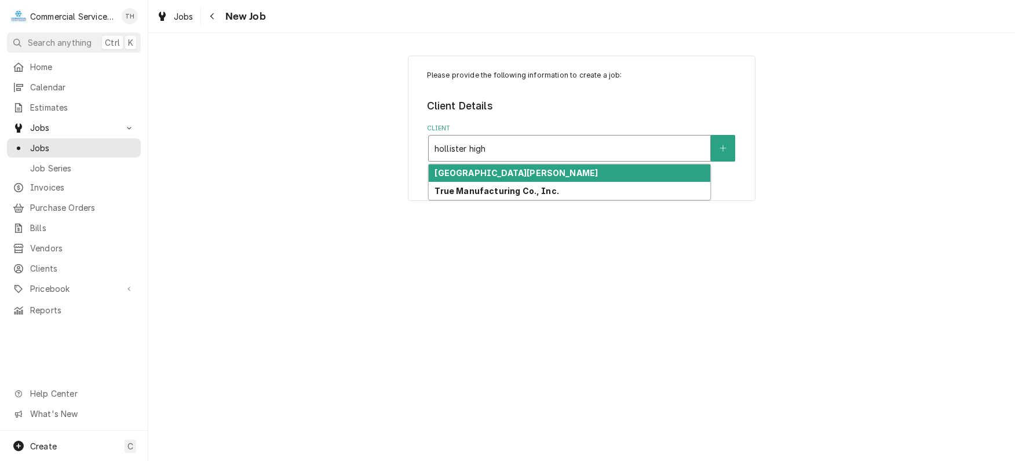
click at [591, 171] on div "San Benito Joint Union High School" at bounding box center [570, 174] width 282 height 18
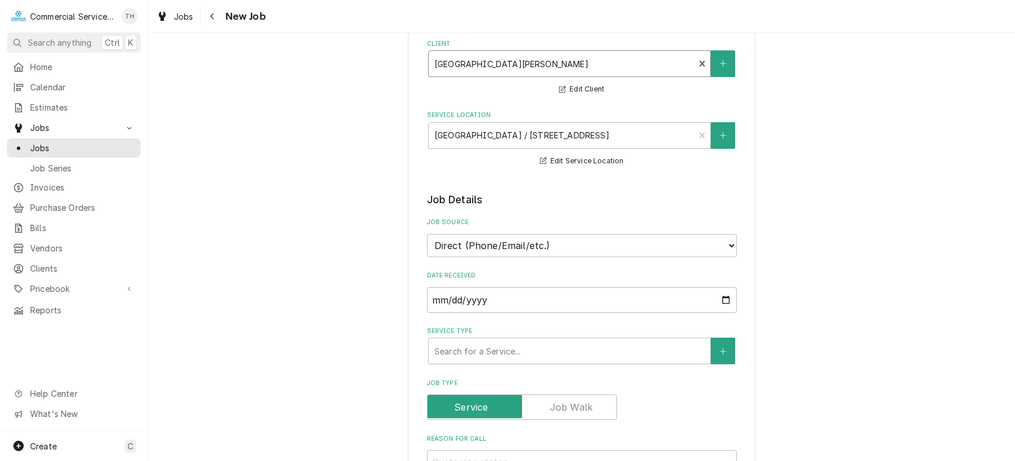
scroll to position [174, 0]
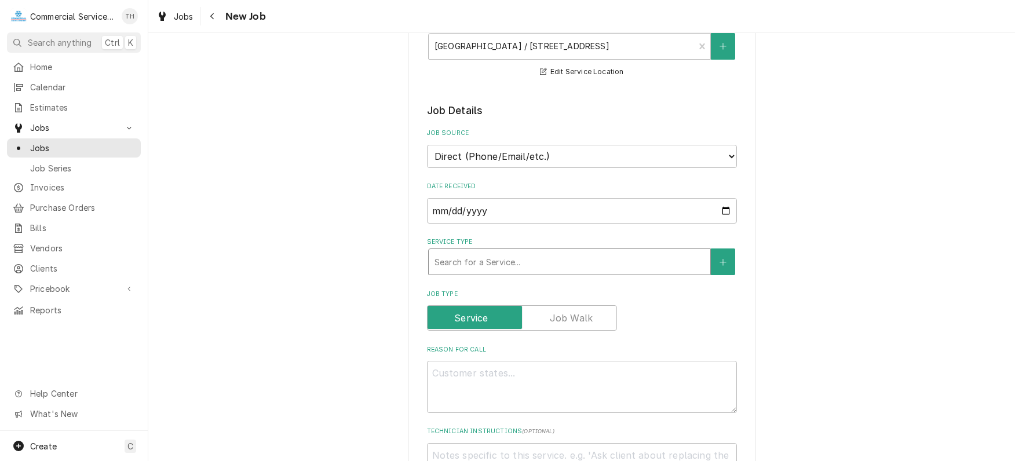
click at [556, 261] on div "Service Type" at bounding box center [570, 262] width 270 height 21
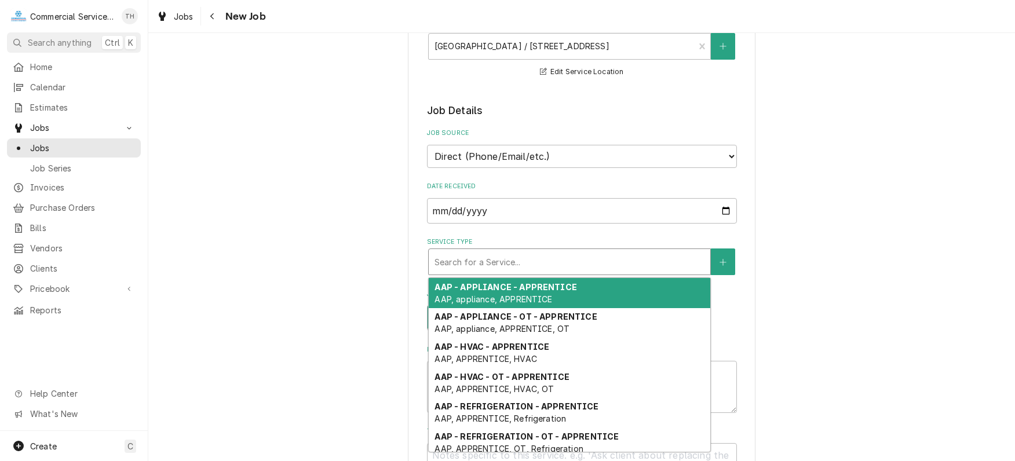
type textarea "x"
type input "m"
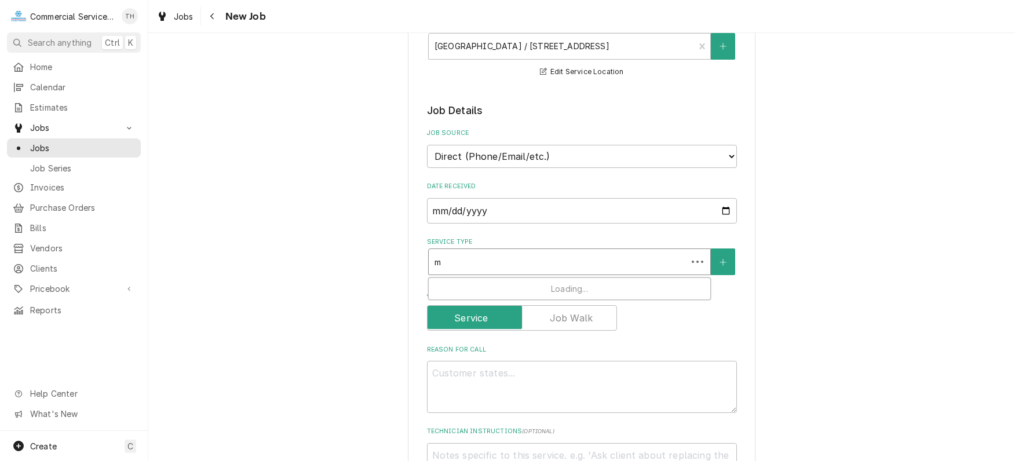
type textarea "x"
type input "mm"
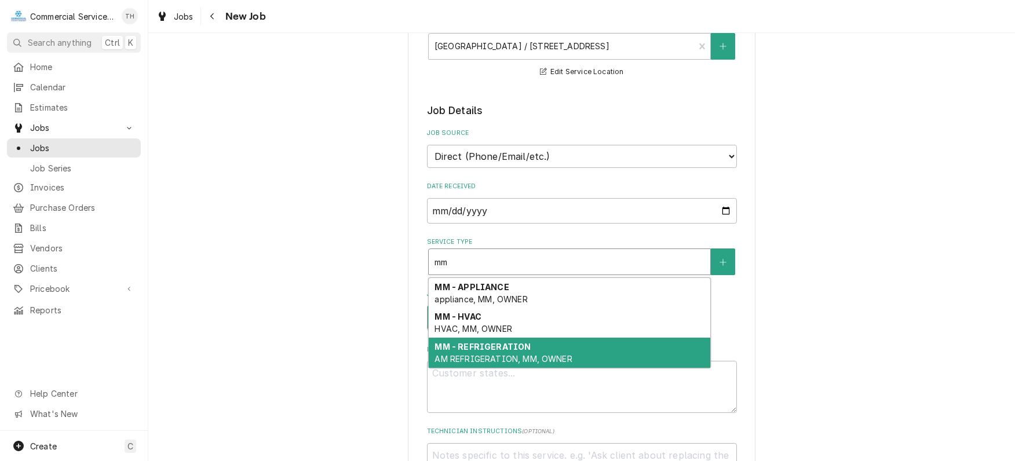
click at [523, 350] on div "MM - REFRIGERATION AM REFRIGERATION, MM, OWNER" at bounding box center [570, 353] width 282 height 30
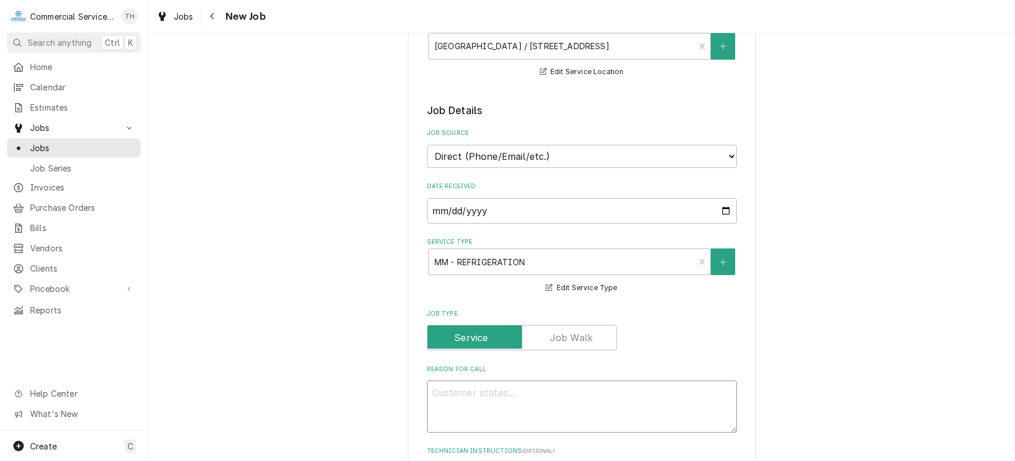
click at [481, 391] on textarea "Reason For Call" at bounding box center [582, 407] width 310 height 52
type textarea "x"
type textarea "O"
type textarea "x"
type textarea "Ol"
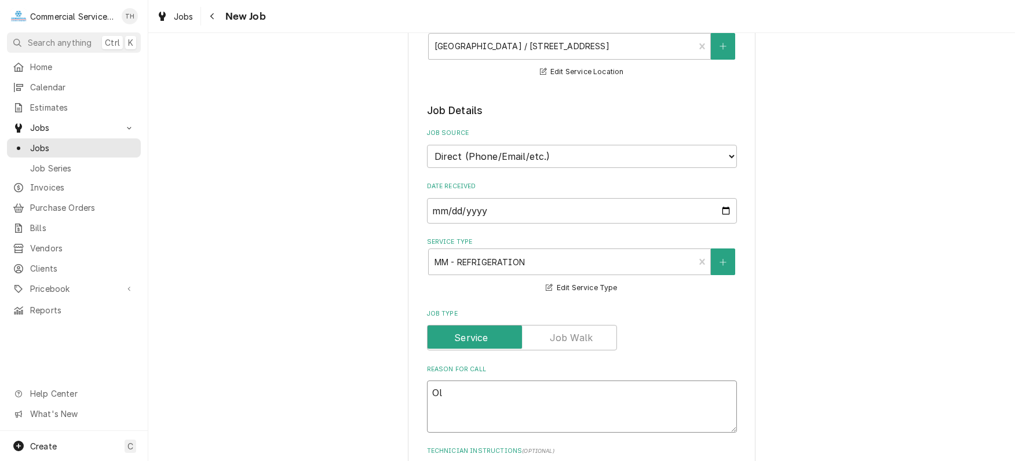
type textarea "x"
type textarea "Old"
type textarea "x"
type textarea "Old"
type textarea "x"
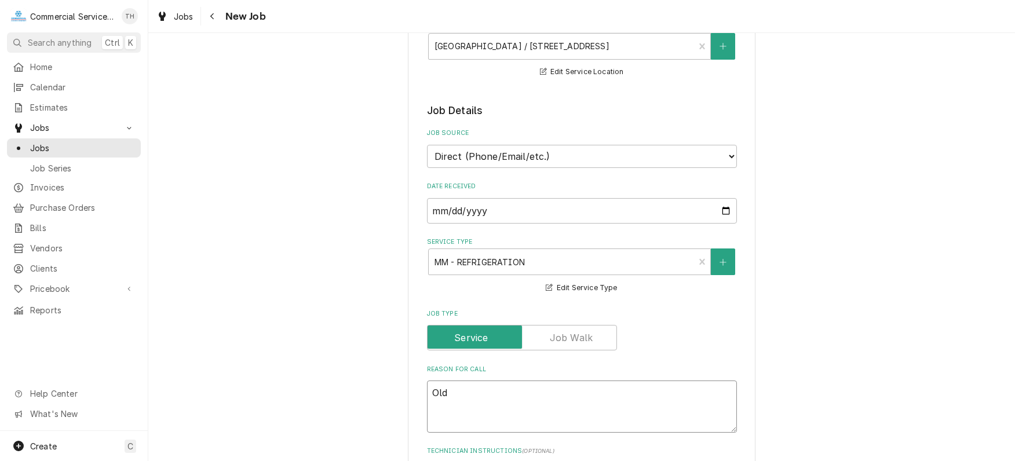
type textarea "Old K"
type textarea "x"
type textarea "Old Ki"
type textarea "x"
type textarea "Old Kit"
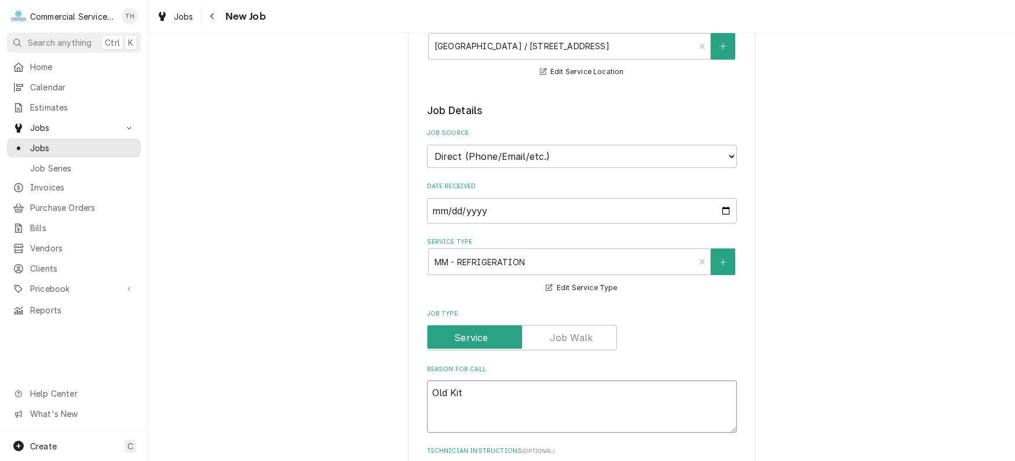
type textarea "x"
type textarea "Old Kitc"
type textarea "x"
type textarea "Old Kitch"
type textarea "x"
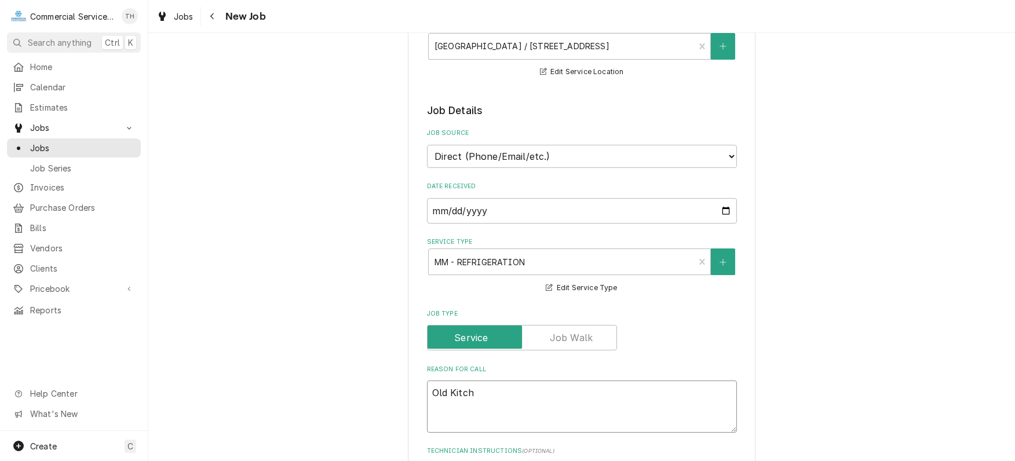
type textarea "Old Kitche"
type textarea "x"
type textarea "Old Kitchen"
type textarea "x"
type textarea "Old Kitchen"
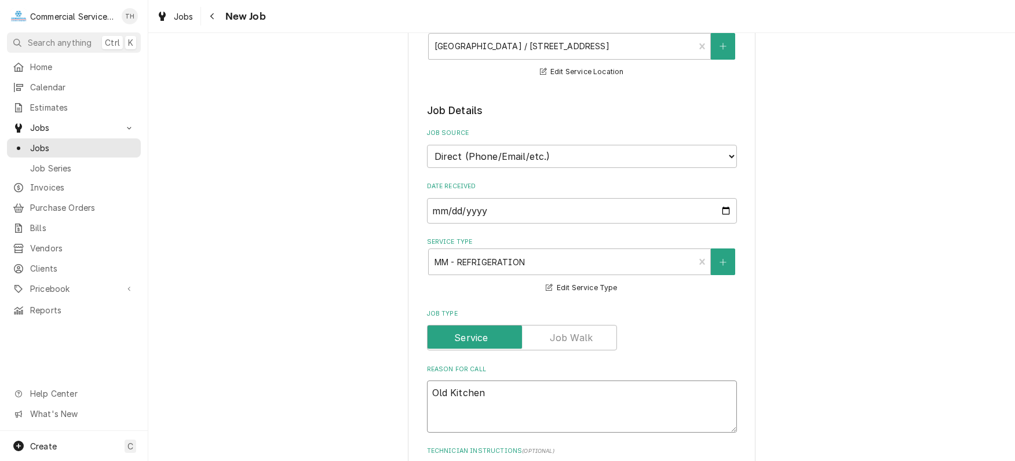
type textarea "x"
type textarea "Old Kitchen -"
type textarea "x"
type textarea "Old Kitchen -"
type textarea "x"
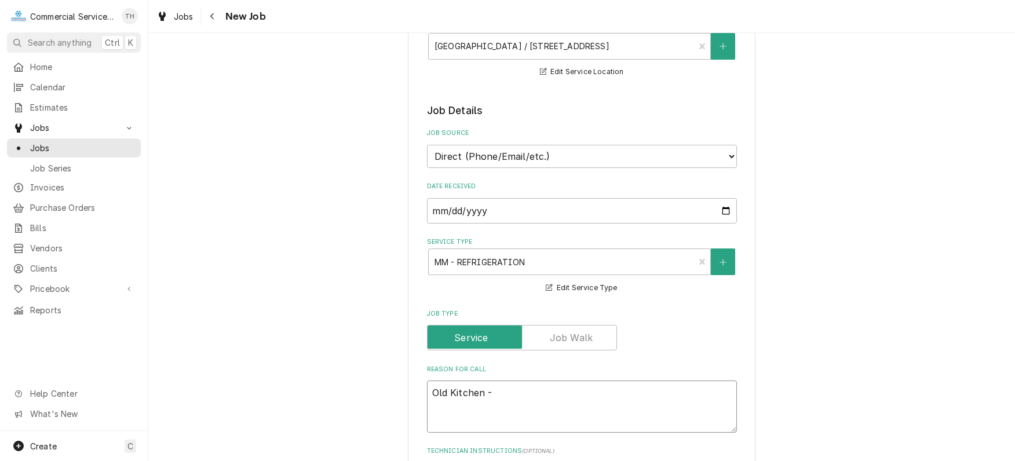
type textarea "Old Kitchen - c"
type textarea "x"
type textarea "Old Kitchen - ch"
type textarea "x"
type textarea "Old Kitchen - che"
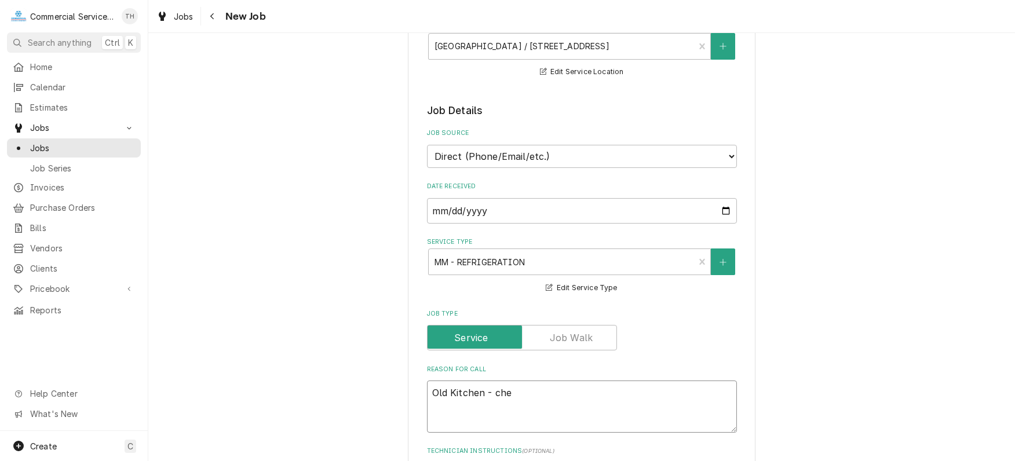
type textarea "x"
type textarea "Old Kitchen - chec"
type textarea "x"
type textarea "Old Kitchen - check"
type textarea "x"
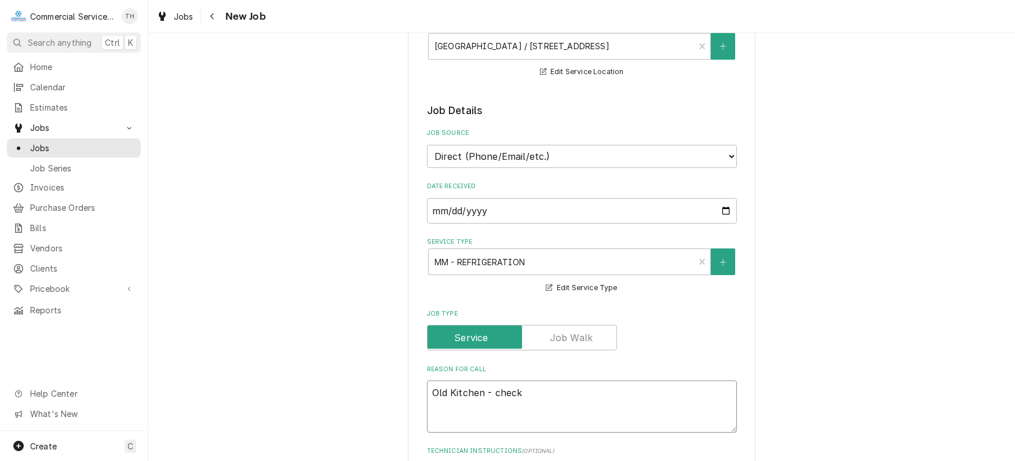
type textarea "Old Kitchen - checke"
type textarea "x"
type textarea "Old Kitchen - checked"
type textarea "x"
type textarea "Old Kitchen - checked"
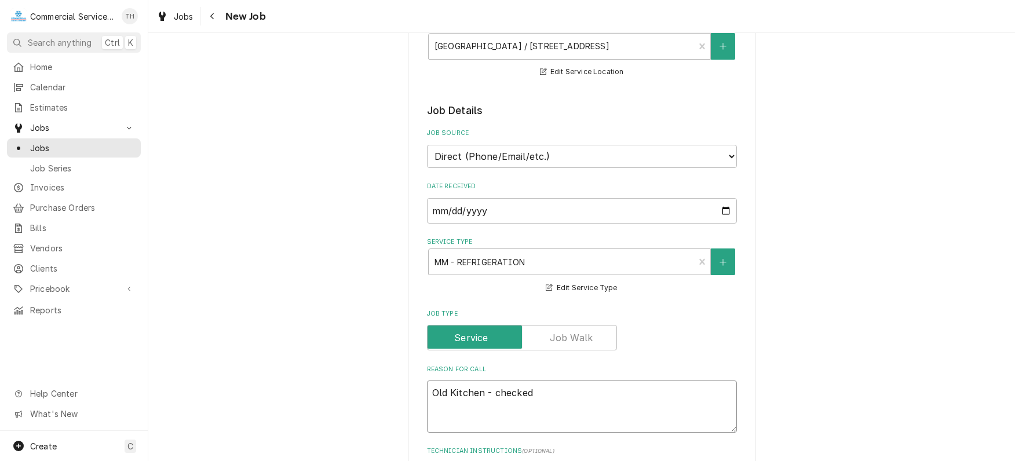
type textarea "x"
type textarea "Old Kitchen - checked w"
type textarea "x"
type textarea "Old Kitchen - checked wa"
type textarea "x"
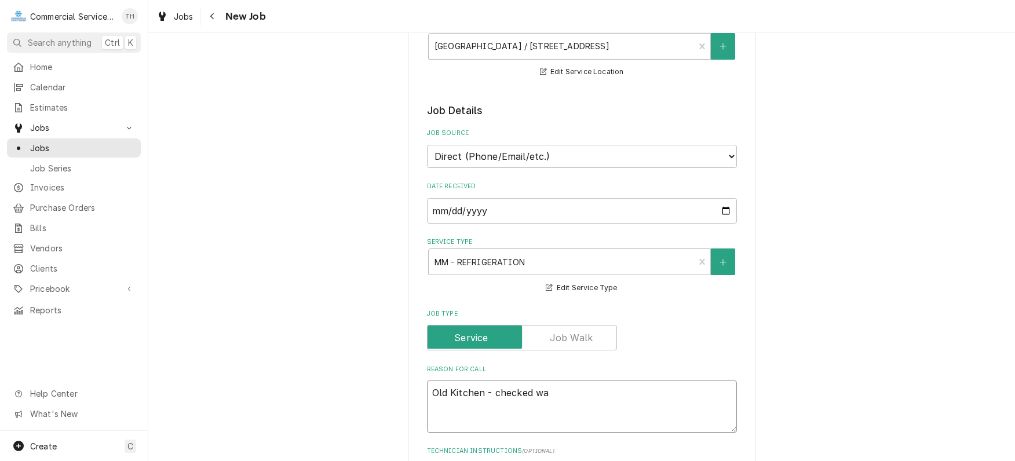
type textarea "Old Kitchen - checked war"
type textarea "x"
type textarea "Old Kitchen - checked warm"
type textarea "x"
type textarea "Old Kitchen - checked warm"
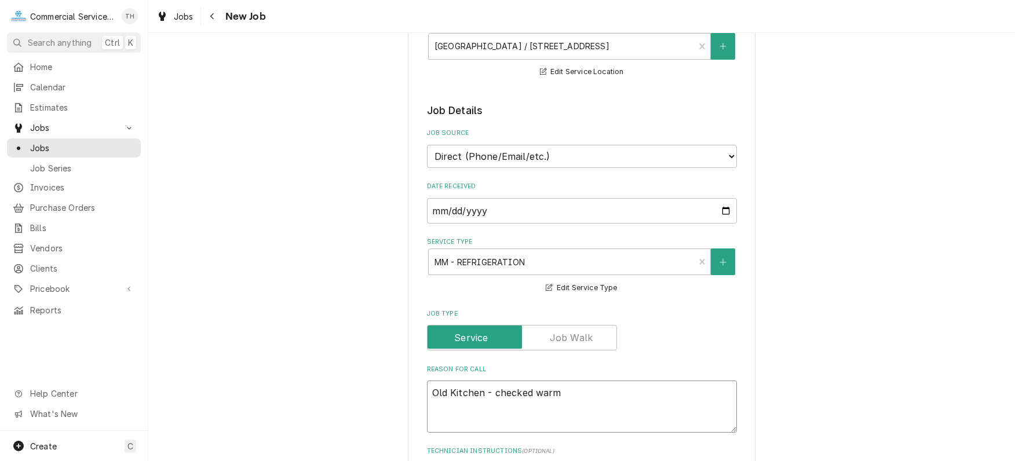
type textarea "x"
type textarea "Old Kitchen - checked warm r"
type textarea "x"
type textarea "Old Kitchen - checked warm re"
type textarea "x"
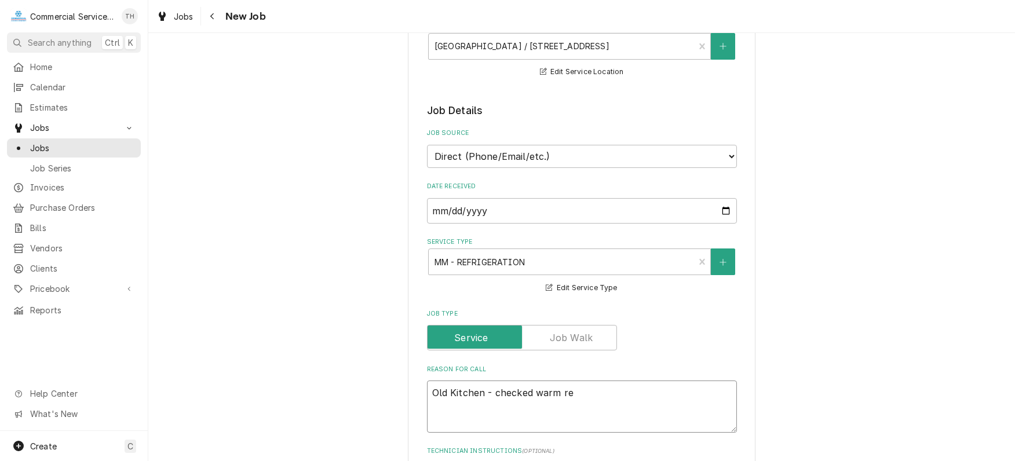
type textarea "Old Kitchen - checked warm ref"
type textarea "x"
type textarea "Old Kitchen - checked warm refr"
type textarea "x"
type textarea "Old Kitchen - checked warm refri"
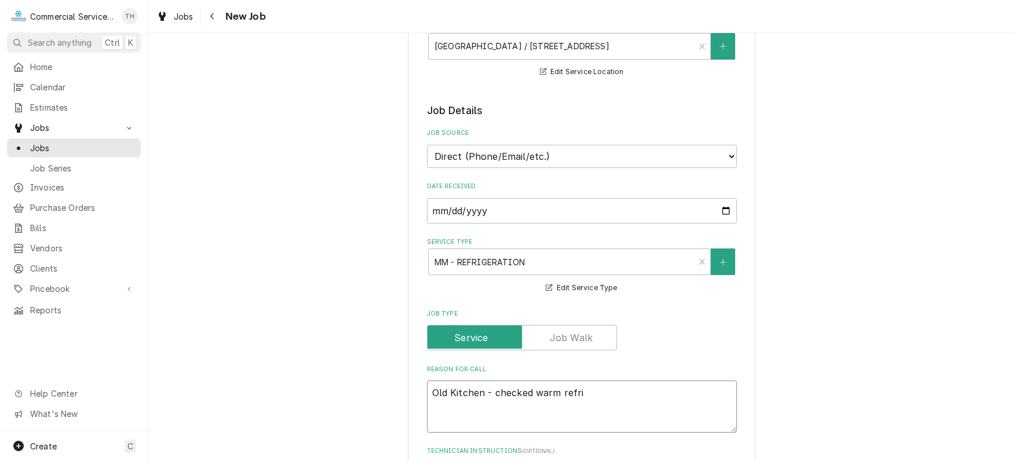
type textarea "x"
type textarea "Old Kitchen - checked warm refrig"
type textarea "x"
type textarea "Old Kitchen - checked warm refrige"
type textarea "x"
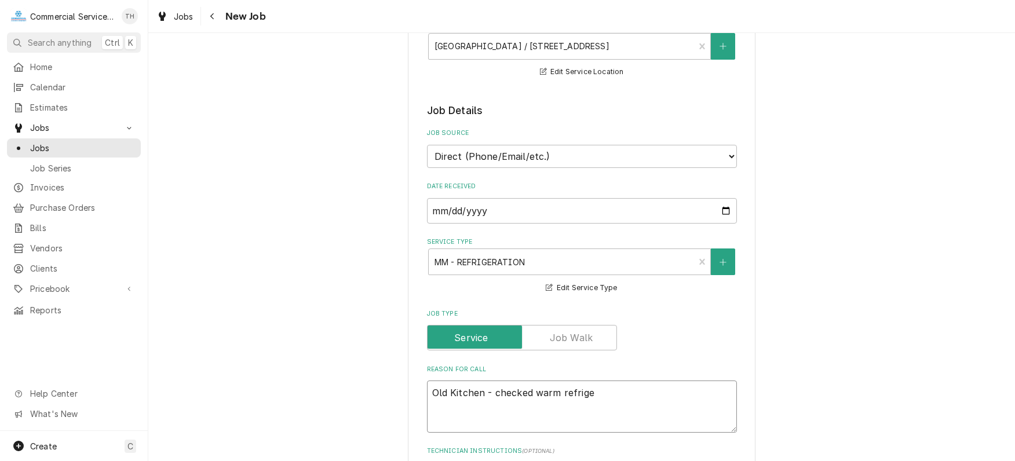
type textarea "Old Kitchen - checked warm refriger"
type textarea "x"
type textarea "Old Kitchen - checked warm refrigera"
type textarea "x"
type textarea "Old Kitchen - checked warm refrigerat"
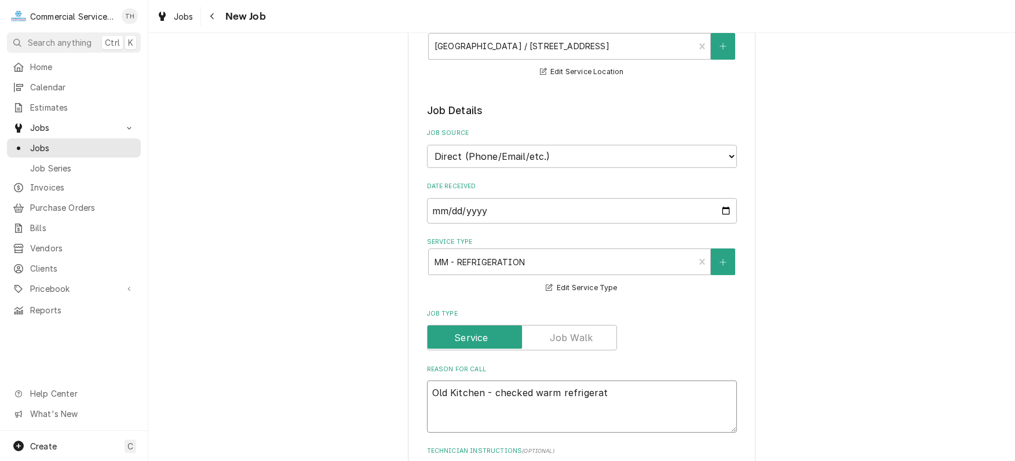
type textarea "x"
type textarea "Old Kitchen - checked warm refrigerato"
type textarea "x"
type textarea "Old Kitchen - checked warm refrigerator"
type textarea "x"
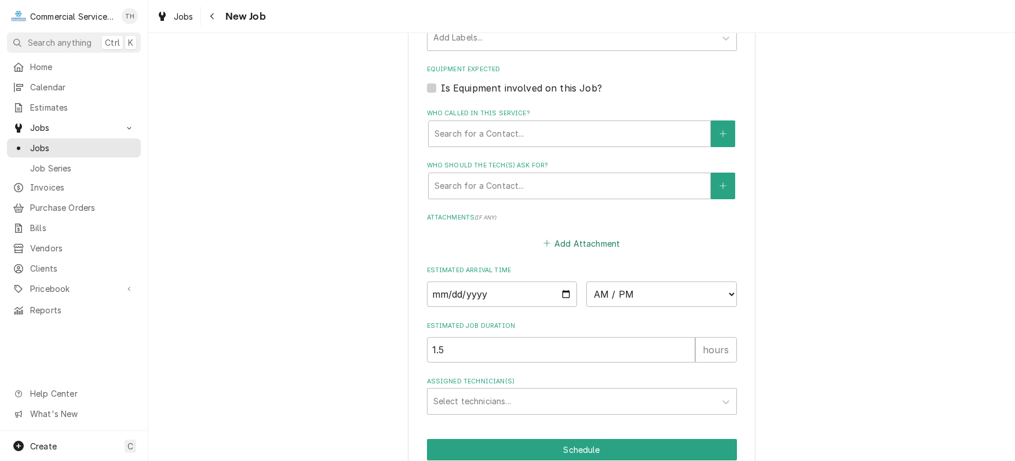
scroll to position [792, 0]
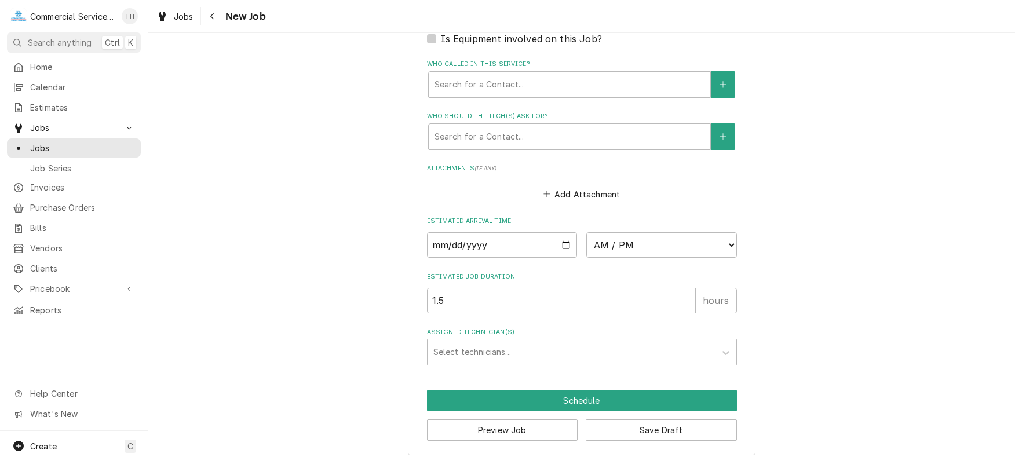
type textarea "Old Kitchen - checked warm refrigerator"
click at [563, 243] on input "Date" at bounding box center [502, 245] width 151 height 26
type textarea "x"
type input "[DATE]"
type textarea "x"
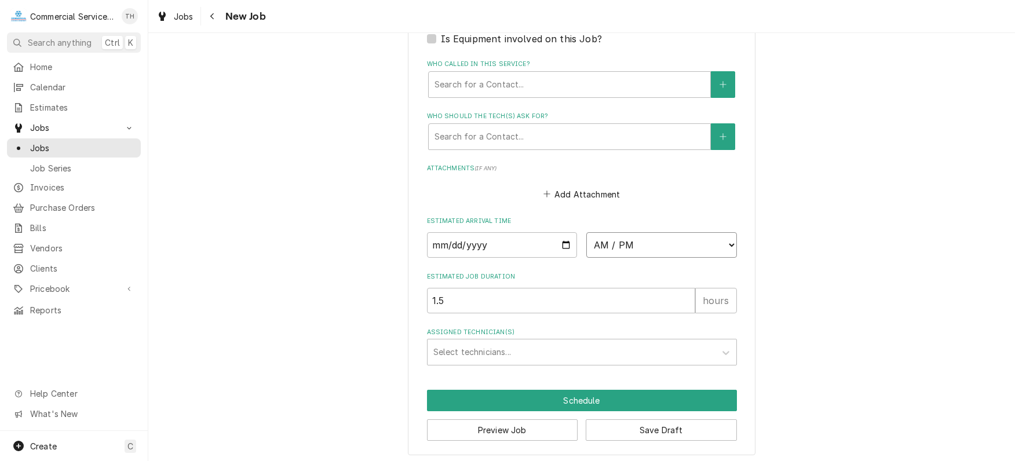
click at [655, 247] on select "AM / PM 6:00 AM 6:15 AM 6:30 AM 6:45 AM 7:00 AM 7:15 AM 7:30 AM 7:45 AM 8:00 AM…" at bounding box center [662, 245] width 151 height 26
select select "13:00:00"
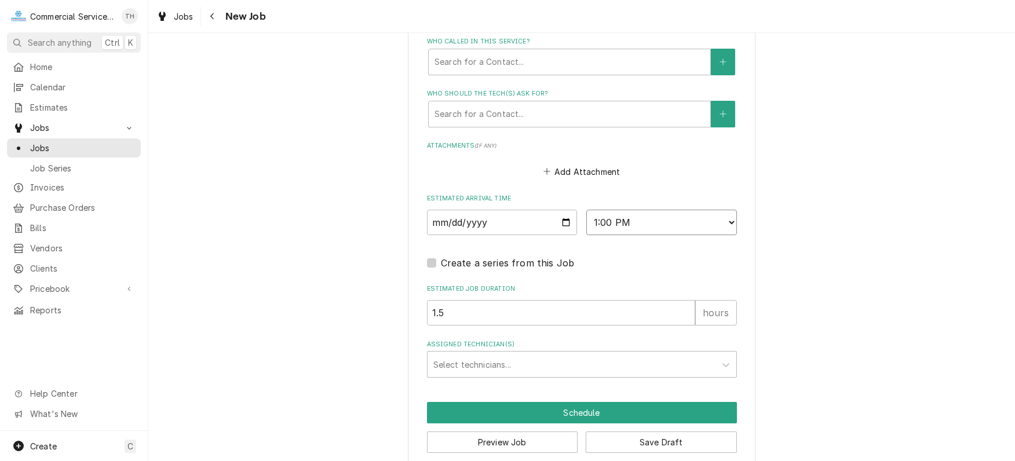
scroll to position [828, 0]
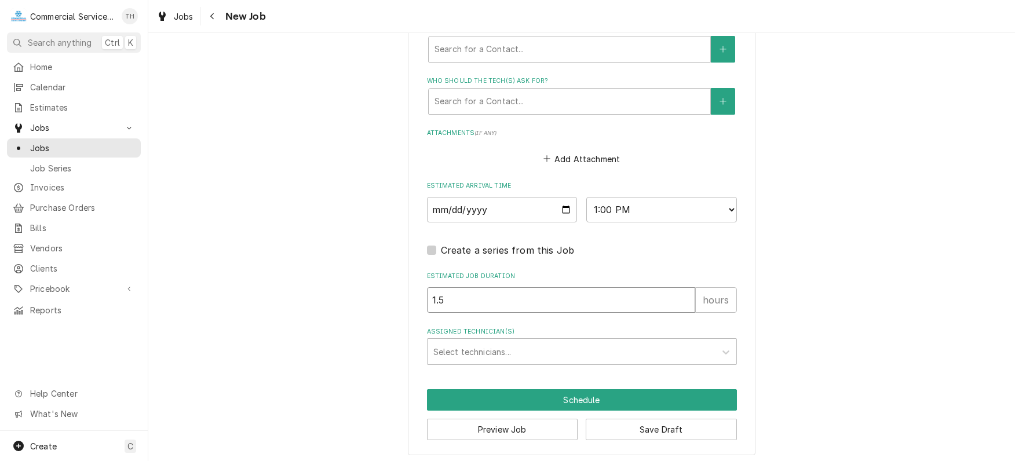
drag, startPoint x: 482, startPoint y: 298, endPoint x: 415, endPoint y: 303, distance: 67.4
type textarea "x"
type input "2"
type textarea "x"
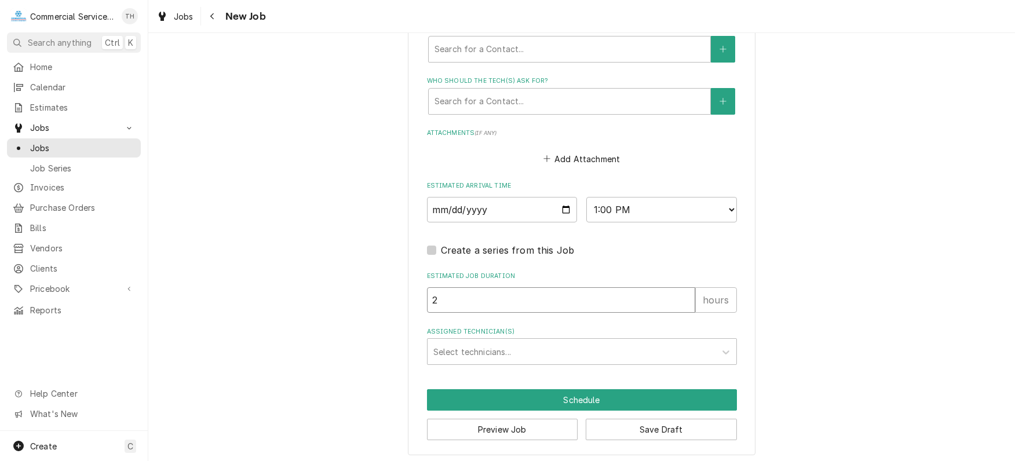
type input "2.5"
type textarea "x"
type input "2.5"
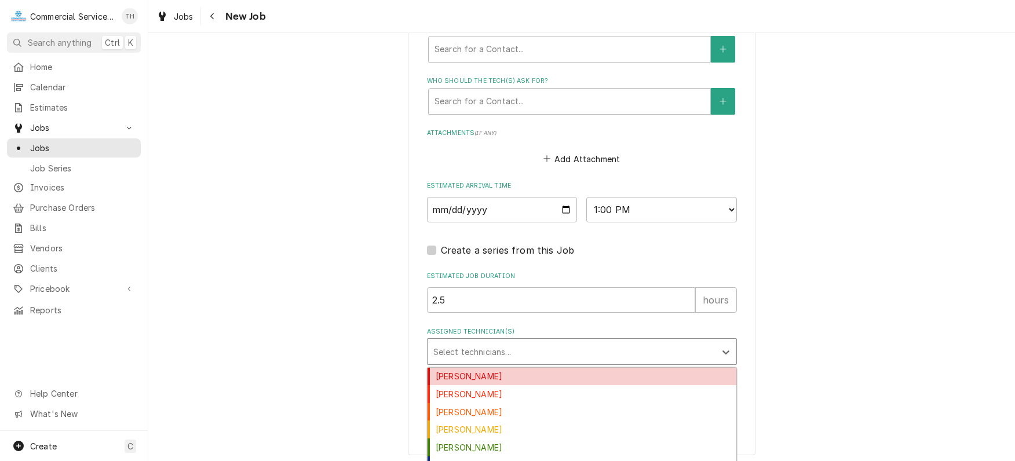
click at [468, 356] on div "Assigned Technician(s)" at bounding box center [572, 351] width 276 height 21
type input "m"
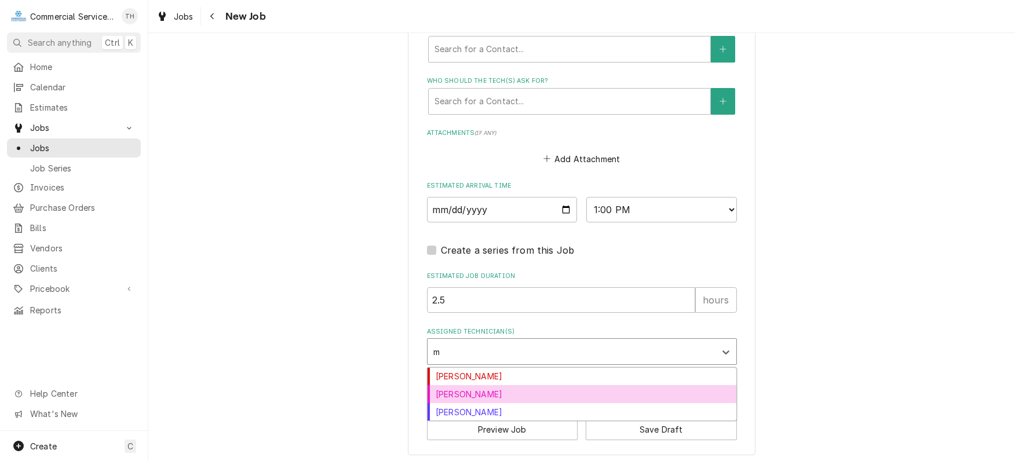
click at [483, 394] on div "[PERSON_NAME]" at bounding box center [582, 394] width 309 height 18
type textarea "x"
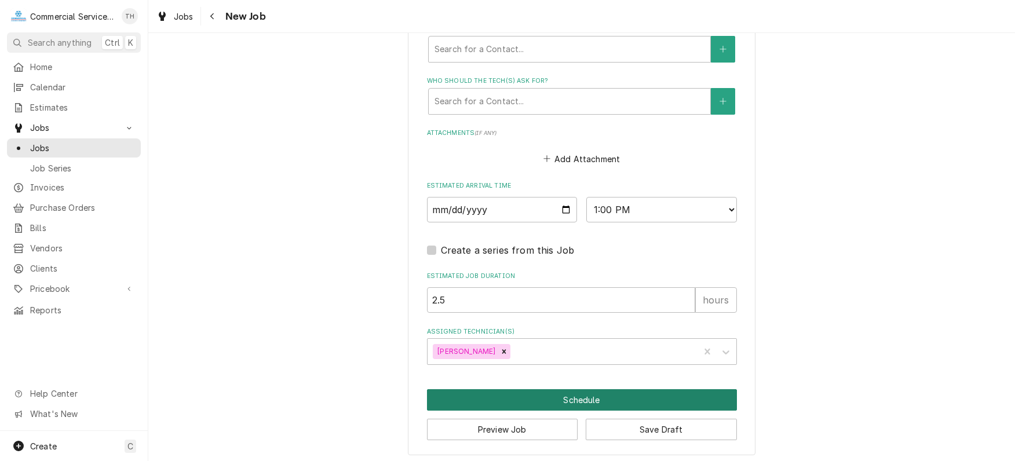
click at [498, 391] on button "Schedule" at bounding box center [582, 399] width 310 height 21
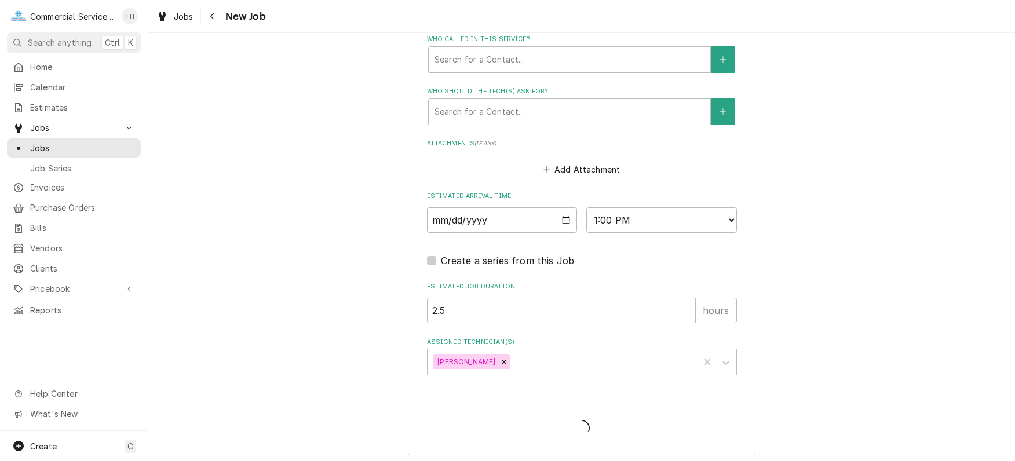
type textarea "x"
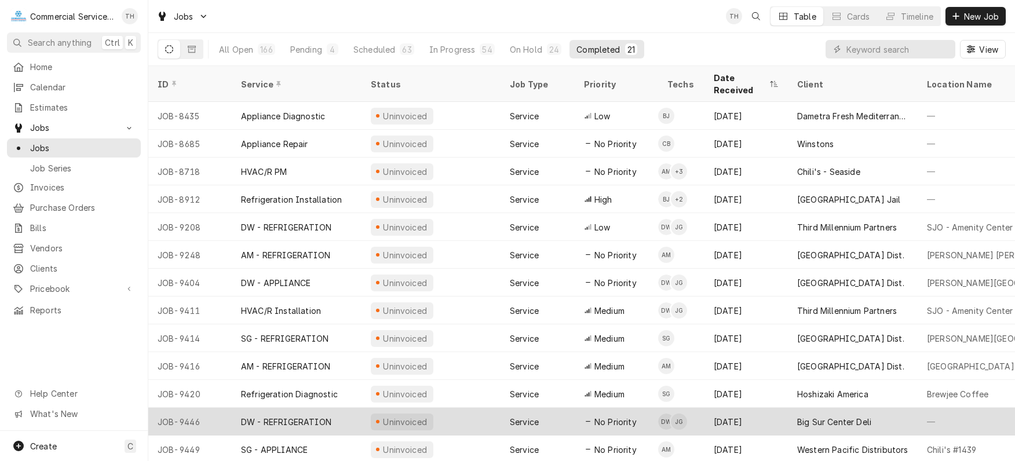
scroll to position [81, 0]
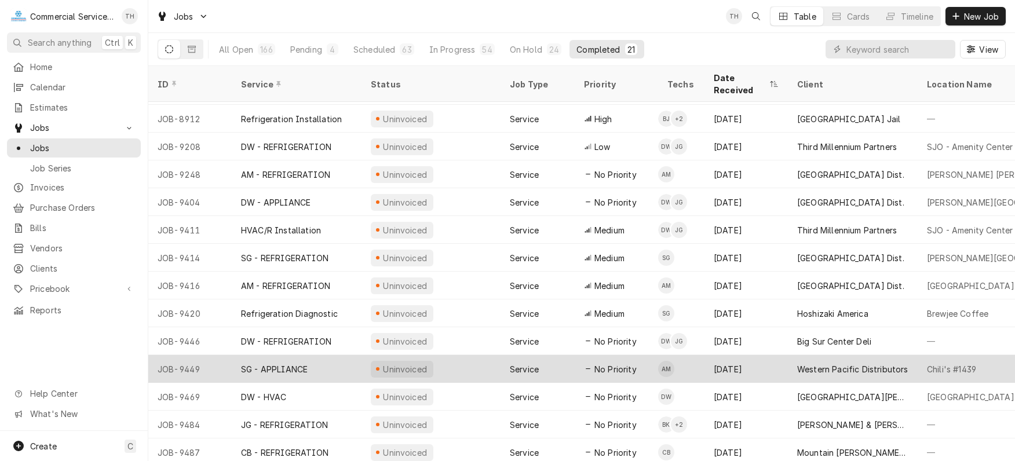
click at [849, 355] on div "Western Pacific Distributors" at bounding box center [853, 369] width 130 height 28
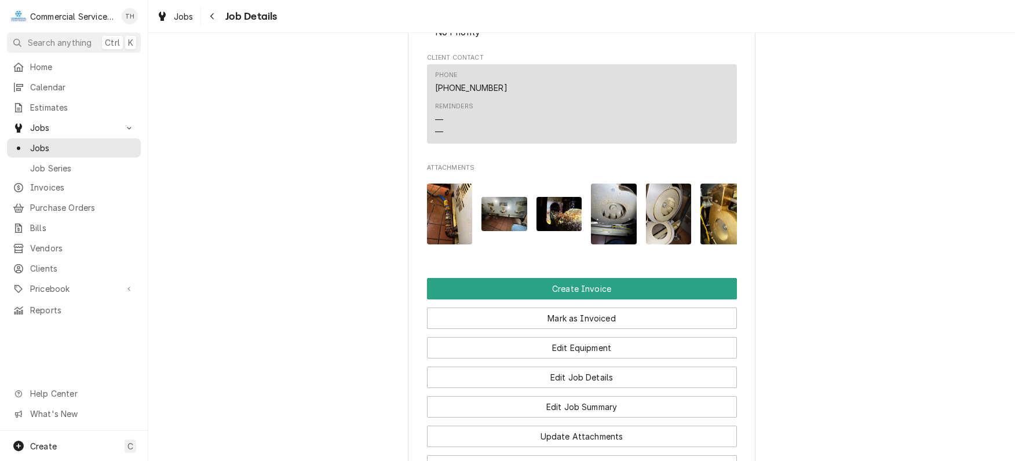
scroll to position [696, 0]
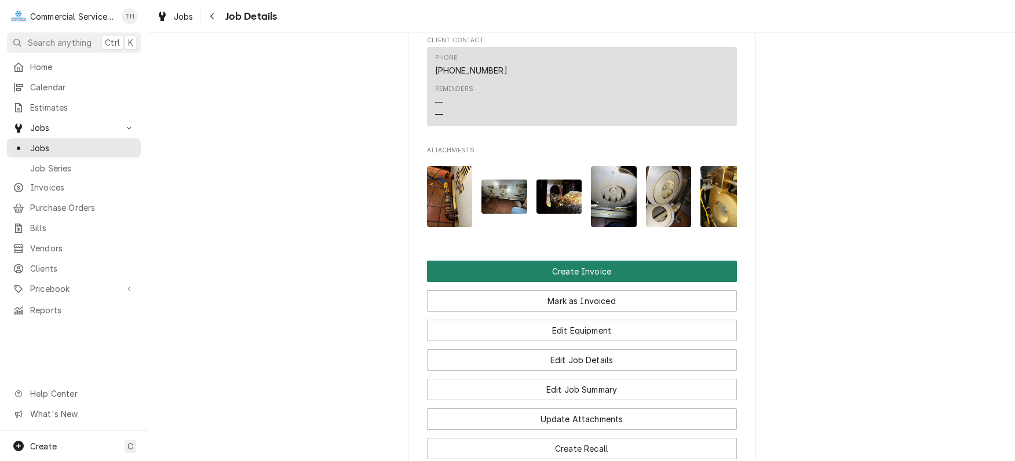
click at [617, 282] on button "Create Invoice" at bounding box center [582, 271] width 310 height 21
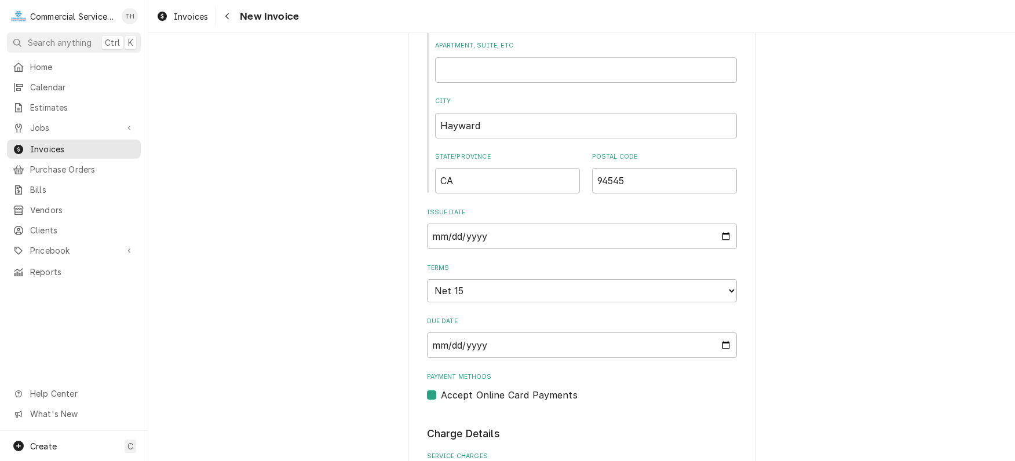
scroll to position [580, 0]
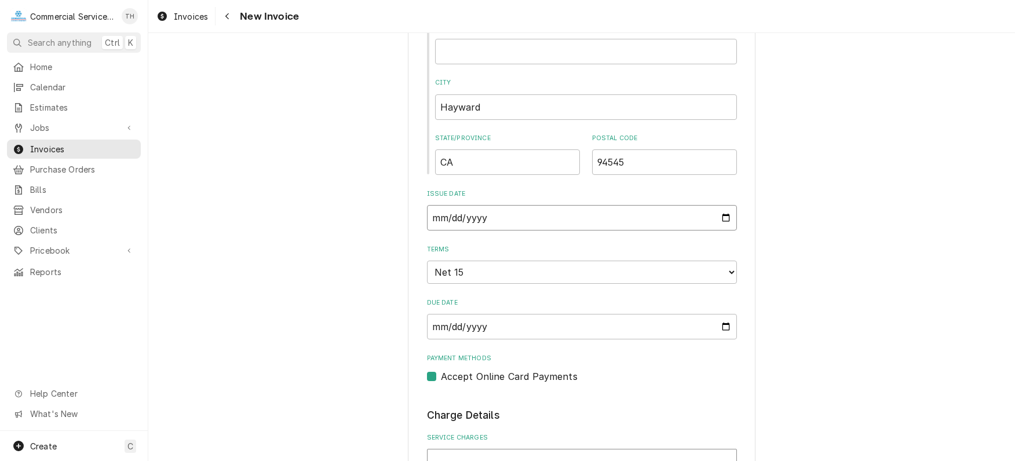
click at [720, 217] on input "[DATE]" at bounding box center [582, 218] width 310 height 26
type textarea "x"
type input "[DATE]"
click at [555, 275] on select "Choose payment terms... Same Day Net 7 Net 14 Net 15 Net 21 Net 30 Net 45 Net 6…" at bounding box center [582, 272] width 310 height 23
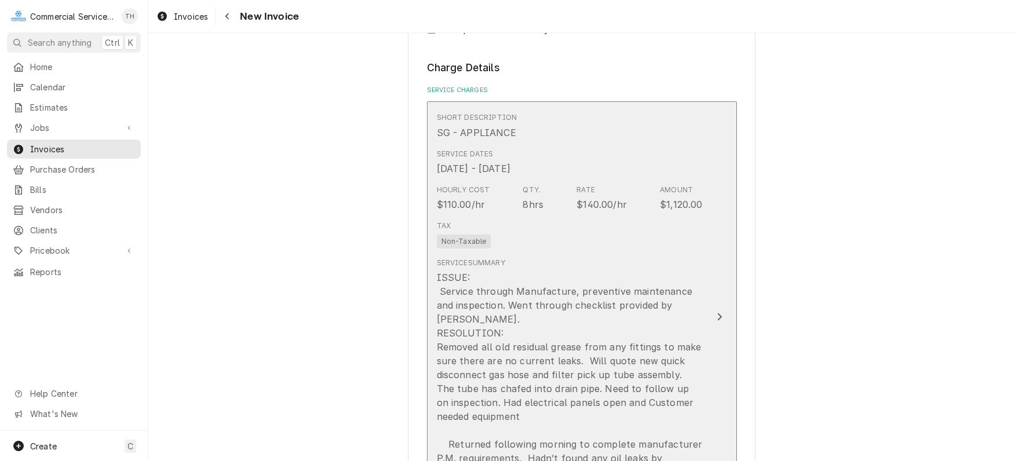
click at [605, 245] on div "Tax Non-Taxable" at bounding box center [570, 234] width 266 height 37
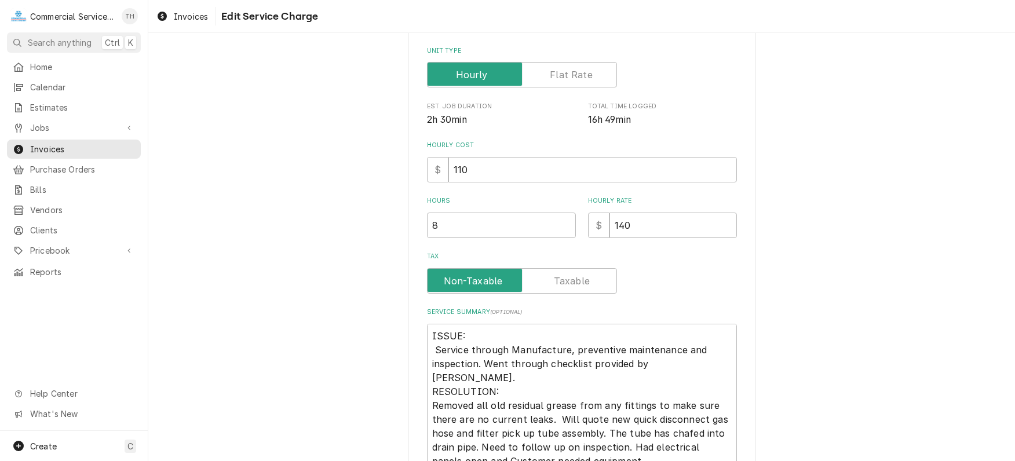
type textarea "x"
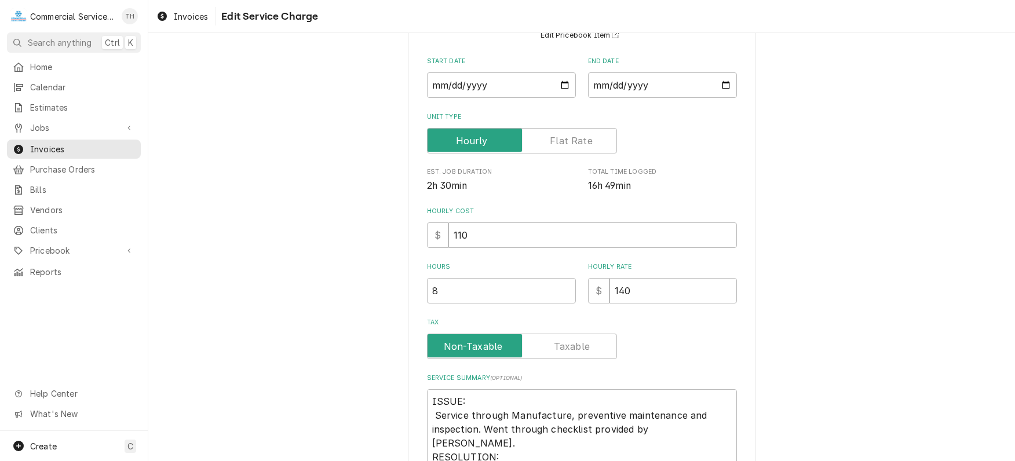
scroll to position [58, 0]
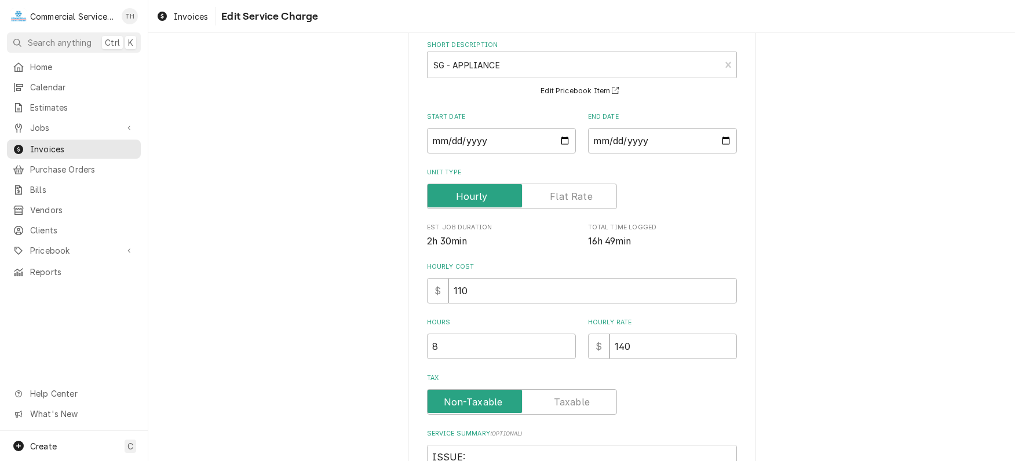
click at [577, 194] on label "Unit Type" at bounding box center [522, 197] width 190 height 26
click at [577, 194] on input "Unit Type" at bounding box center [522, 197] width 180 height 26
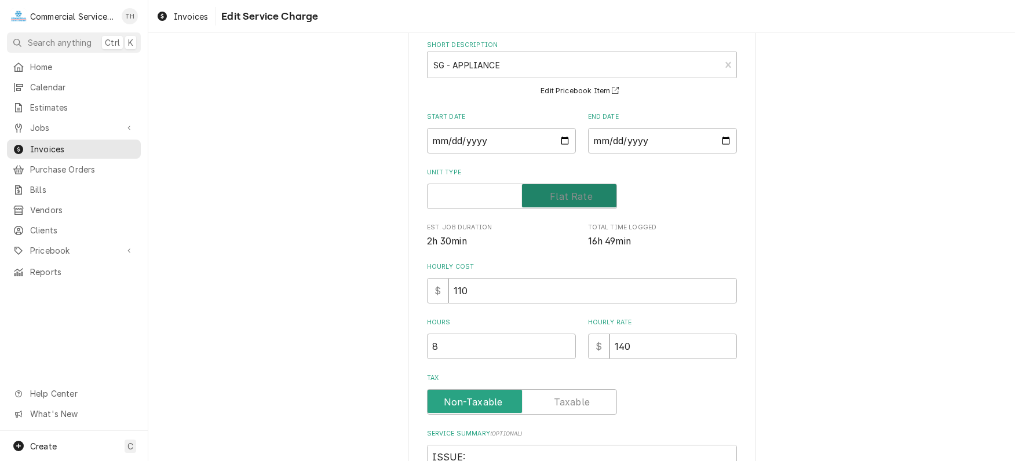
checkbox input "true"
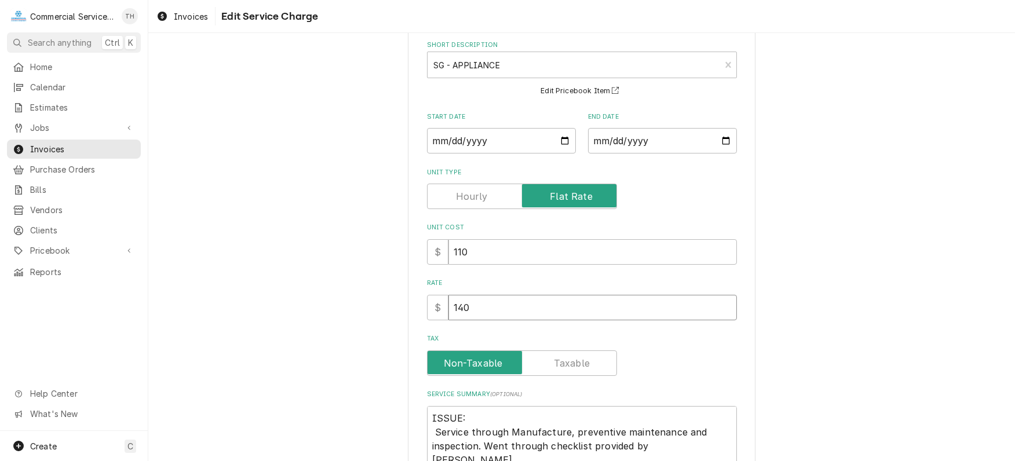
drag, startPoint x: 492, startPoint y: 302, endPoint x: 445, endPoint y: 303, distance: 47.5
click at [449, 303] on input "140" at bounding box center [593, 308] width 289 height 26
type textarea "x"
type input "7"
type textarea "x"
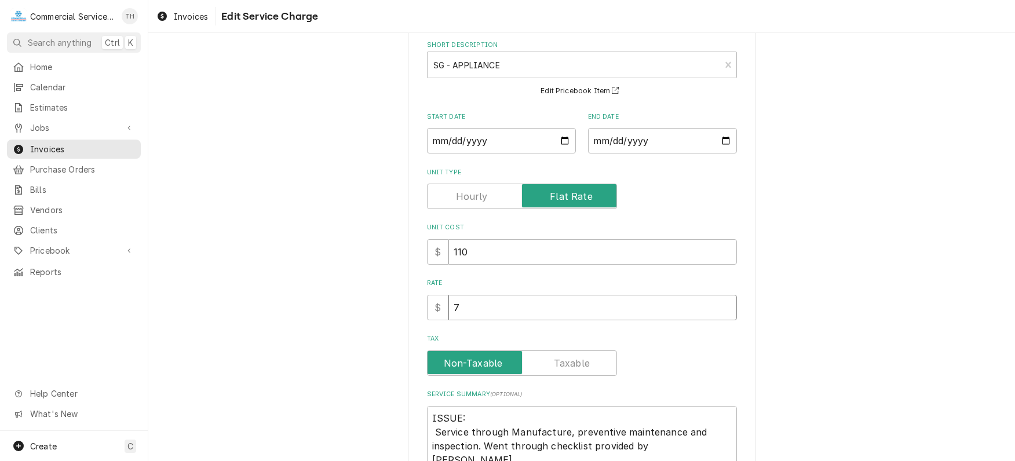
type input "70"
type textarea "x"
type input "700"
type textarea "x"
type input "7000"
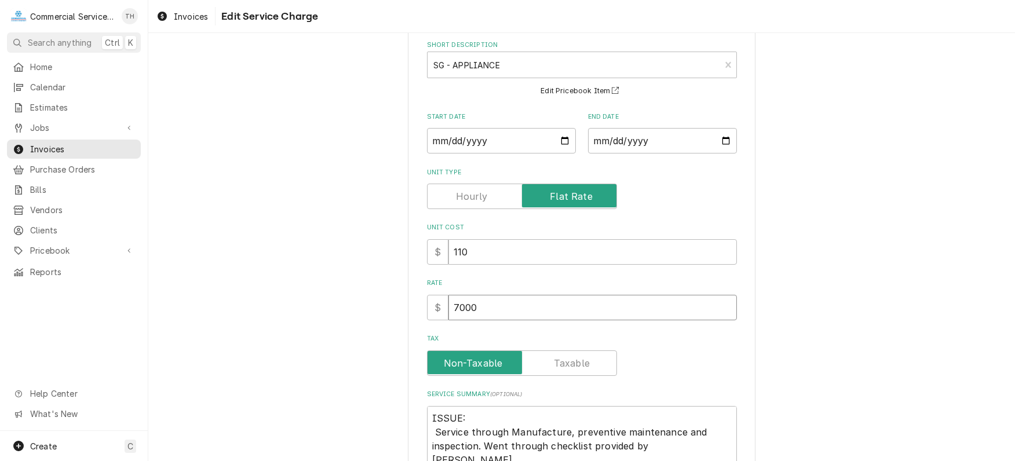
type textarea "x"
type input "7000.0"
type textarea "x"
type input "7000.00"
type textarea "x"
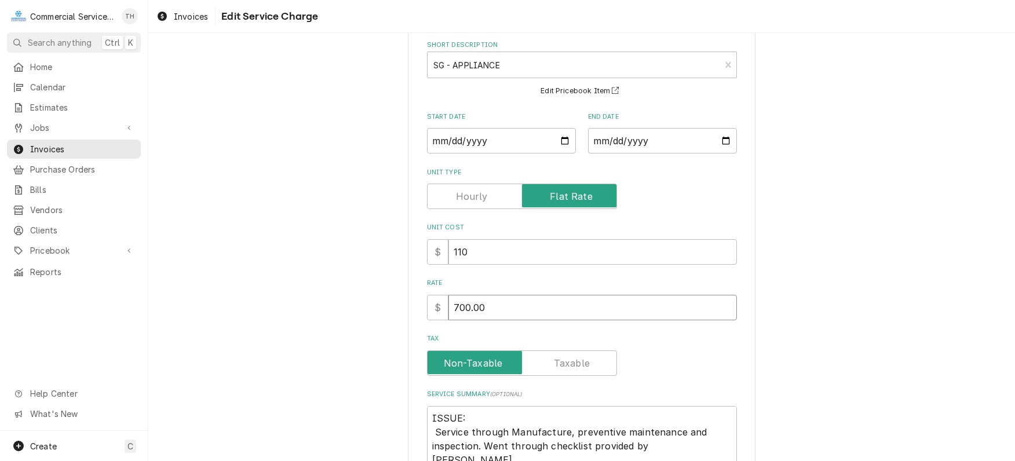
type input "700.00"
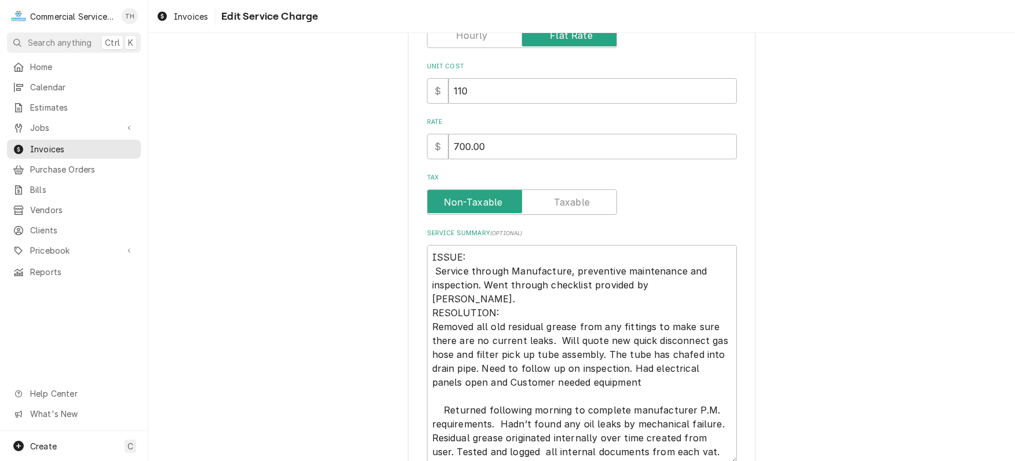
scroll to position [290, 0]
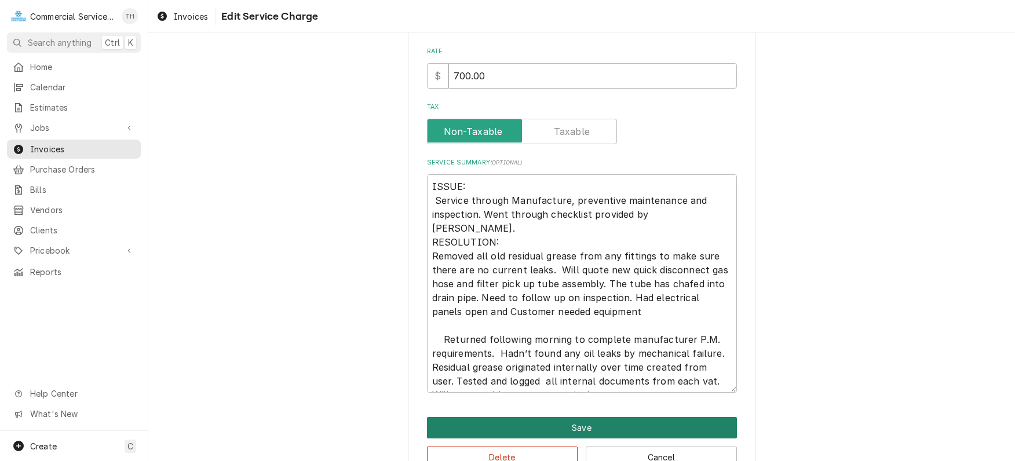
click at [626, 422] on button "Save" at bounding box center [582, 427] width 310 height 21
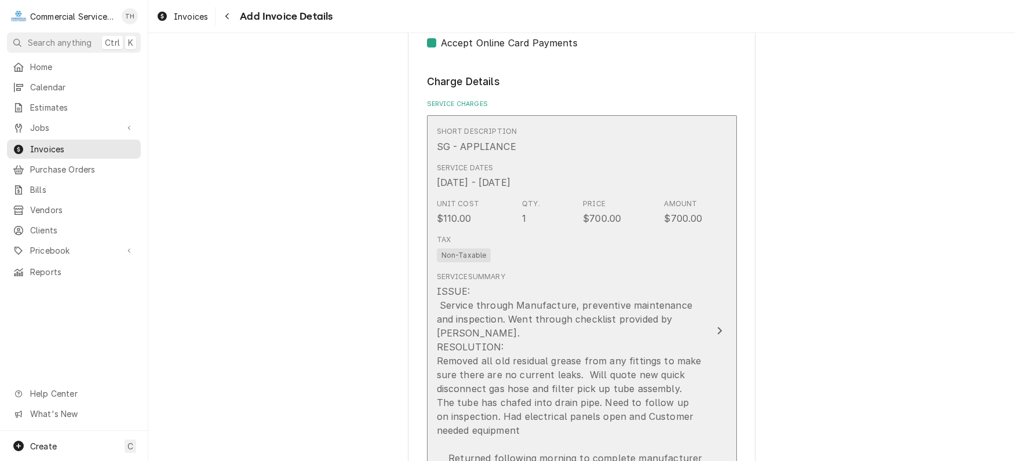
scroll to position [1029, 0]
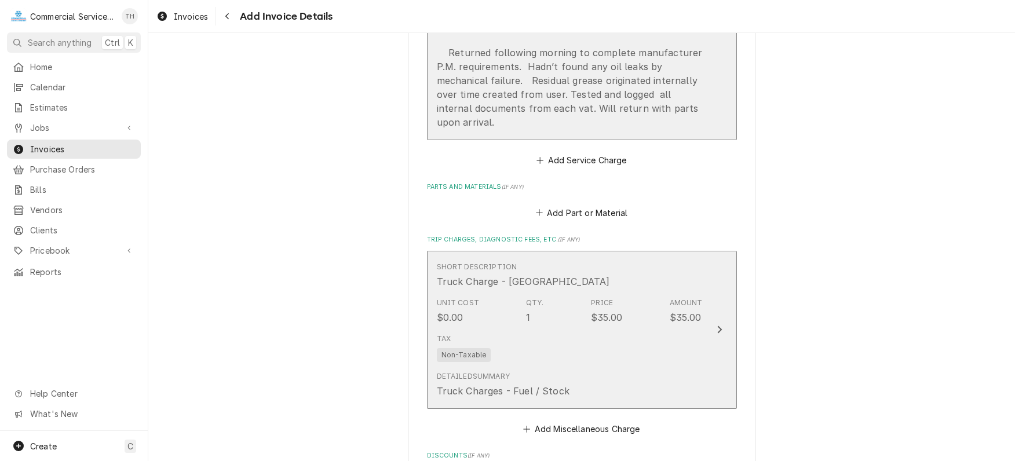
click at [653, 375] on div "Detailed Summary Truck Charges - Fuel / Stock" at bounding box center [570, 385] width 266 height 36
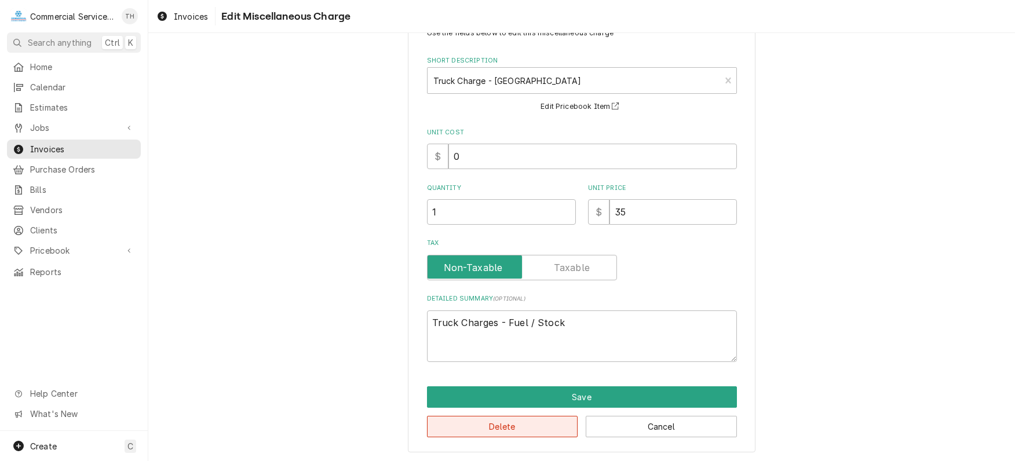
click at [541, 429] on button "Delete" at bounding box center [502, 426] width 151 height 21
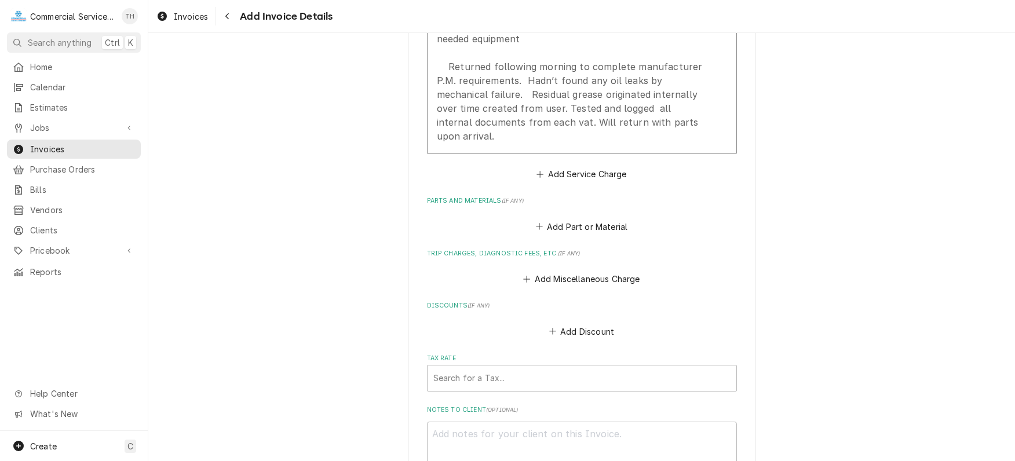
scroll to position [1479, 0]
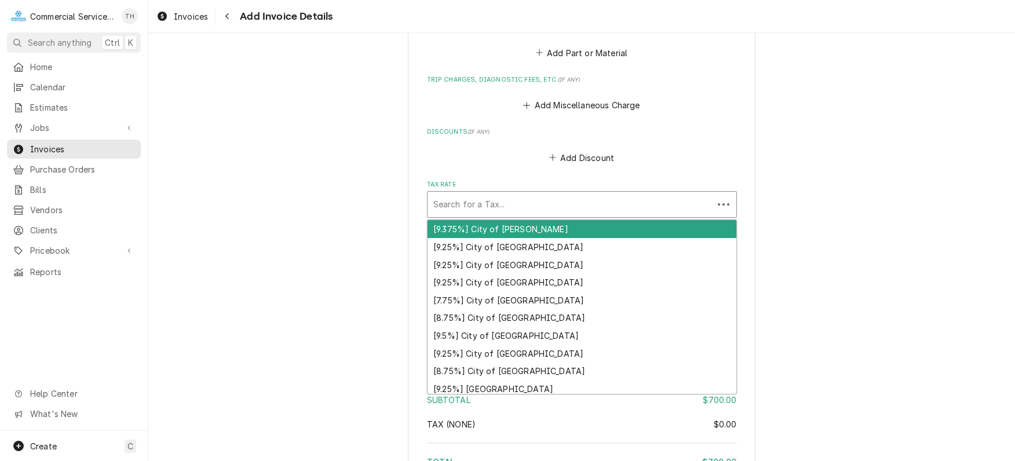
click at [552, 203] on div "Tax Rate" at bounding box center [571, 204] width 274 height 21
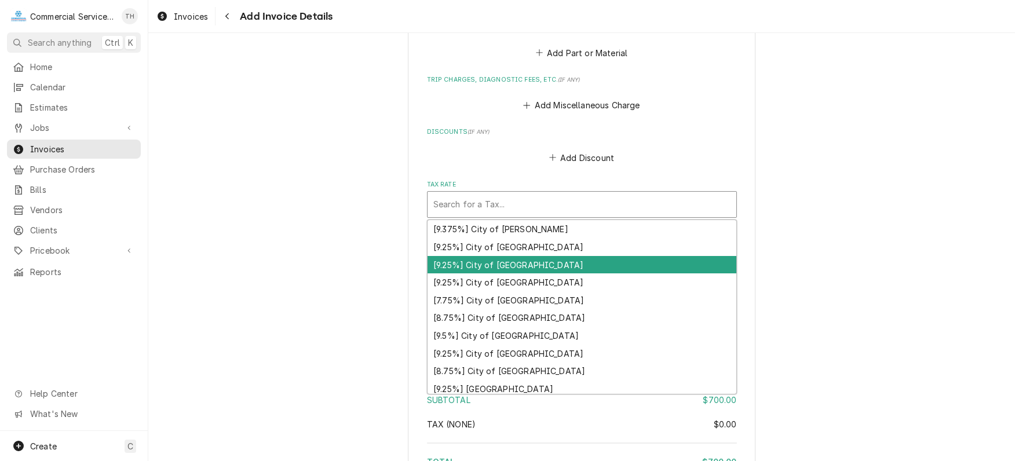
scroll to position [174, 0]
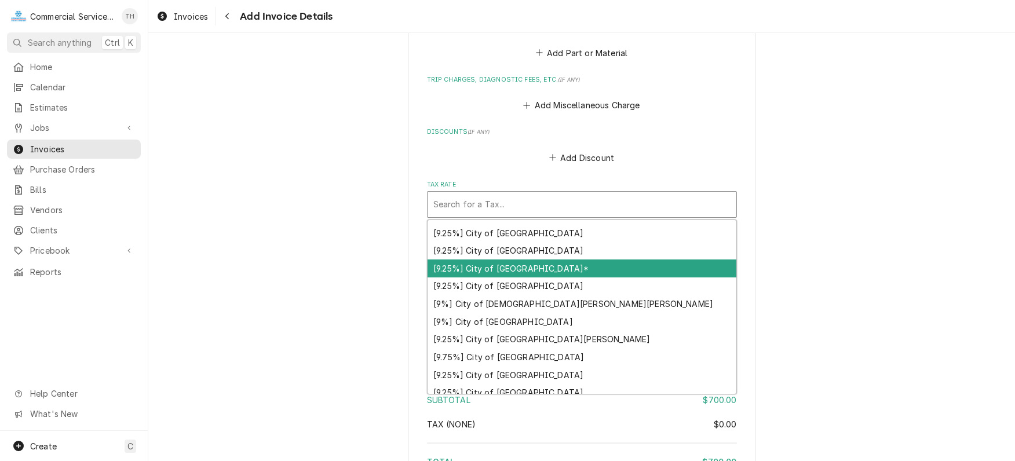
click at [556, 264] on div "[9.25%] City of [GEOGRAPHIC_DATA]*" at bounding box center [582, 269] width 309 height 18
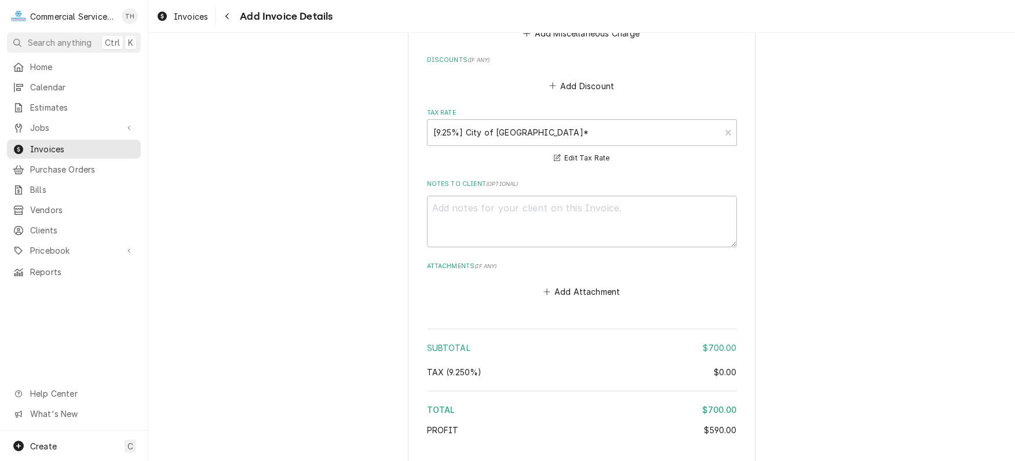
scroll to position [1630, 0]
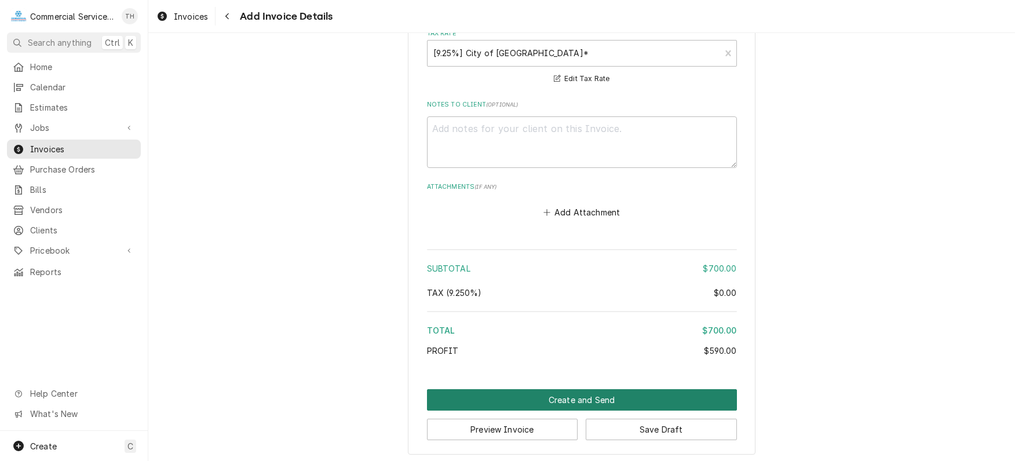
click at [559, 389] on button "Create and Send" at bounding box center [582, 399] width 310 height 21
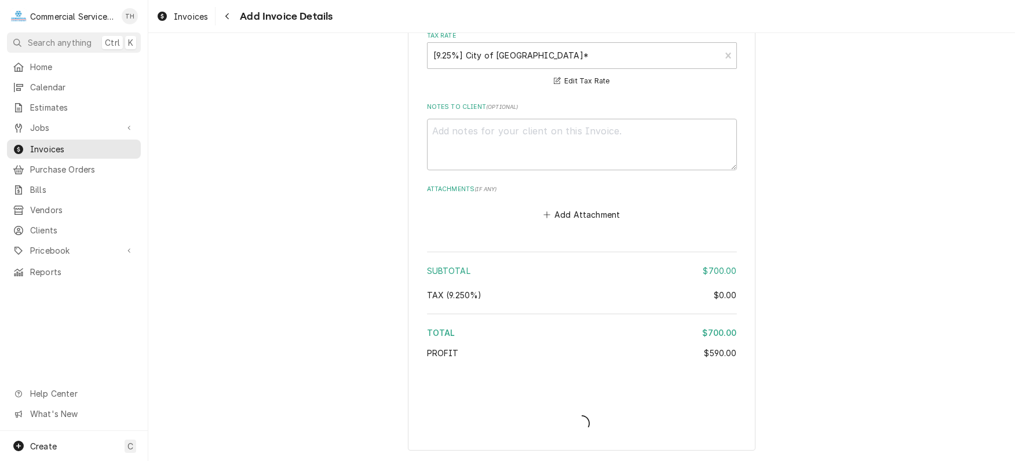
scroll to position [1625, 0]
type textarea "x"
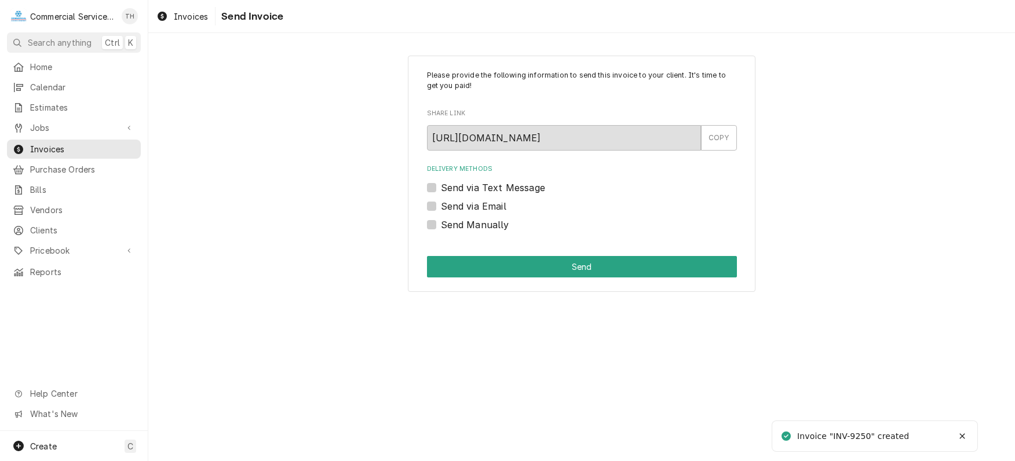
click at [441, 226] on label "Send Manually" at bounding box center [475, 225] width 68 height 14
click at [441, 226] on input "Send Manually" at bounding box center [596, 231] width 310 height 26
checkbox input "true"
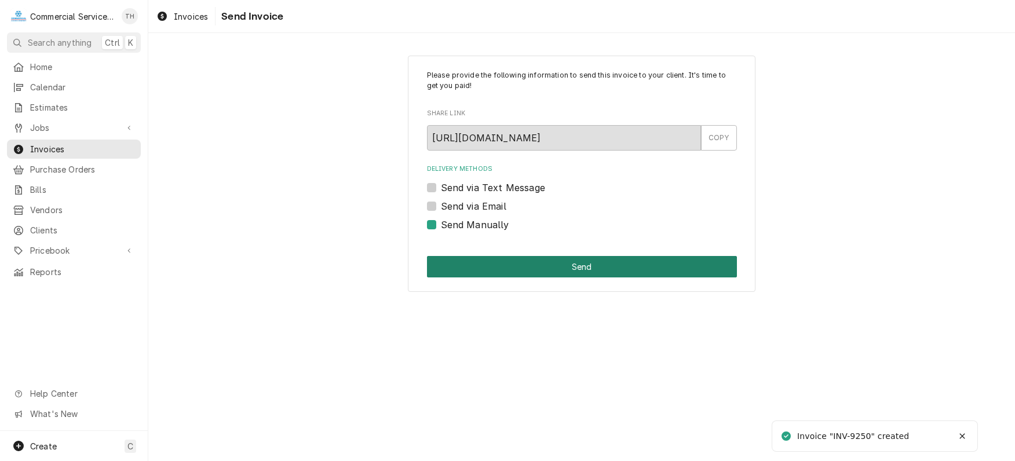
click at [482, 271] on button "Send" at bounding box center [582, 266] width 310 height 21
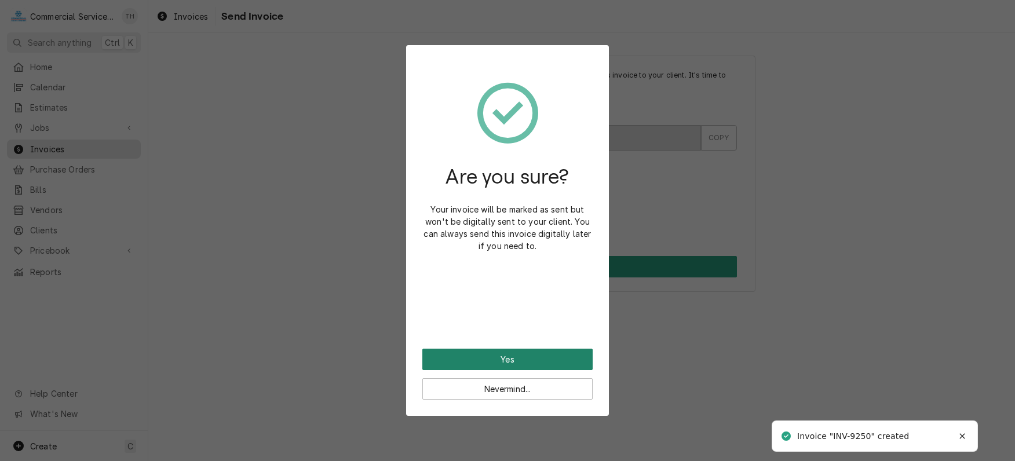
click at [497, 352] on button "Yes" at bounding box center [508, 359] width 170 height 21
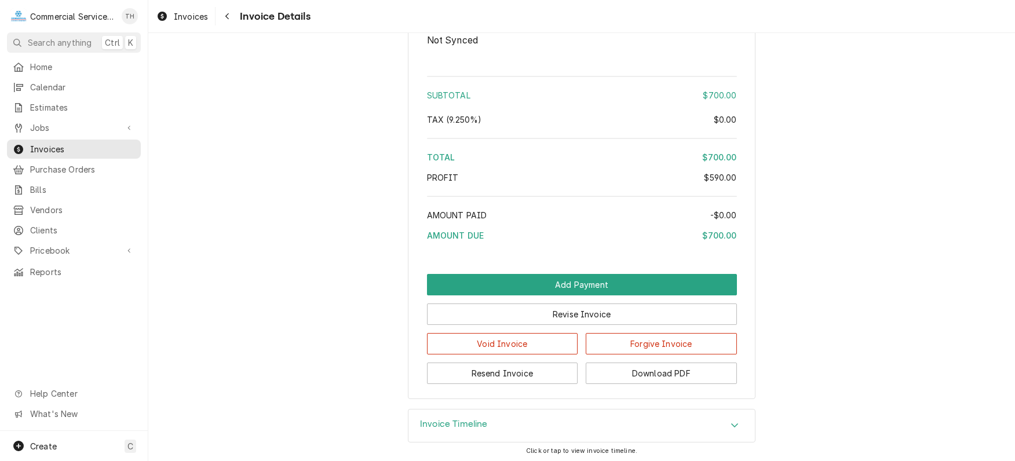
scroll to position [1315, 0]
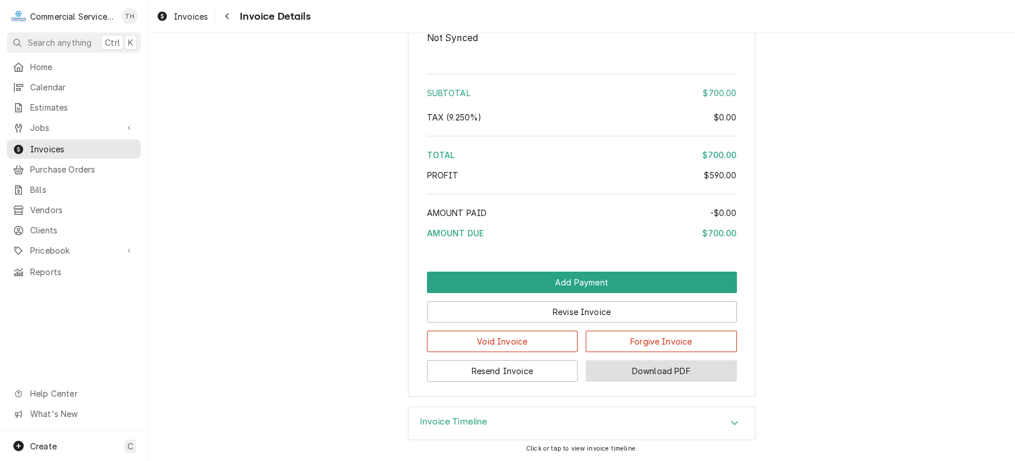
click at [615, 366] on button "Download PDF" at bounding box center [661, 371] width 151 height 21
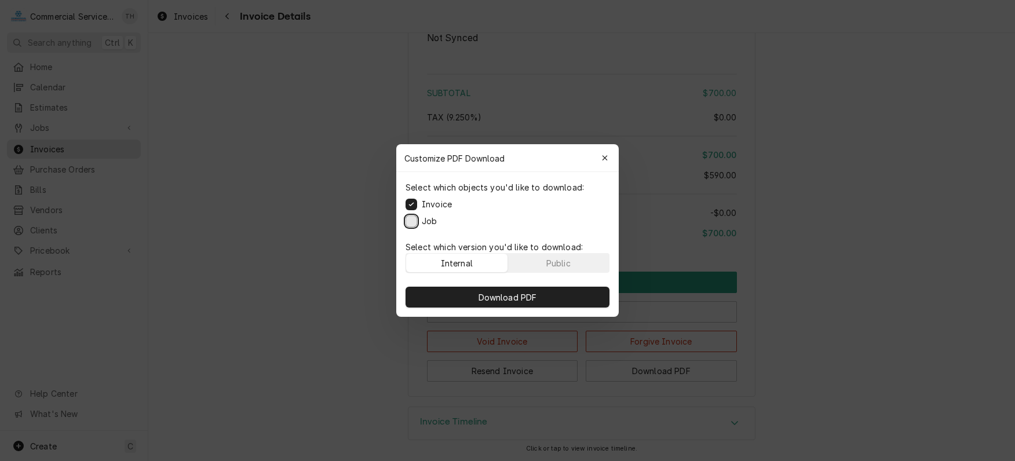
click at [414, 219] on button "Job" at bounding box center [412, 222] width 12 height 12
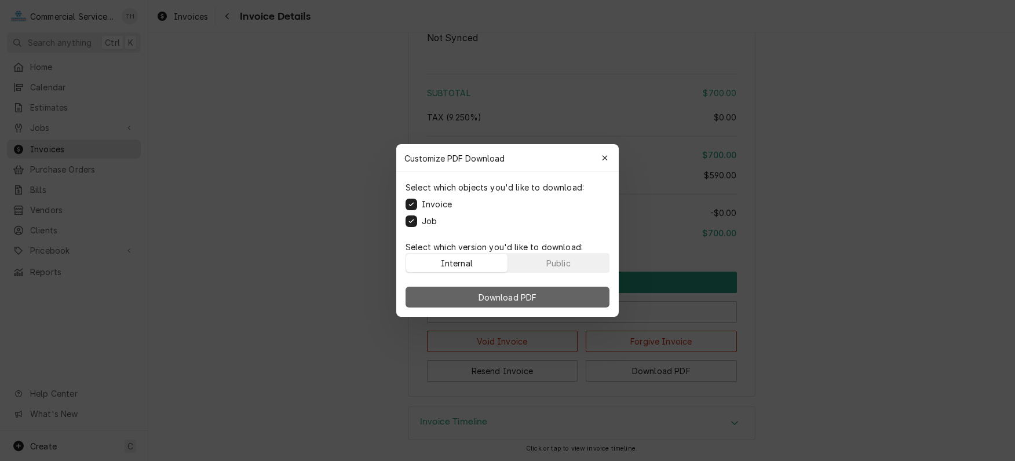
click at [494, 298] on span "Download PDF" at bounding box center [507, 298] width 63 height 12
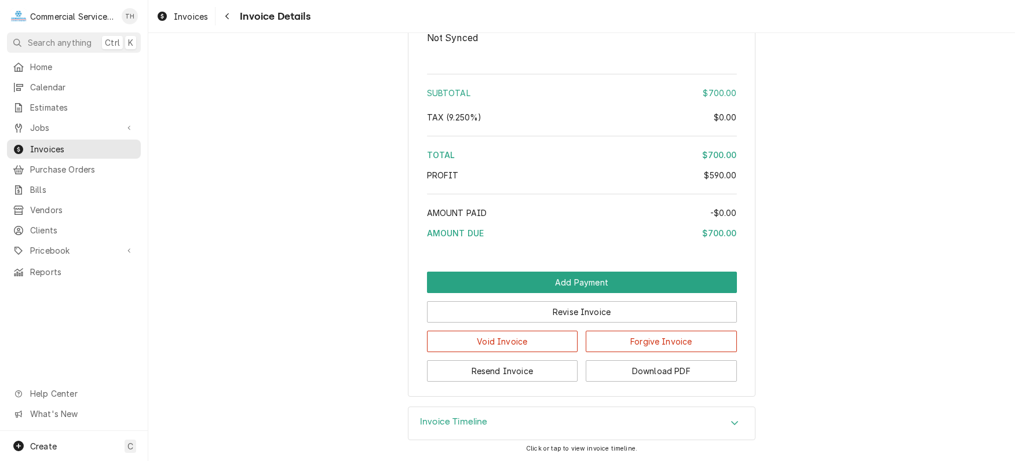
click at [49, 122] on span "Jobs" at bounding box center [74, 128] width 88 height 12
click at [52, 144] on span "Jobs" at bounding box center [82, 148] width 105 height 12
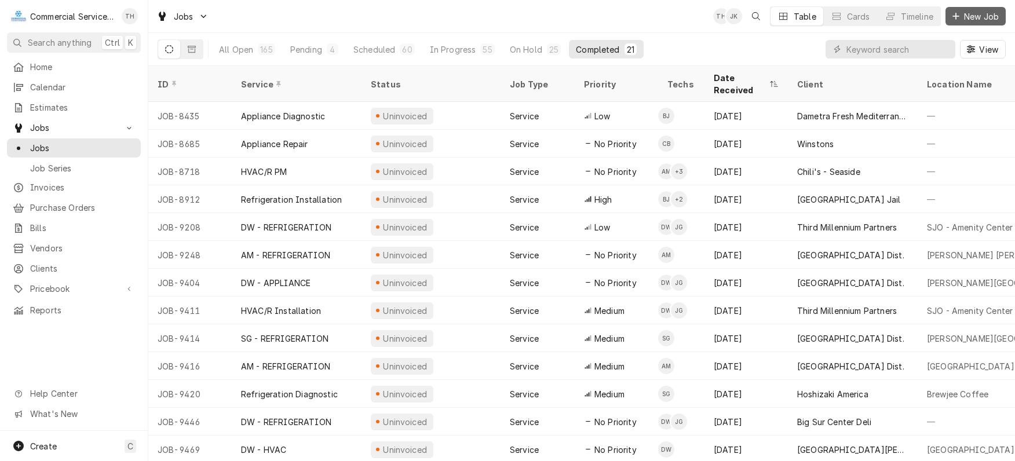
click at [959, 17] on icon "Dynamic Content Wrapper" at bounding box center [956, 16] width 7 height 8
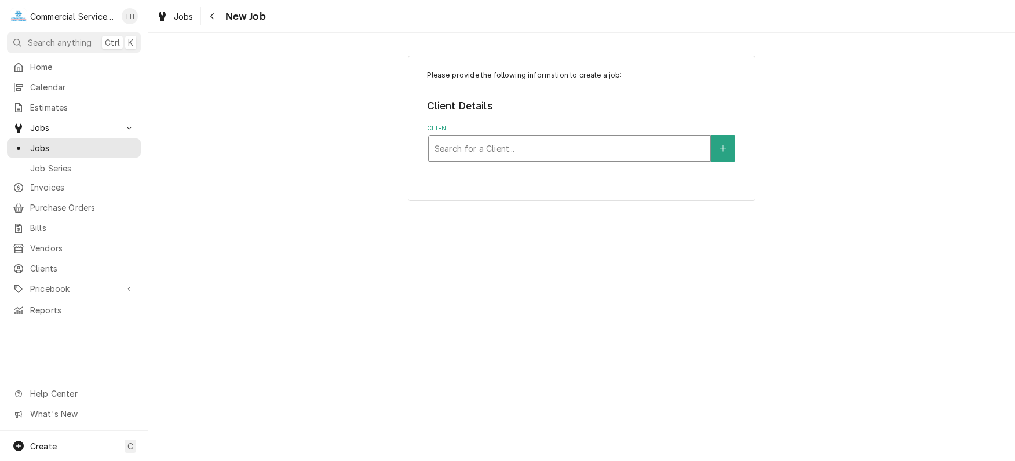
click at [642, 144] on div "Client" at bounding box center [570, 148] width 270 height 21
type input "sunrise"
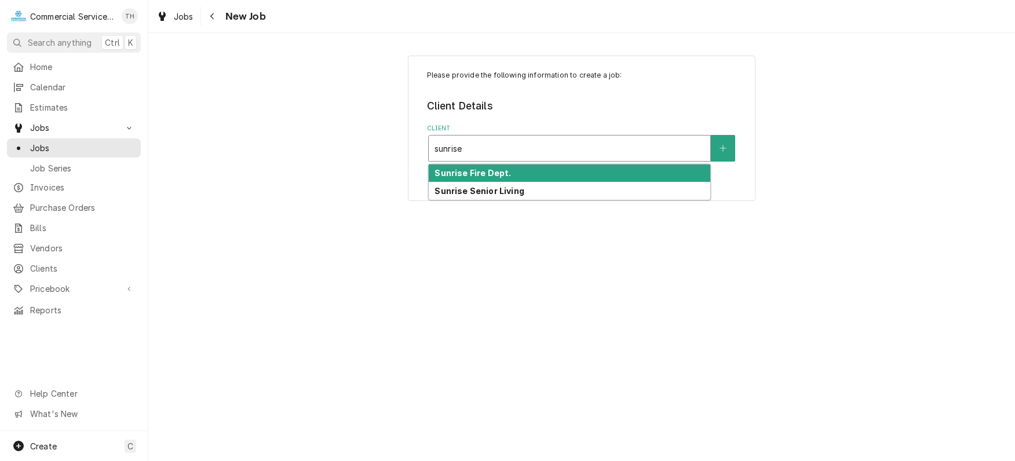
click at [633, 169] on div "Sunrise Fire Dept." at bounding box center [570, 174] width 282 height 18
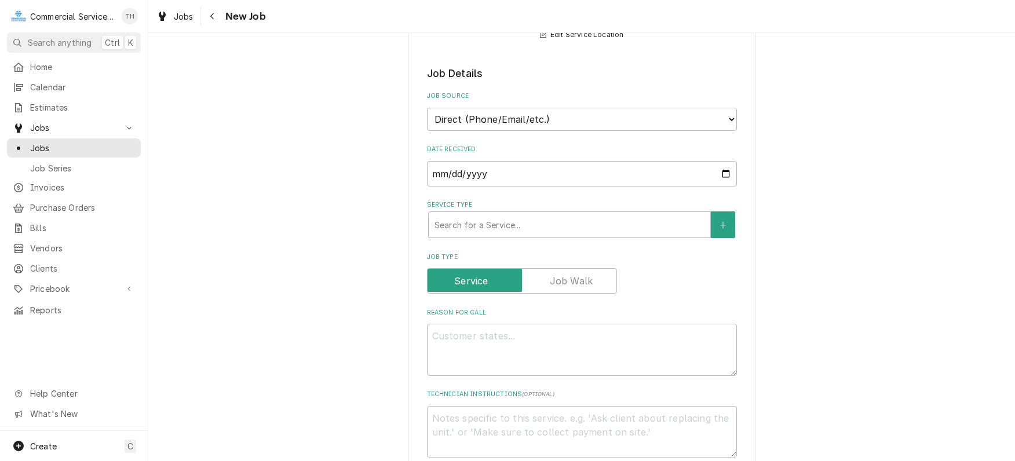
scroll to position [232, 0]
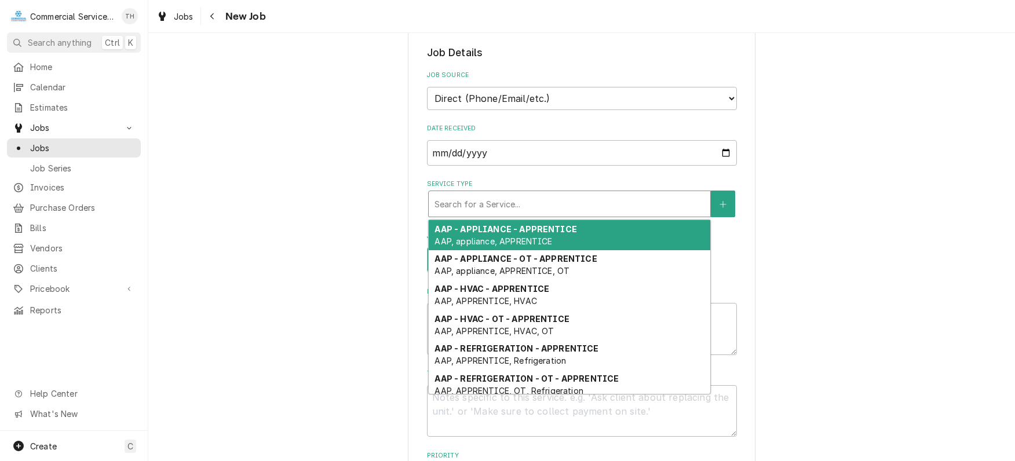
click at [611, 201] on div "Service Type" at bounding box center [570, 204] width 270 height 21
type textarea "x"
type input "d"
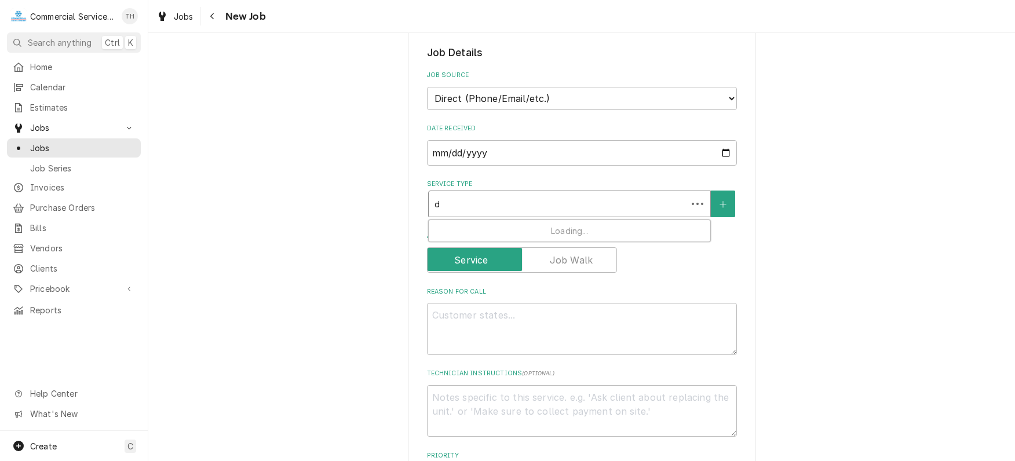
type textarea "x"
type input "dw"
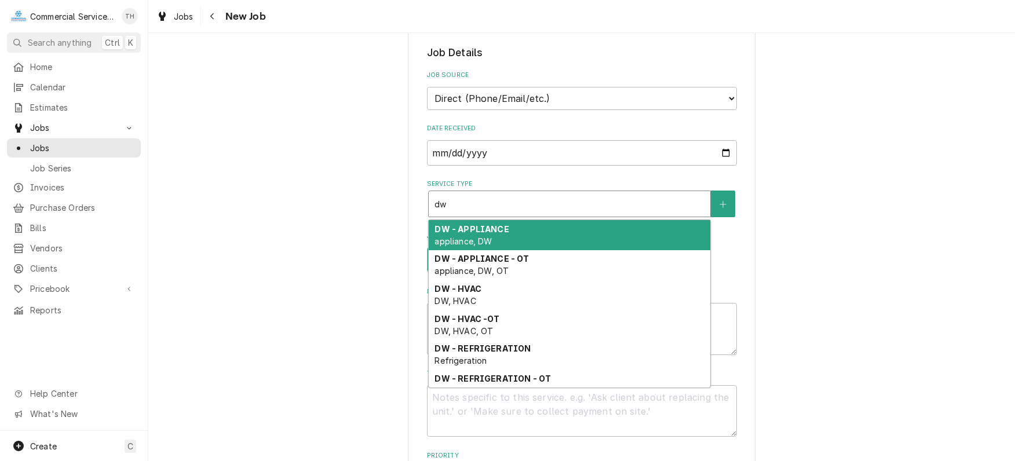
click at [538, 231] on div "DW - APPLIANCE appliance, DW" at bounding box center [570, 235] width 282 height 30
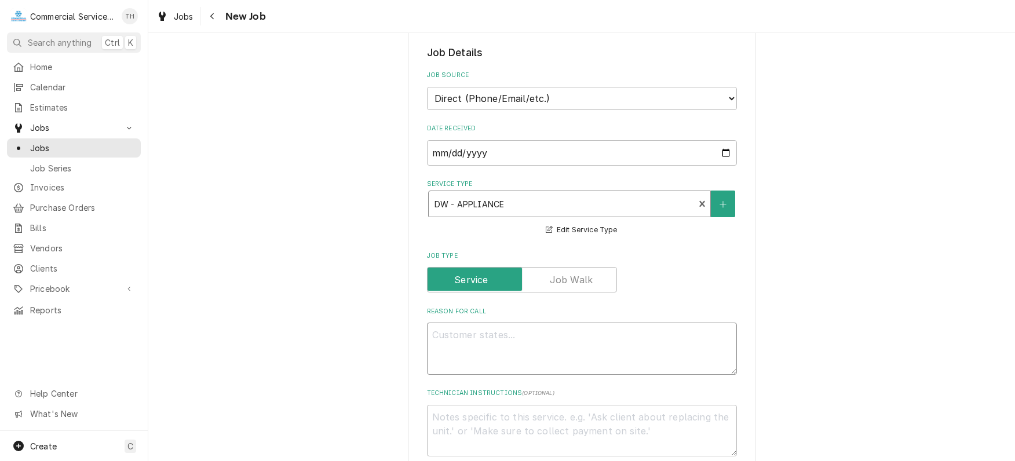
click at [520, 338] on textarea "Reason For Call" at bounding box center [582, 349] width 310 height 52
type textarea "x"
type textarea "V"
type textarea "x"
type textarea "Vi"
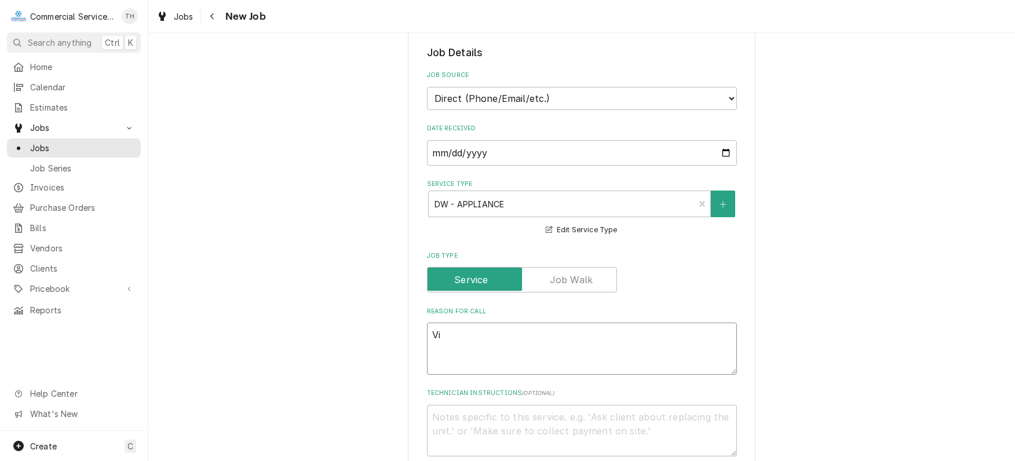
type textarea "x"
type textarea "Vik"
type textarea "x"
type textarea "Viki"
type textarea "x"
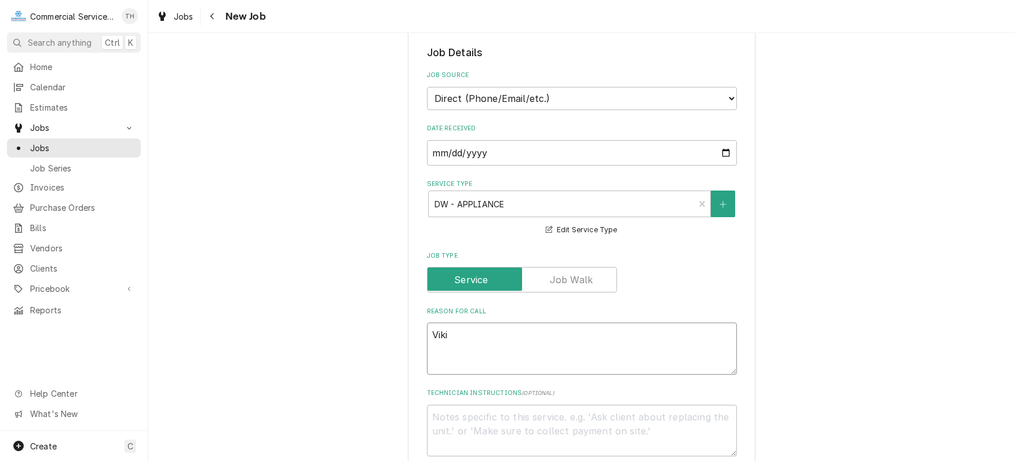
type textarea "Vikin"
type textarea "x"
type textarea "Viking"
type textarea "x"
type textarea "Viking"
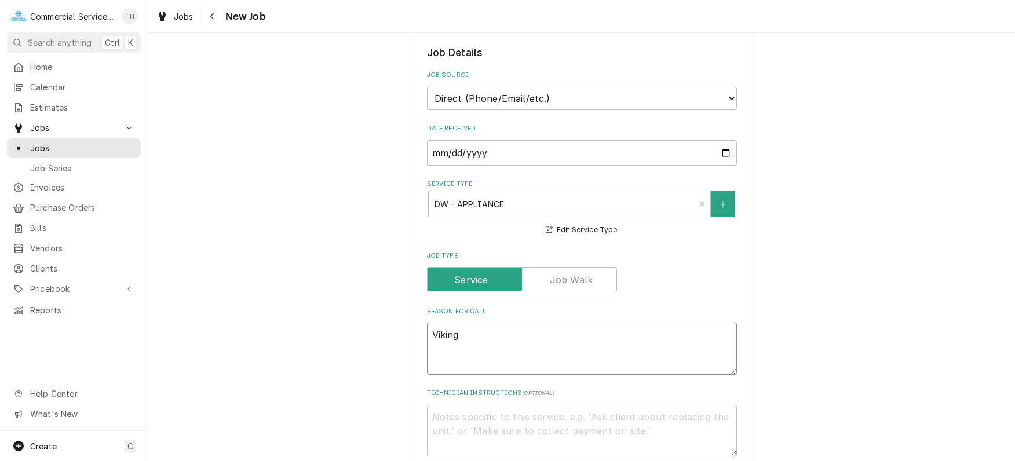
type textarea "x"
type textarea "Viking o"
type textarea "x"
type textarea "Viking ov"
type textarea "x"
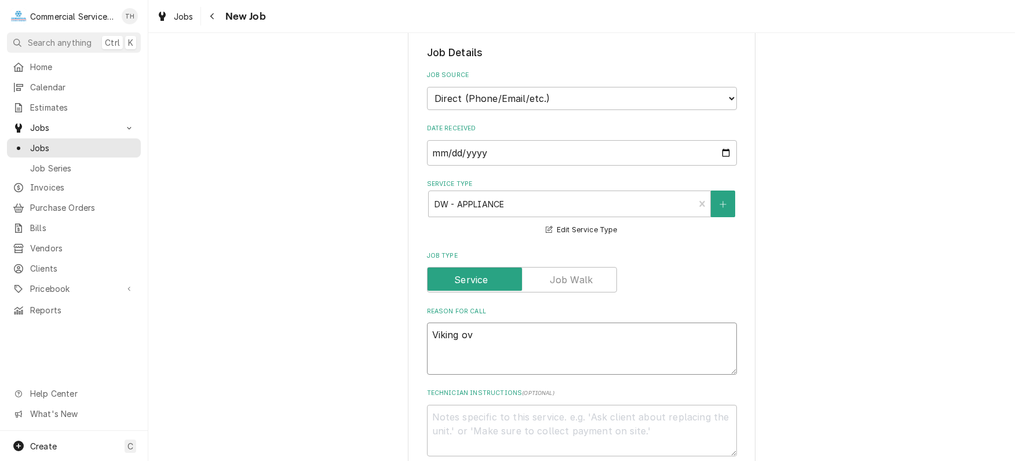
type textarea "Viking ove"
type textarea "x"
type textarea "Viking oven"
type textarea "x"
type textarea "Viking oven"
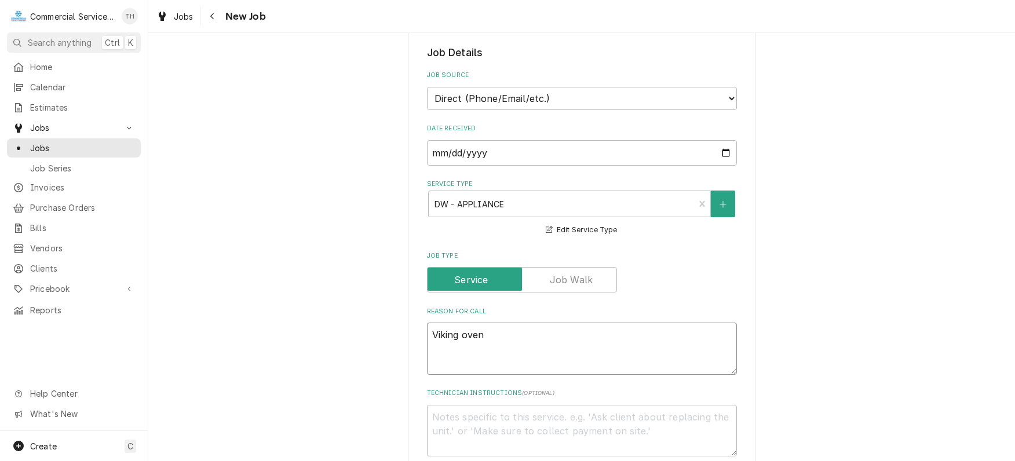
type textarea "x"
type textarea "Viking oven r"
type textarea "x"
type textarea "Viking oven re"
type textarea "x"
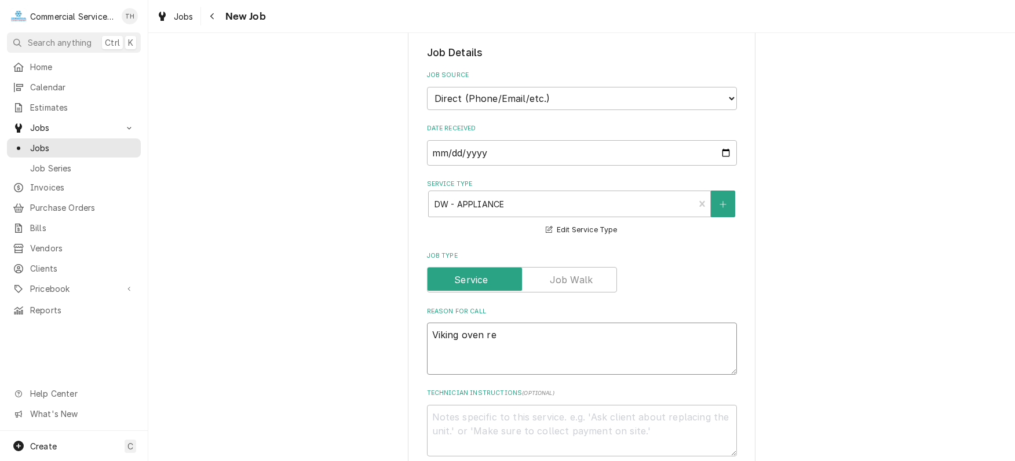
type textarea "Viking oven rep"
type textarea "x"
type textarea "Viking oven repa"
type textarea "x"
type textarea "Viking oven repai"
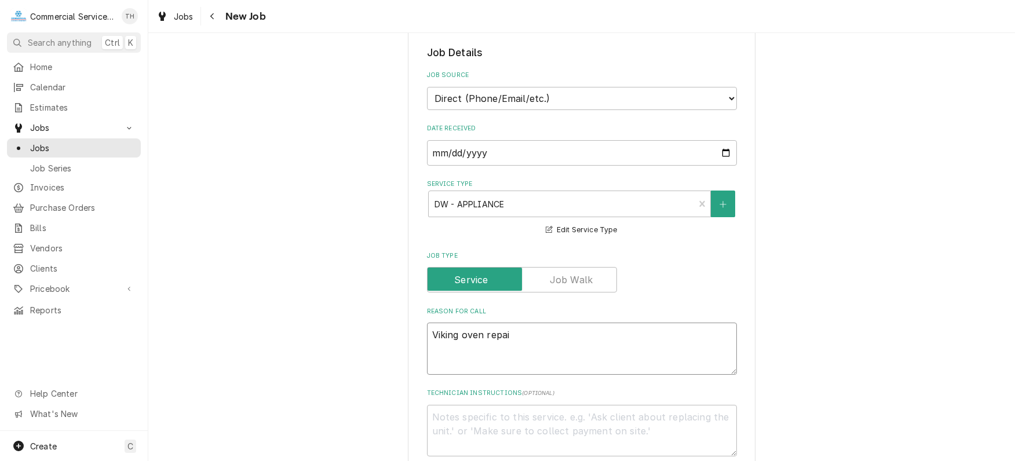
type textarea "x"
type textarea "Viking oven repair"
type textarea "x"
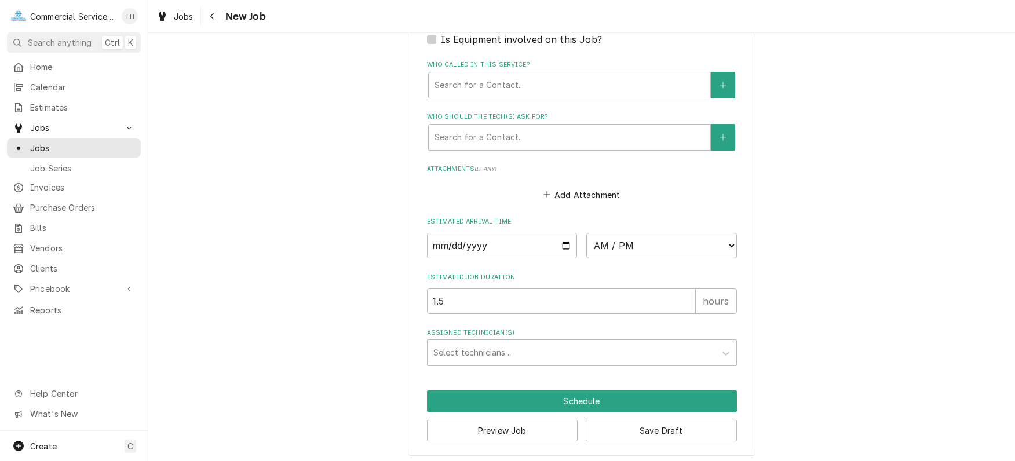
scroll to position [792, 0]
type textarea "Viking oven repair"
click at [548, 87] on div "Who called in this service?" at bounding box center [570, 84] width 270 height 21
drag, startPoint x: 386, startPoint y: 229, endPoint x: 410, endPoint y: 226, distance: 23.9
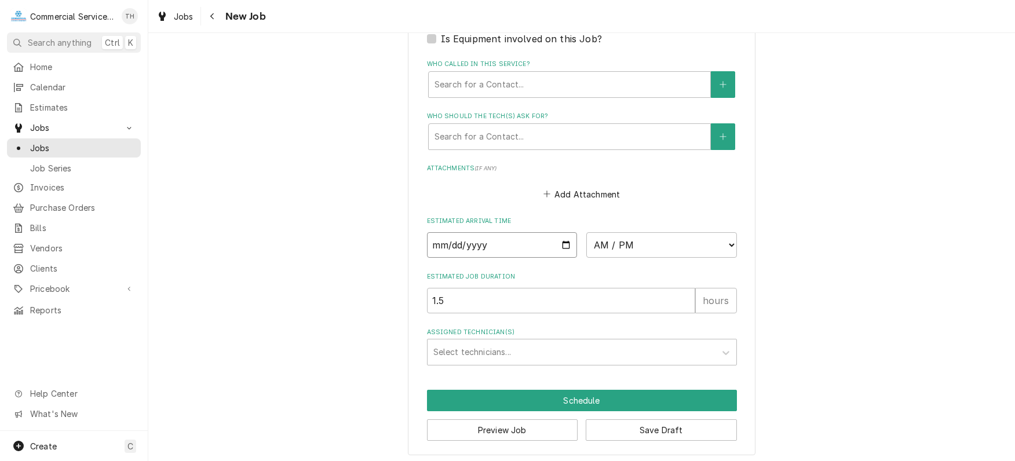
click at [563, 240] on input "Date" at bounding box center [502, 245] width 151 height 26
click at [726, 237] on select "AM / PM 6:00 AM 6:15 AM 6:30 AM 6:45 AM 7:00 AM 7:15 AM 7:30 AM 7:45 AM 8:00 AM…" at bounding box center [662, 245] width 151 height 26
select select "09:30:00"
click at [587, 232] on select "AM / PM 6:00 AM 6:15 AM 6:30 AM 6:45 AM 7:00 AM 7:15 AM 7:30 AM 7:45 AM 8:00 AM…" at bounding box center [662, 245] width 151 height 26
drag, startPoint x: 471, startPoint y: 293, endPoint x: 422, endPoint y: 294, distance: 48.7
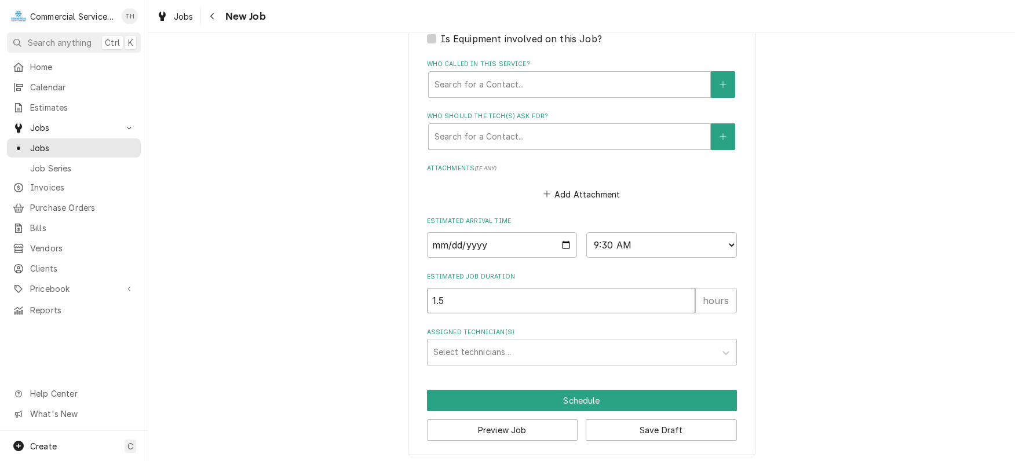
click at [427, 294] on input "1.5" at bounding box center [561, 301] width 268 height 26
type textarea "x"
type input "3"
type textarea "x"
type input "3"
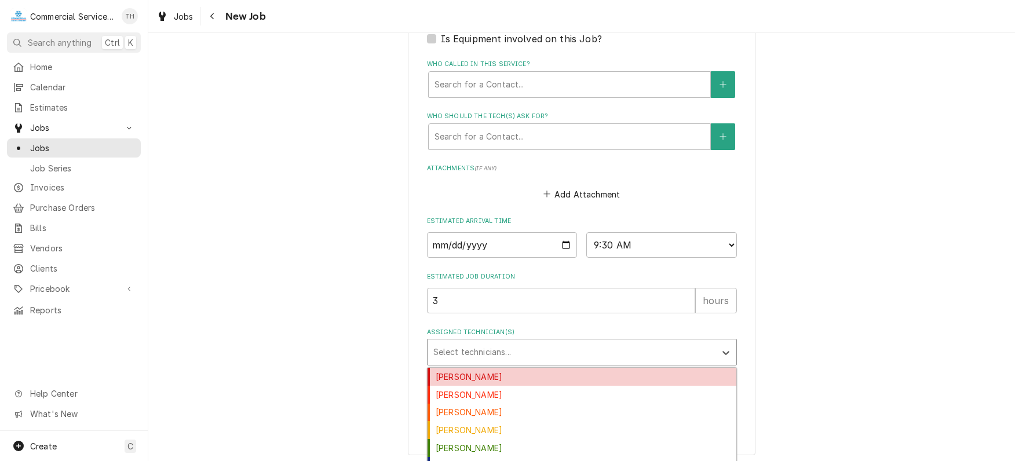
click at [464, 344] on div "Assigned Technician(s)" at bounding box center [572, 352] width 276 height 21
type input "d"
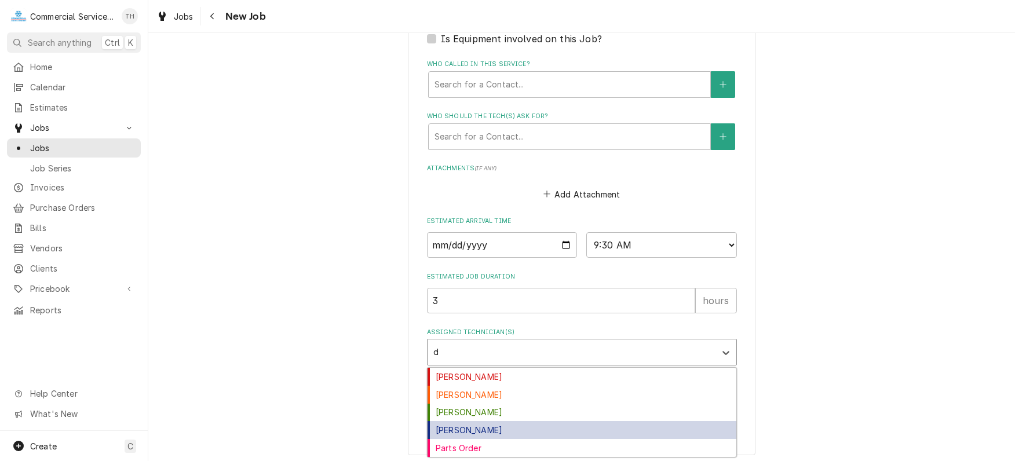
drag, startPoint x: 467, startPoint y: 421, endPoint x: 481, endPoint y: 413, distance: 16.6
click at [467, 421] on div "[PERSON_NAME]" at bounding box center [582, 430] width 309 height 18
type textarea "x"
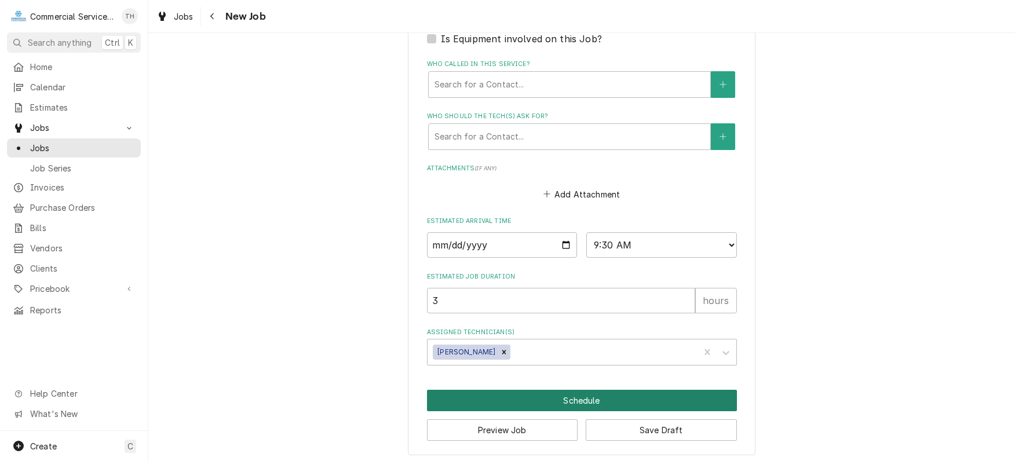
click at [536, 391] on button "Schedule" at bounding box center [582, 400] width 310 height 21
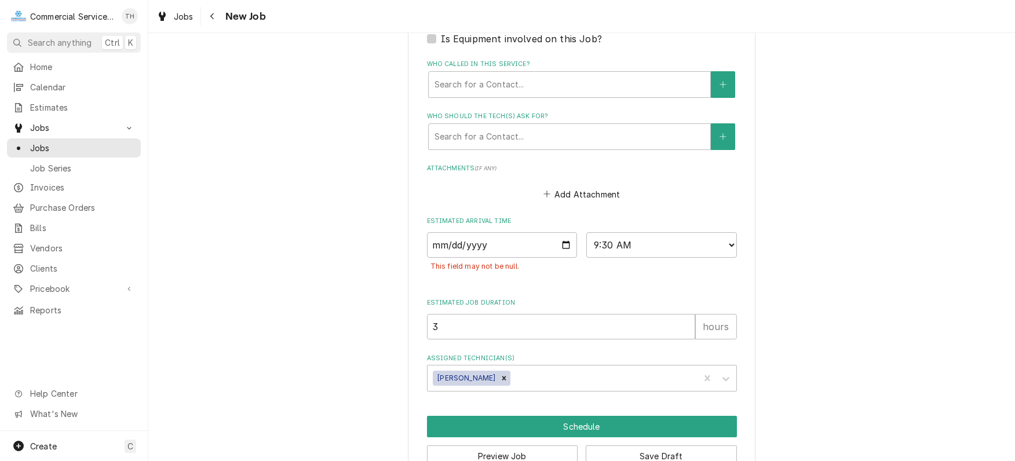
type textarea "x"
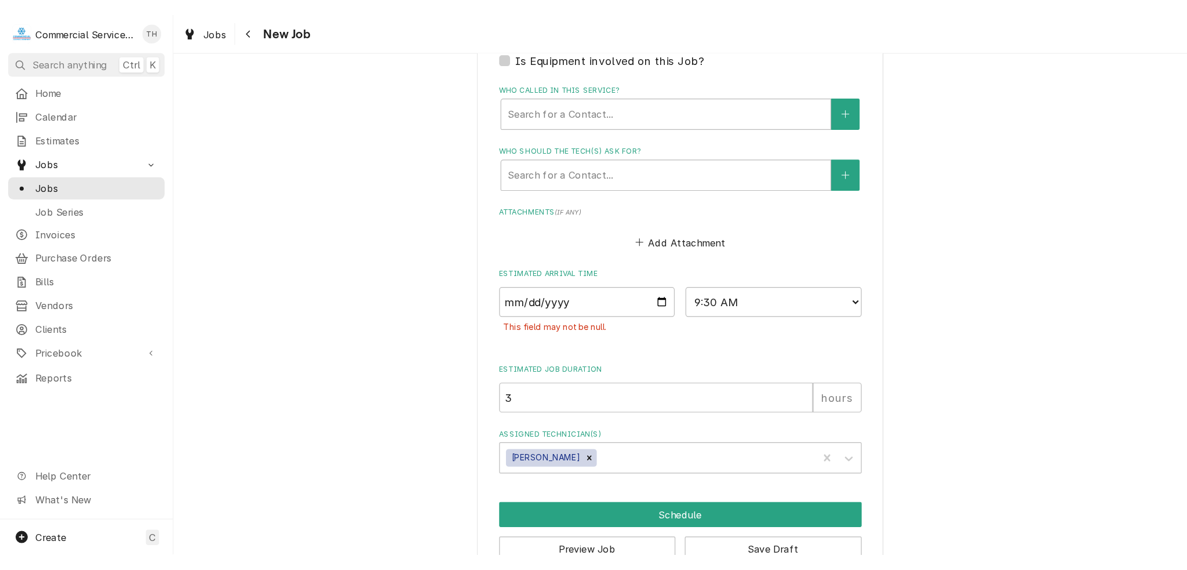
scroll to position [710, 0]
